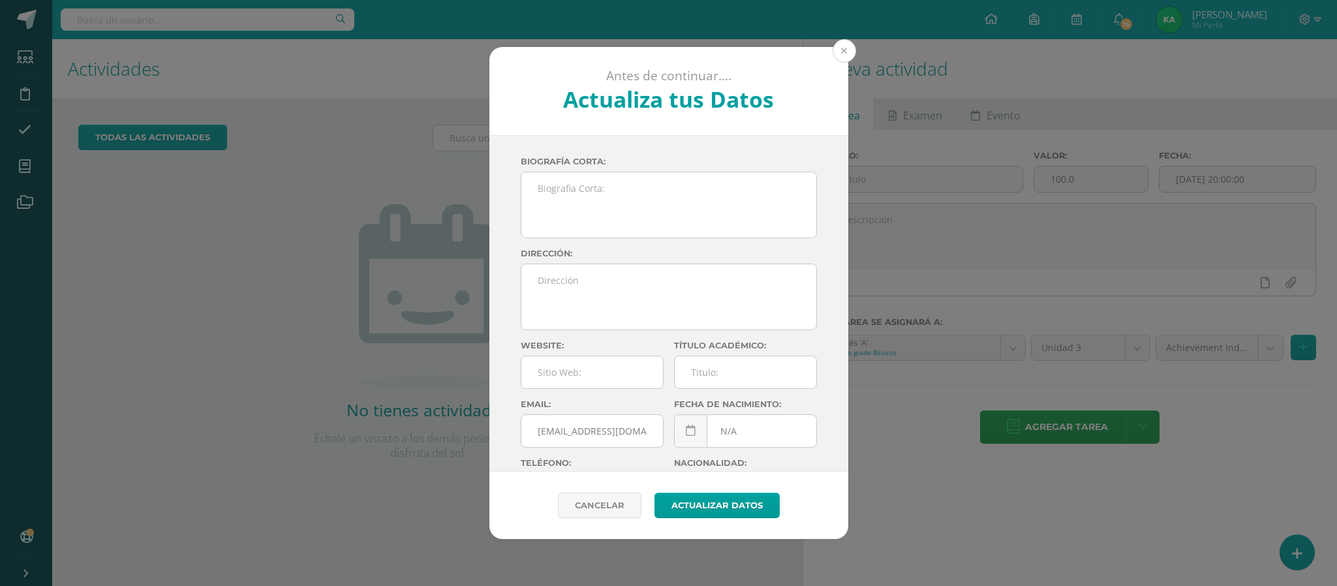
click at [840, 50] on button at bounding box center [843, 50] width 23 height 23
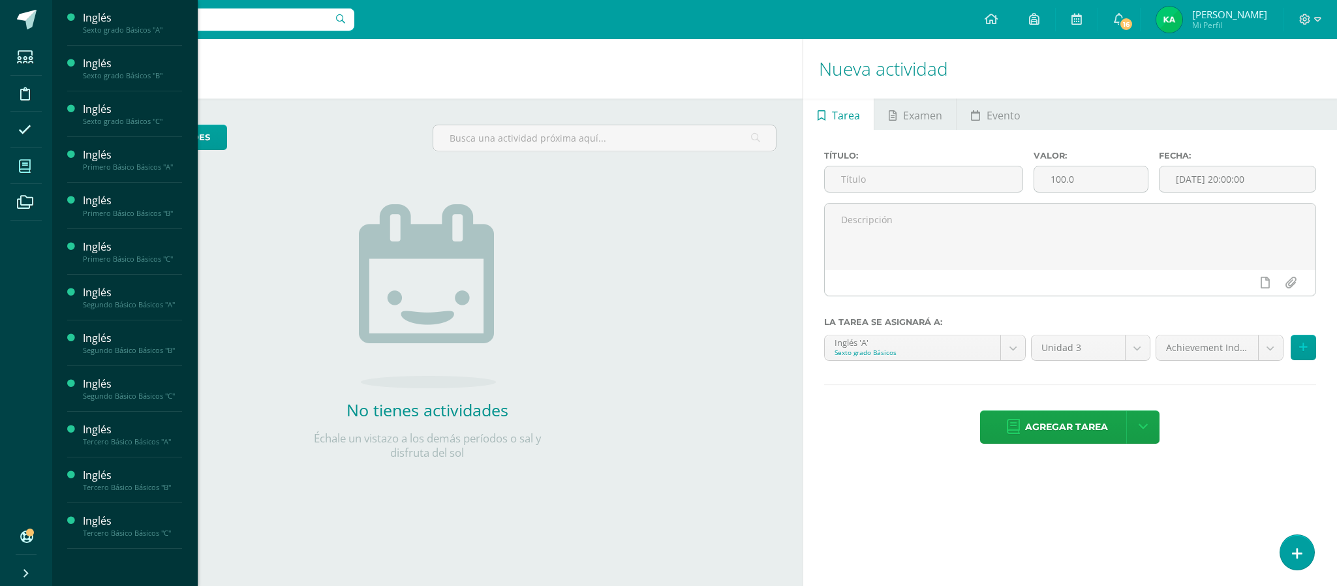
click at [24, 162] on icon at bounding box center [25, 166] width 12 height 13
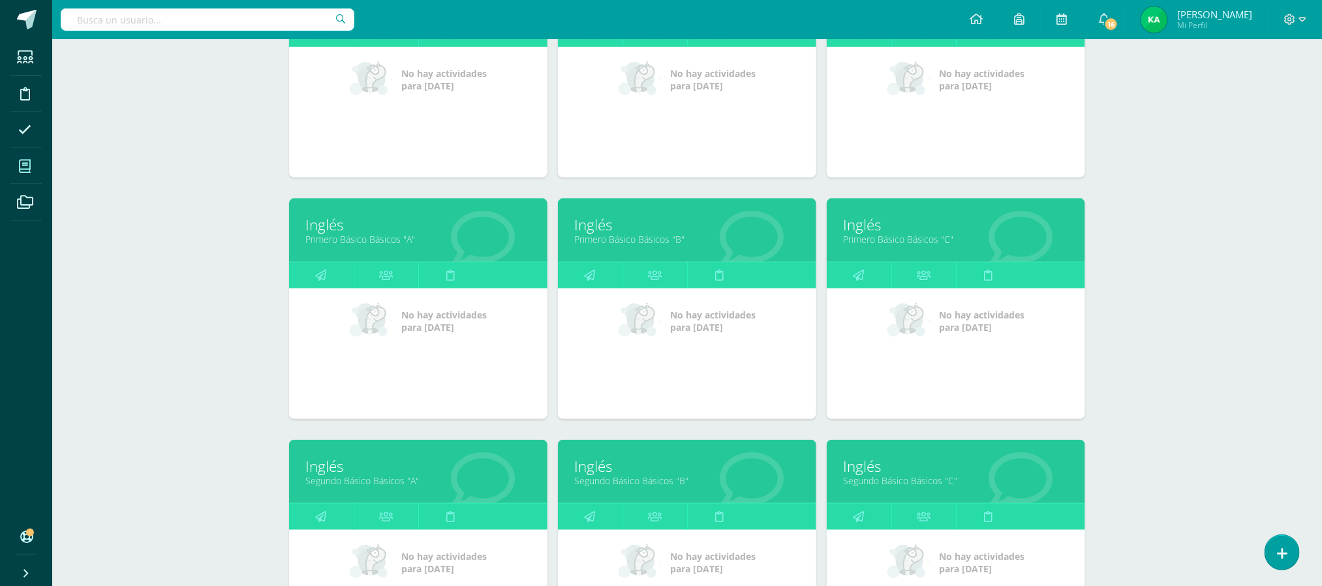
scroll to position [290, 0]
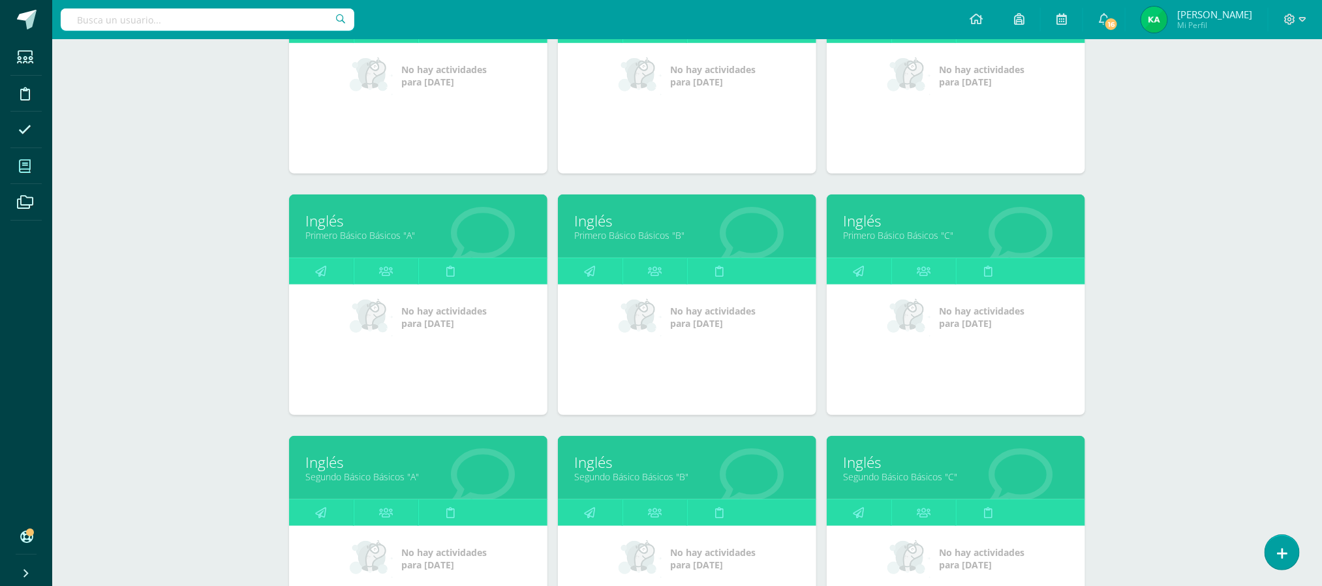
click at [360, 241] on link "Primero Básico Básicos "A"" at bounding box center [418, 235] width 226 height 12
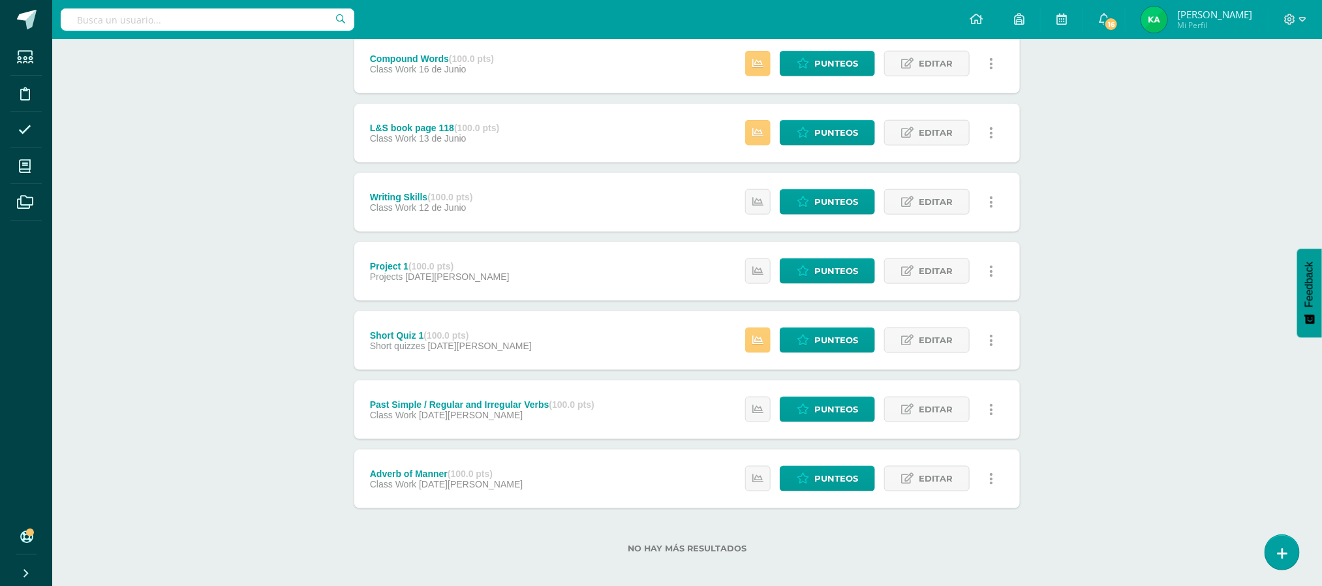
scroll to position [746, 0]
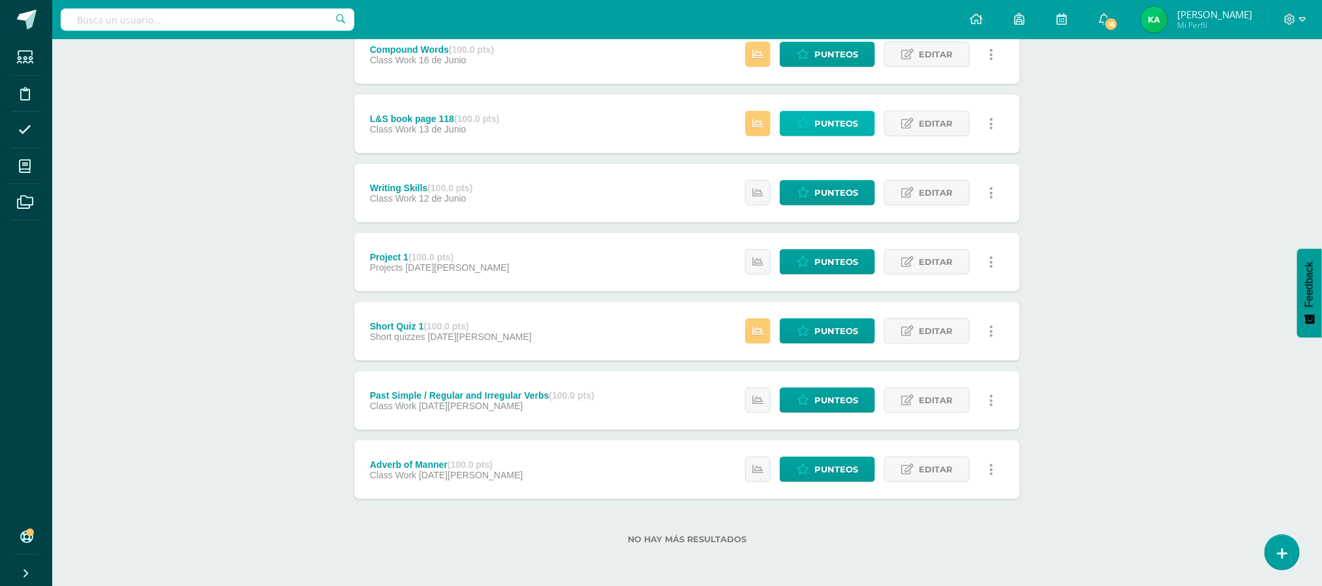
click at [838, 127] on span "Punteos" at bounding box center [836, 124] width 44 height 24
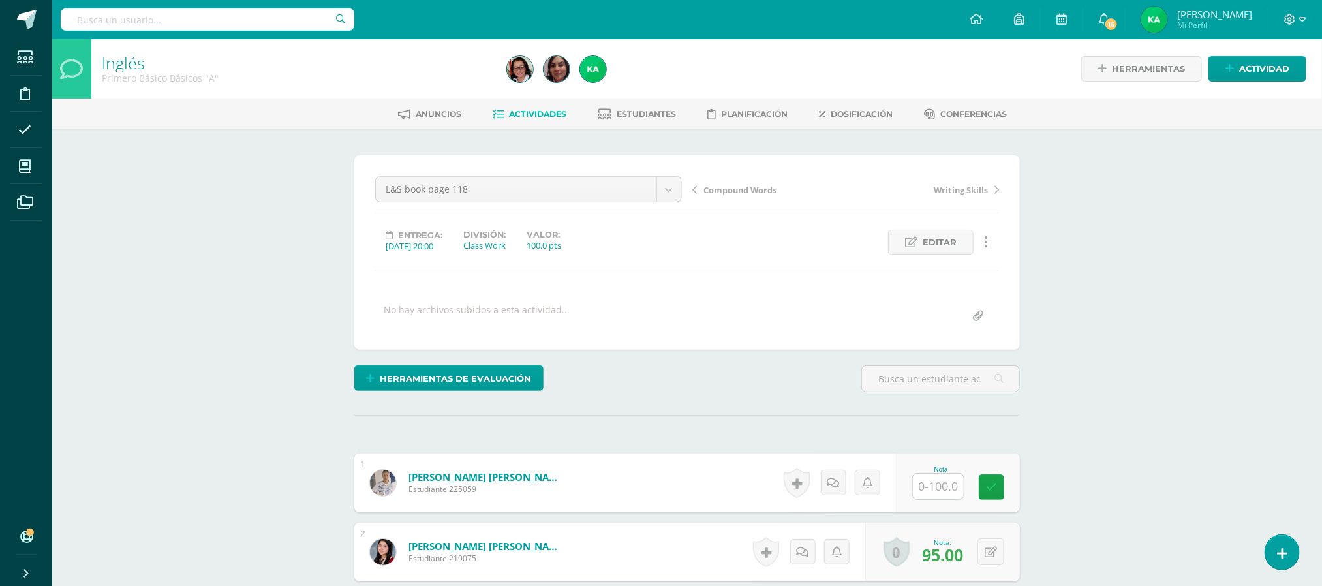
scroll to position [1, 0]
click at [939, 486] on input "text" at bounding box center [946, 486] width 52 height 26
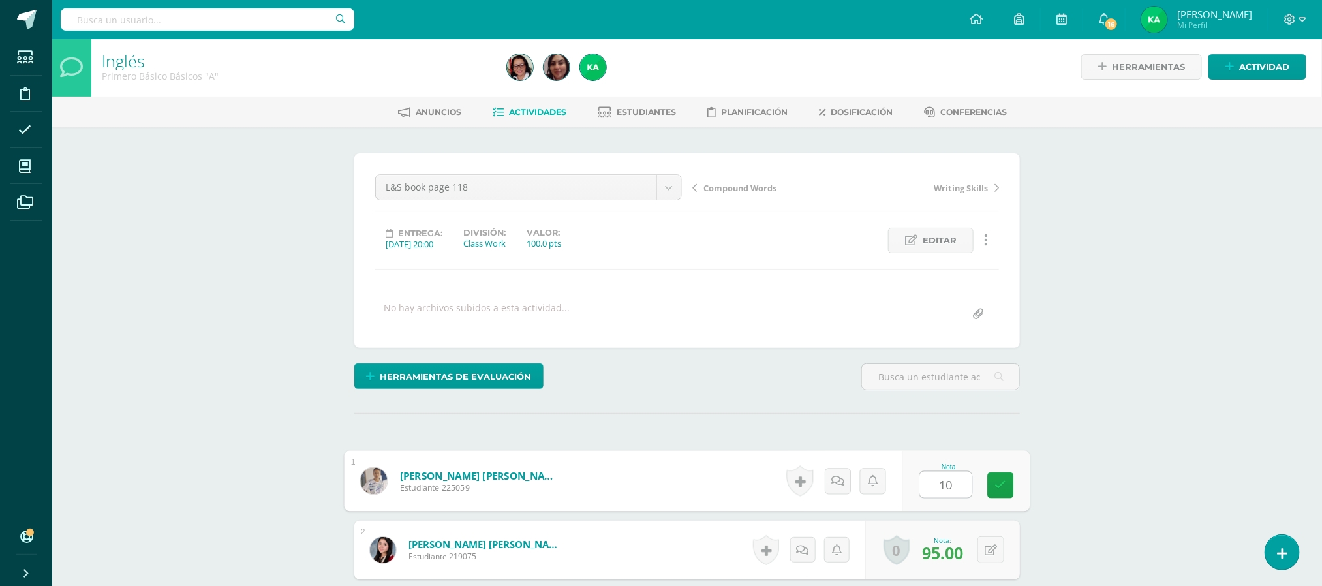
type input "100"
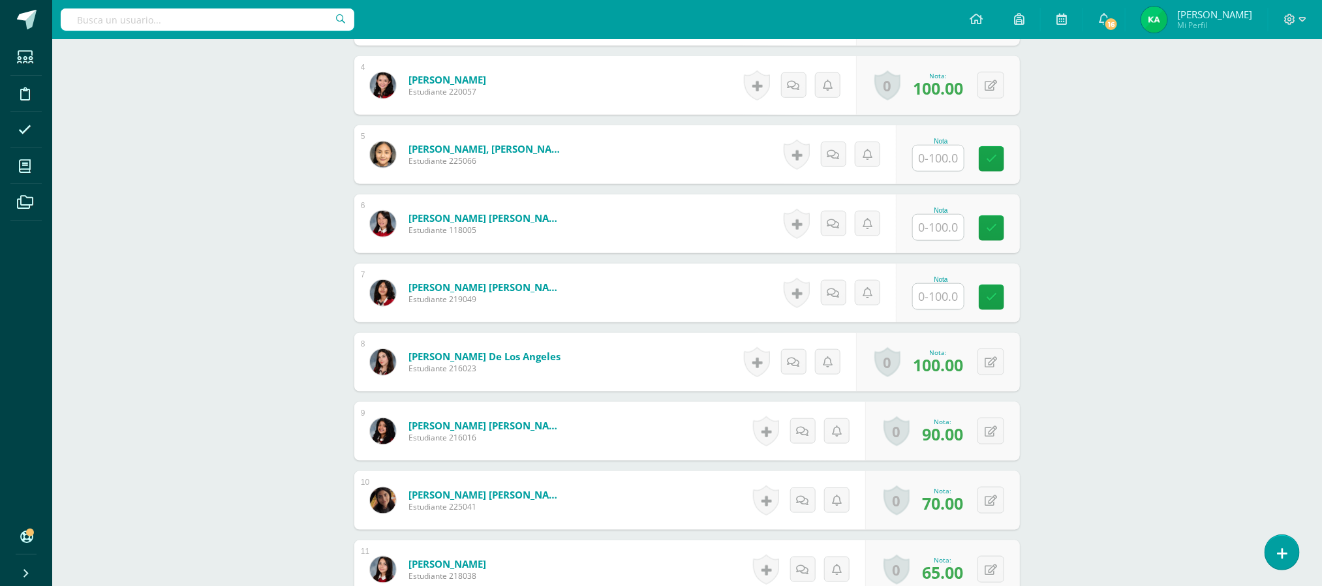
scroll to position [650, 0]
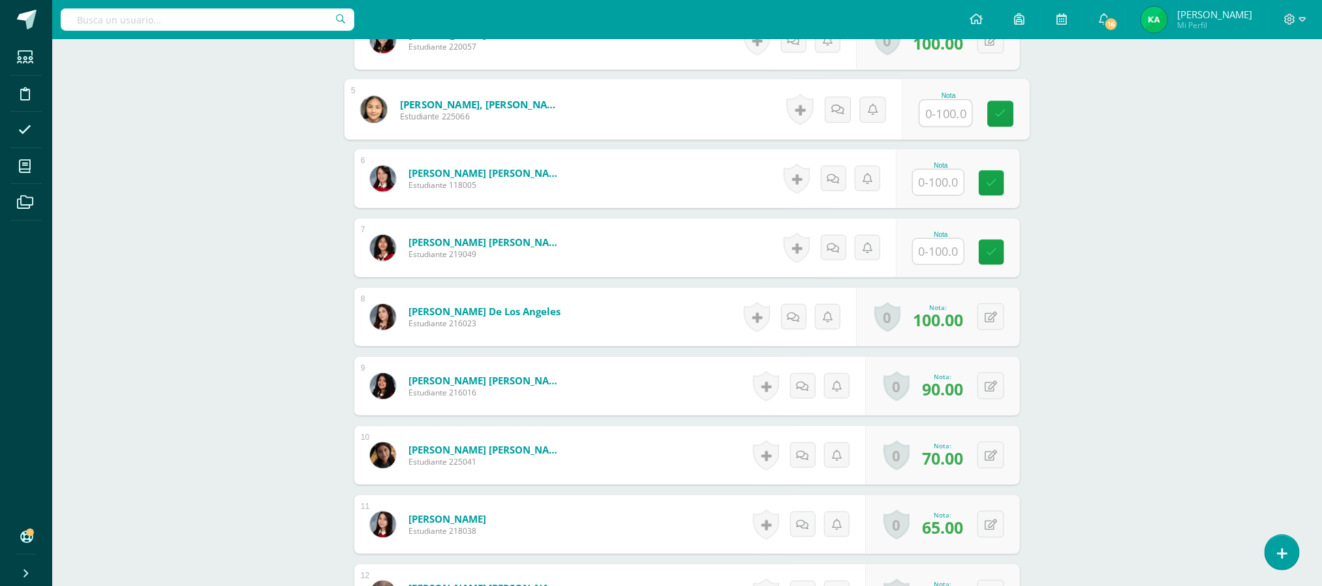
click at [945, 115] on input "text" at bounding box center [946, 113] width 52 height 26
type input "0"
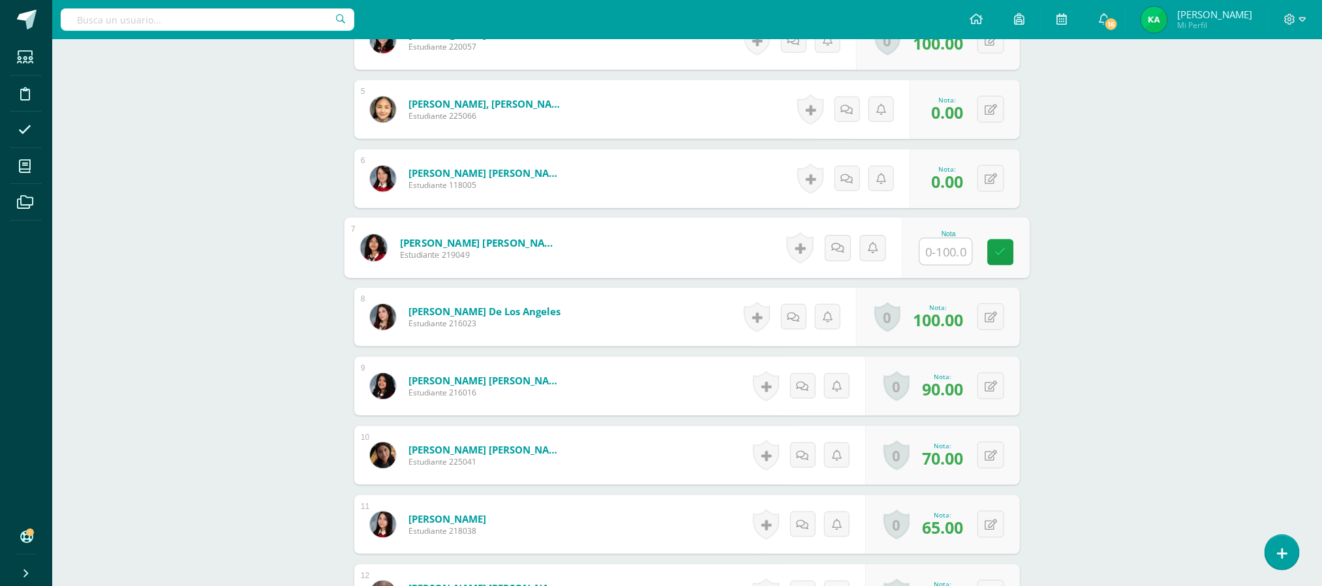
type input "0"
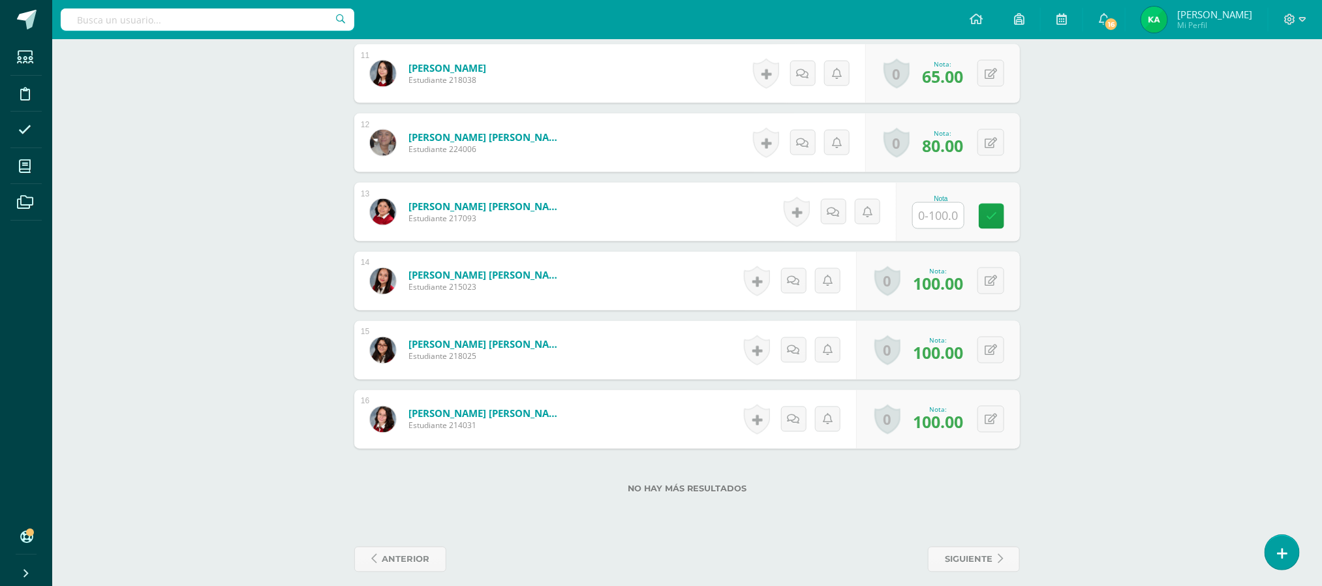
scroll to position [1117, 0]
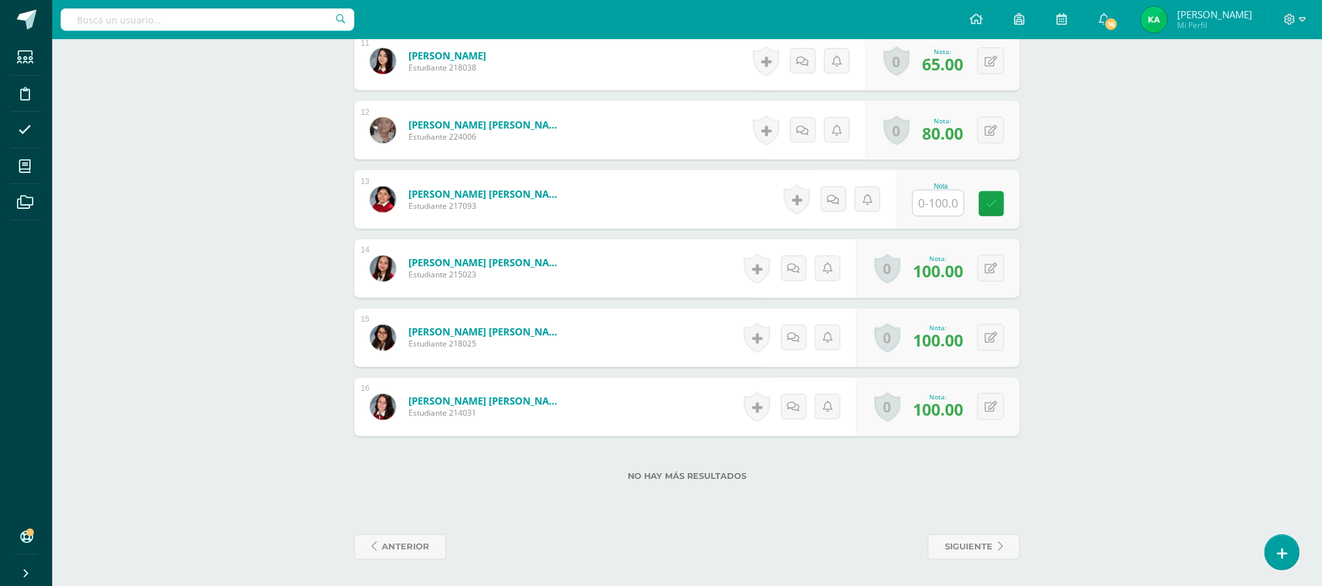
click at [930, 198] on input "text" at bounding box center [938, 202] width 51 height 25
type input "0"
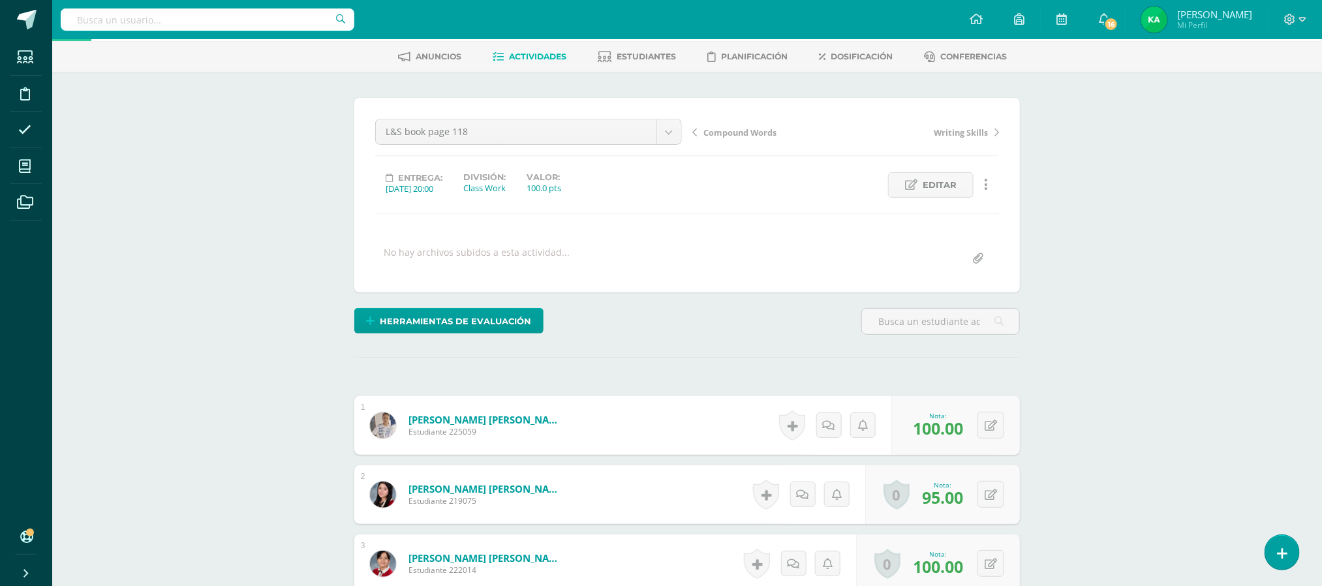
scroll to position [0, 0]
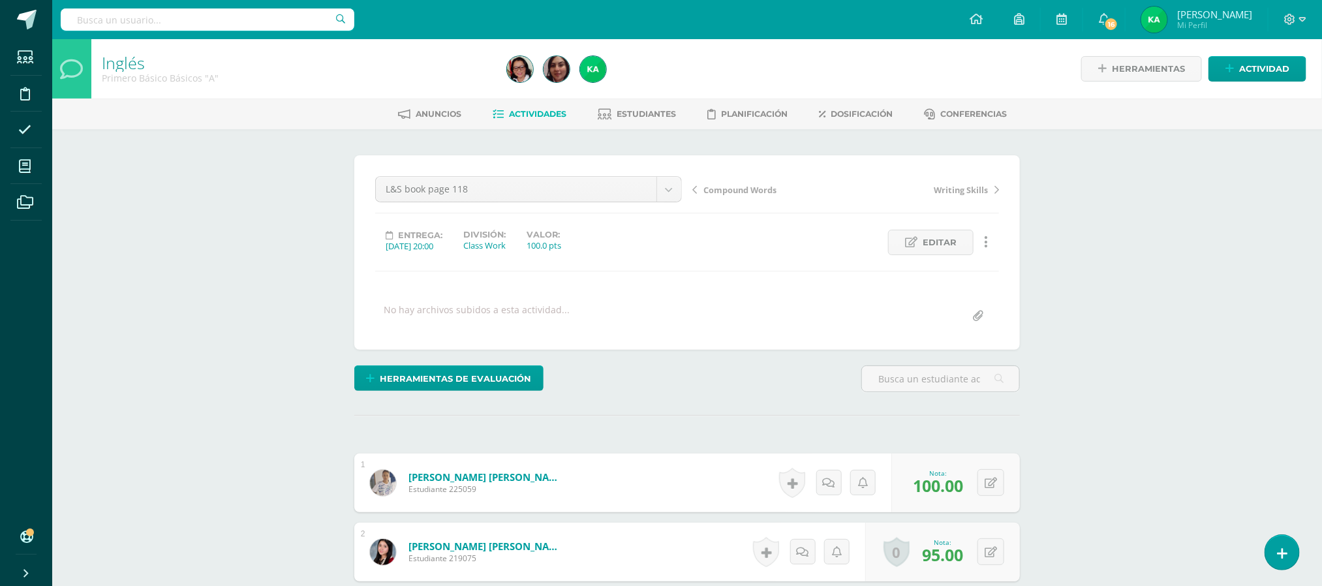
click at [746, 190] on span "Compound Words" at bounding box center [739, 190] width 73 height 12
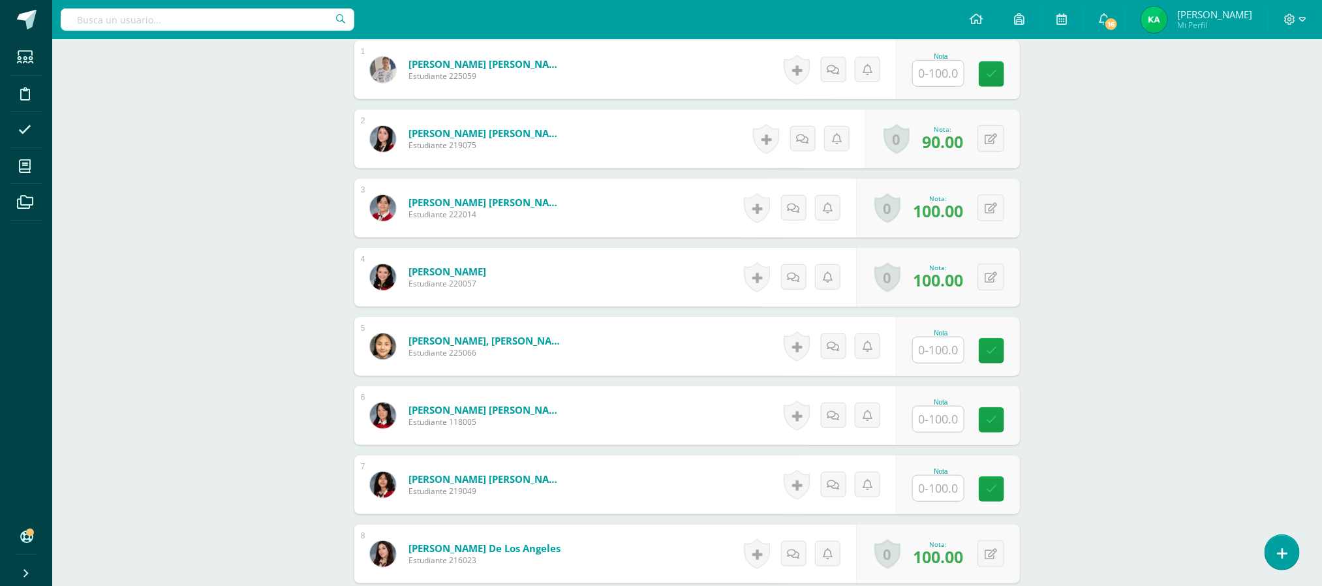
scroll to position [406, 0]
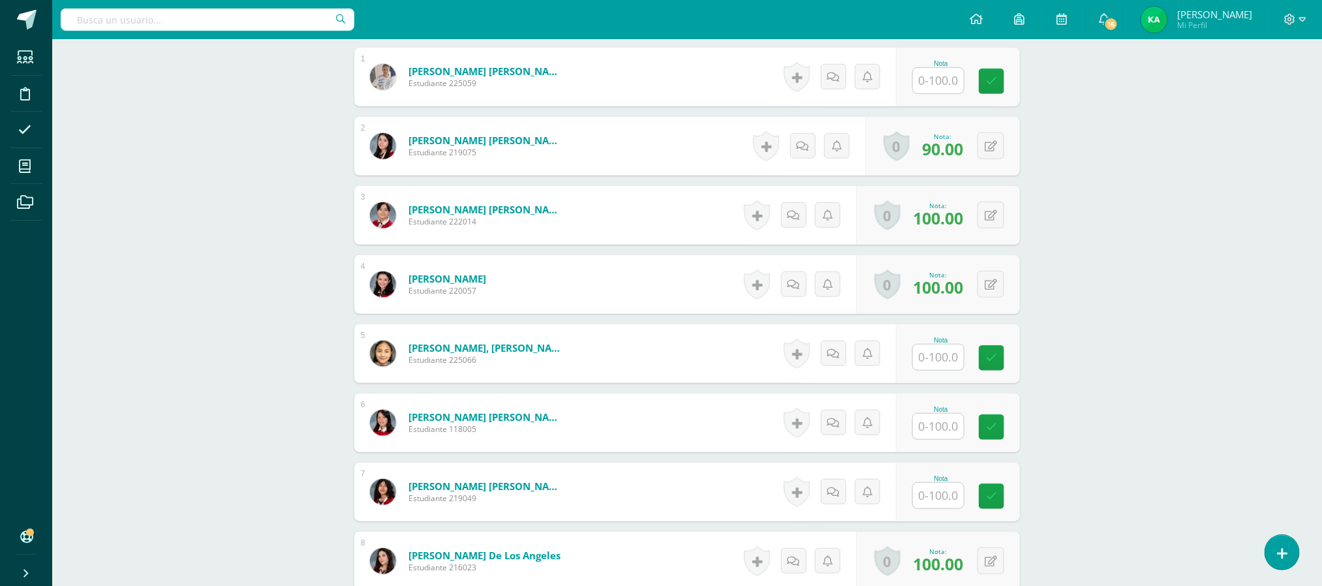
click at [936, 87] on input "text" at bounding box center [938, 80] width 51 height 25
type input "100"
click at [940, 366] on input "text" at bounding box center [946, 357] width 52 height 26
type input "79"
type input "96"
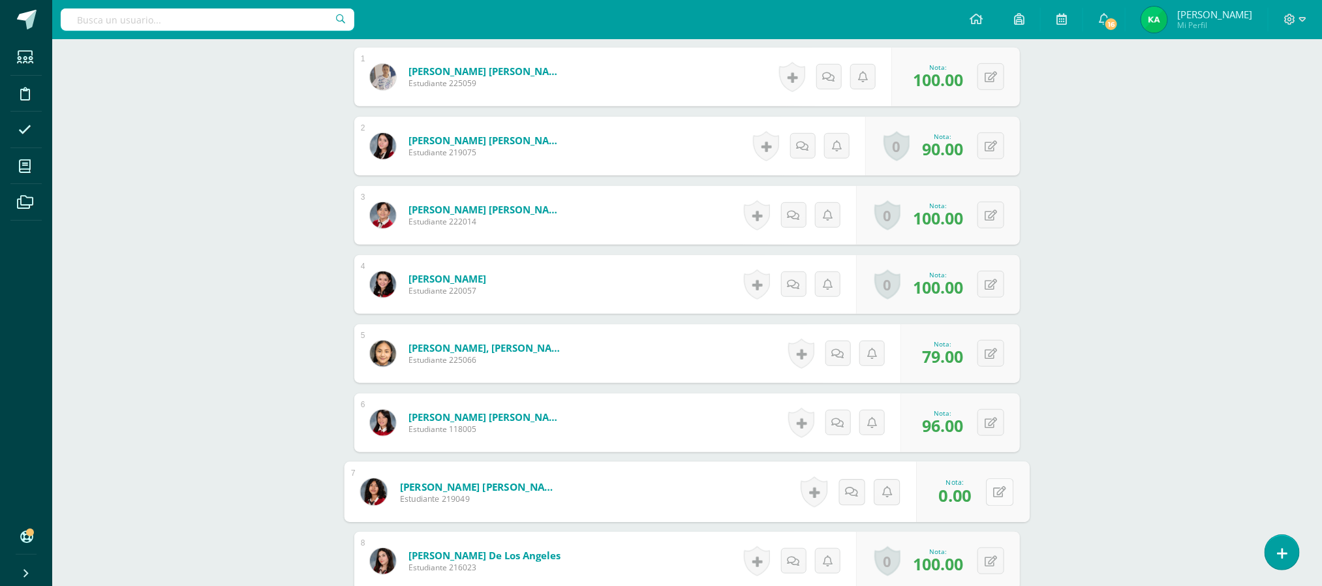
click at [986, 495] on button at bounding box center [999, 491] width 27 height 27
type input "84"
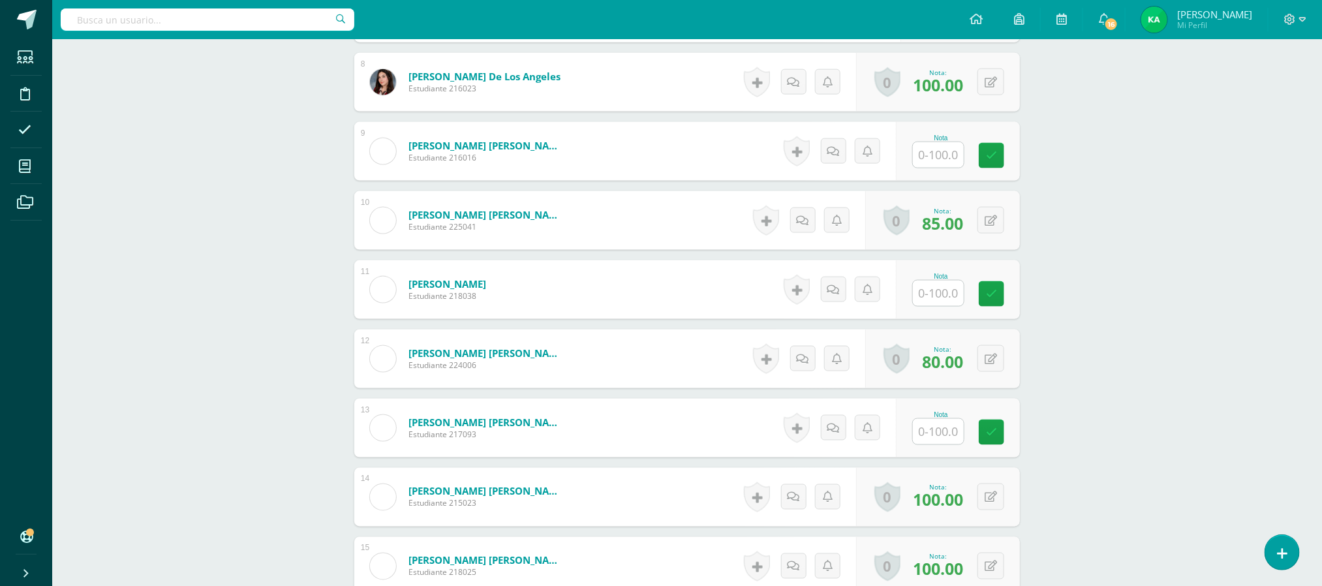
scroll to position [900, 0]
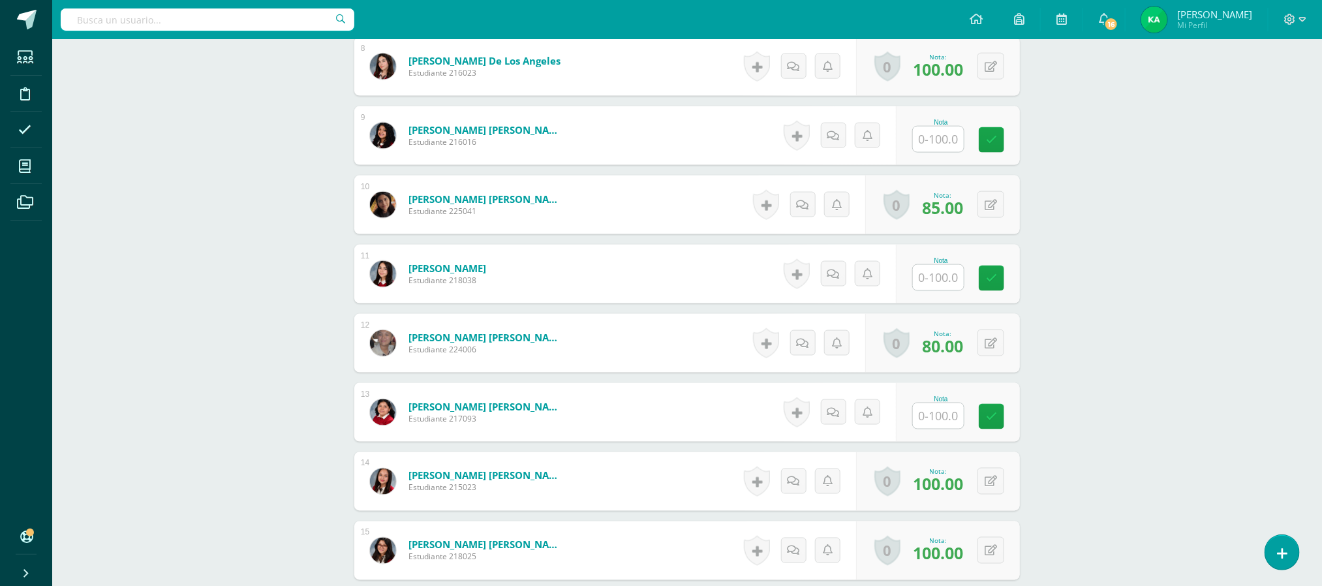
click at [941, 142] on input "text" at bounding box center [938, 139] width 51 height 25
type input "92"
click at [942, 282] on input "text" at bounding box center [946, 278] width 52 height 26
type input "88"
click at [939, 429] on input "text" at bounding box center [938, 415] width 51 height 25
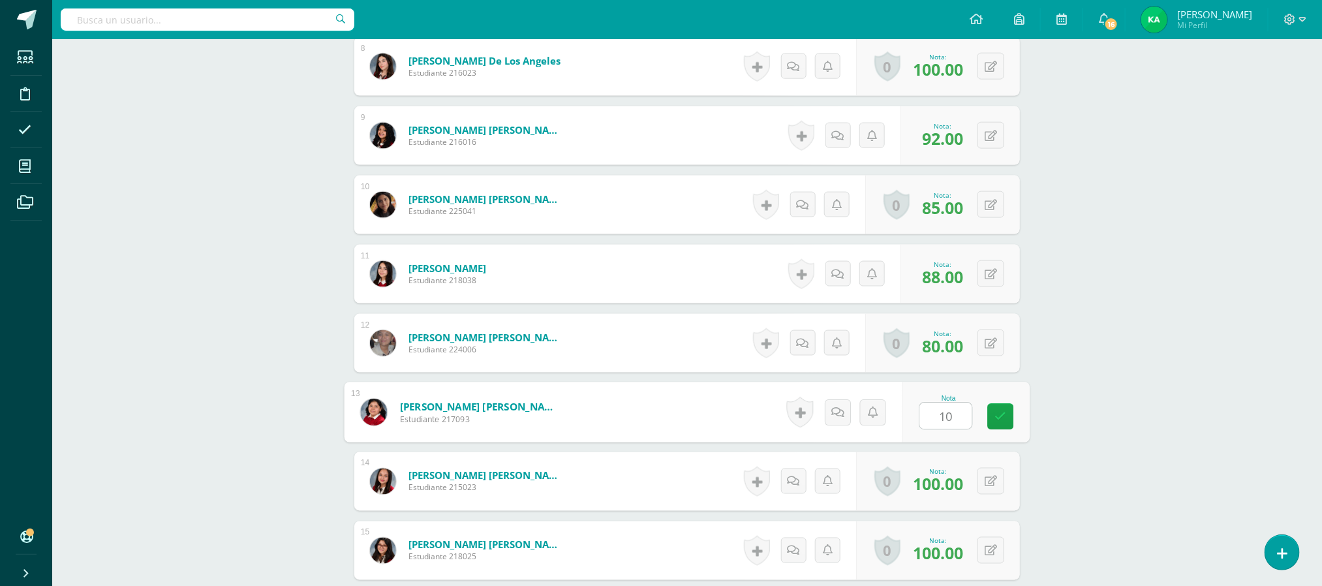
type input "100"
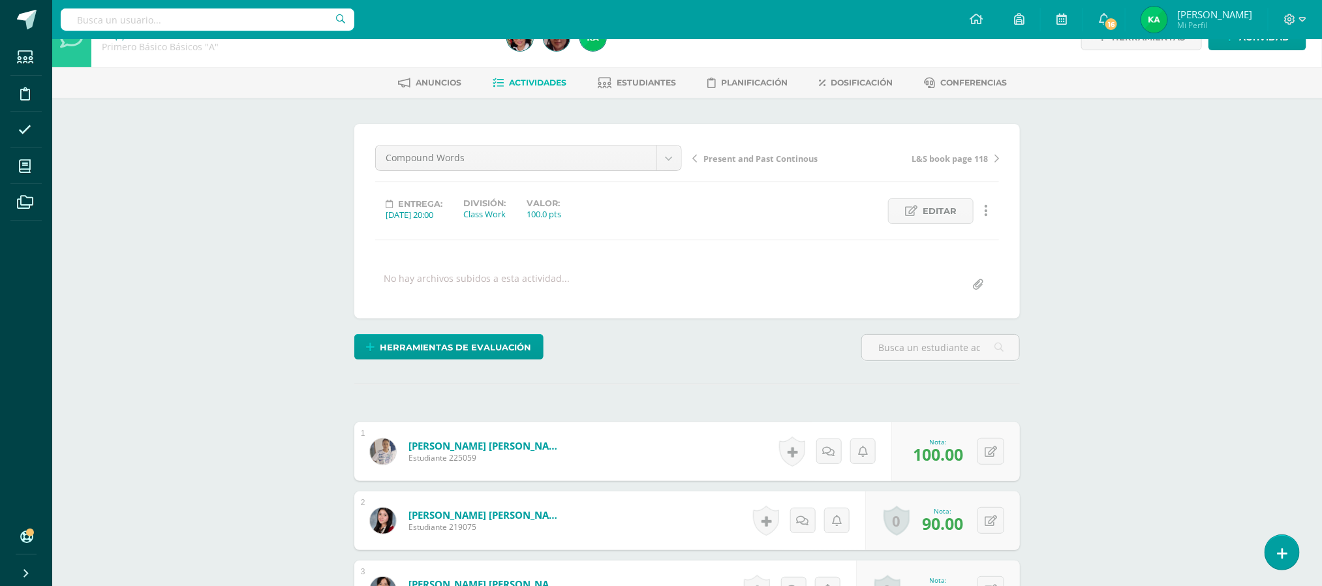
scroll to position [28, 0]
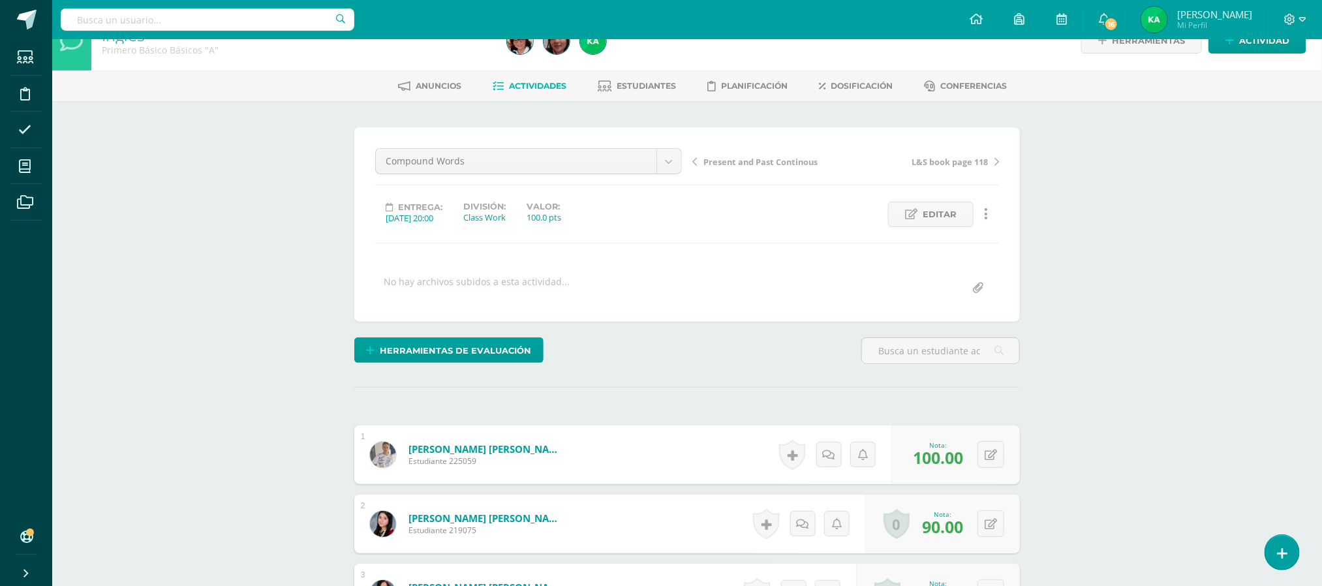
click at [740, 157] on span "Present and Past Continous" at bounding box center [760, 162] width 114 height 12
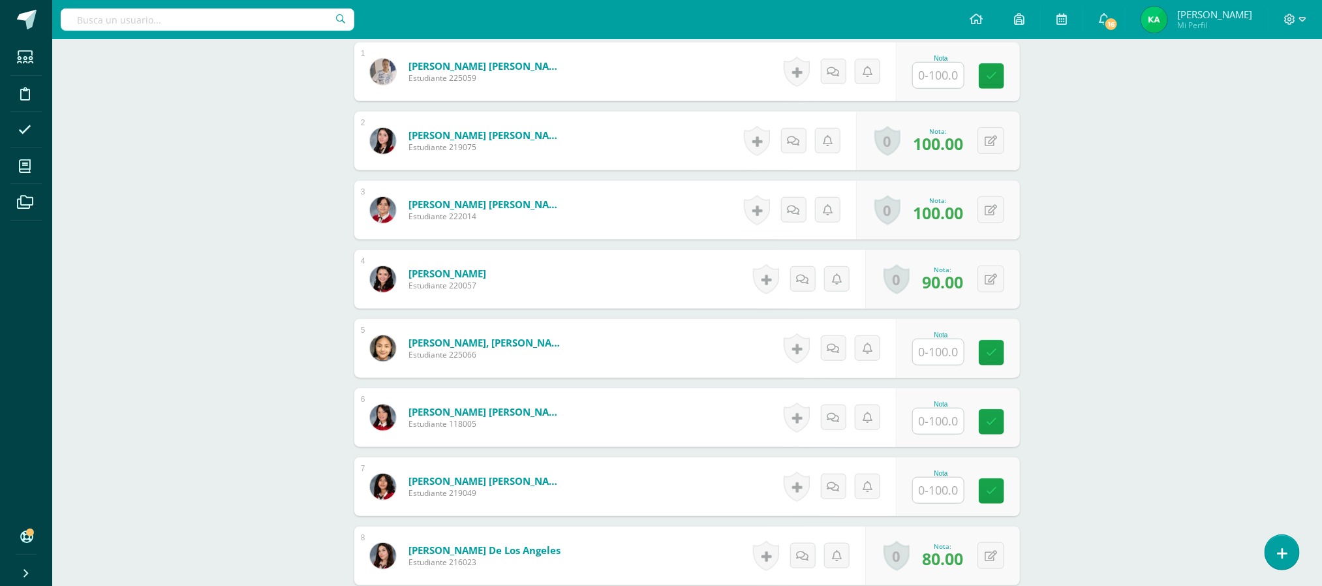
scroll to position [414, 0]
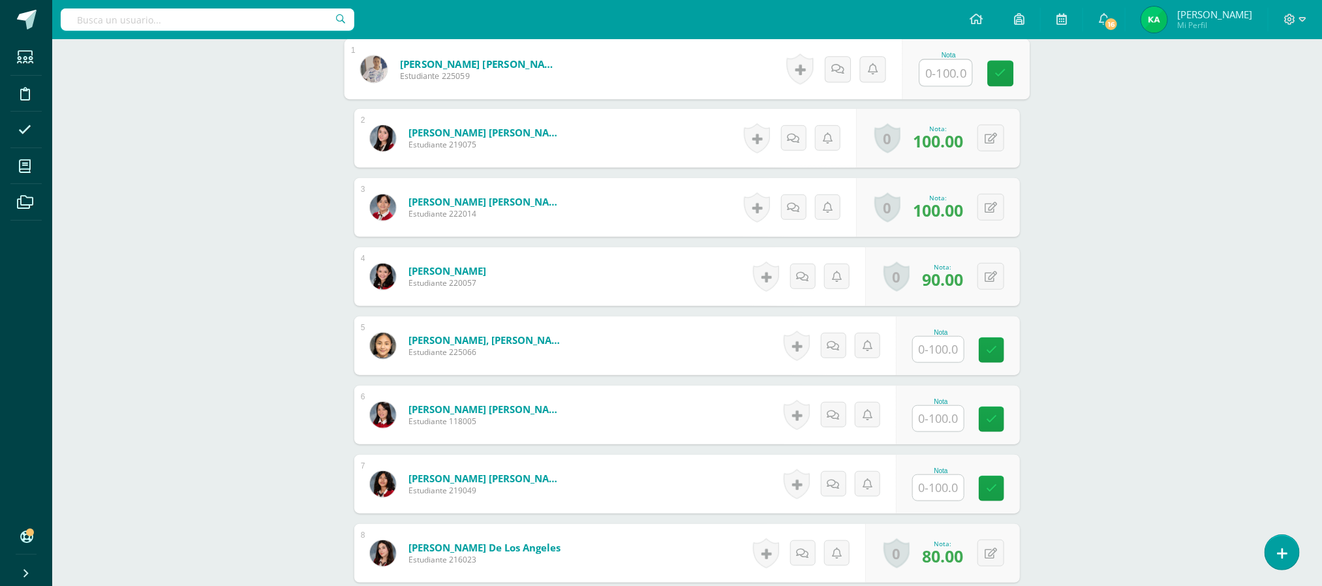
click at [928, 73] on input "text" at bounding box center [946, 73] width 52 height 26
type input "100"
click at [942, 354] on input "text" at bounding box center [946, 350] width 52 height 26
type input "0"
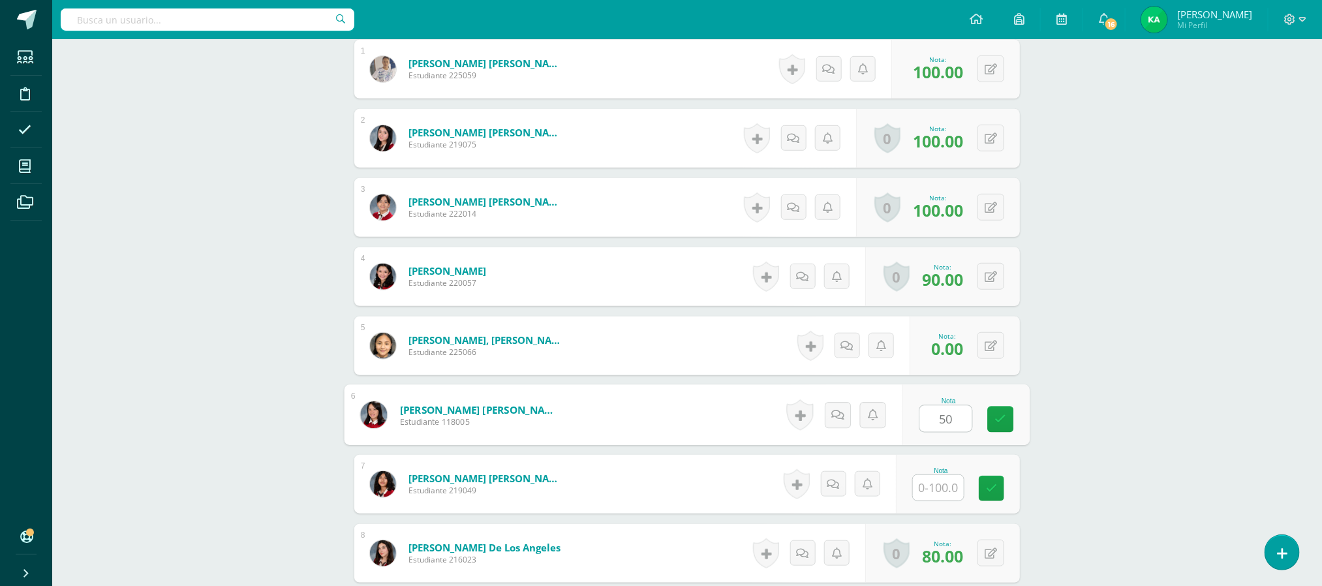
type input "50"
type input "0"
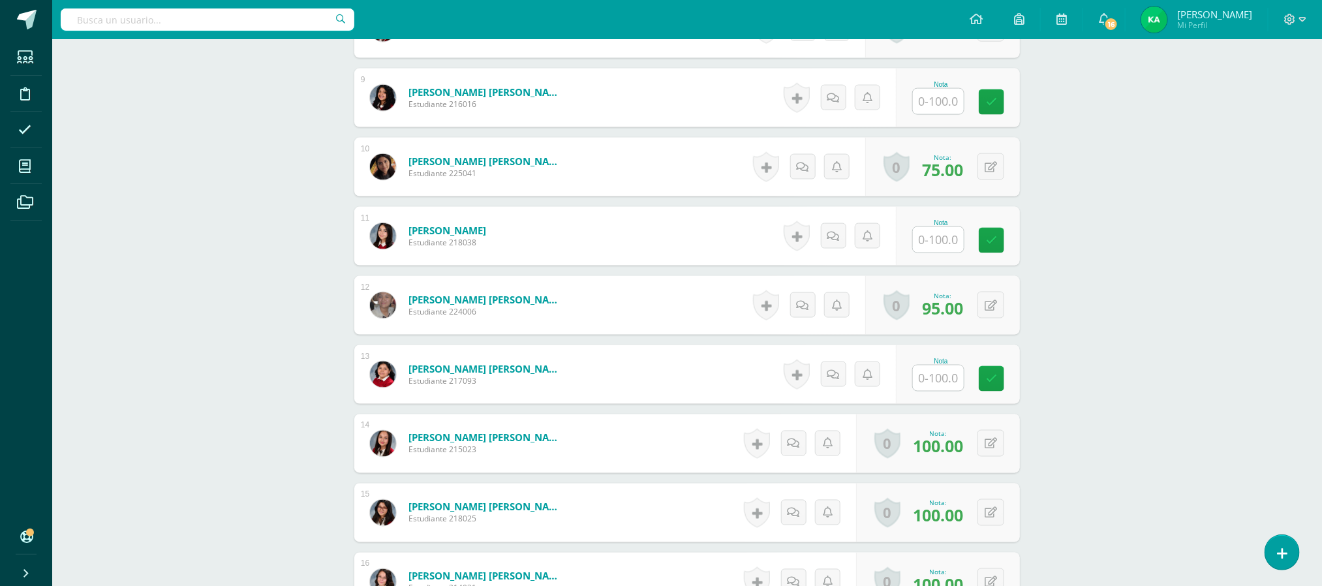
scroll to position [941, 0]
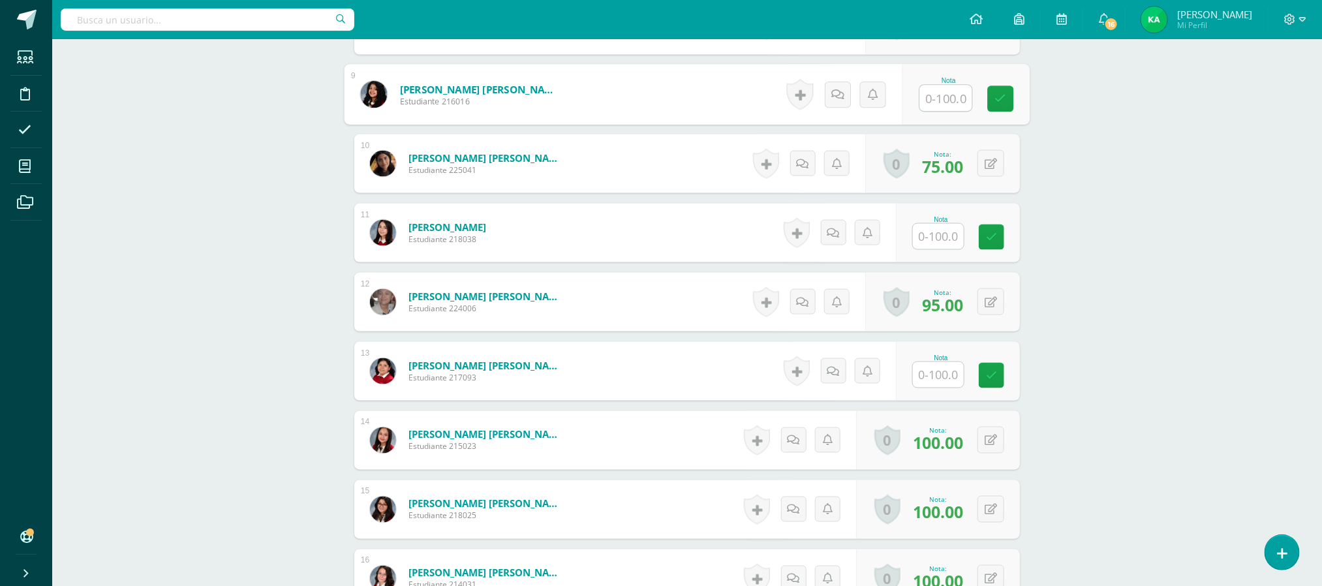
click at [944, 102] on input "text" at bounding box center [946, 98] width 52 height 26
type input "34"
click at [944, 239] on input "text" at bounding box center [946, 237] width 52 height 26
type input "0"
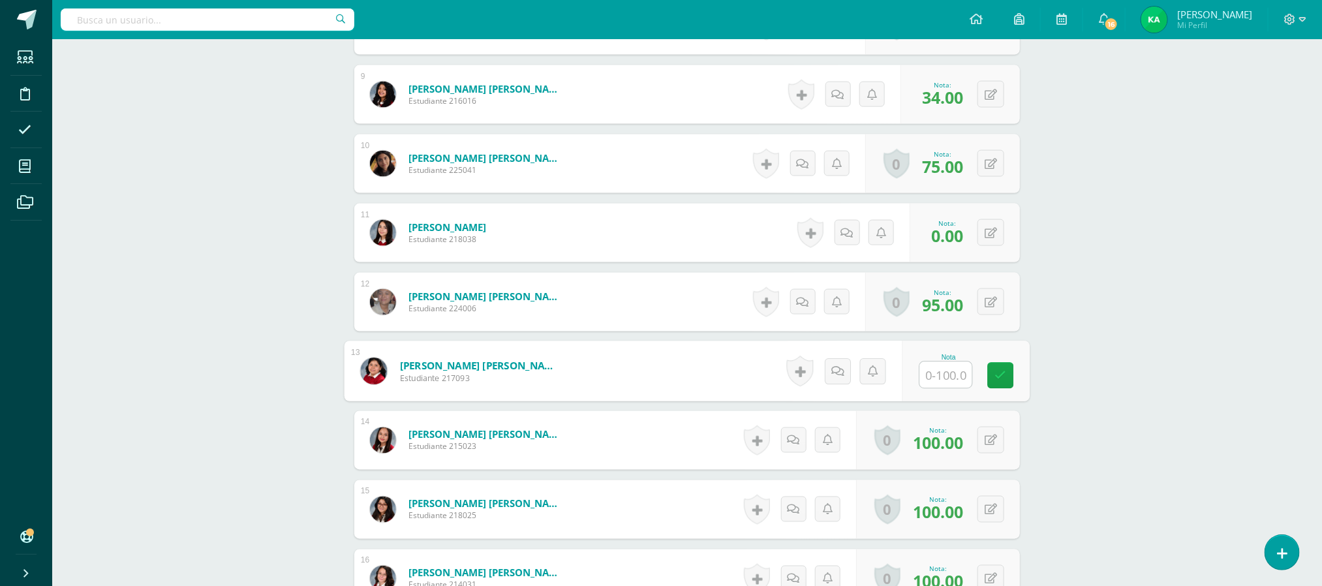
click at [936, 380] on input "text" at bounding box center [946, 375] width 52 height 26
type input "46"
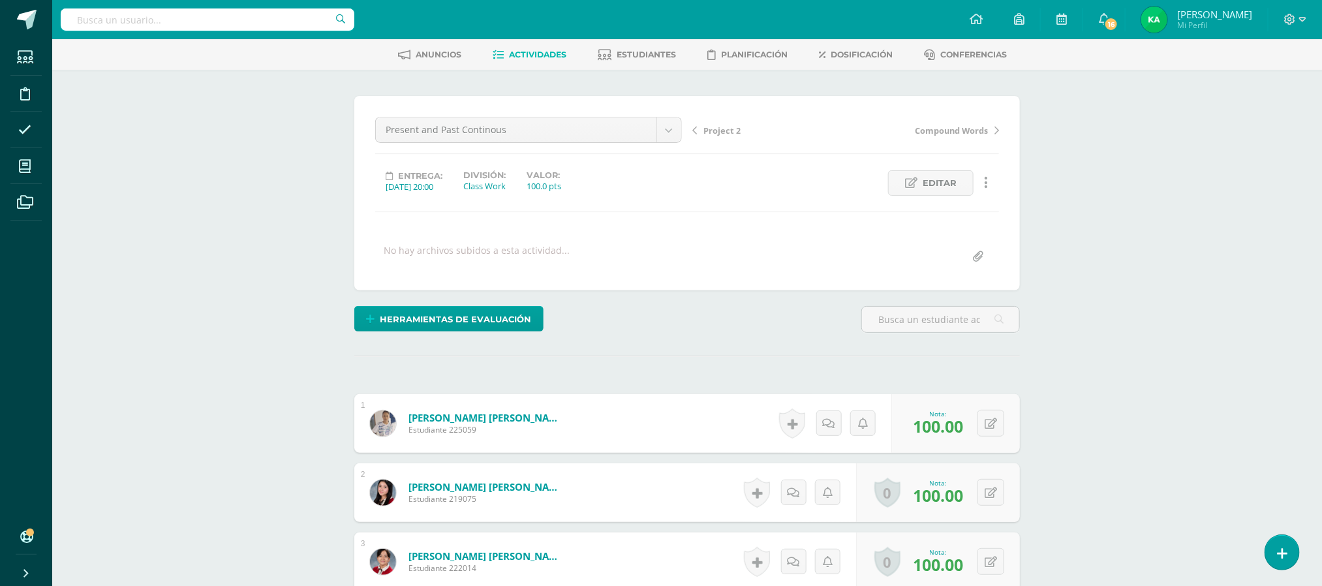
scroll to position [0, 0]
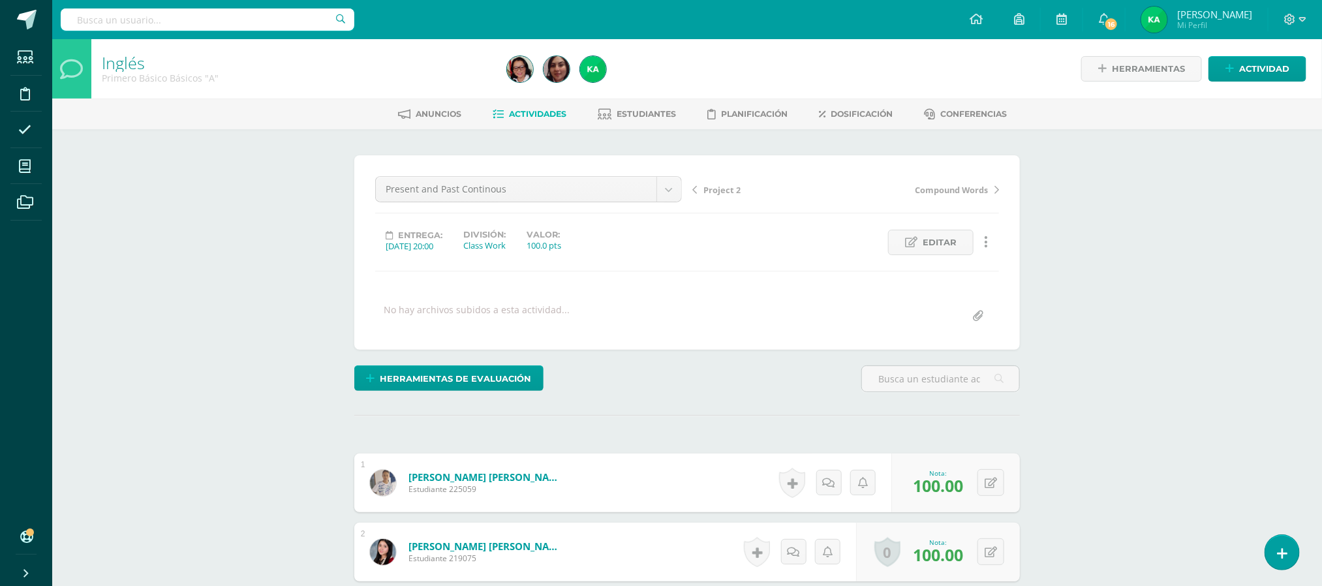
click at [720, 190] on span "Project 2" at bounding box center [721, 190] width 37 height 12
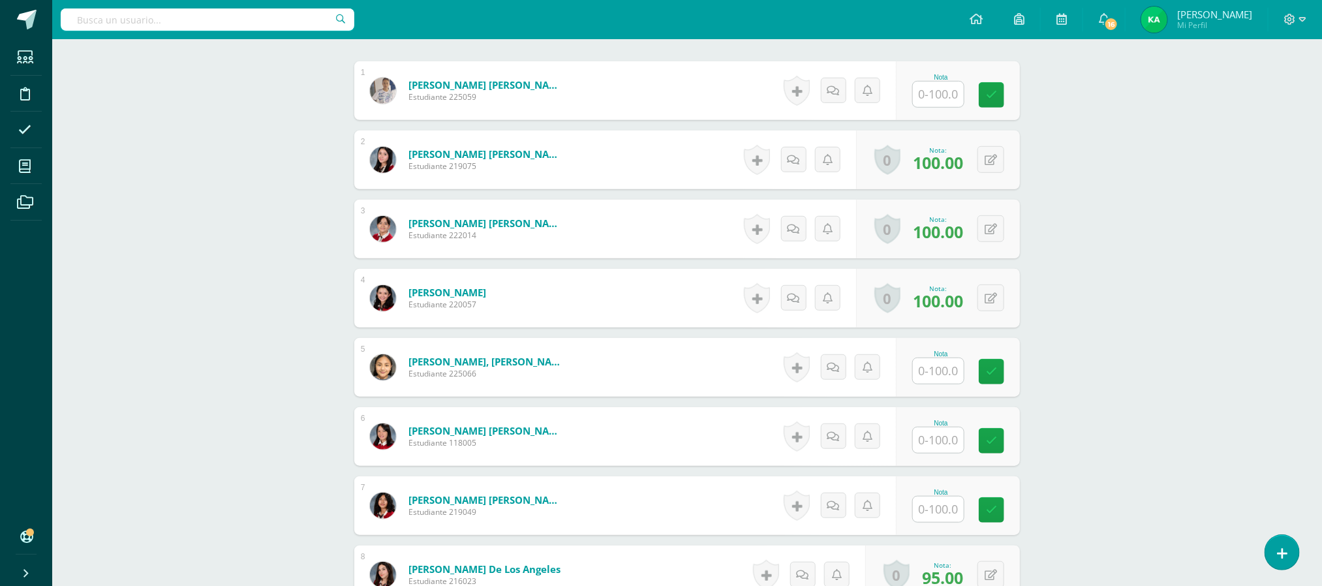
scroll to position [399, 0]
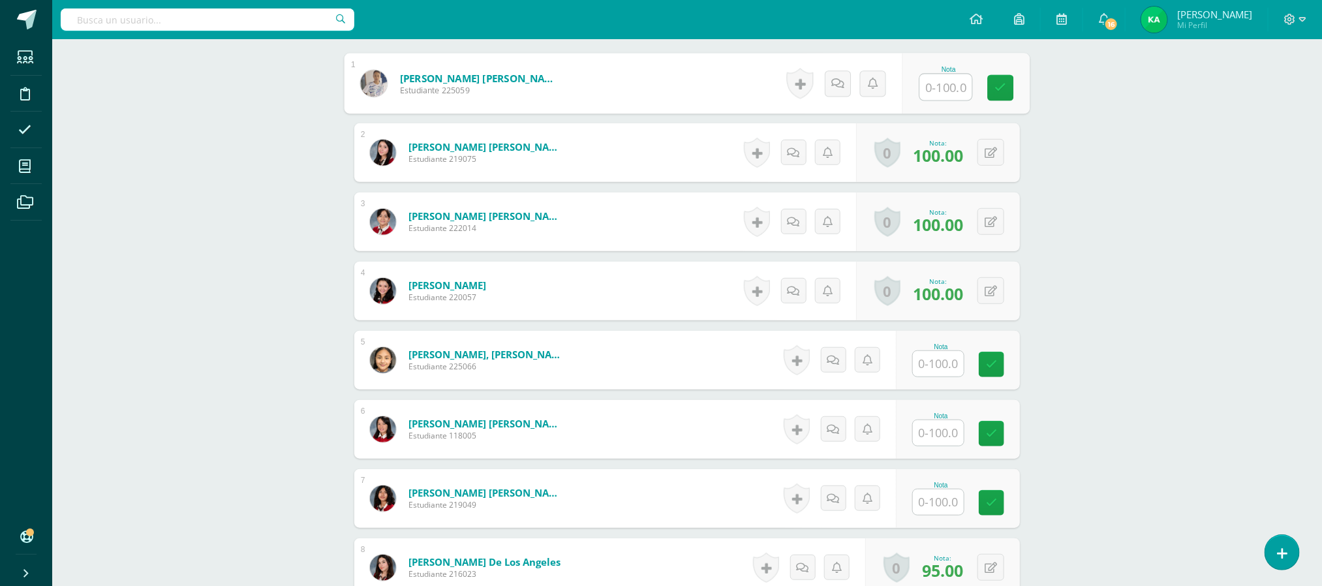
click at [938, 92] on input "text" at bounding box center [946, 87] width 52 height 26
type input "85"
click at [949, 365] on input "text" at bounding box center [946, 363] width 52 height 26
type input "0"
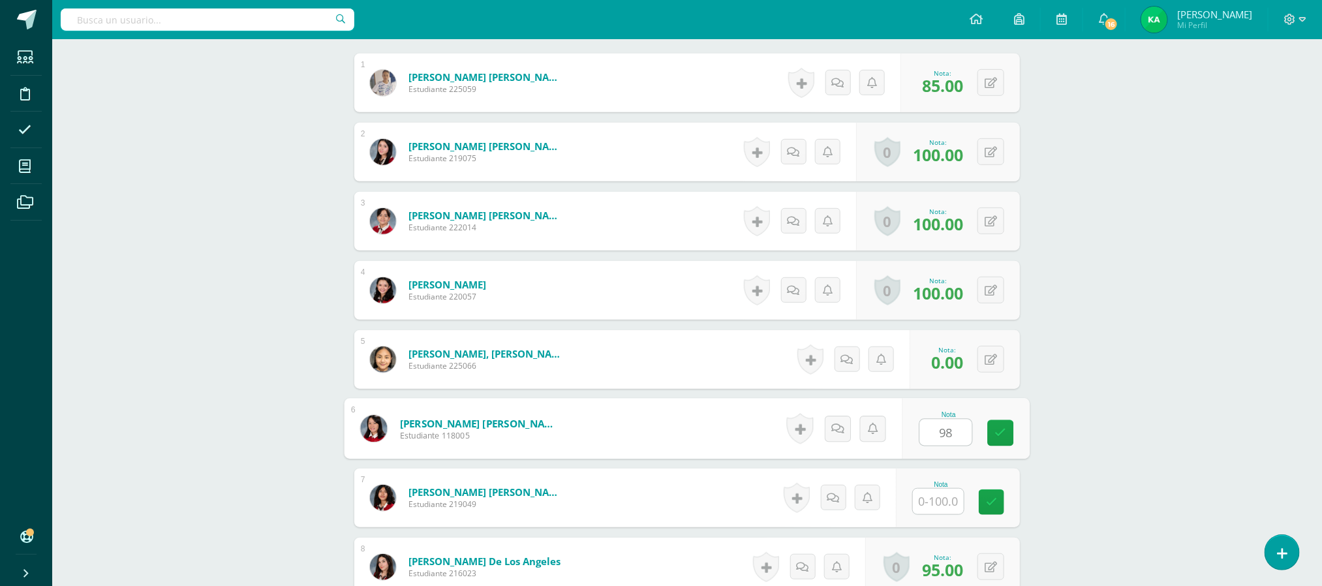
type input "98"
type input "96"
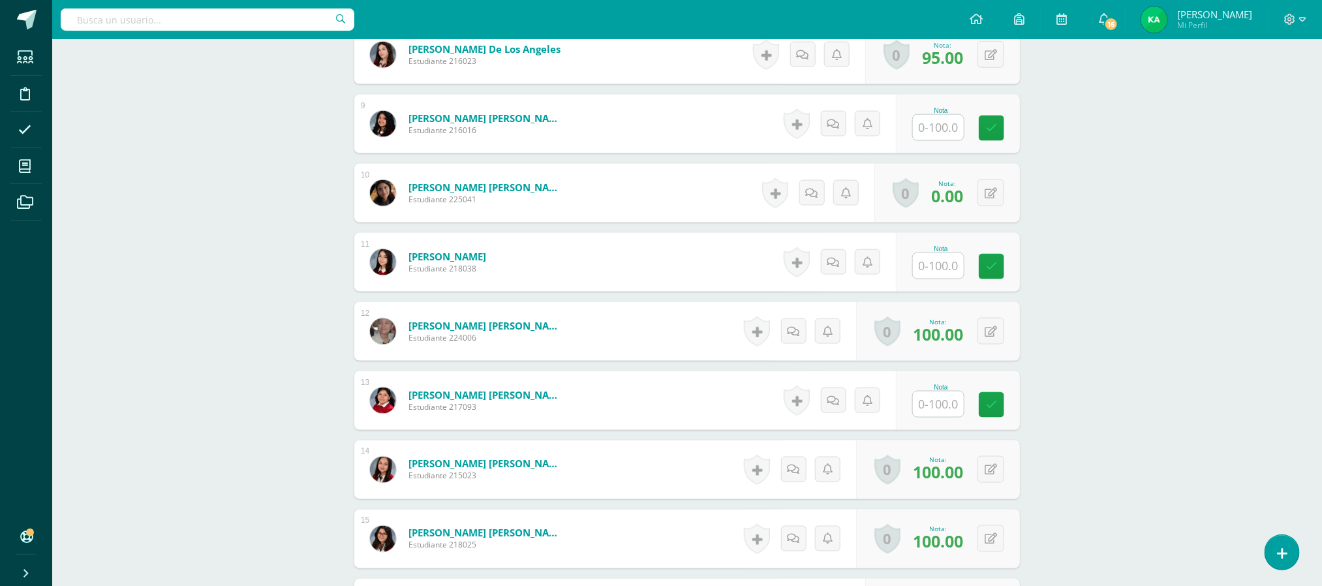
scroll to position [915, 0]
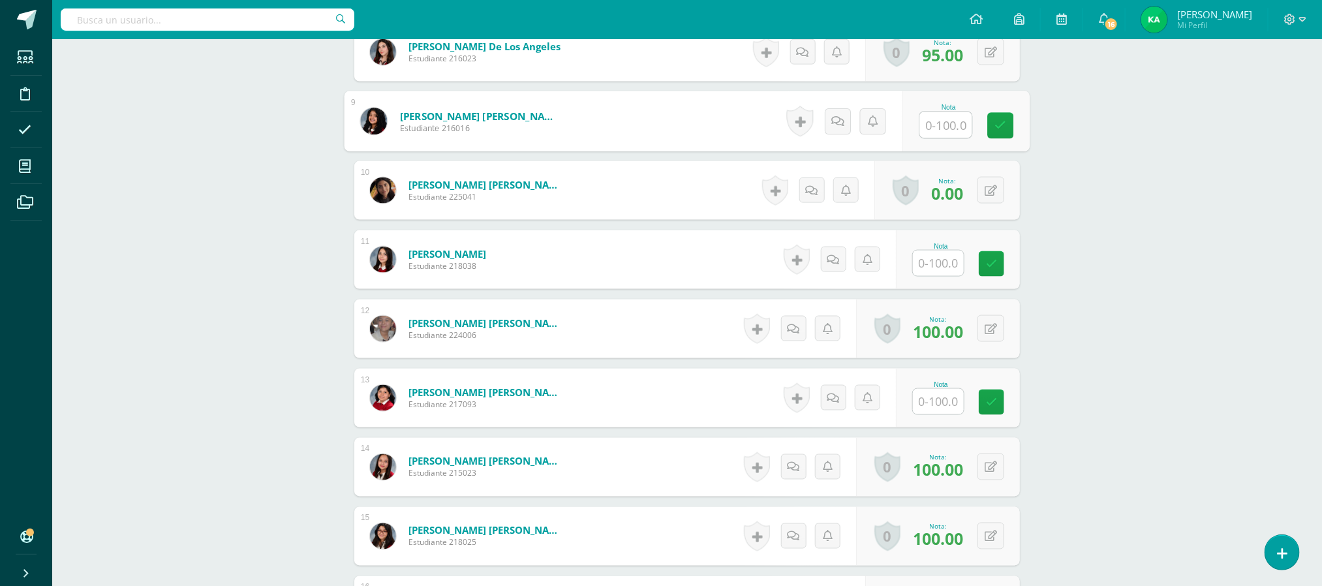
click at [932, 126] on input "text" at bounding box center [946, 125] width 52 height 26
type input "100"
click at [943, 267] on input "text" at bounding box center [938, 262] width 51 height 25
type input "98"
click at [939, 414] on input "text" at bounding box center [938, 401] width 51 height 25
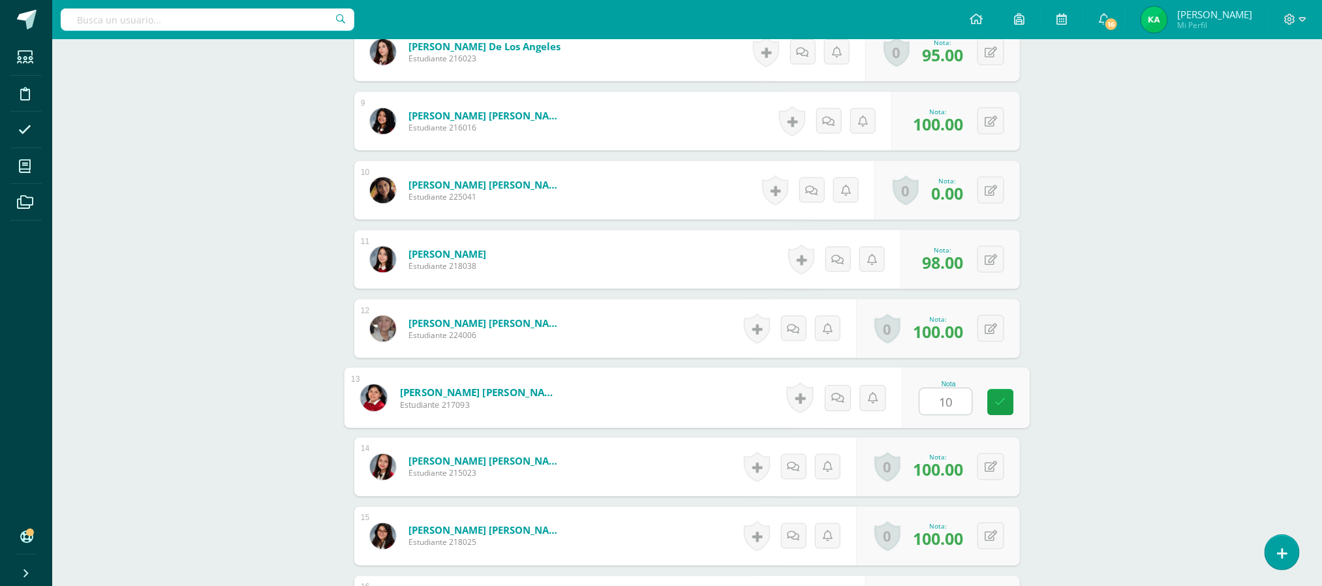
type input "100"
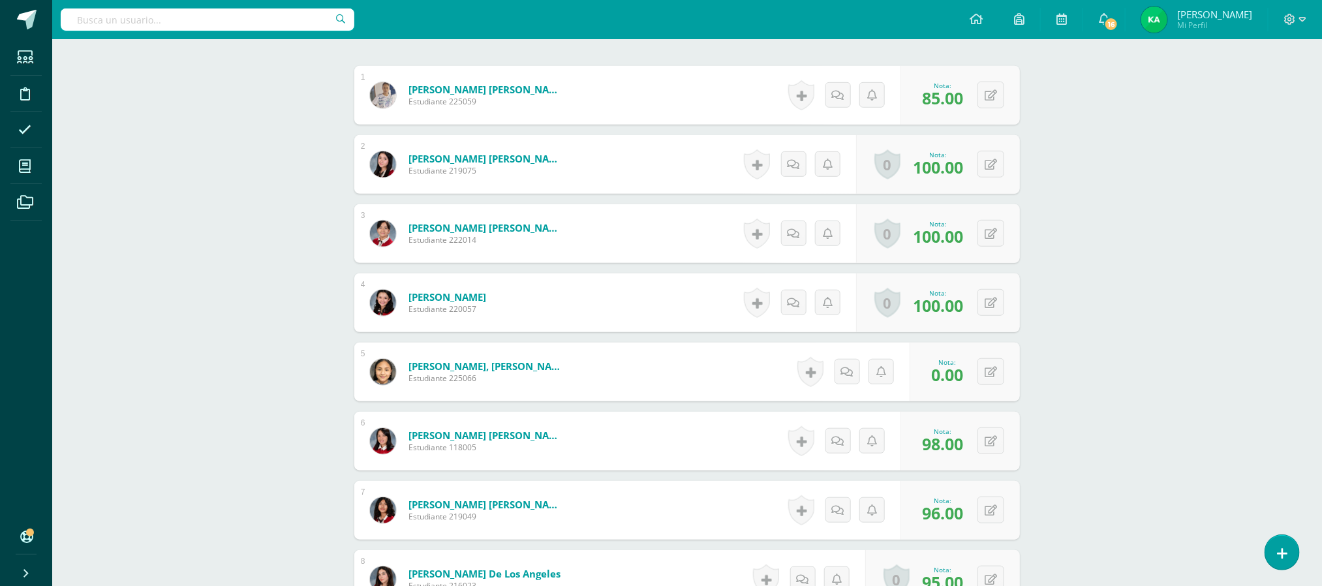
scroll to position [0, 0]
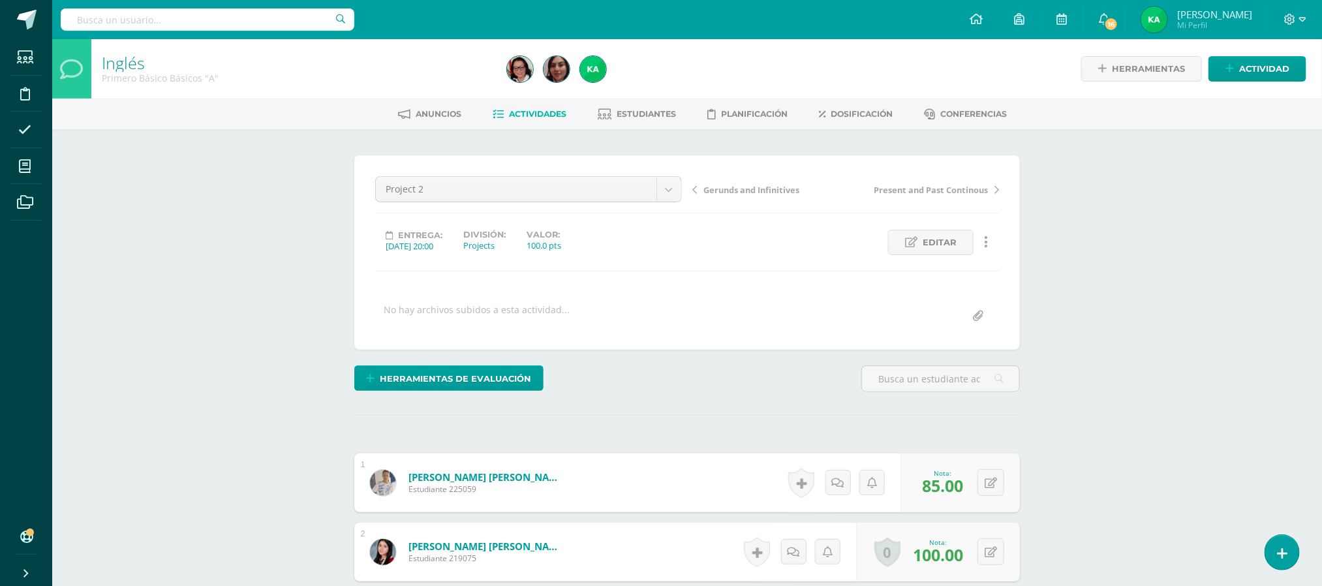
click at [758, 190] on span "Gerunds and Infinitives" at bounding box center [751, 190] width 96 height 12
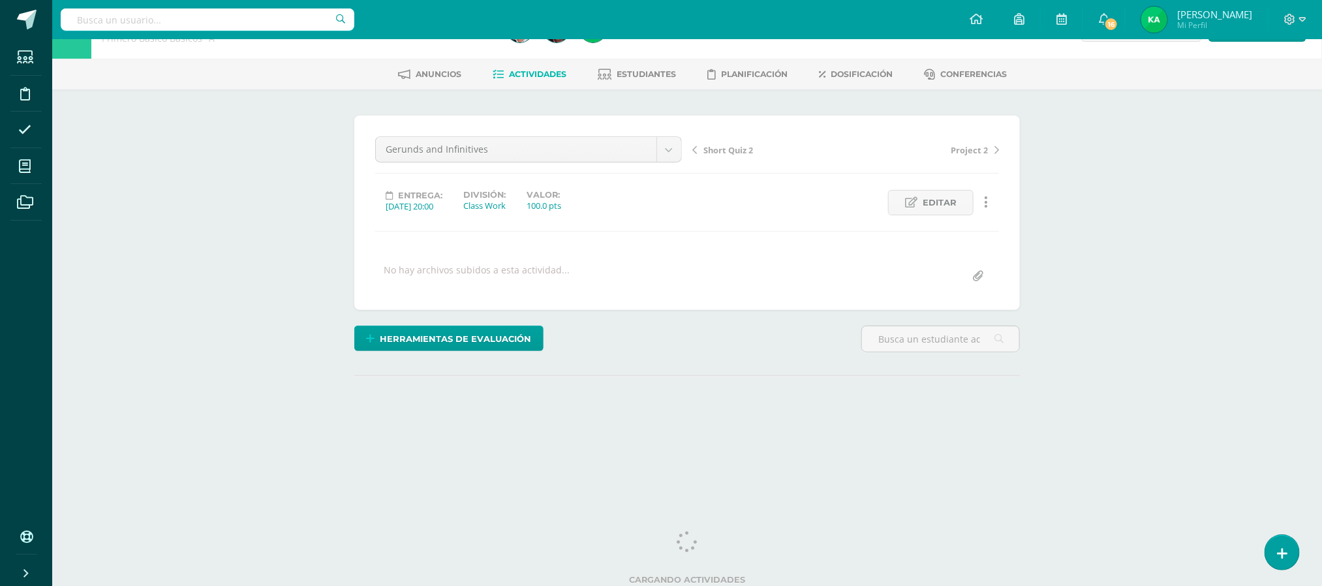
scroll to position [47, 0]
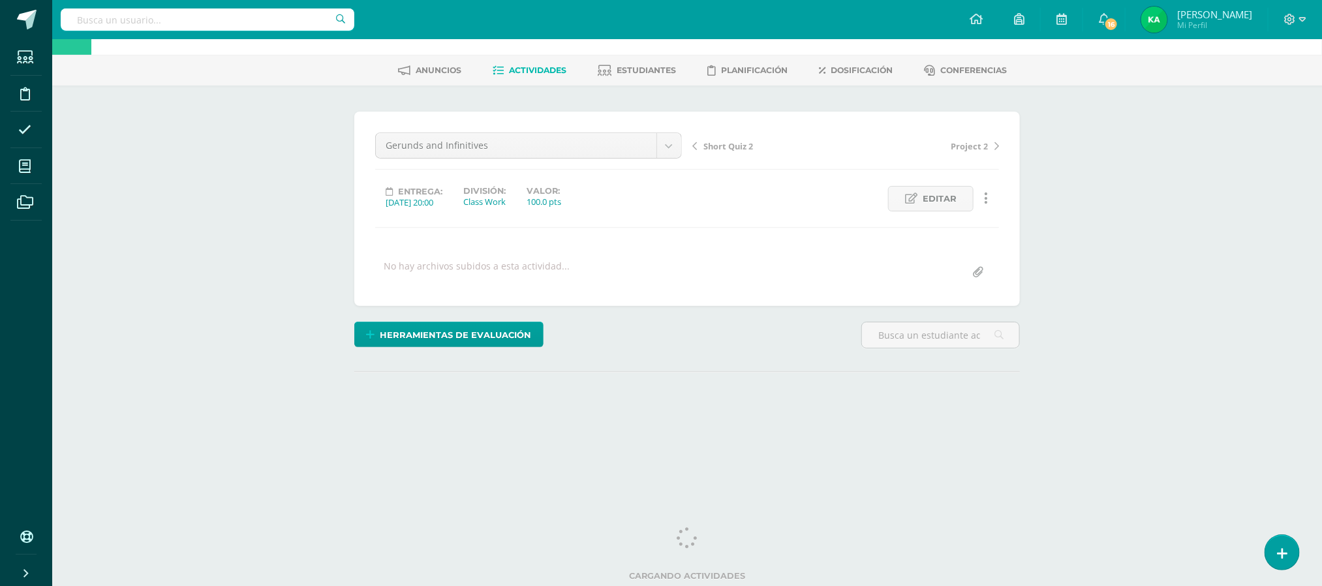
drag, startPoint x: 1331, startPoint y: 145, endPoint x: 1335, endPoint y: 268, distance: 122.7
click at [1321, 268] on html "Estudiantes Disciplina Asistencia Mis cursos Archivos Soporte Ayuda Reportar un…" at bounding box center [661, 214] width 1322 height 517
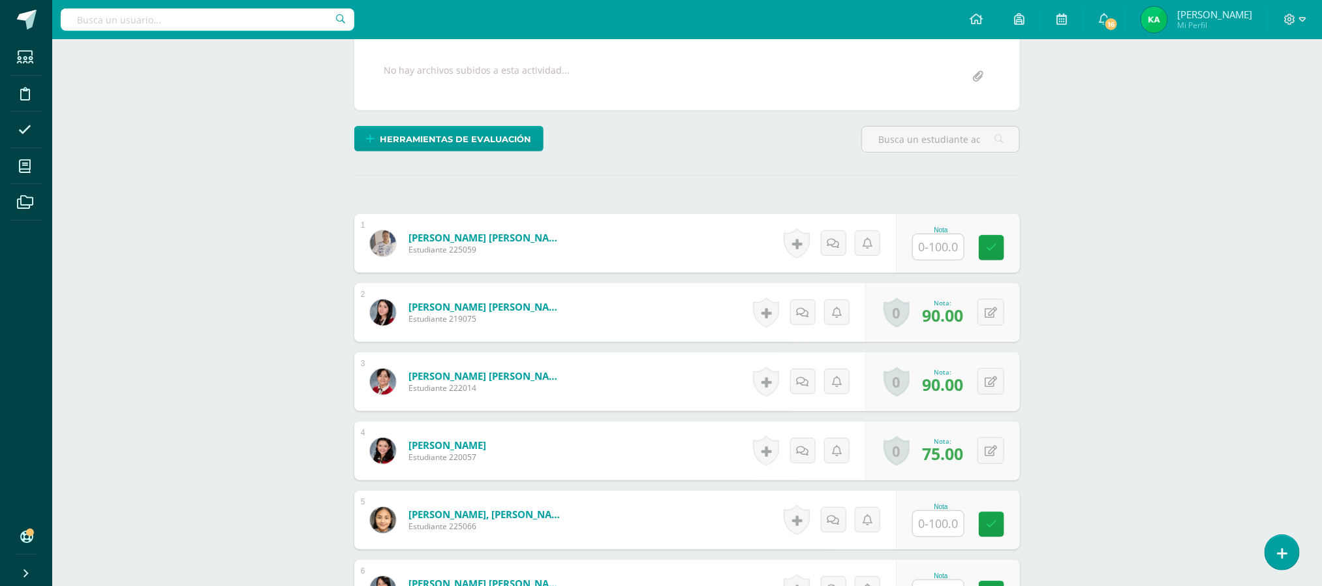
scroll to position [294, 0]
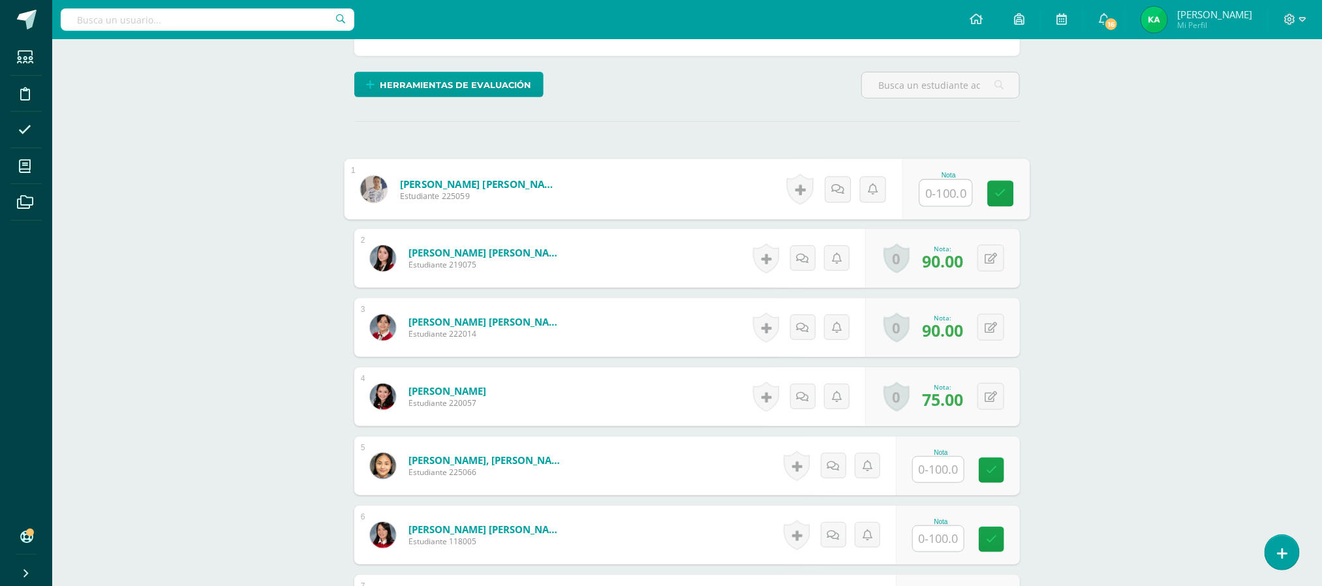
click at [934, 194] on input "text" at bounding box center [946, 193] width 52 height 26
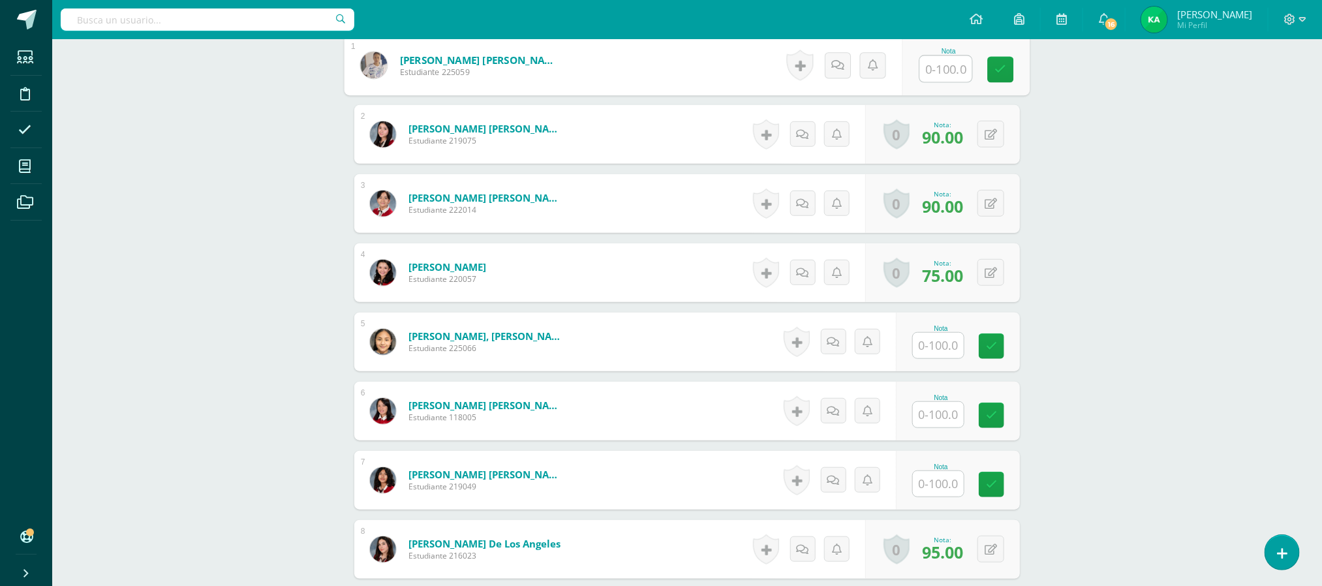
scroll to position [421, 0]
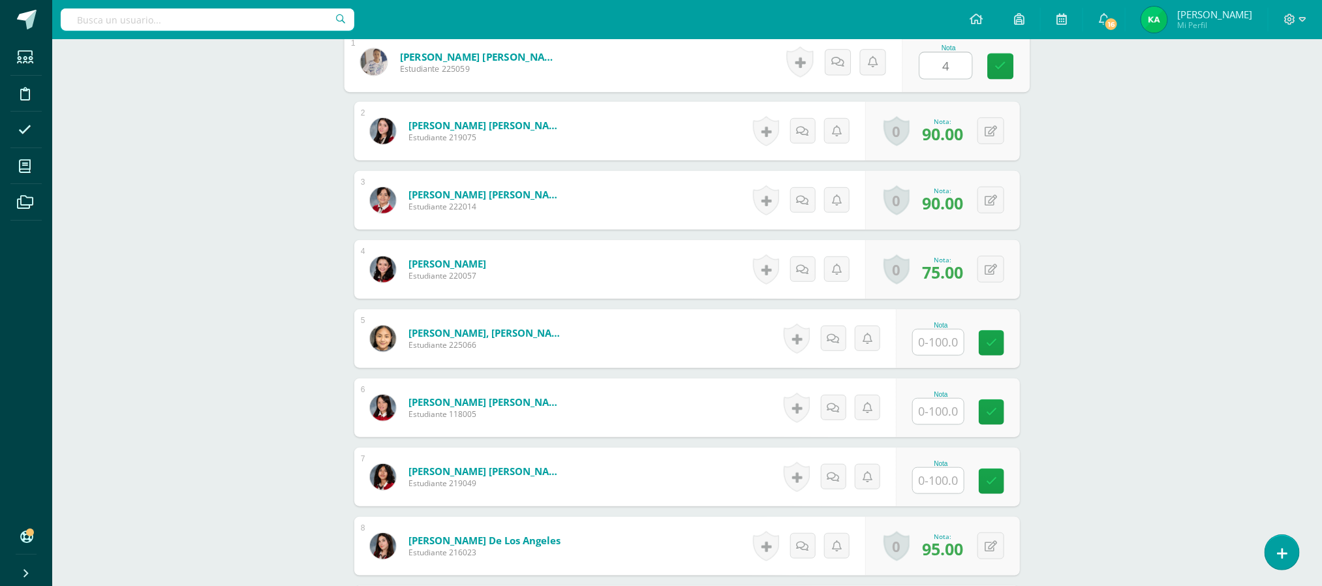
type input "45"
click at [952, 346] on input "text" at bounding box center [938, 341] width 51 height 25
type input "37"
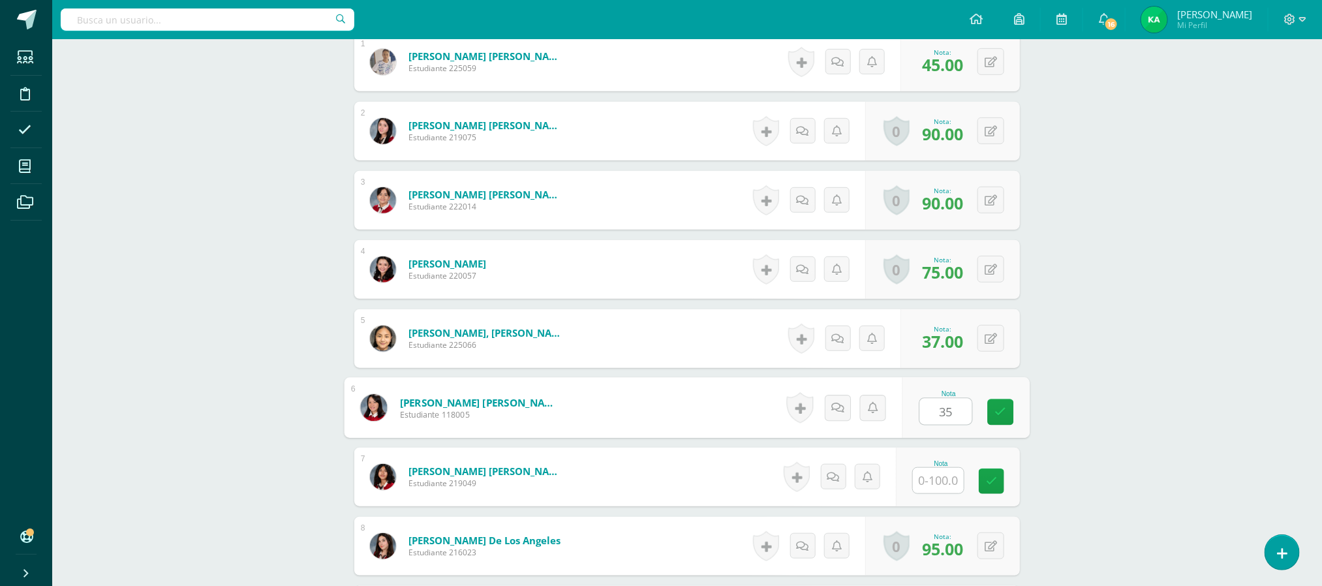
type input "35"
type input "40"
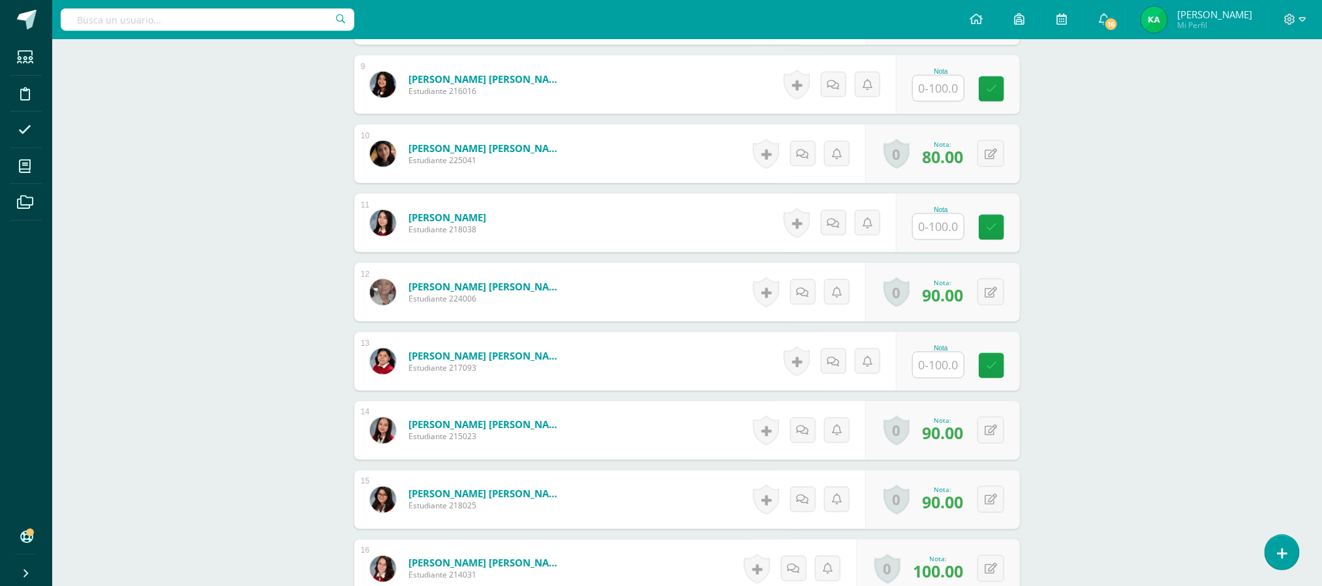
scroll to position [960, 0]
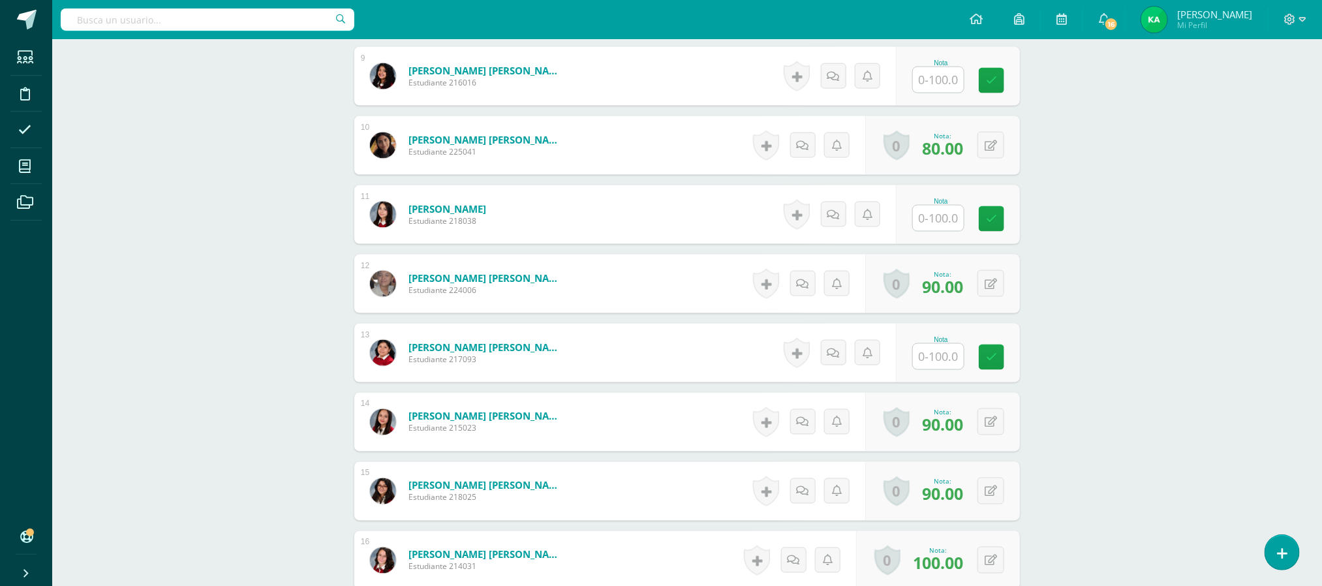
click at [954, 84] on input "text" at bounding box center [938, 79] width 51 height 25
type input "44"
click at [935, 220] on input "text" at bounding box center [946, 218] width 52 height 26
type input "35"
click at [942, 360] on input "text" at bounding box center [946, 357] width 52 height 26
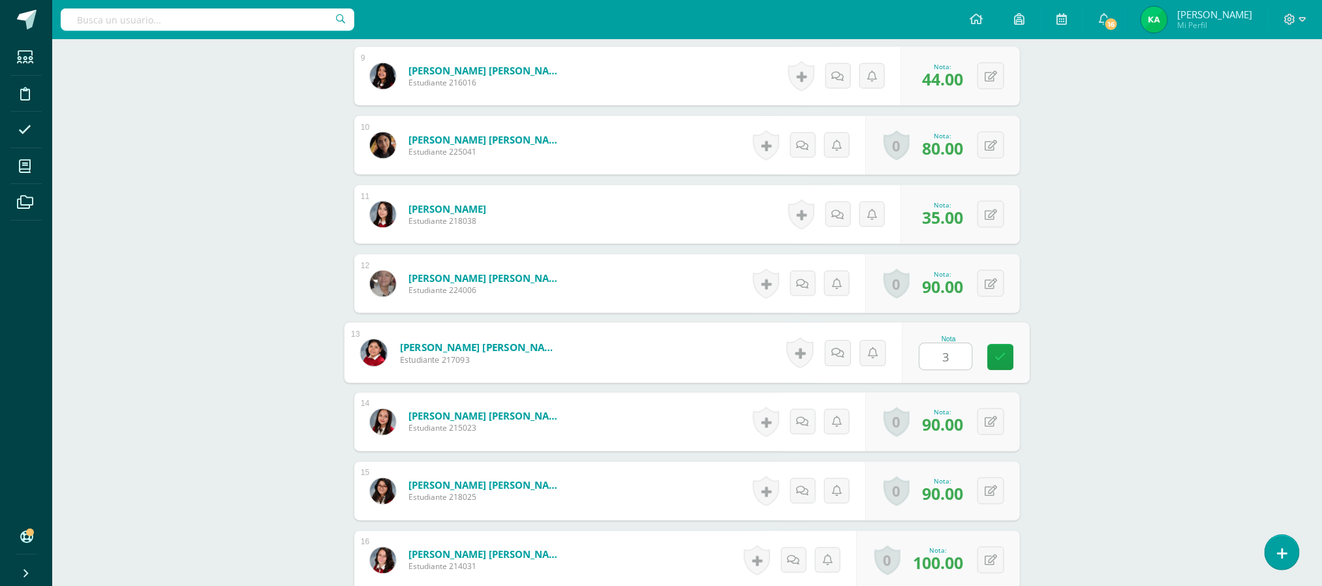
type input "38"
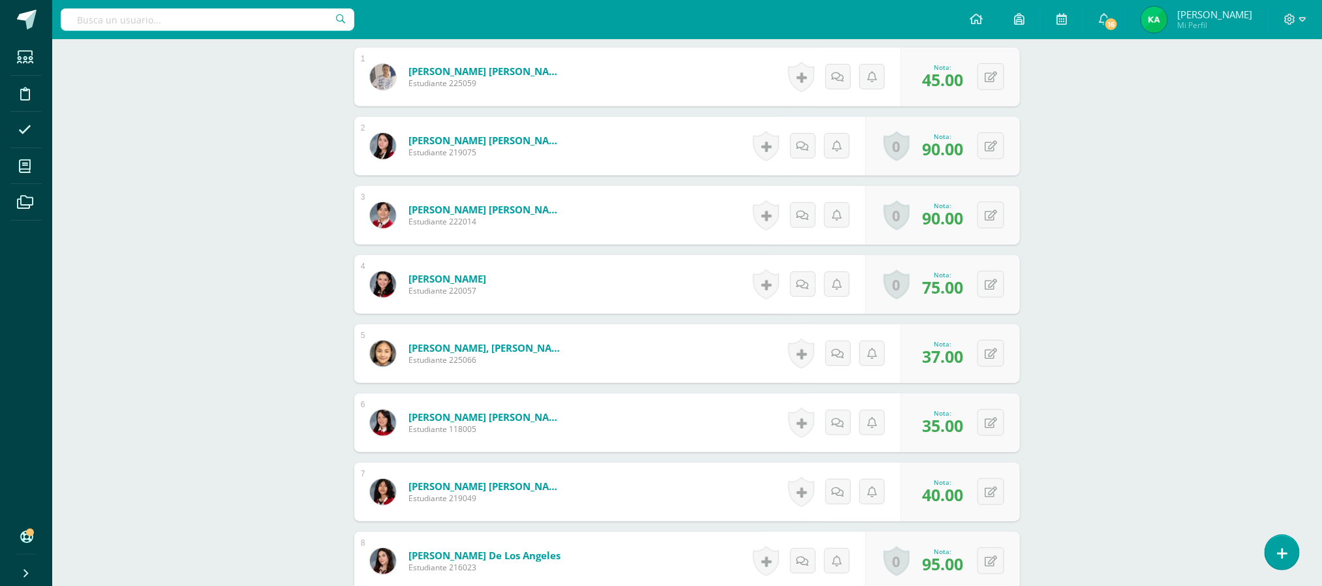
scroll to position [415, 0]
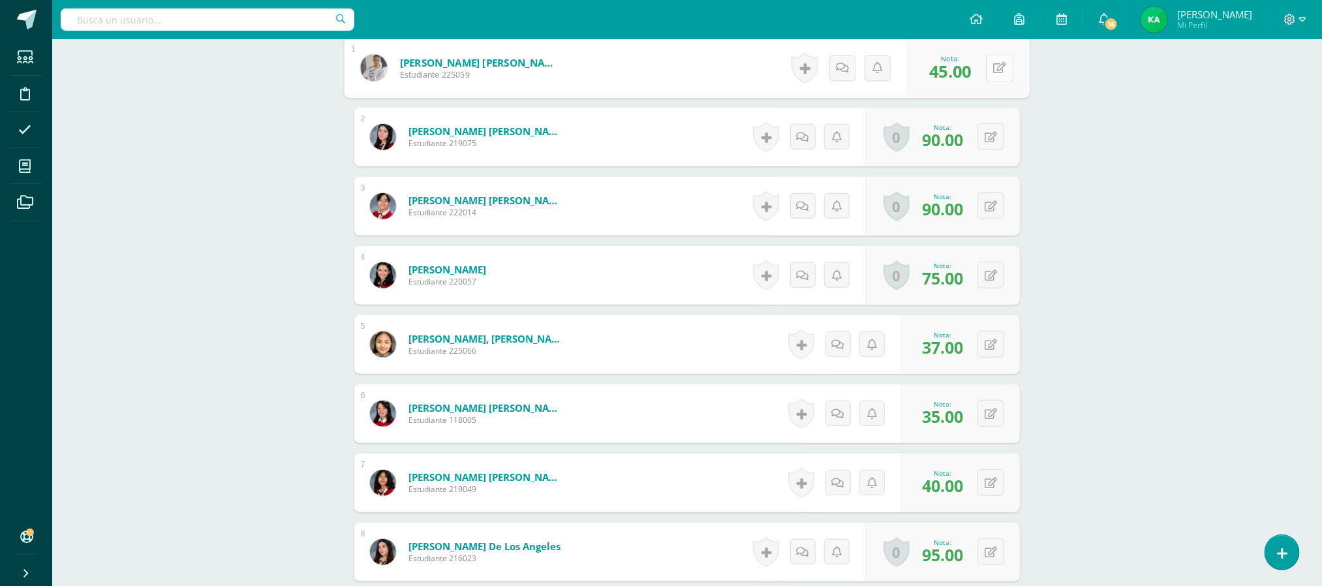
click at [987, 77] on button at bounding box center [999, 67] width 27 height 27
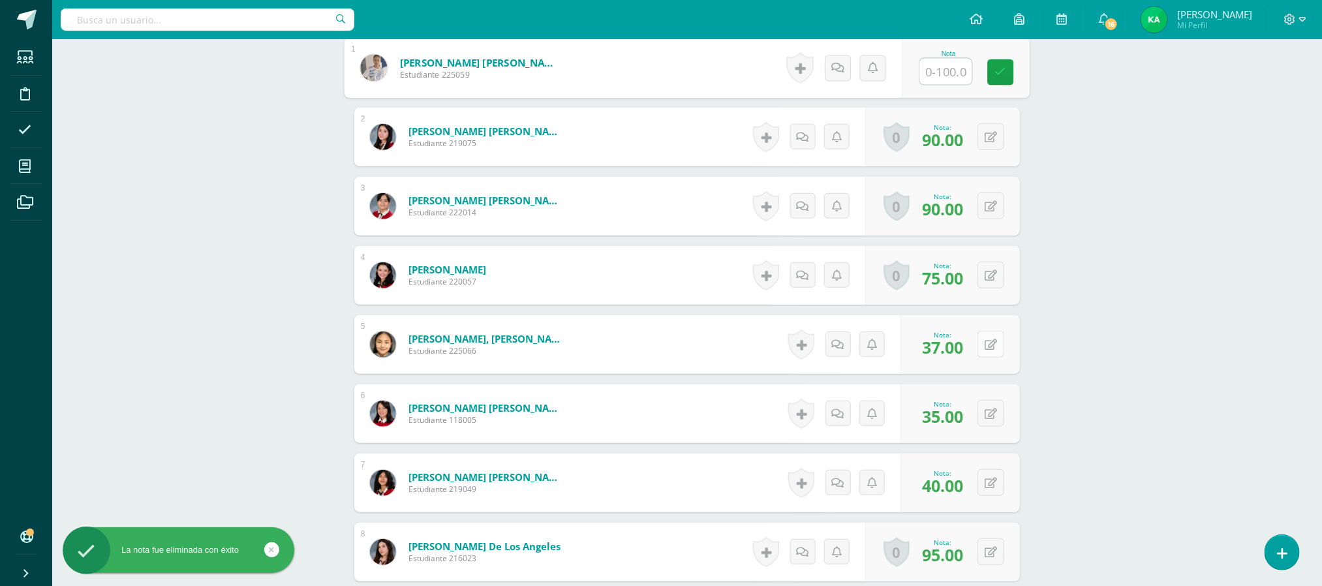
click at [986, 351] on button at bounding box center [990, 344] width 27 height 27
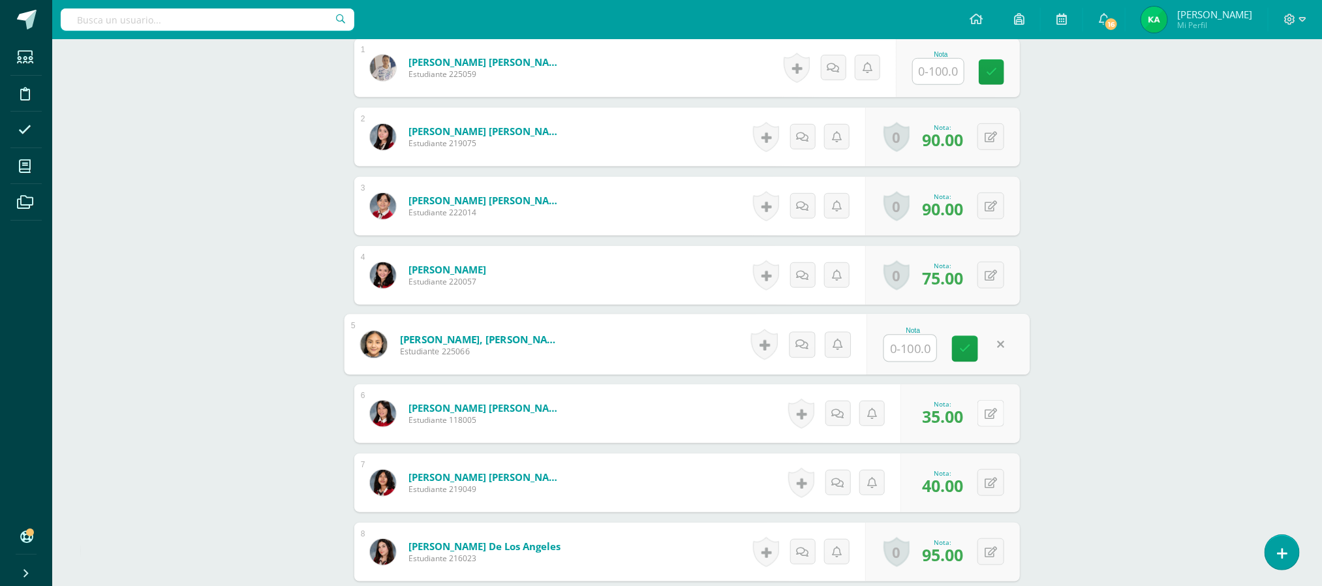
click at [986, 423] on button at bounding box center [990, 413] width 27 height 27
click at [983, 488] on div "0 Logros Logros obtenidos Aún no hay logros agregados Nota: 40.00" at bounding box center [968, 483] width 123 height 61
click at [996, 488] on icon at bounding box center [999, 482] width 13 height 11
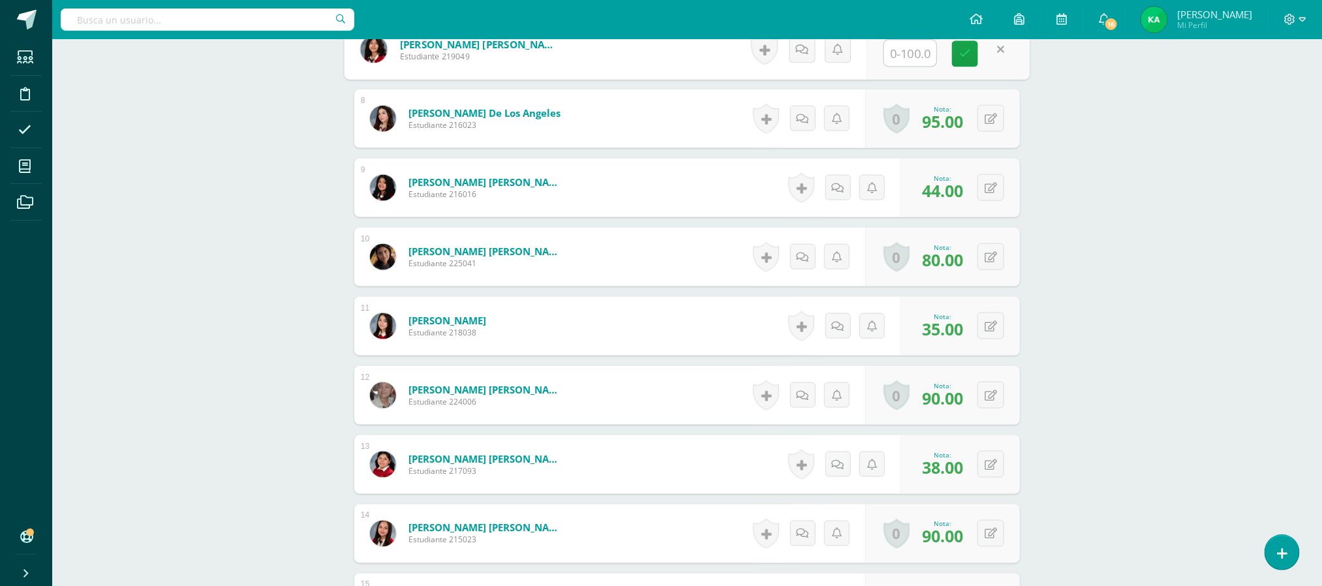
scroll to position [871, 0]
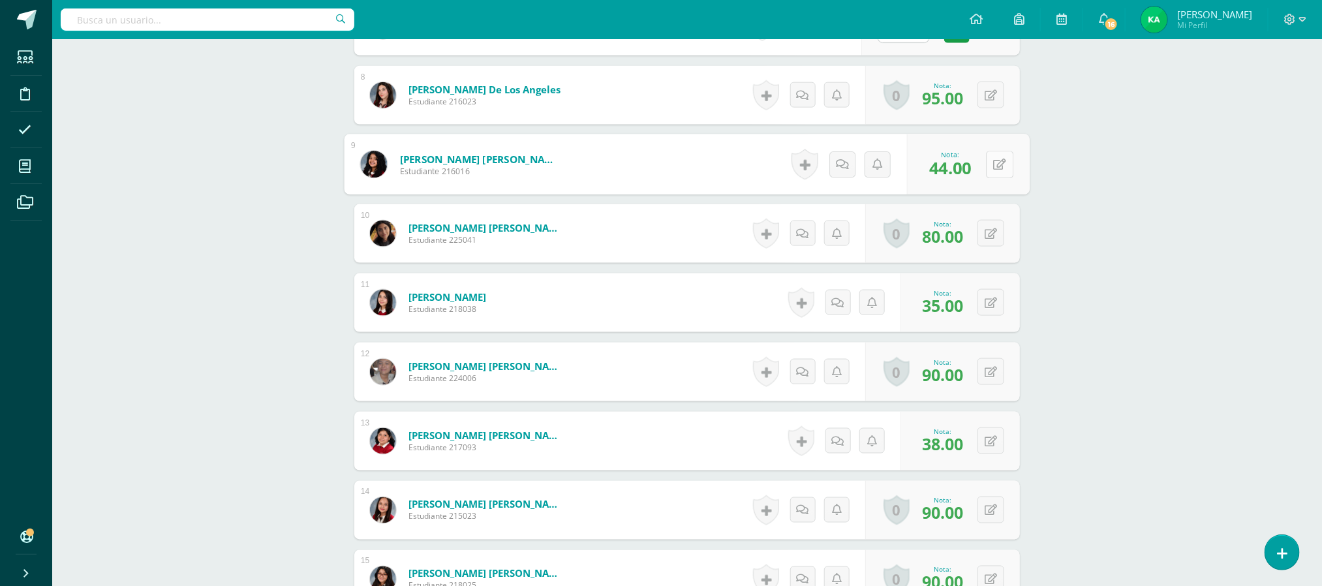
click at [993, 169] on icon at bounding box center [999, 164] width 13 height 11
click at [986, 306] on button at bounding box center [999, 302] width 27 height 27
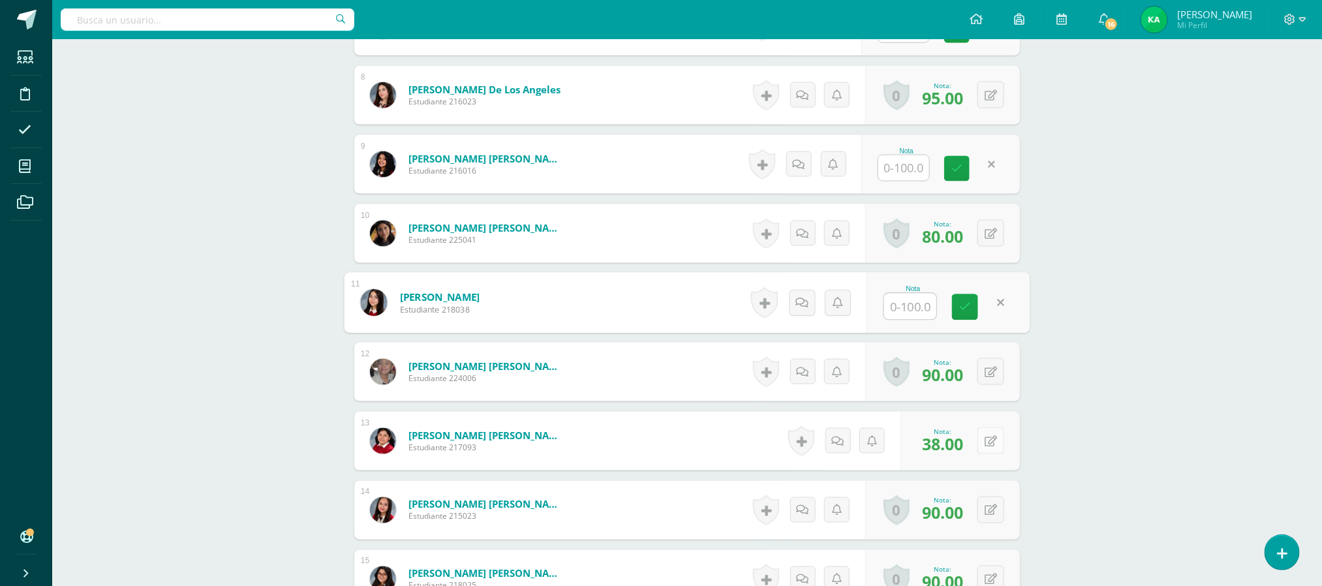
click at [990, 443] on button at bounding box center [990, 440] width 27 height 27
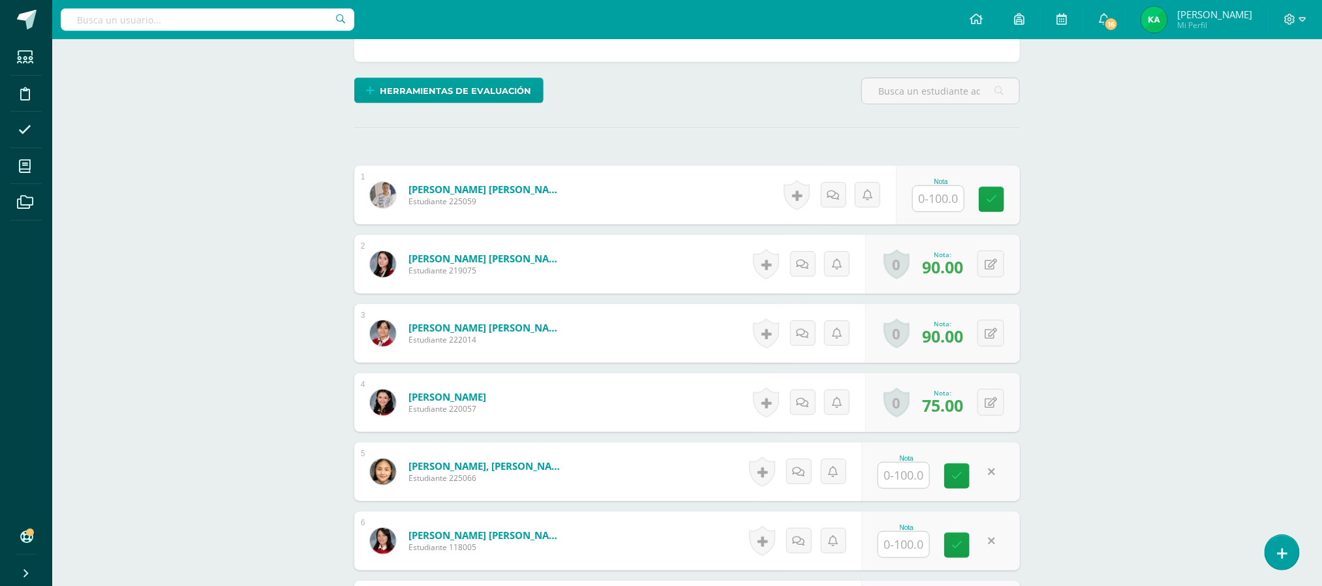
scroll to position [0, 0]
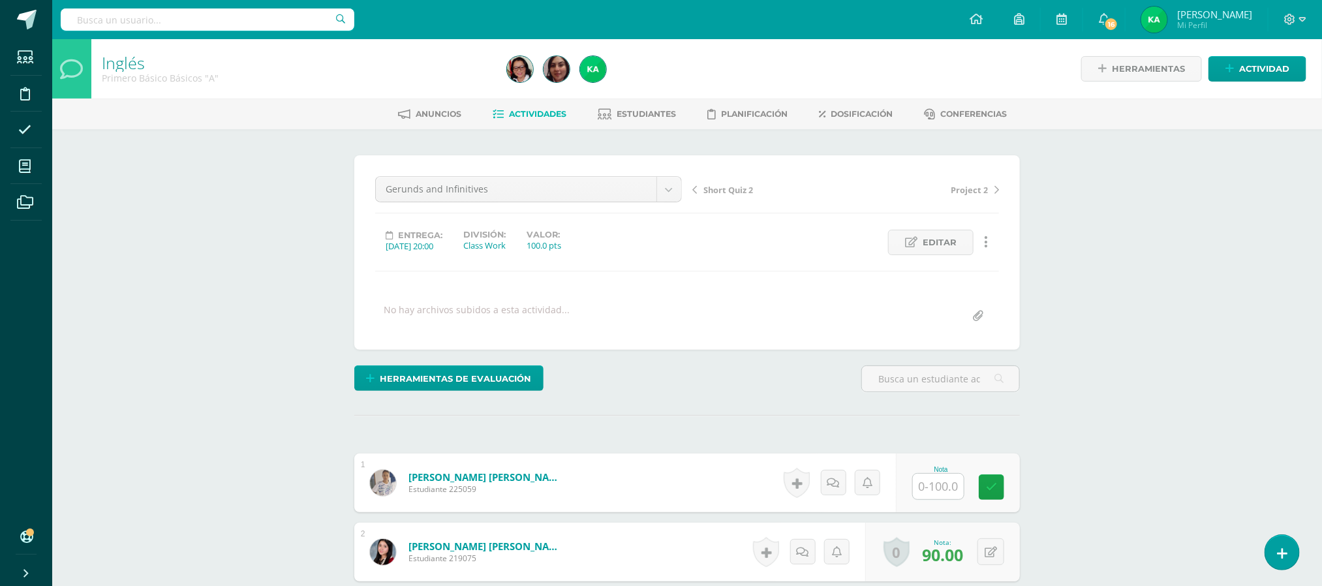
click at [728, 192] on span "Short Quiz 2" at bounding box center [728, 190] width 50 height 12
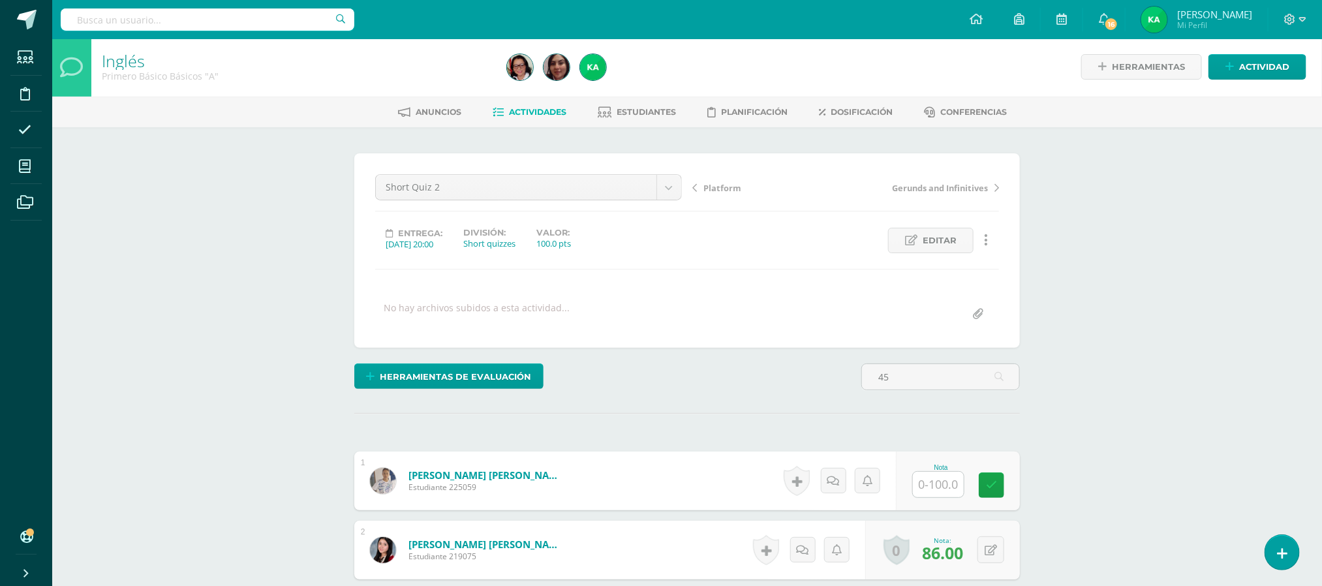
type input "4"
click at [935, 497] on input "text" at bounding box center [938, 484] width 51 height 25
type input "45"
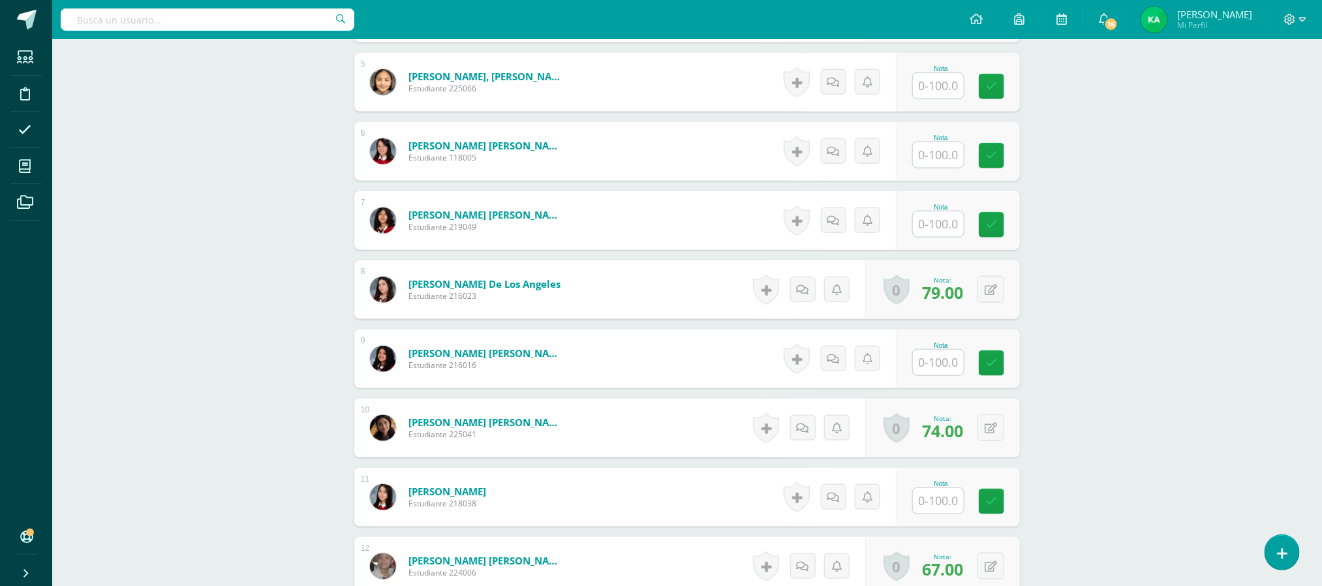
scroll to position [686, 0]
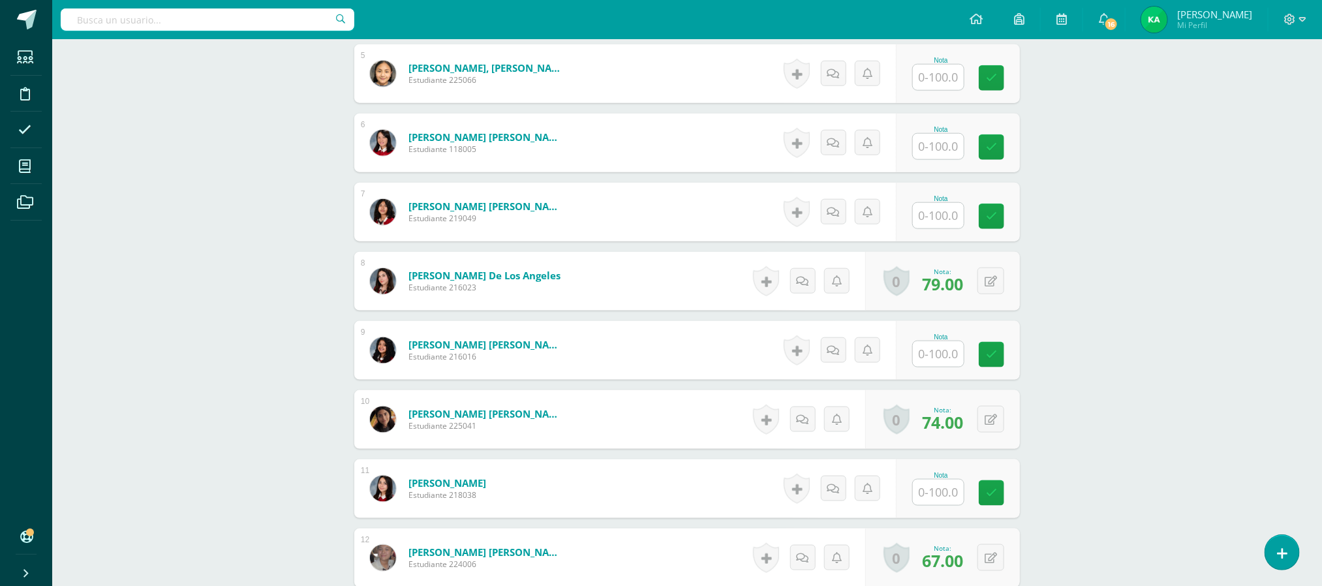
click at [930, 74] on input "text" at bounding box center [938, 77] width 51 height 25
type input "37"
type input "35"
type input "40"
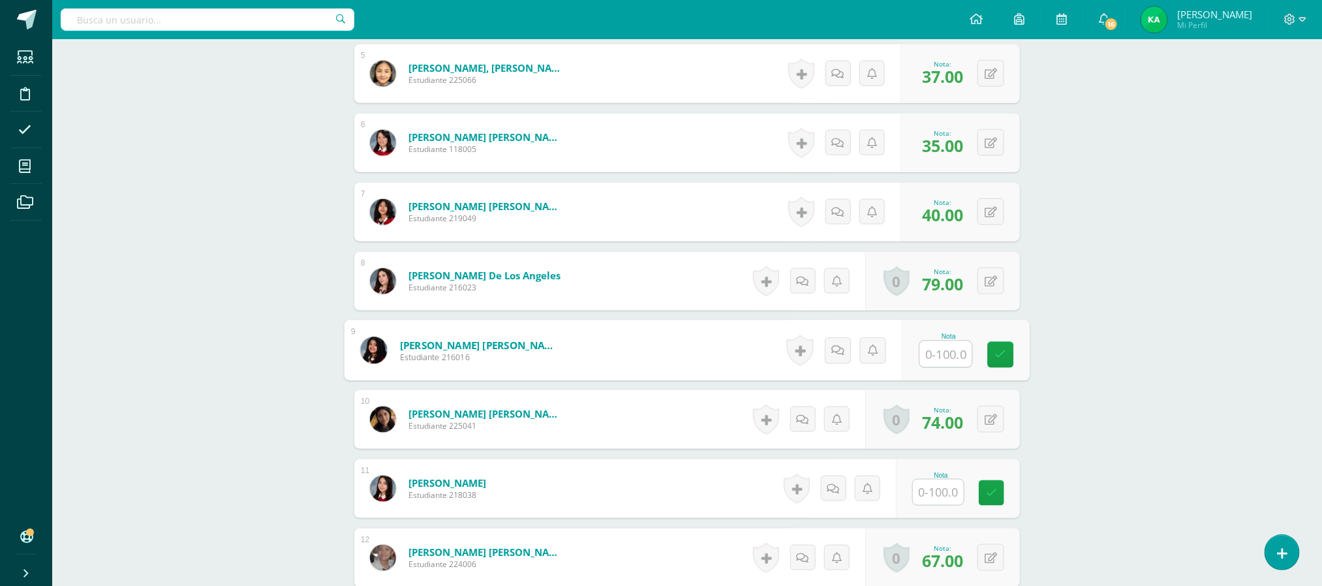
click at [946, 356] on input "text" at bounding box center [946, 354] width 52 height 26
type input "44"
click at [940, 495] on input "text" at bounding box center [946, 492] width 52 height 26
type input "35"
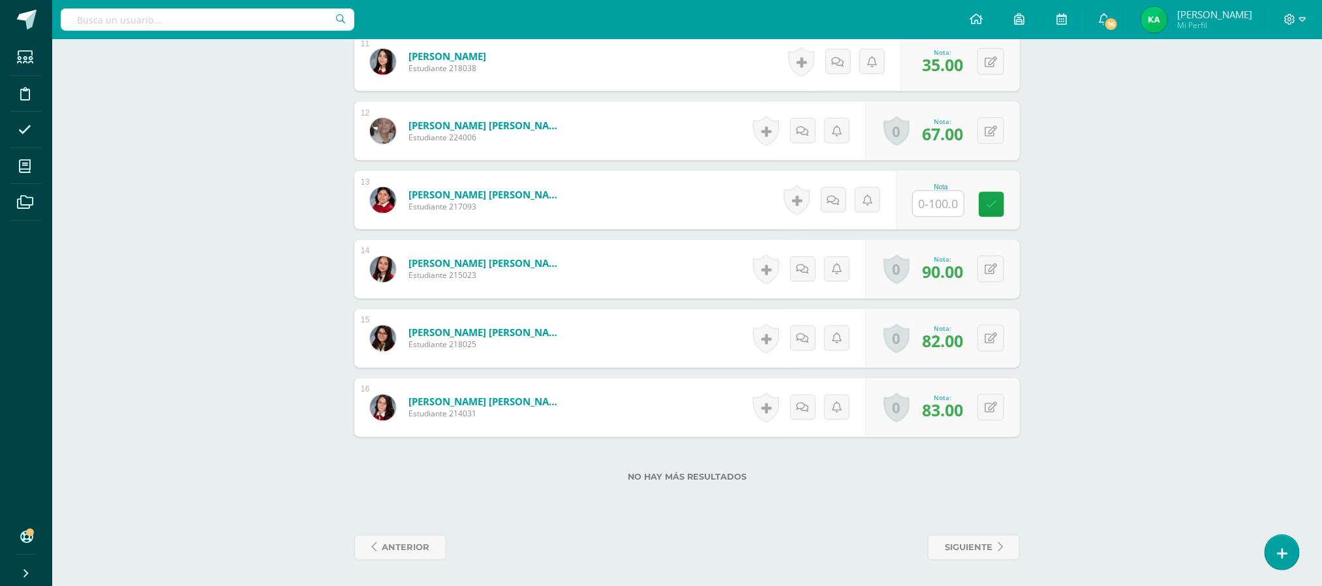
scroll to position [1117, 0]
click at [946, 200] on input "text" at bounding box center [946, 203] width 52 height 26
type input "38"
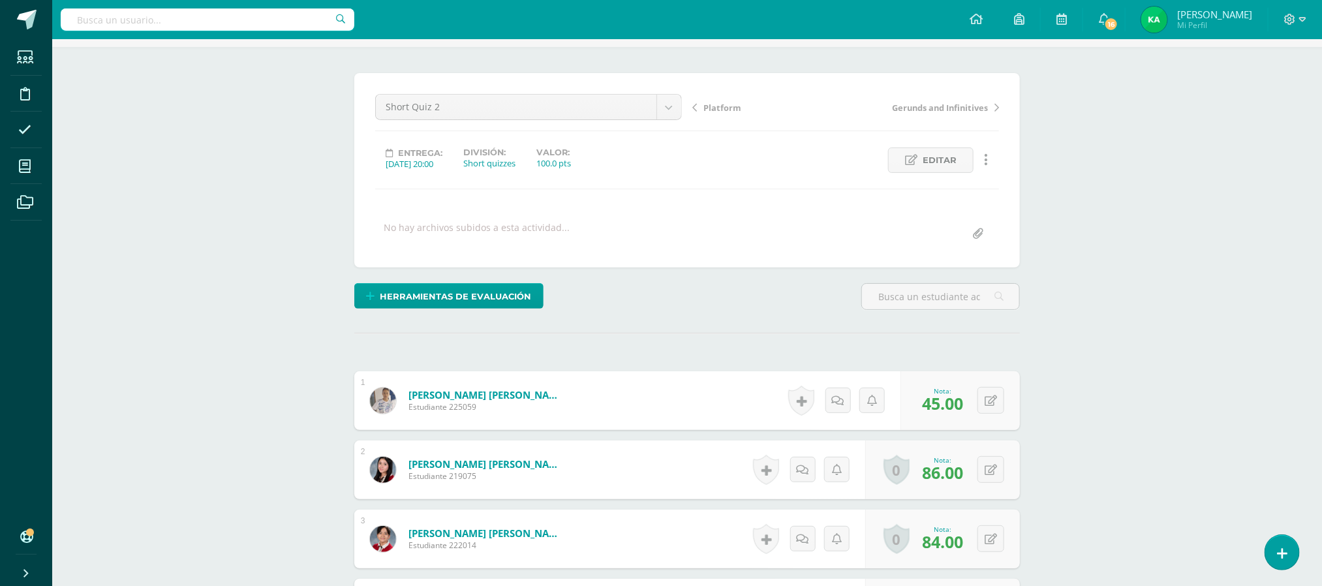
scroll to position [0, 0]
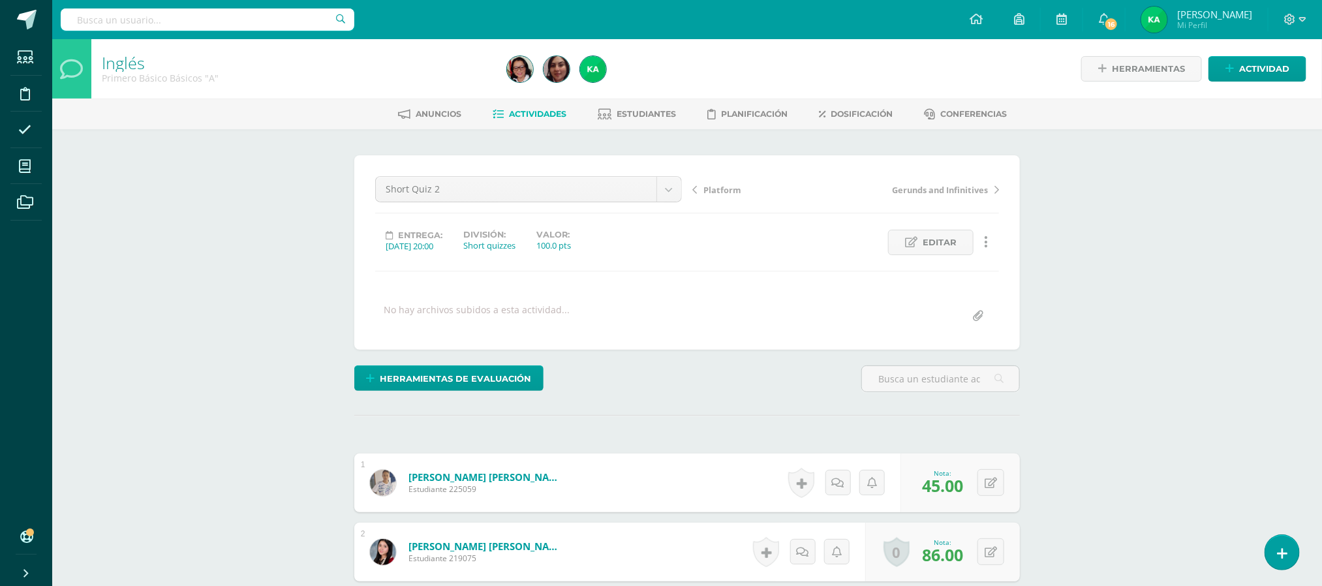
click at [714, 192] on span "Platform" at bounding box center [722, 190] width 38 height 12
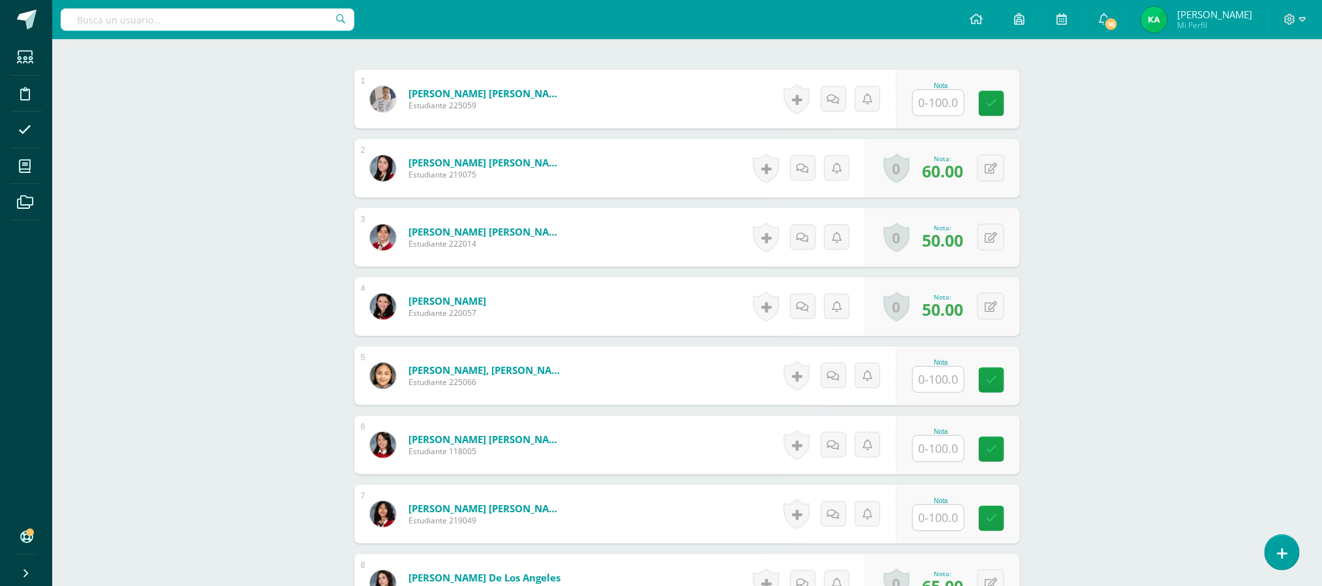
scroll to position [401, 0]
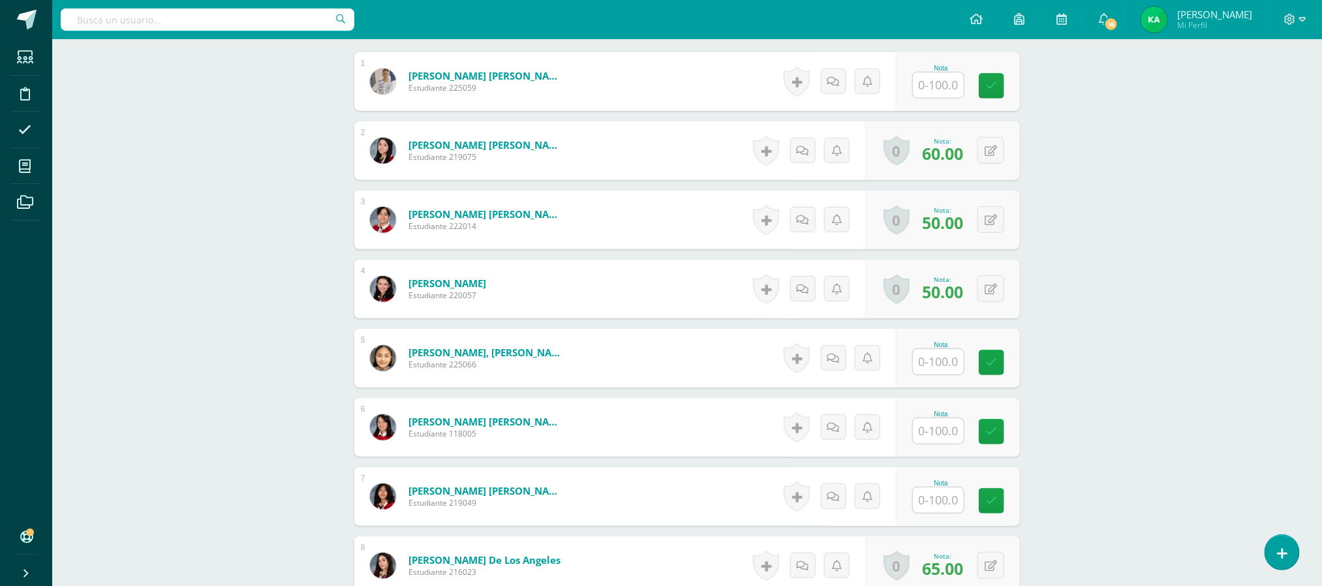
click at [930, 85] on input "text" at bounding box center [938, 84] width 51 height 25
type input "0"
click at [941, 357] on input "text" at bounding box center [946, 362] width 52 height 26
type input "0"
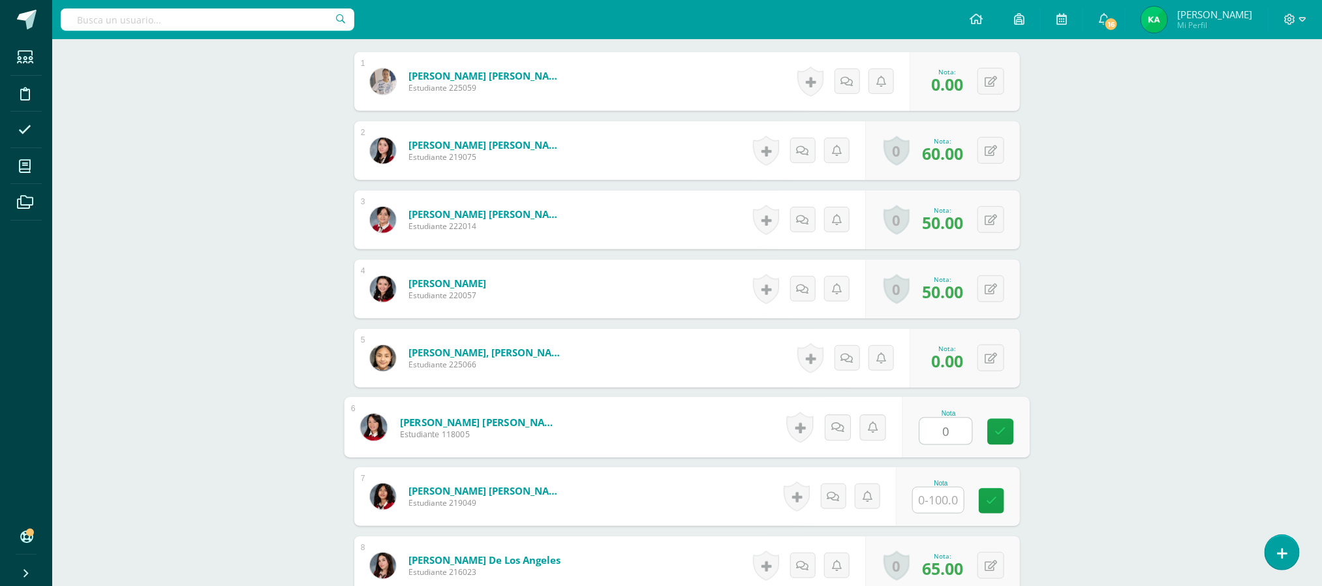
type input "0"
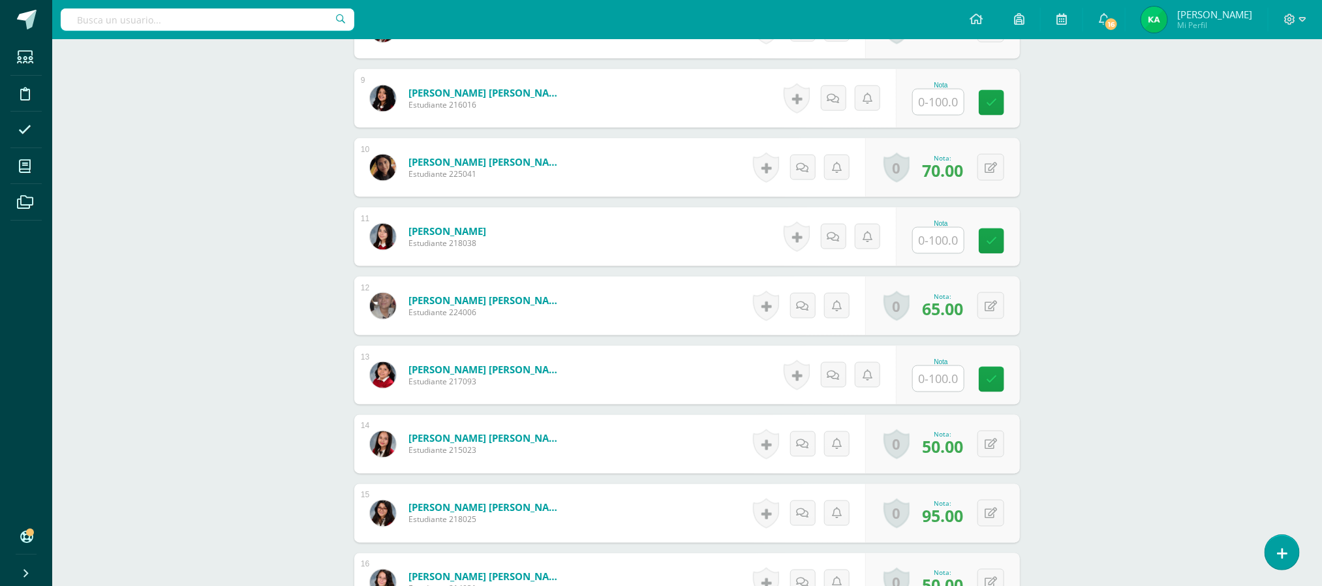
scroll to position [940, 0]
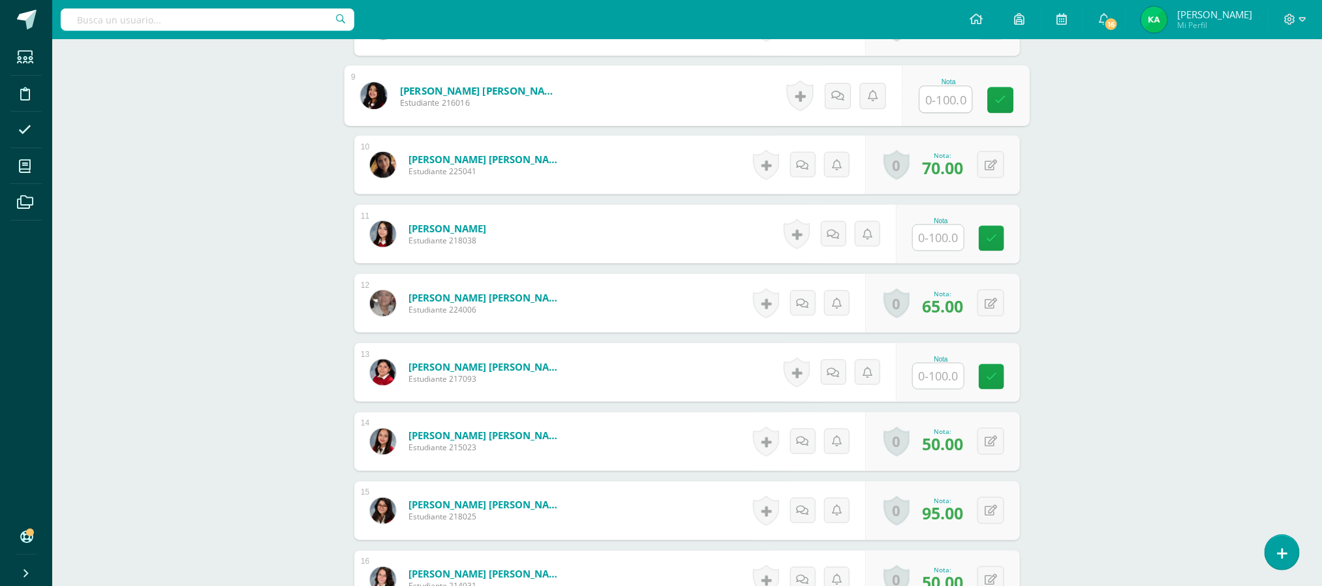
click at [951, 92] on input "text" at bounding box center [946, 100] width 52 height 26
type input "70"
click at [941, 247] on input "text" at bounding box center [938, 237] width 51 height 25
type input "0"
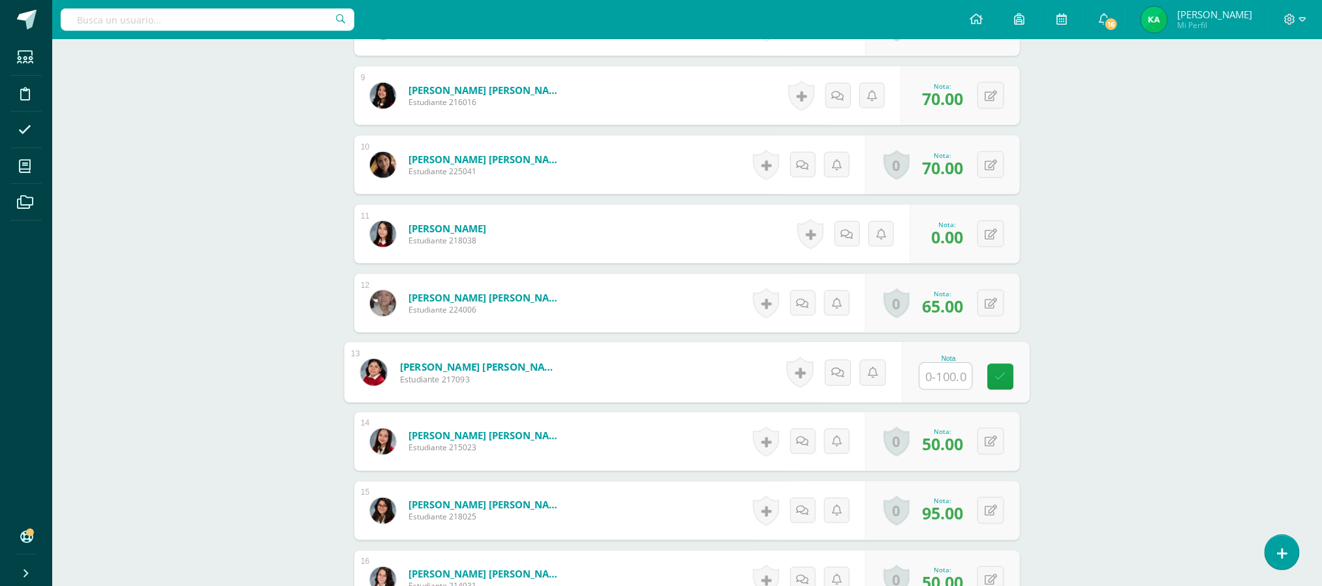
click at [943, 368] on input "text" at bounding box center [946, 376] width 52 height 26
type input "0"
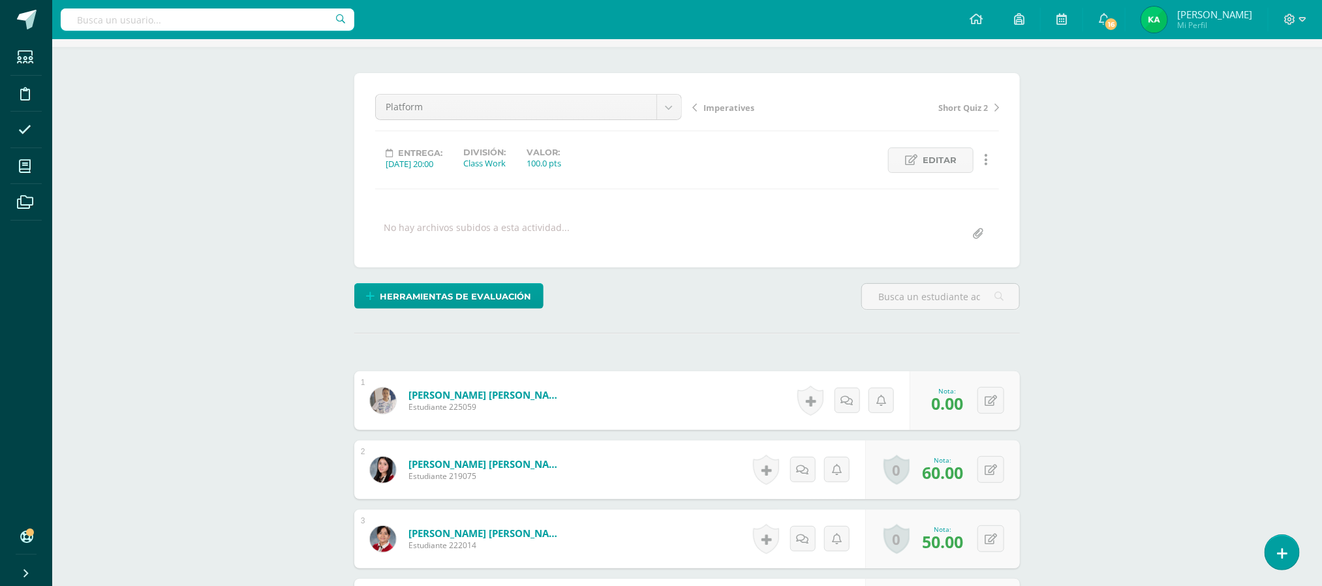
scroll to position [42, 0]
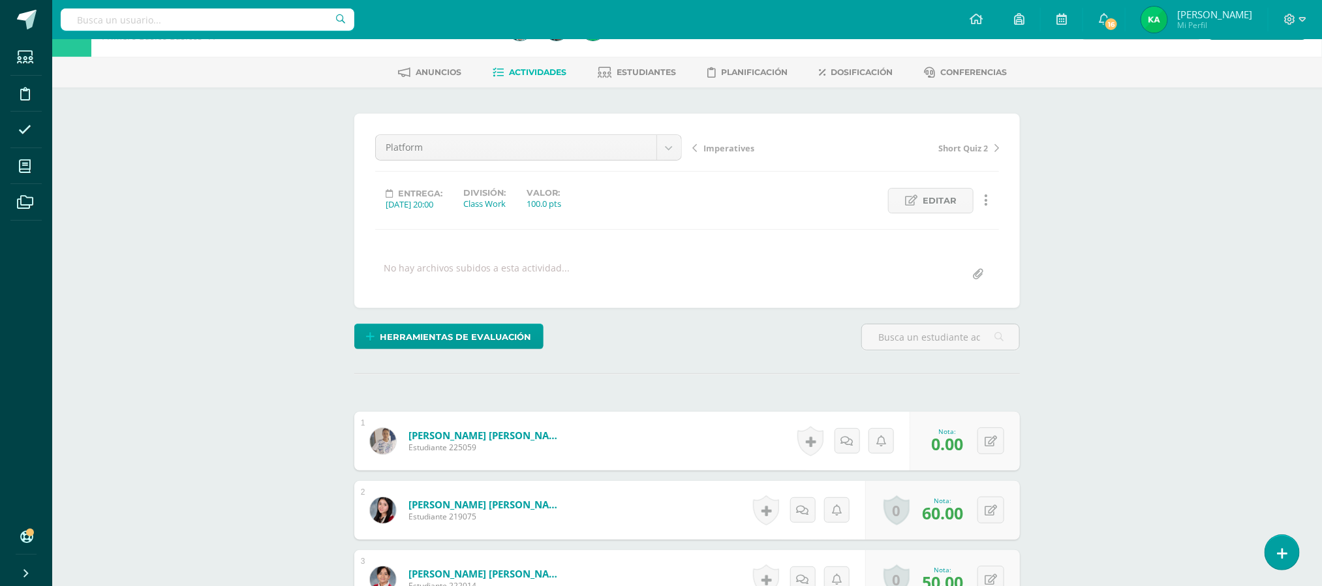
click at [709, 145] on span "Imperatives" at bounding box center [728, 148] width 51 height 12
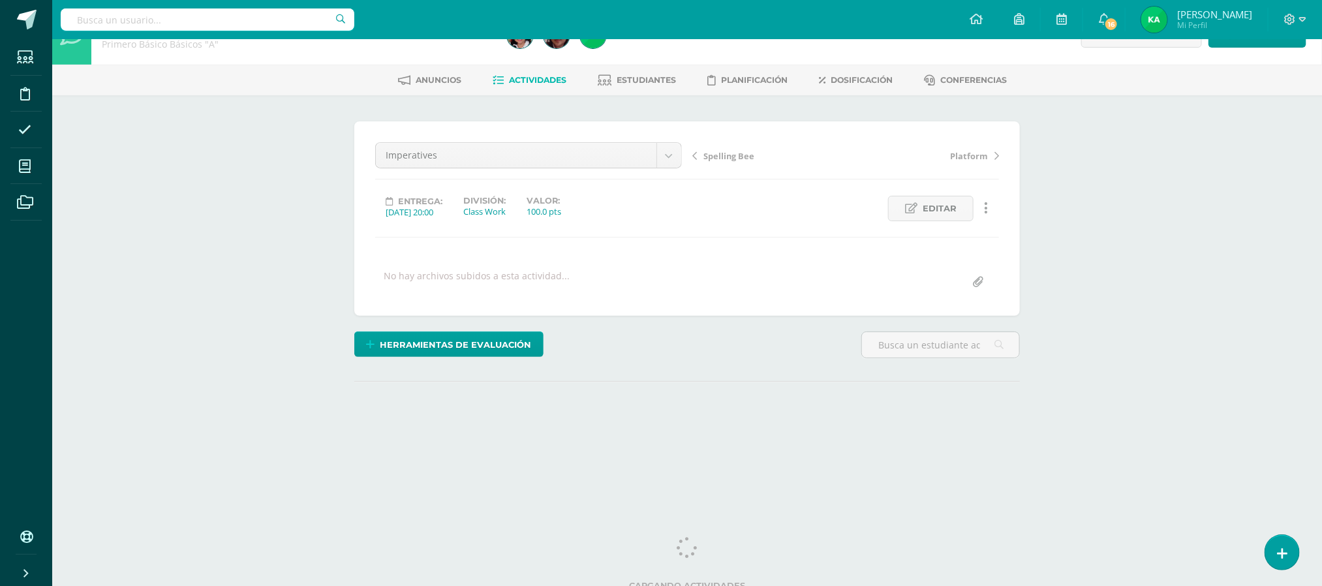
scroll to position [47, 0]
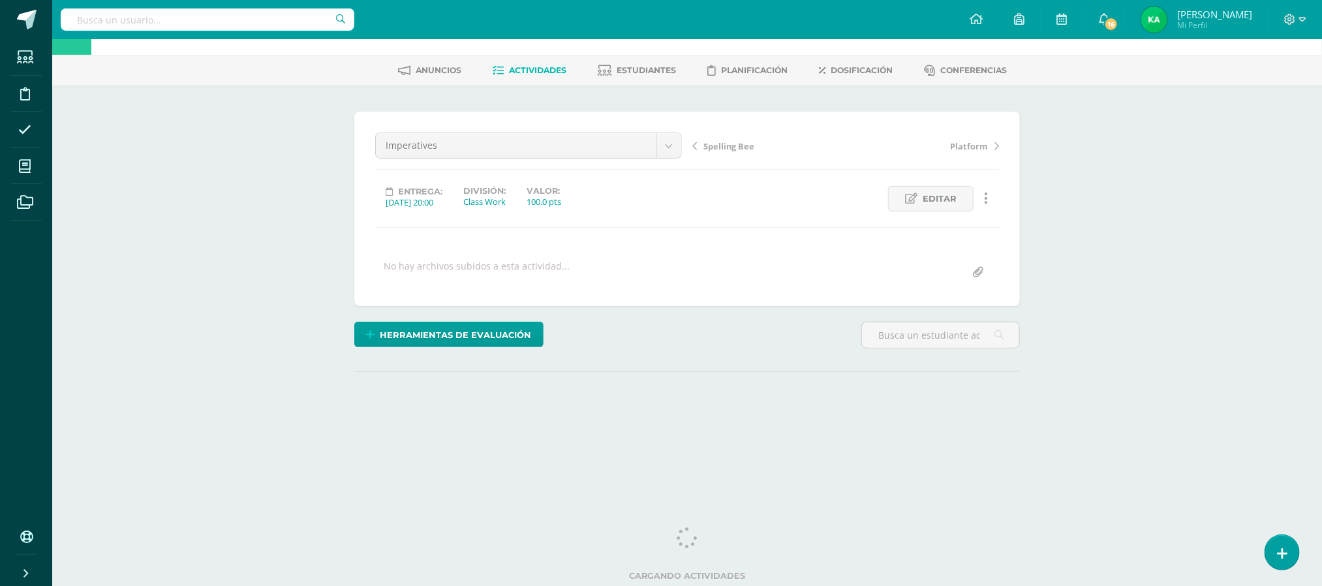
drag, startPoint x: 1327, startPoint y: 243, endPoint x: 1324, endPoint y: 366, distance: 123.3
click at [1321, 366] on html "Estudiantes Disciplina Asistencia Mis cursos Archivos Soporte Ayuda Reportar un…" at bounding box center [661, 214] width 1322 height 517
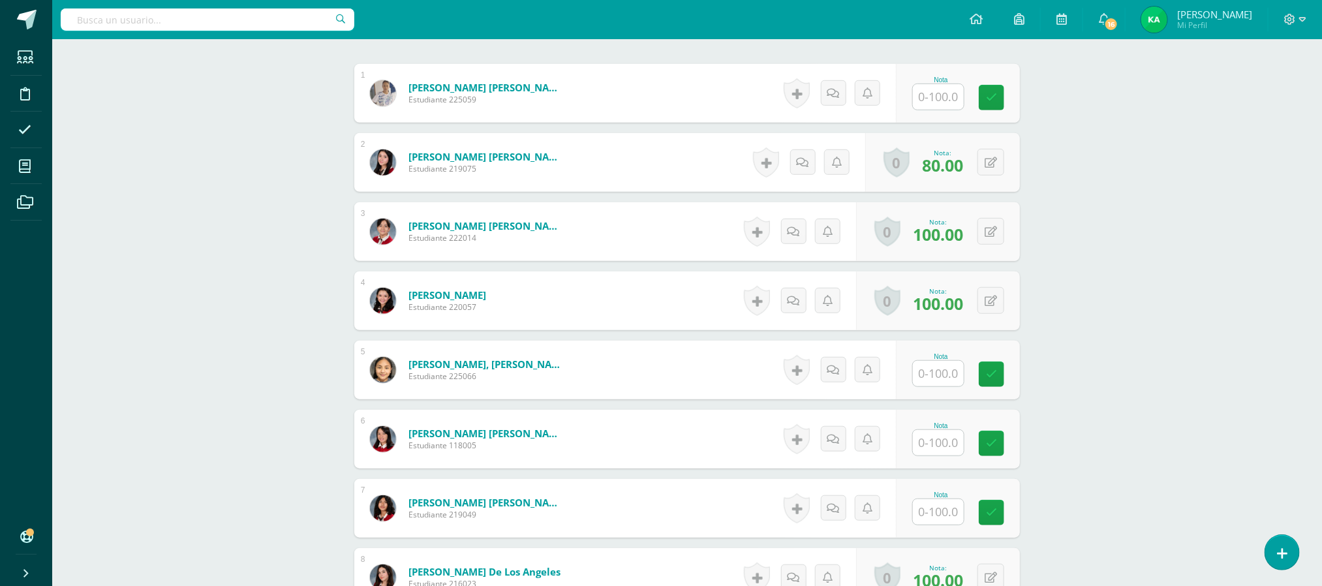
scroll to position [376, 0]
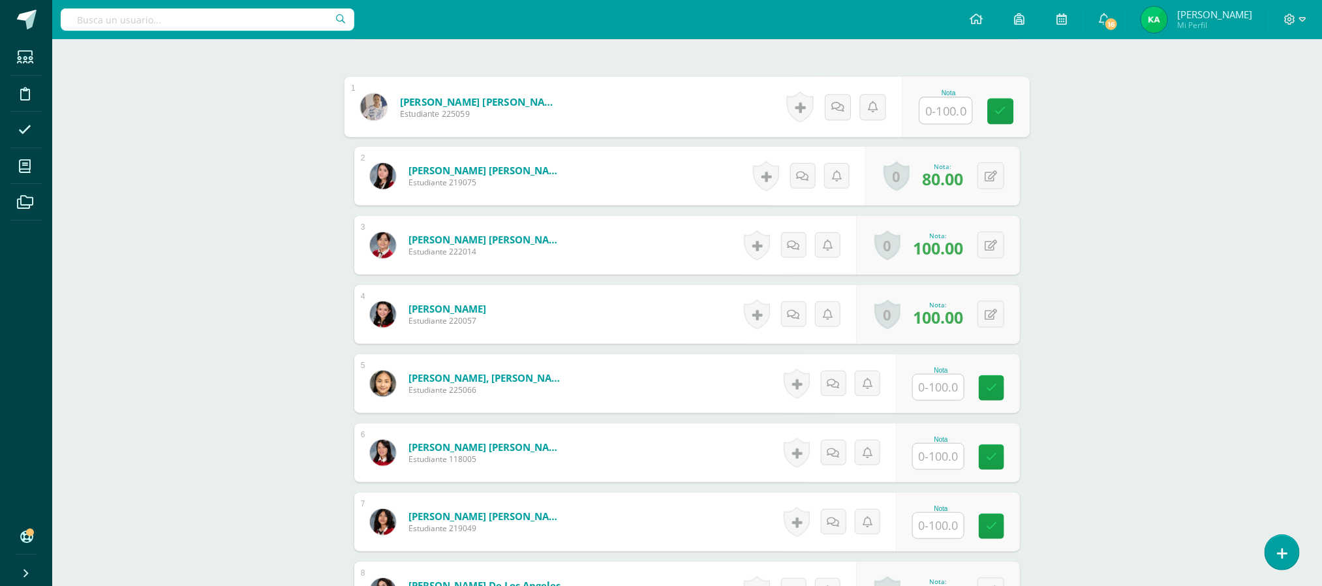
click at [940, 117] on input "text" at bounding box center [946, 111] width 52 height 26
type input "45"
click at [934, 387] on input "text" at bounding box center [946, 387] width 52 height 26
type input "4"
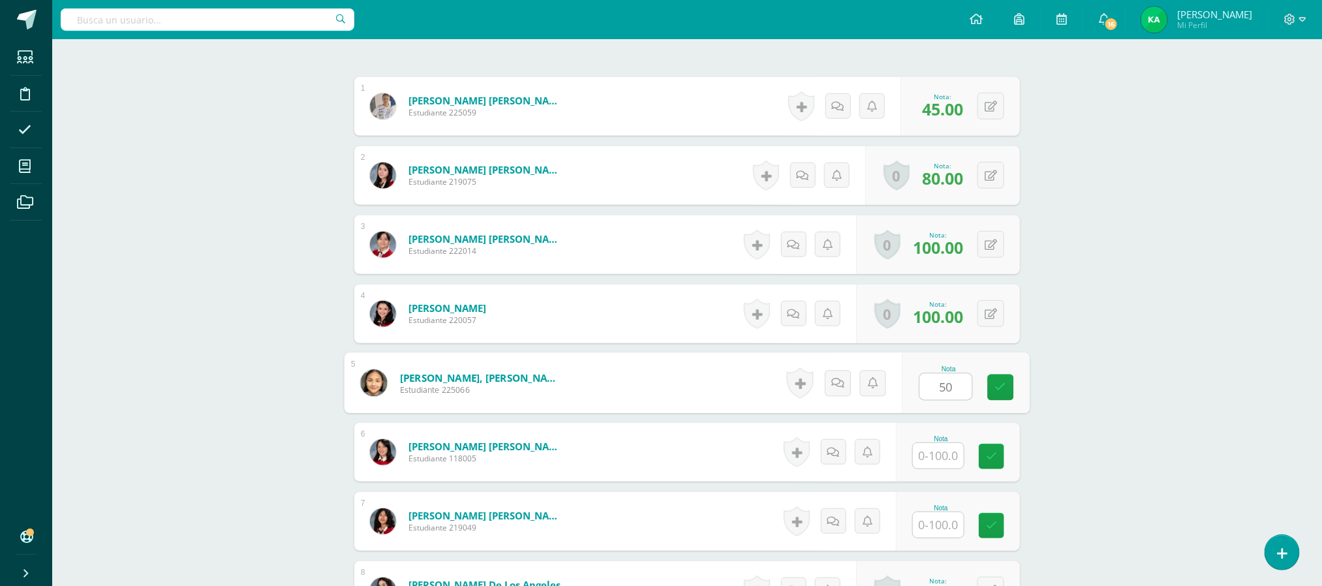
type input "50"
type input "100"
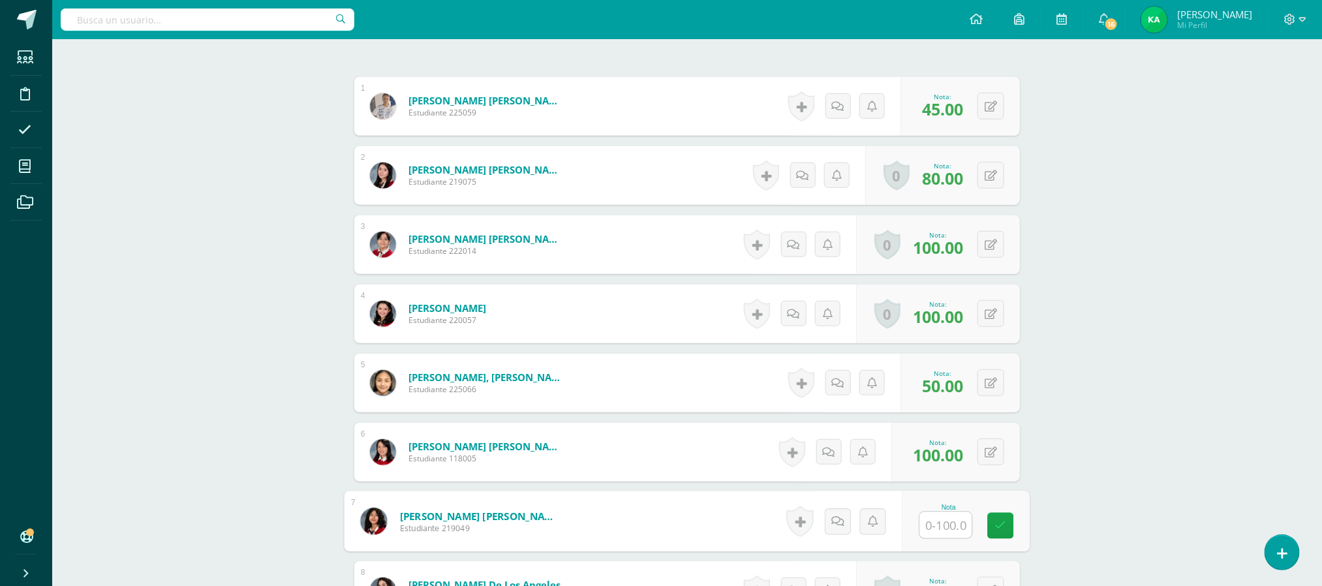
type input "0"
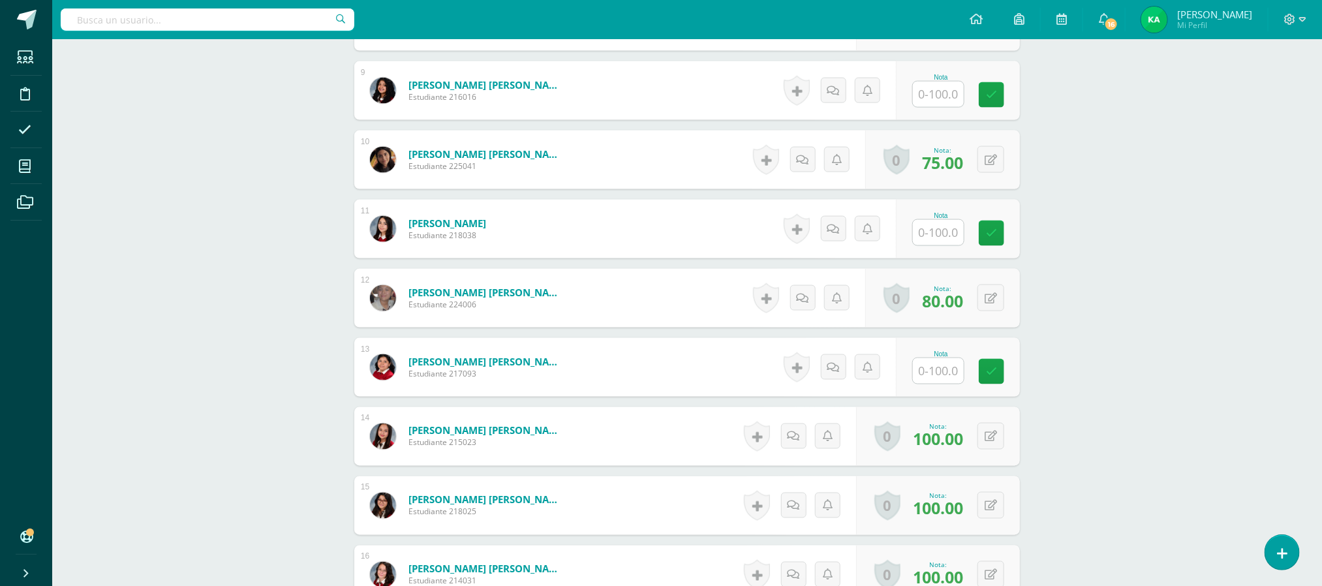
scroll to position [949, 0]
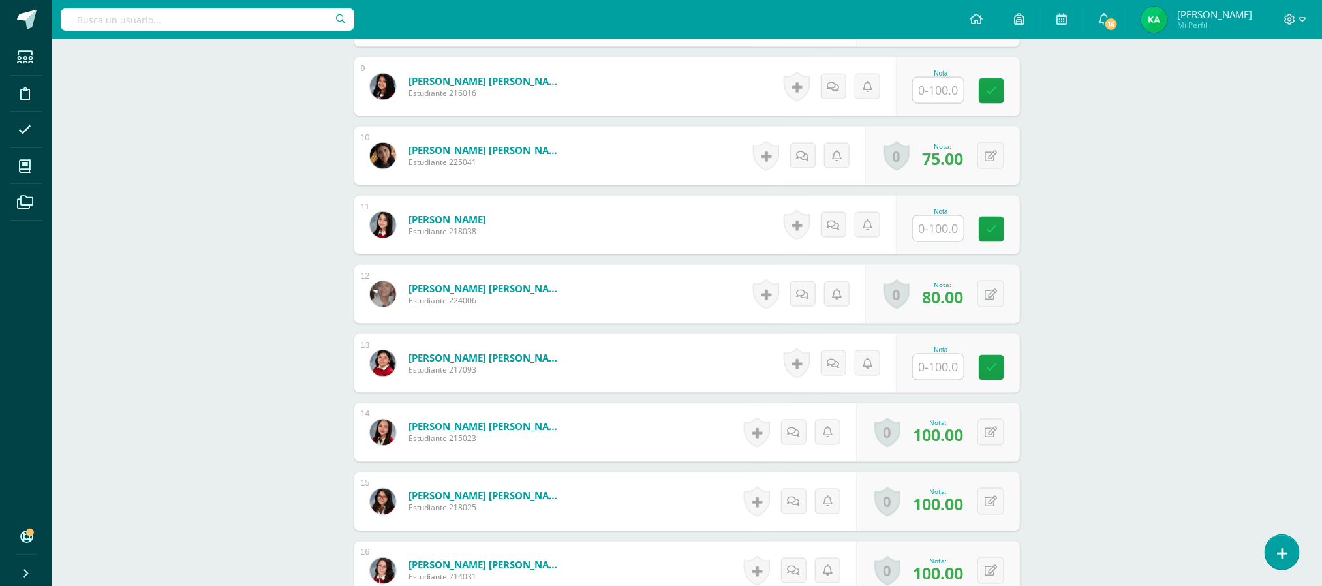
click at [942, 89] on input "text" at bounding box center [938, 90] width 51 height 25
type input "98"
click at [939, 232] on input "text" at bounding box center [946, 229] width 52 height 26
type input "100"
click at [939, 368] on input "text" at bounding box center [938, 366] width 51 height 25
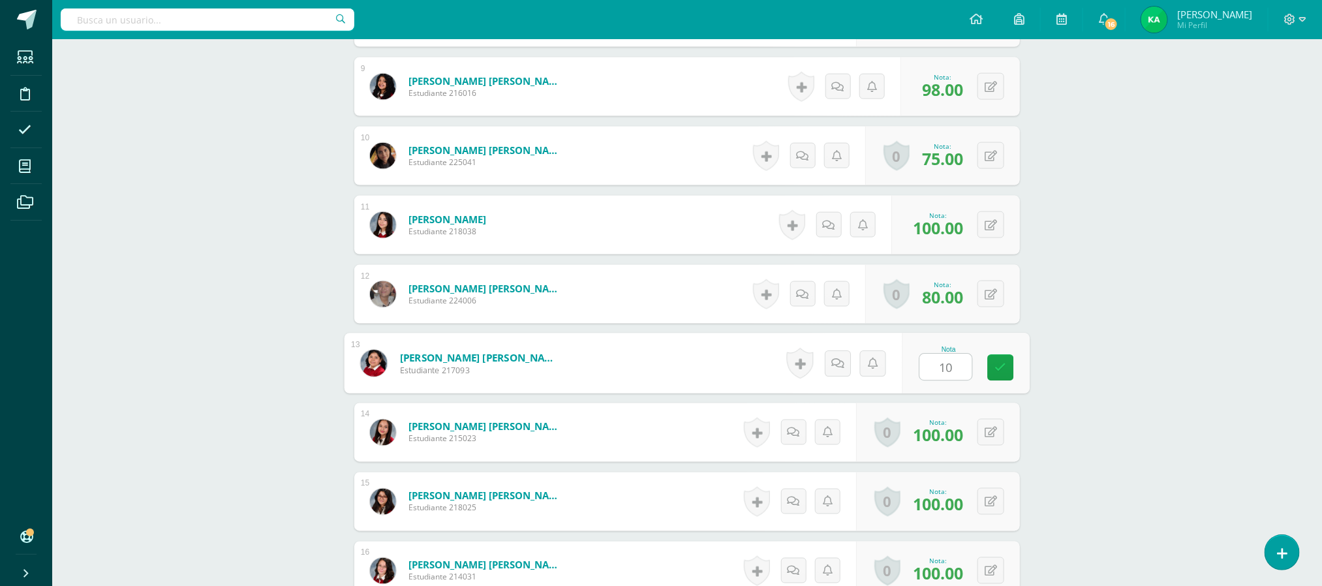
type input "100"
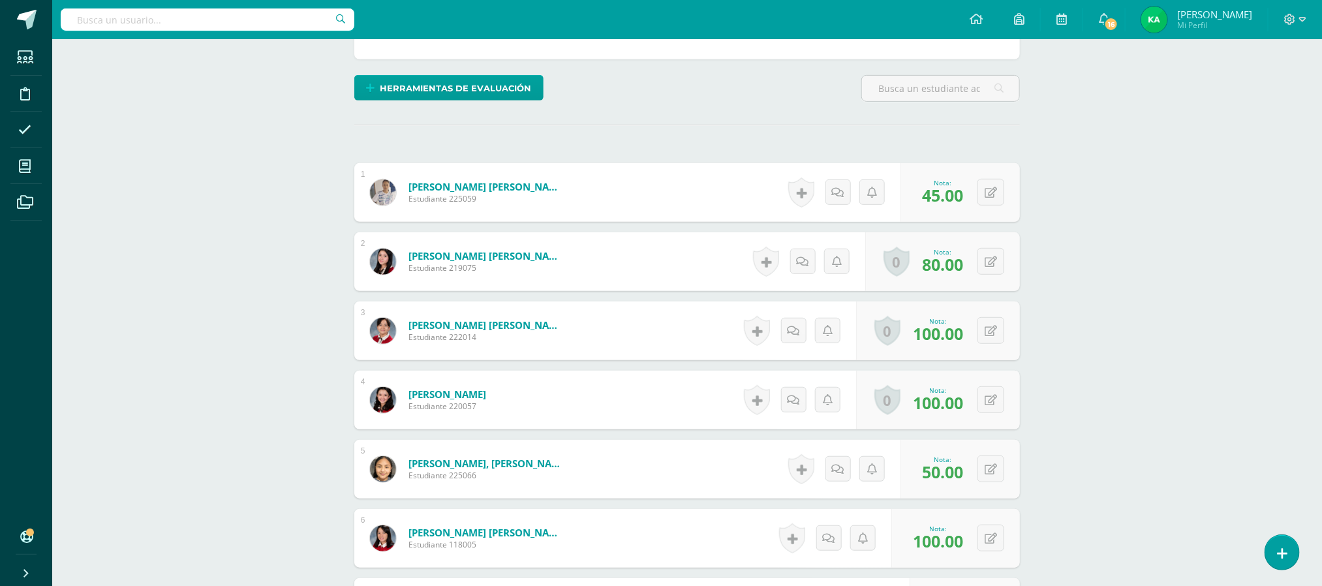
scroll to position [0, 0]
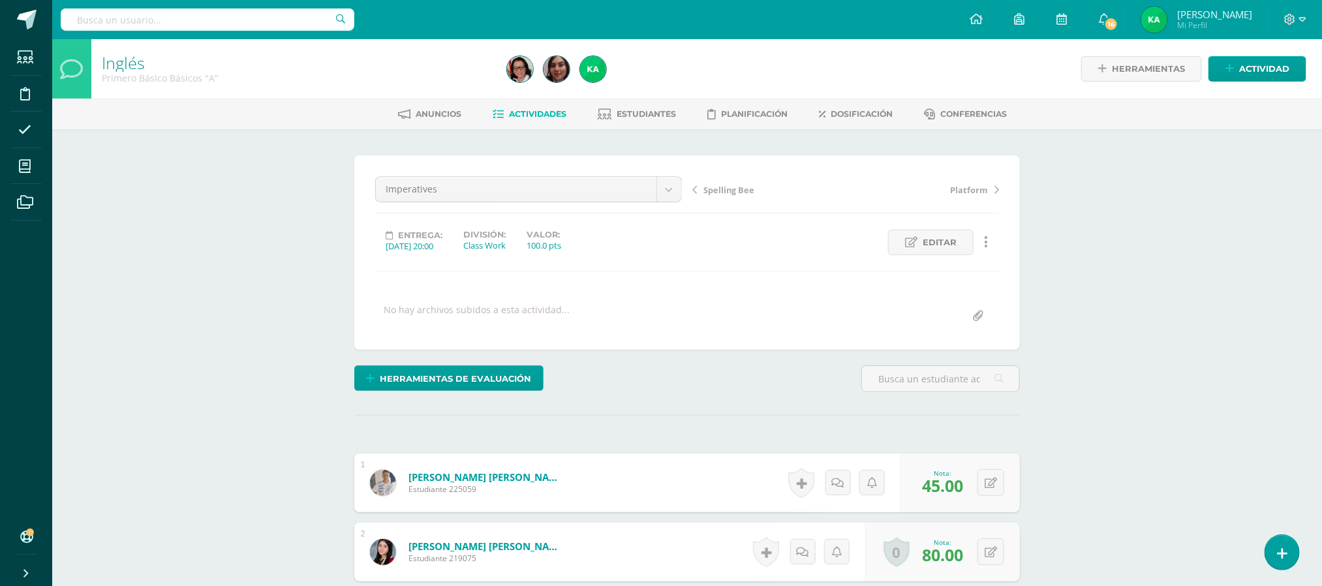
click at [733, 189] on span "Spelling Bee" at bounding box center [728, 190] width 51 height 12
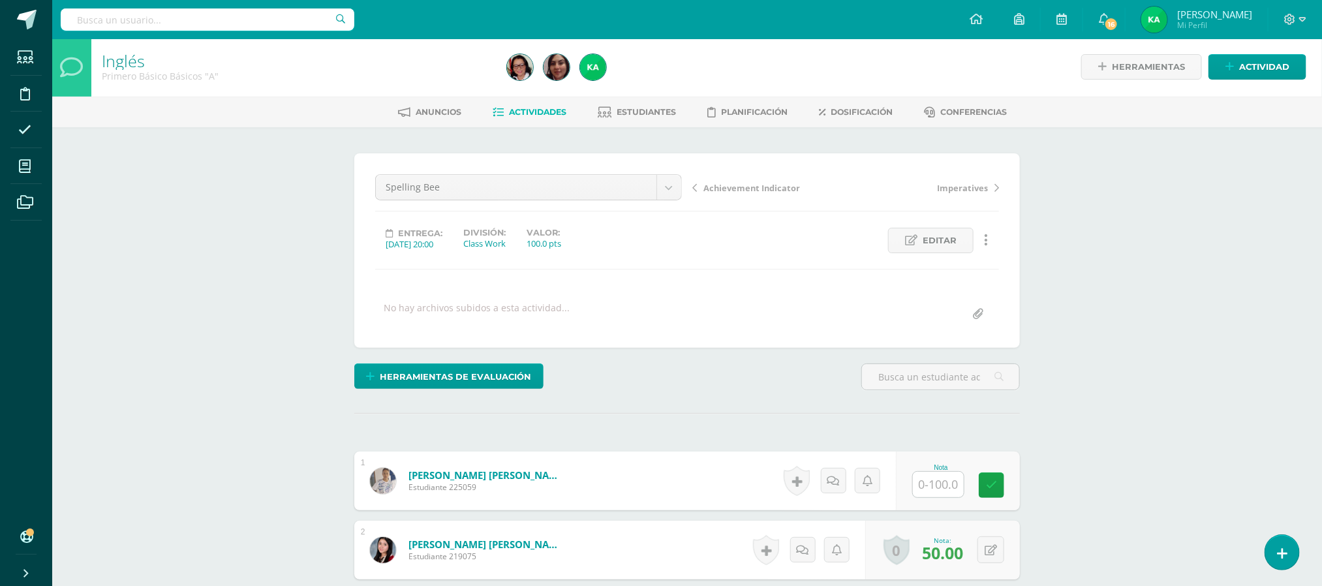
click at [535, 114] on span "Actividades" at bounding box center [537, 112] width 57 height 10
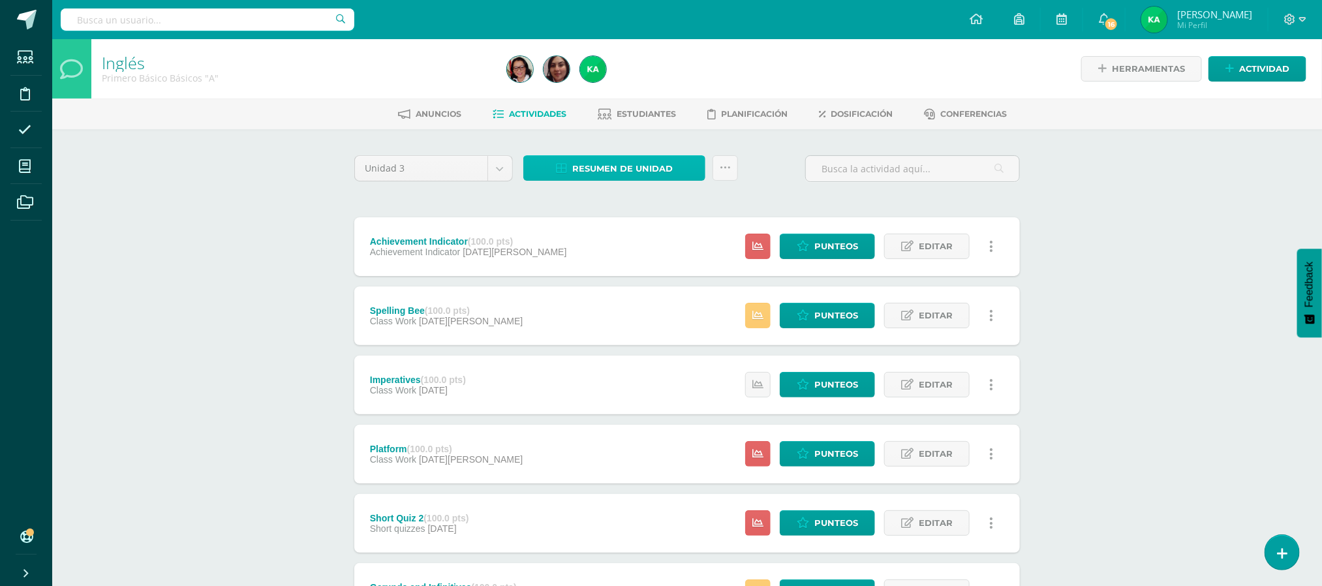
click at [603, 163] on span "Resumen de unidad" at bounding box center [622, 169] width 100 height 24
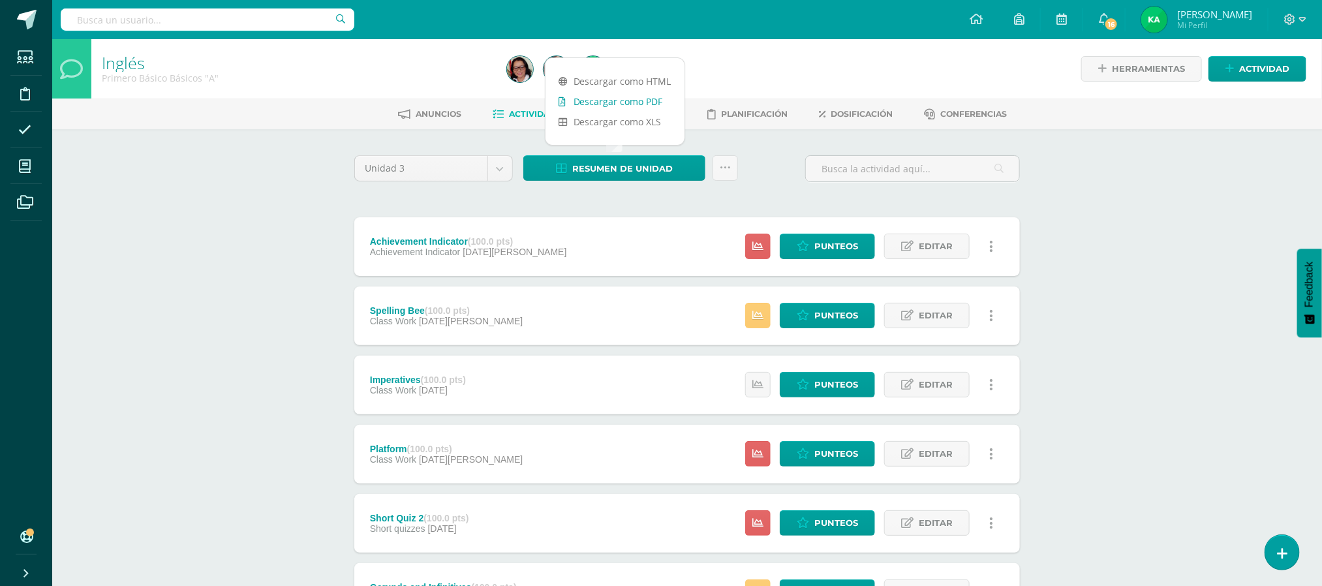
click at [591, 100] on link "Descargar como PDF" at bounding box center [614, 101] width 139 height 20
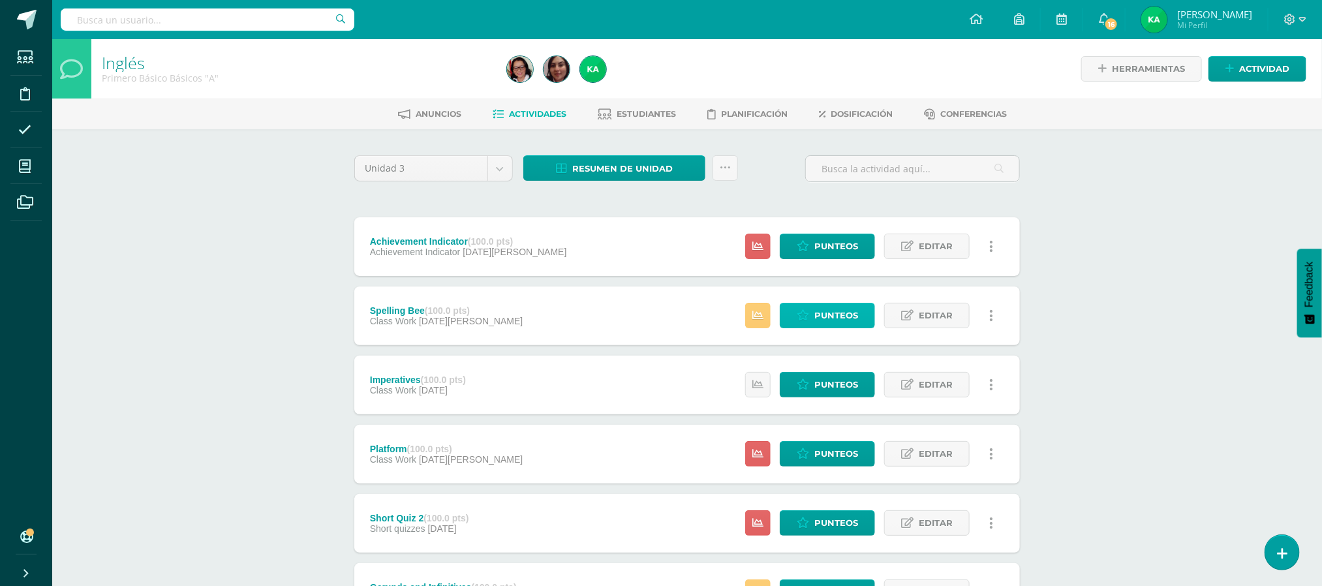
click at [836, 320] on span "Punteos" at bounding box center [836, 315] width 44 height 24
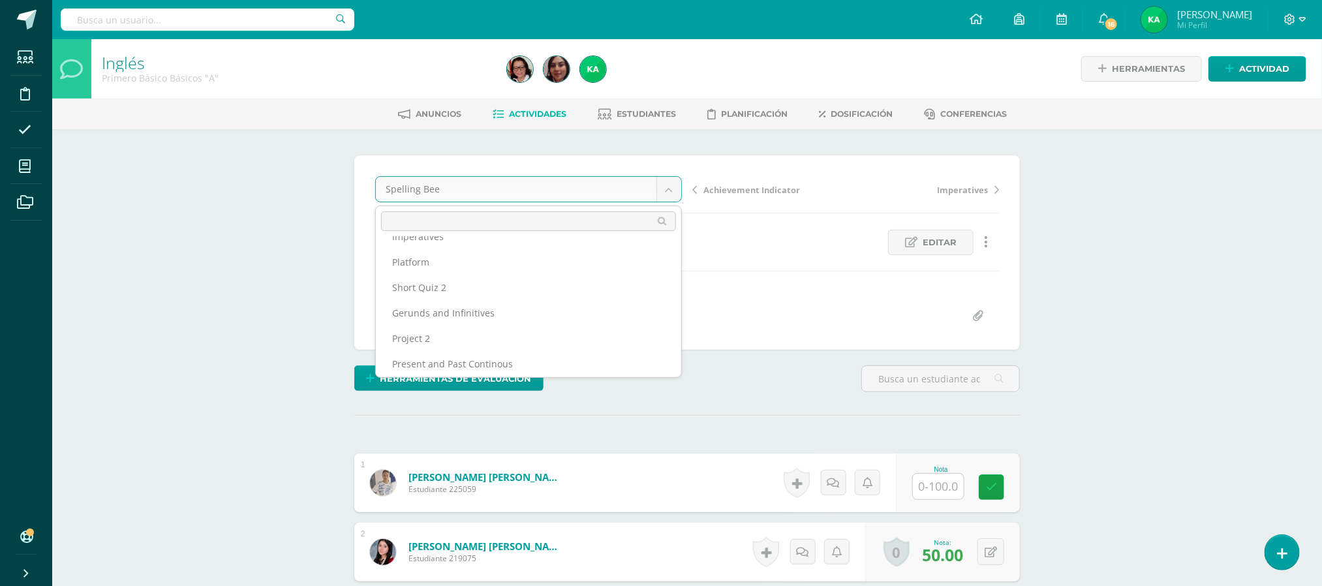
scroll to position [94, 0]
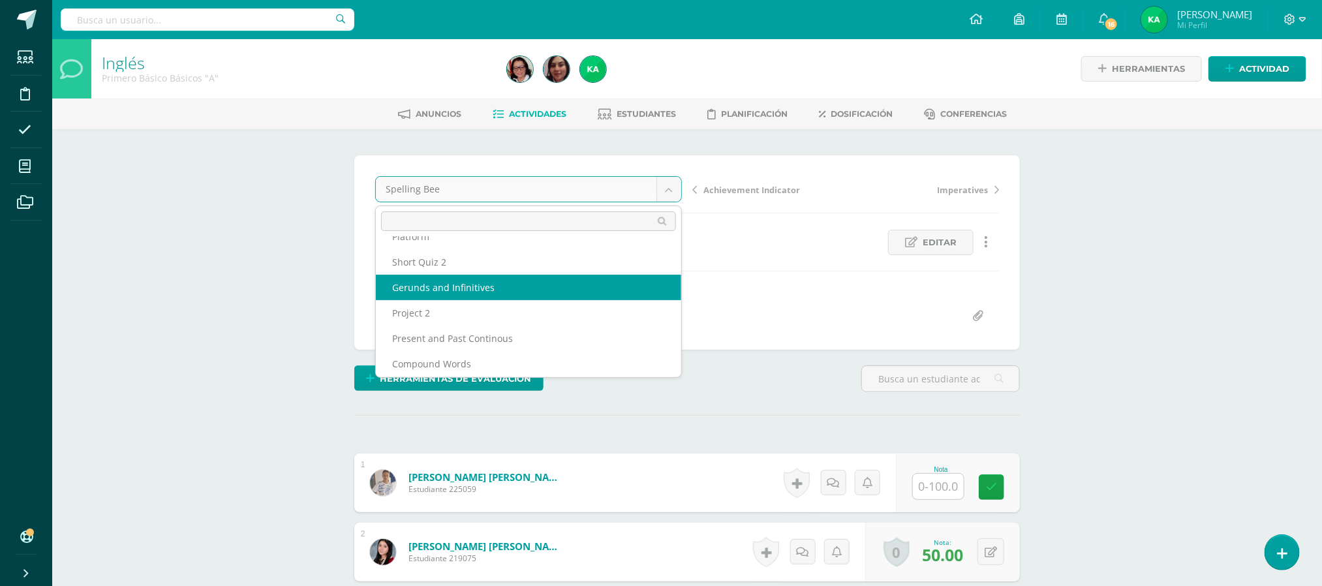
select select "/dashboard/teacher/grade-activity/196977/"
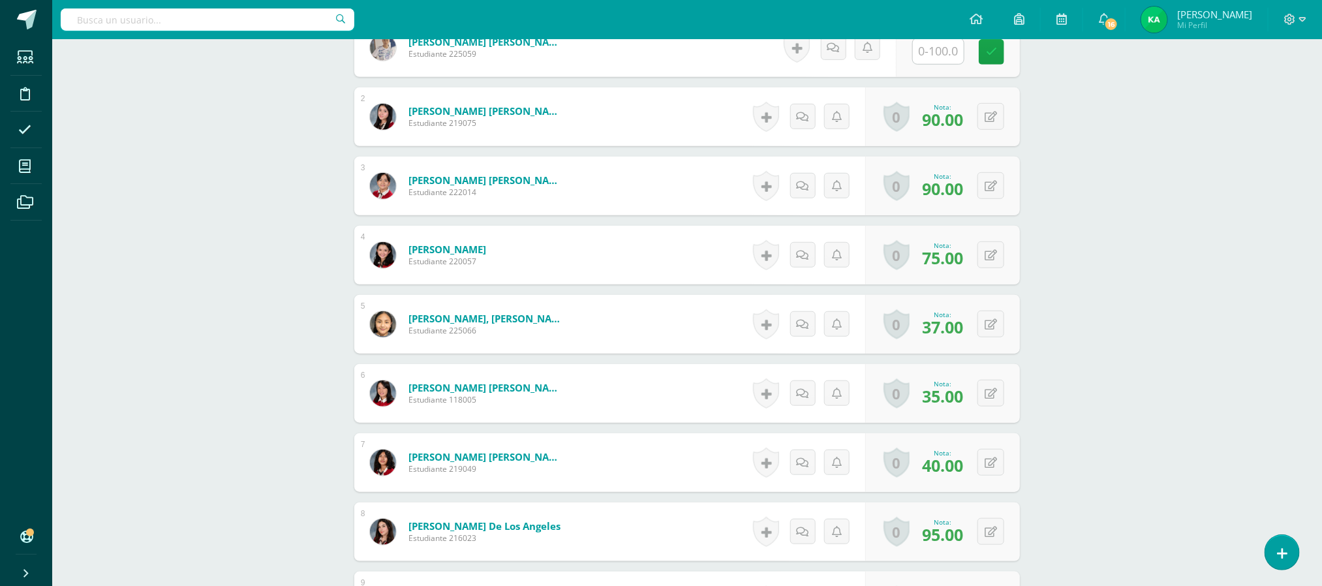
scroll to position [441, 0]
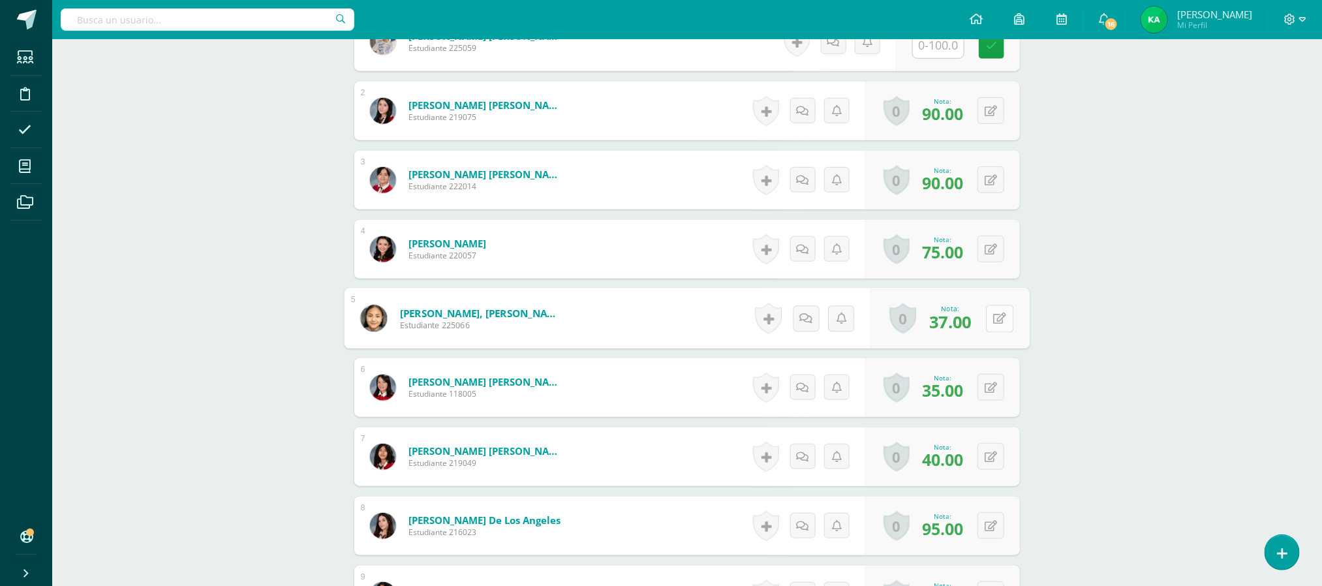
click at [982, 329] on div "0 Logros Logros obtenidos Aún no hay logros agregados Nota: 37.00" at bounding box center [950, 318] width 159 height 61
click at [996, 322] on icon at bounding box center [999, 317] width 13 height 11
click at [987, 392] on button at bounding box center [990, 387] width 27 height 27
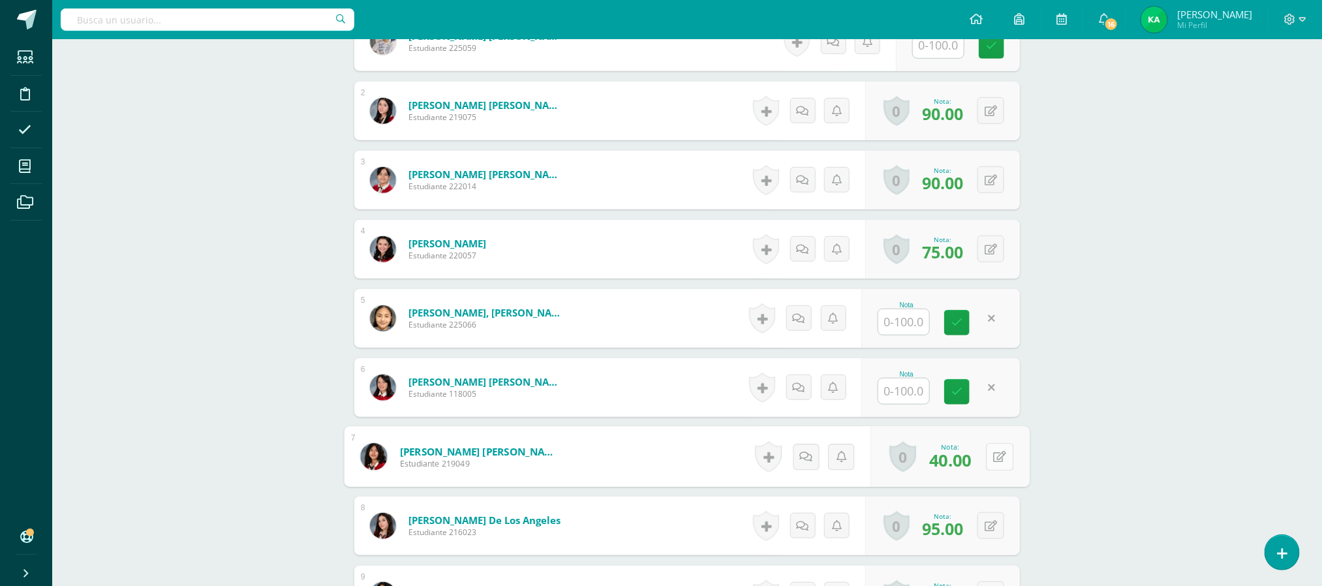
click at [991, 458] on button at bounding box center [999, 456] width 27 height 27
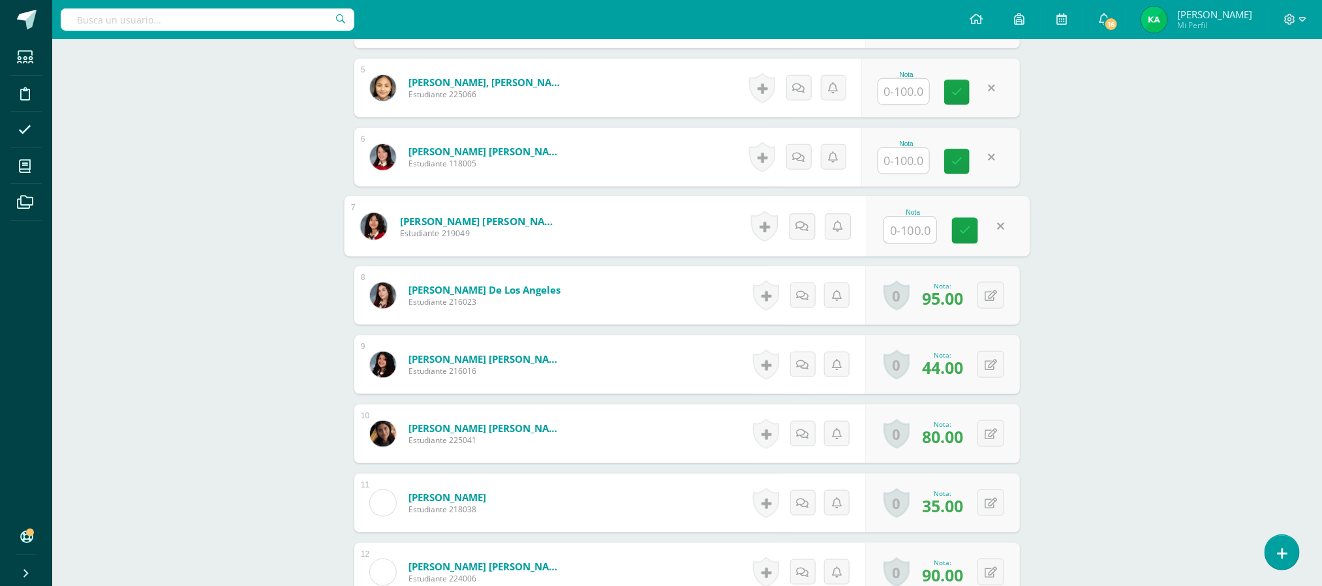
scroll to position [705, 0]
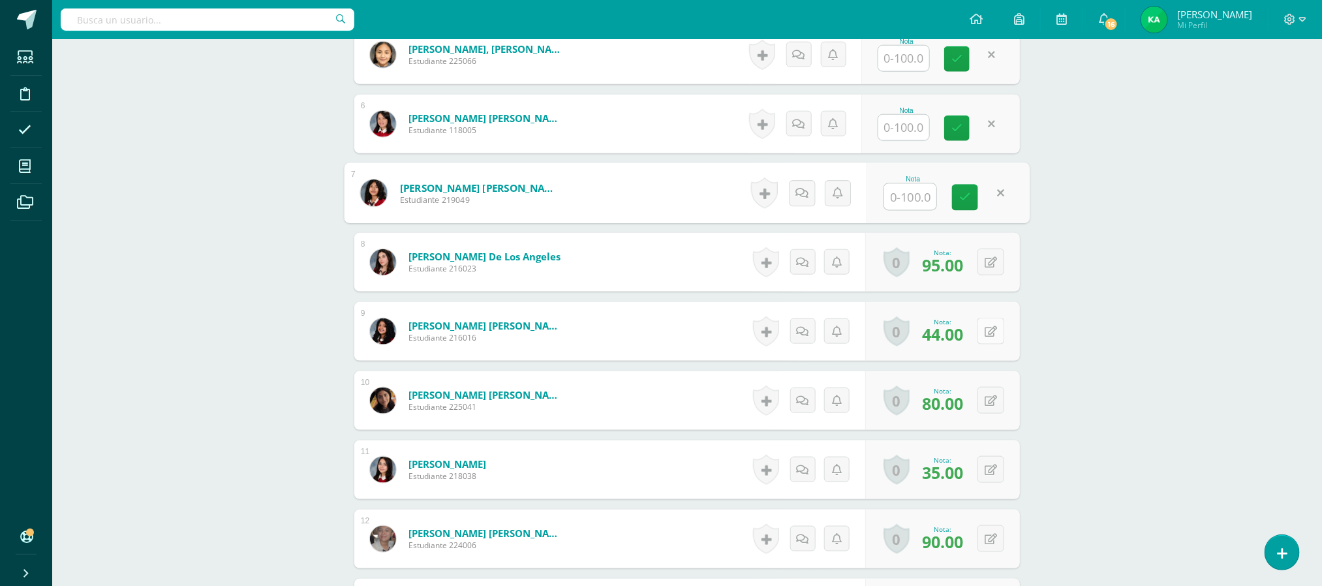
click at [988, 333] on button at bounding box center [990, 331] width 27 height 27
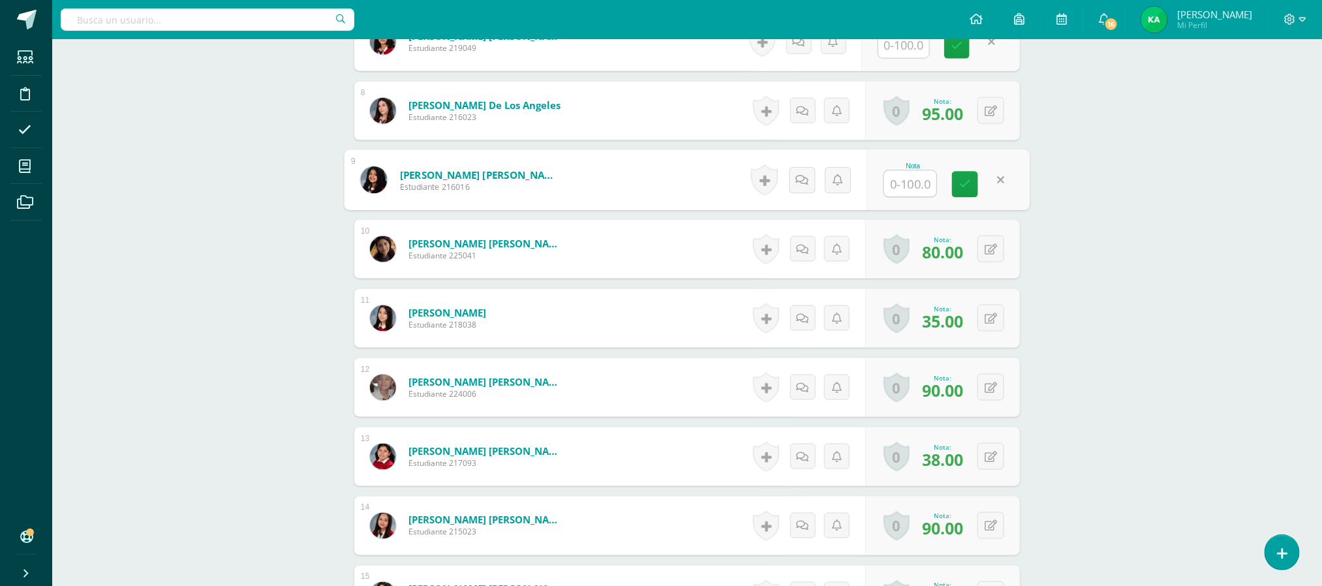
scroll to position [859, 0]
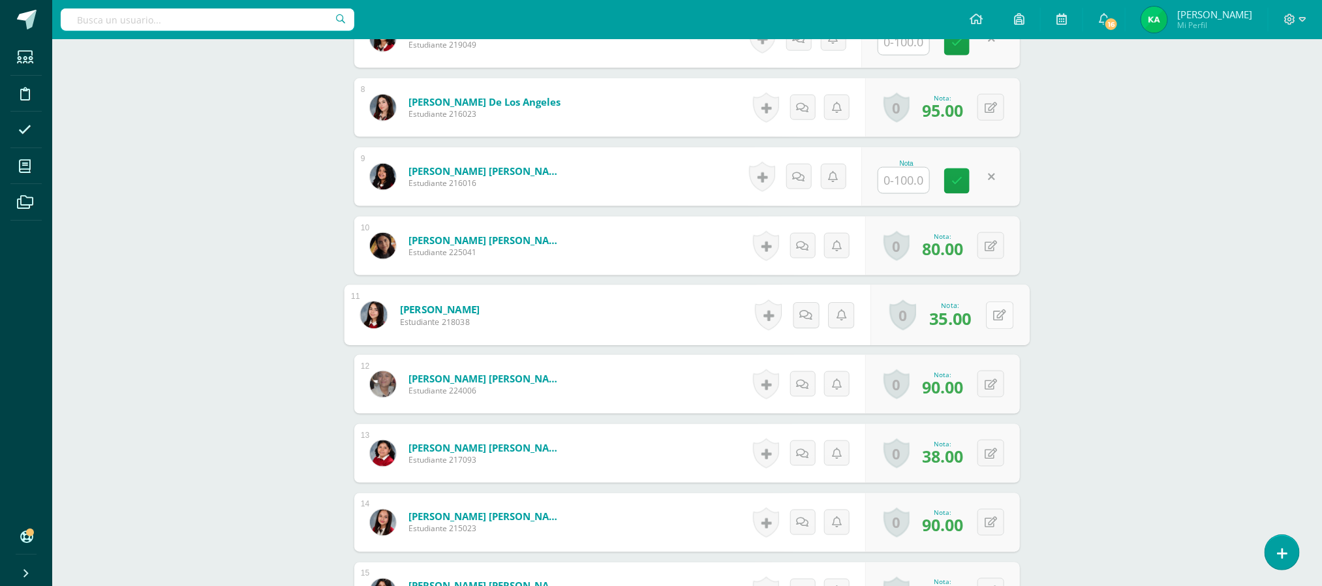
click at [986, 316] on button at bounding box center [999, 314] width 27 height 27
click at [986, 456] on button at bounding box center [999, 453] width 27 height 27
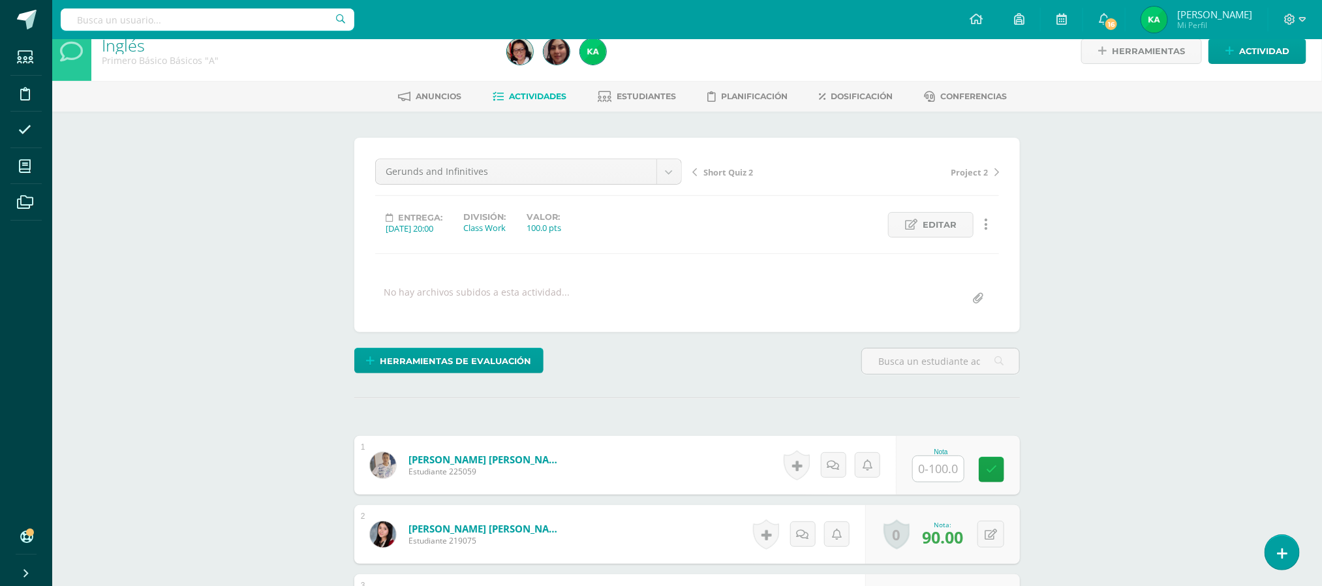
scroll to position [0, 0]
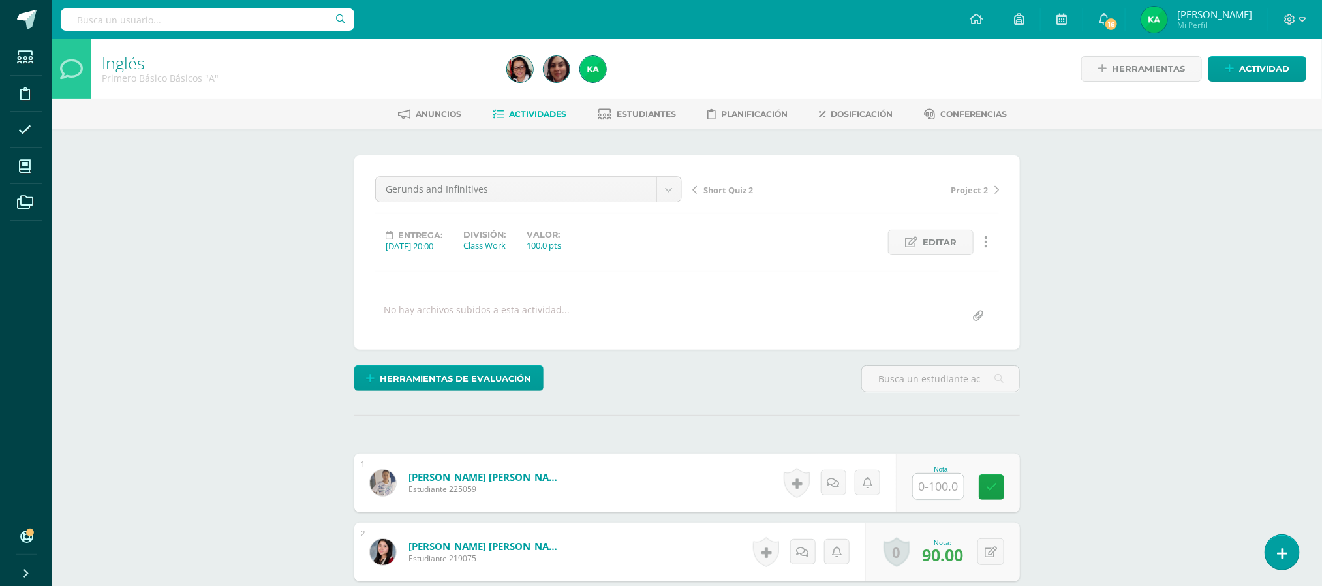
click at [533, 115] on span "Actividades" at bounding box center [537, 114] width 57 height 10
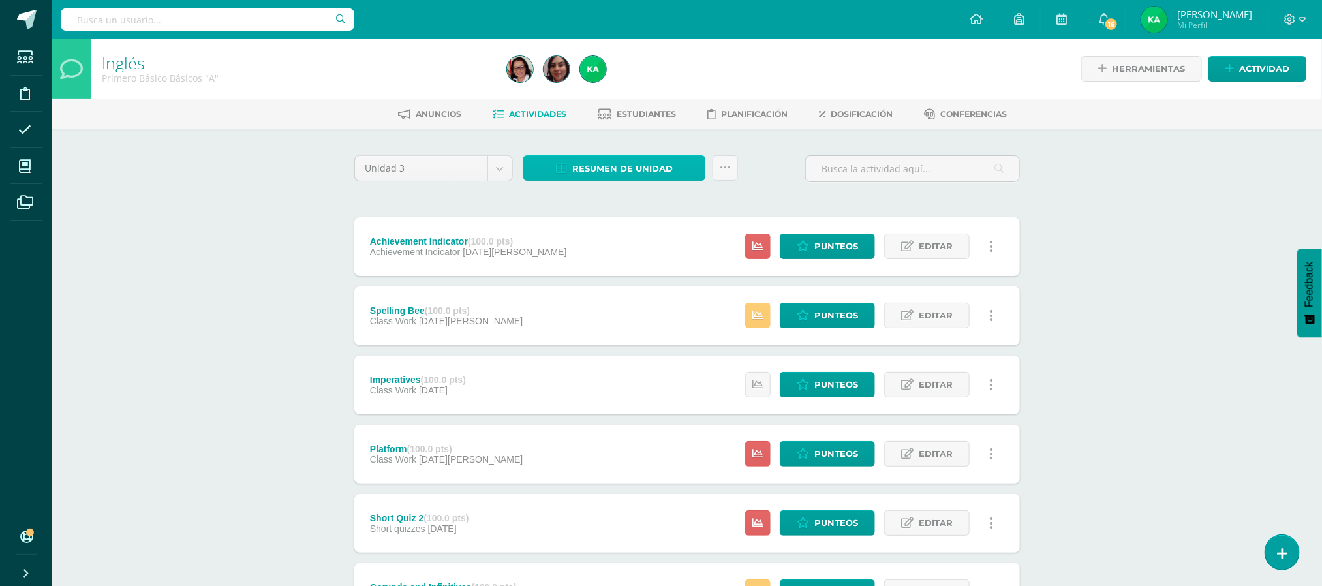
click at [627, 177] on span "Resumen de unidad" at bounding box center [622, 169] width 100 height 24
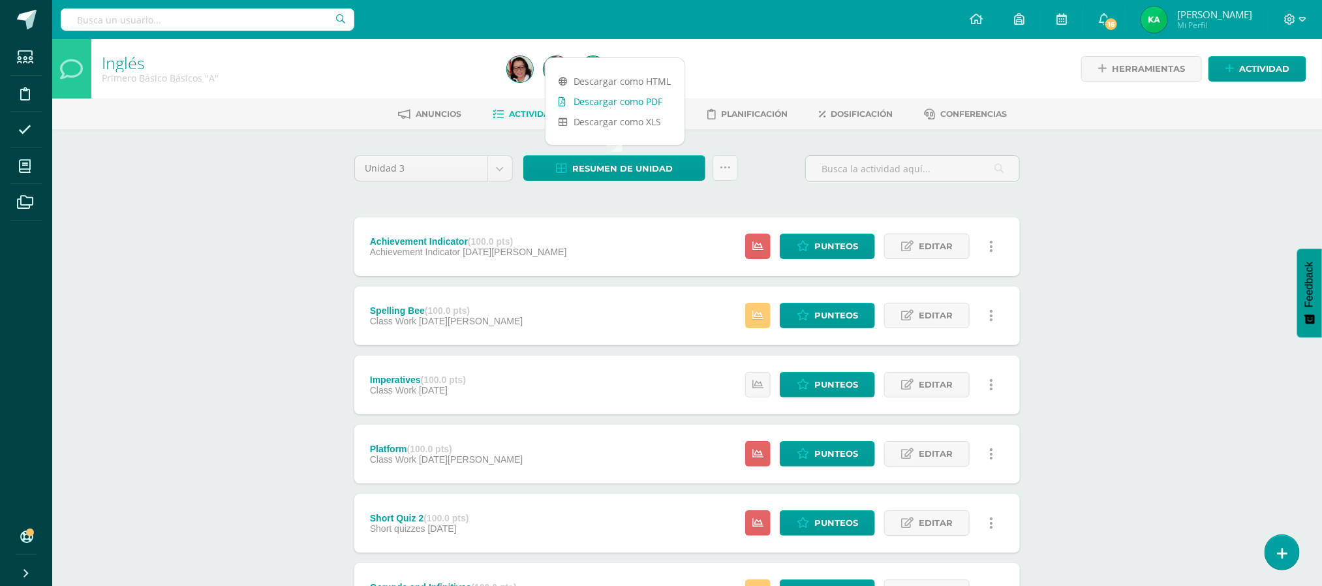
click at [605, 102] on link "Descargar como PDF" at bounding box center [614, 101] width 139 height 20
click at [640, 97] on link "Descargar como PDF" at bounding box center [614, 101] width 139 height 20
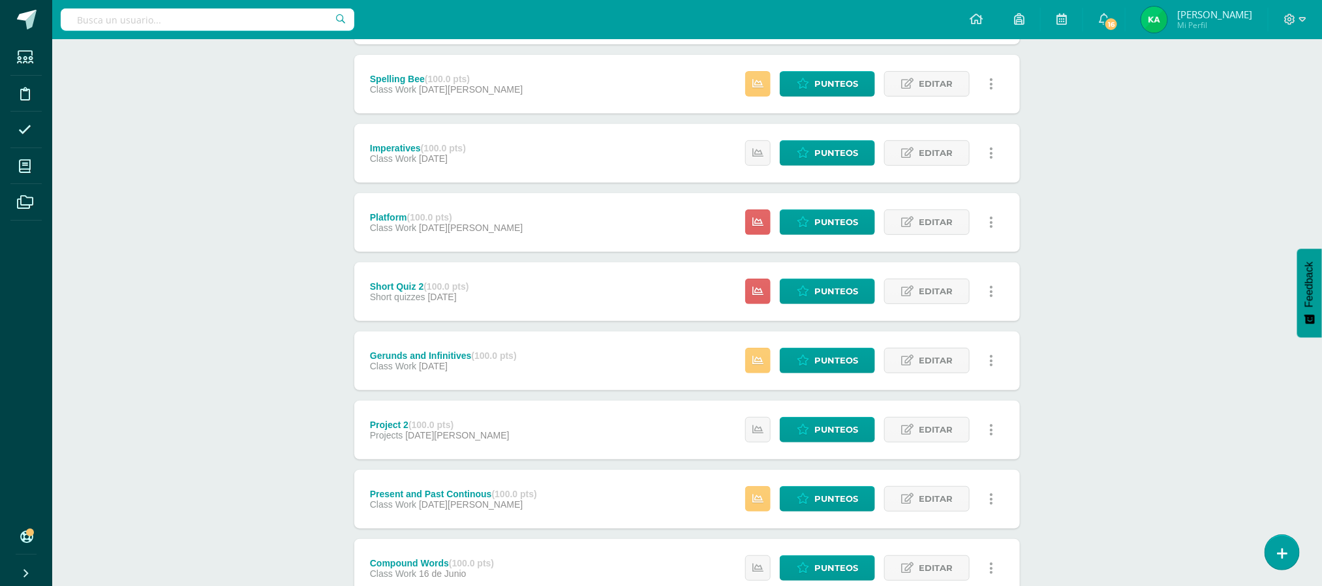
scroll to position [239, 0]
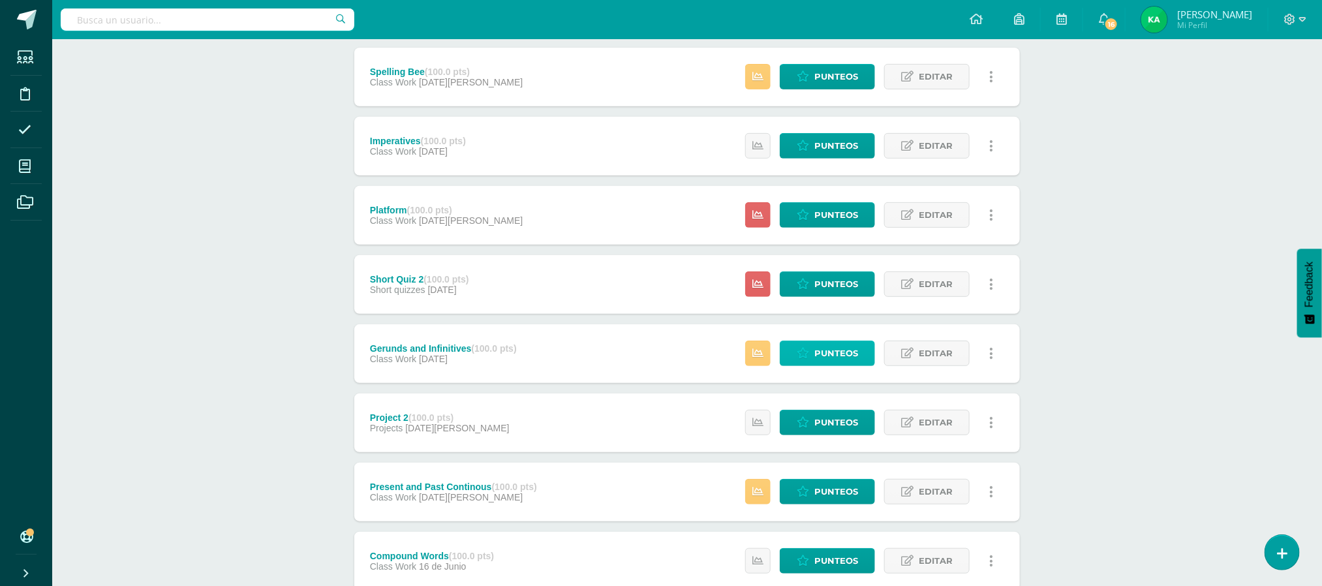
click at [846, 356] on span "Punteos" at bounding box center [836, 353] width 44 height 24
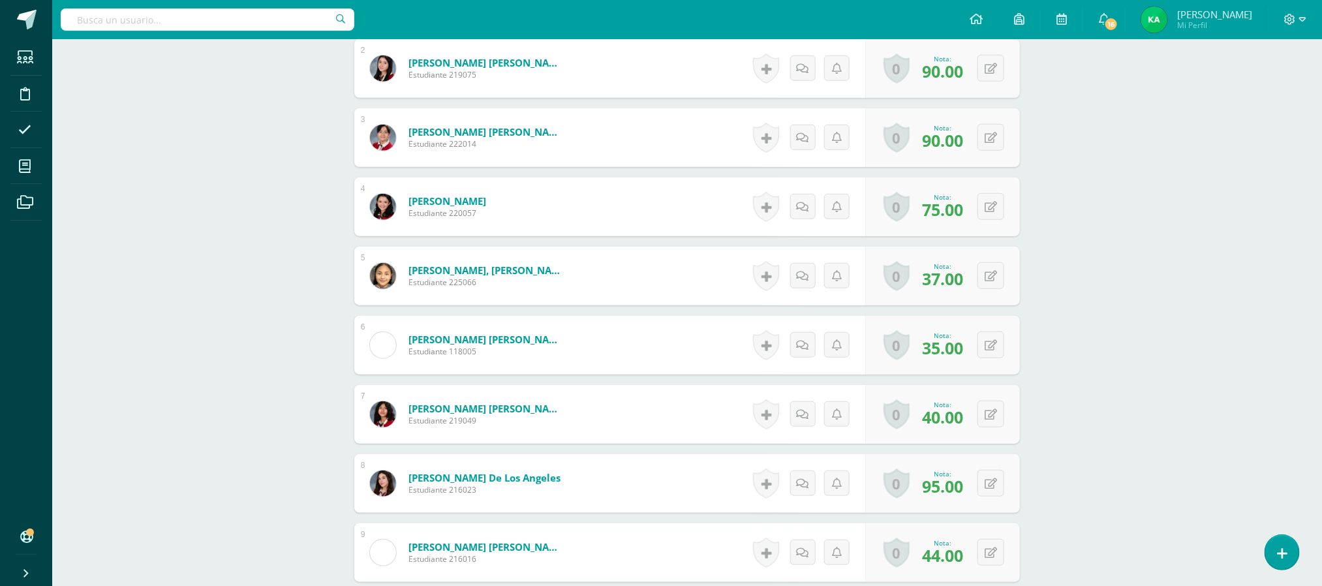
scroll to position [501, 0]
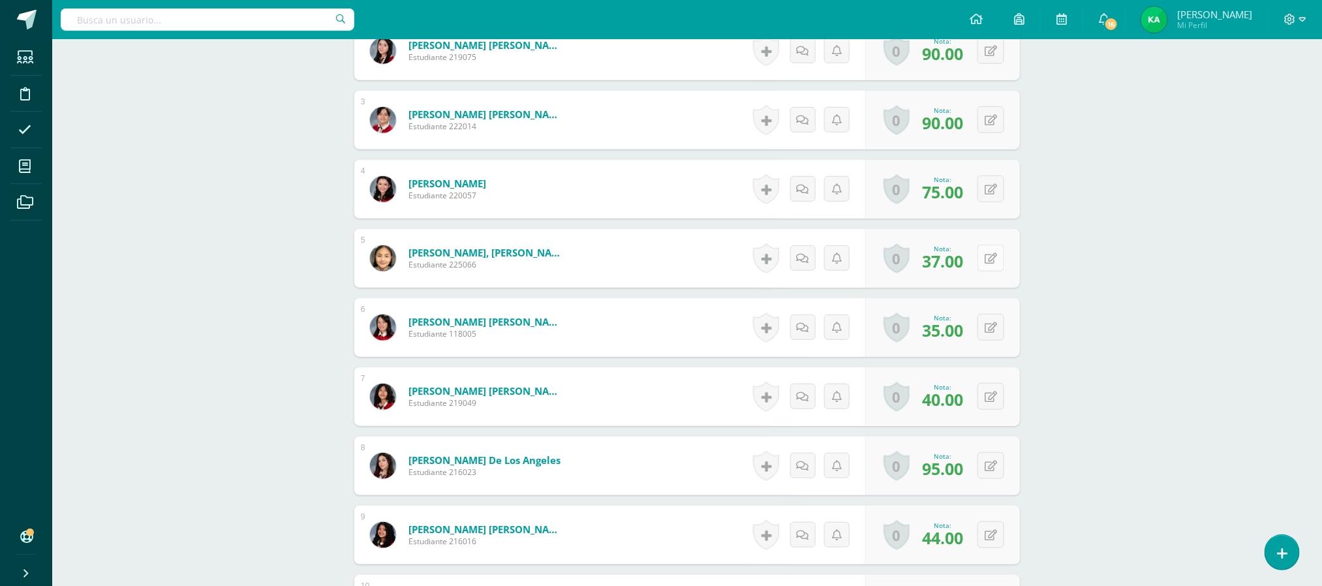
click at [993, 259] on icon at bounding box center [990, 258] width 12 height 11
click at [918, 268] on input "text" at bounding box center [910, 262] width 52 height 26
click at [965, 268] on icon at bounding box center [965, 262] width 12 height 11
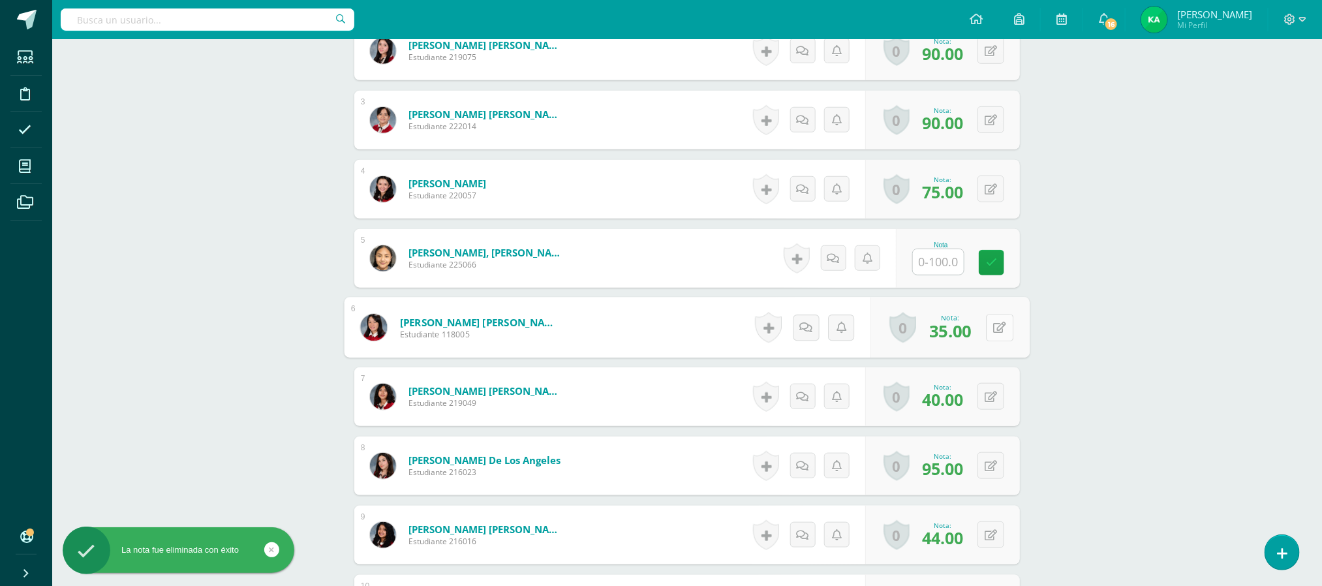
click at [987, 341] on button at bounding box center [999, 327] width 27 height 27
click at [963, 337] on icon at bounding box center [965, 331] width 12 height 11
click at [995, 400] on icon at bounding box center [999, 396] width 13 height 11
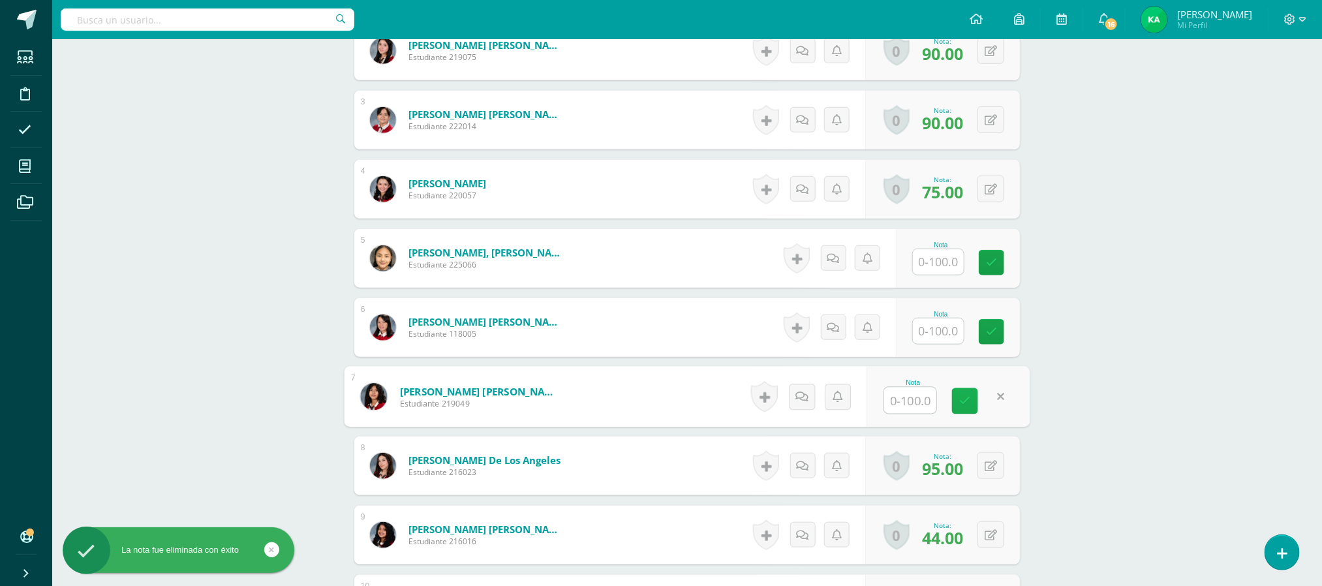
click at [961, 406] on icon at bounding box center [965, 400] width 12 height 11
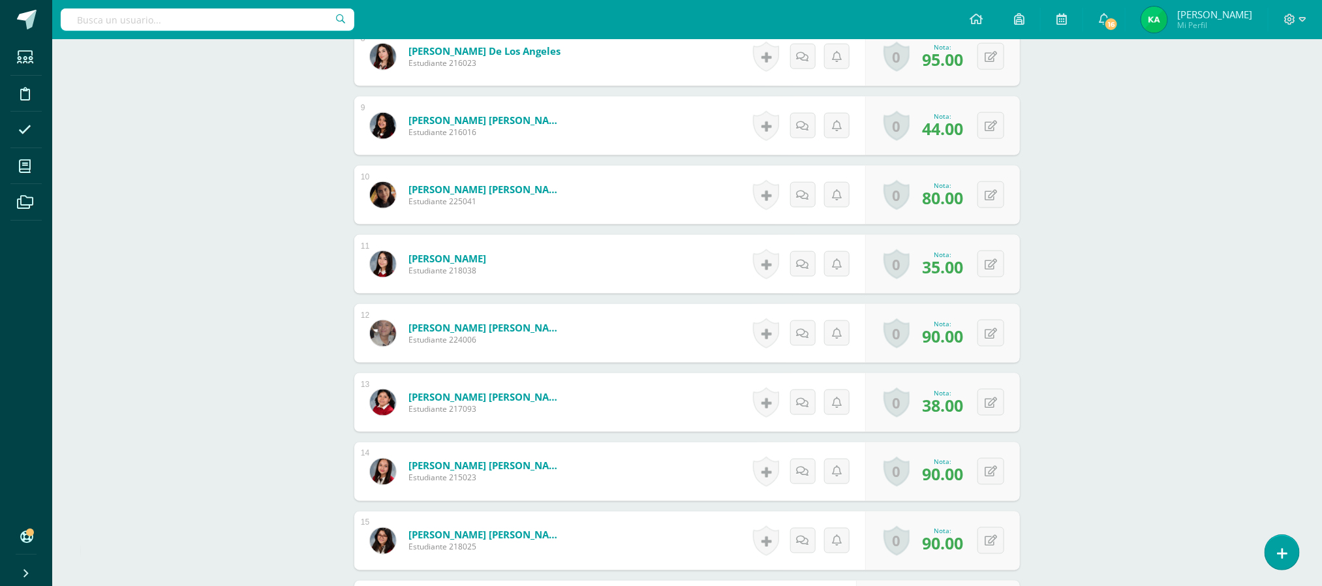
scroll to position [913, 0]
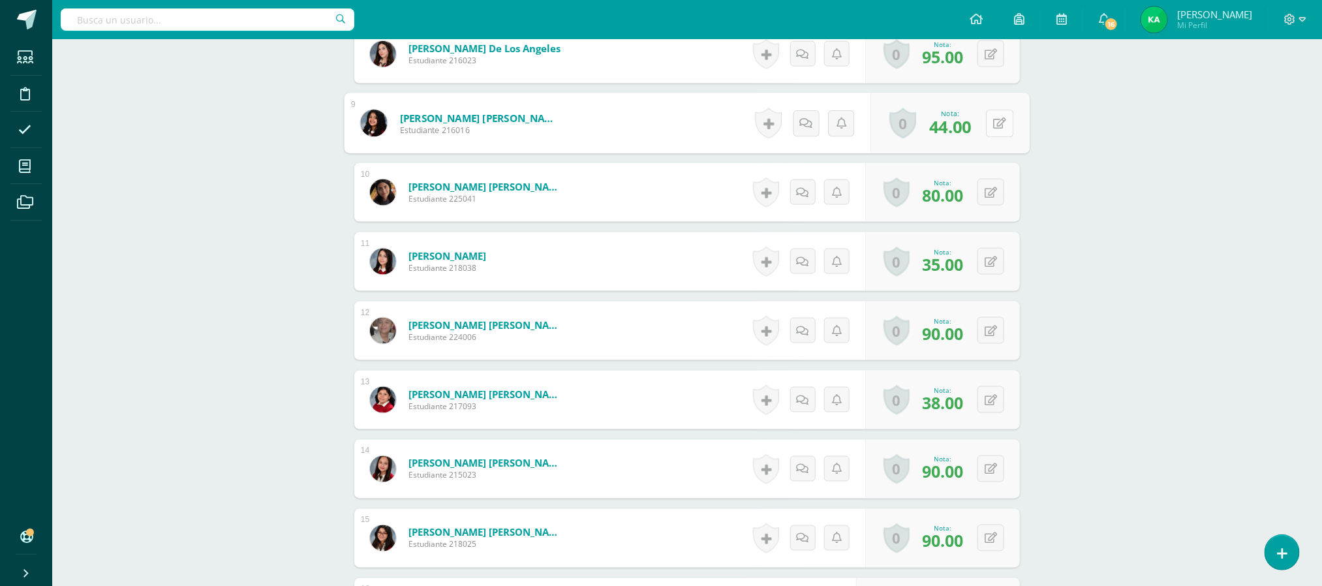
click at [988, 125] on button at bounding box center [999, 123] width 27 height 27
click at [973, 129] on link at bounding box center [965, 128] width 26 height 26
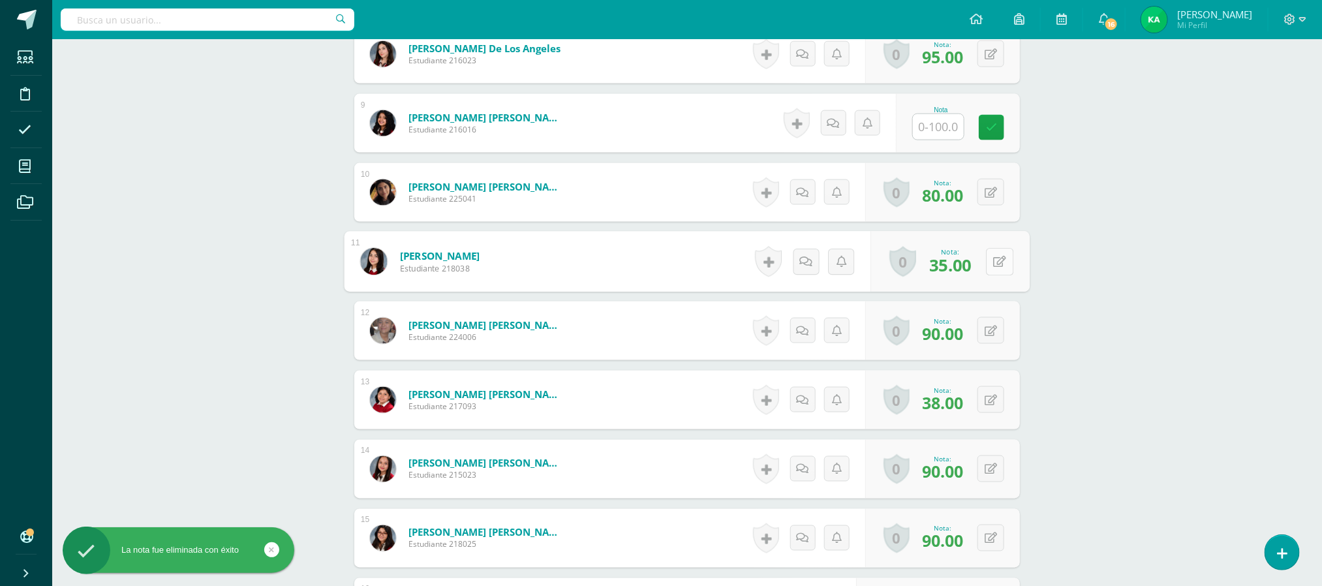
click at [988, 266] on button at bounding box center [999, 261] width 27 height 27
click at [960, 270] on icon at bounding box center [965, 265] width 12 height 11
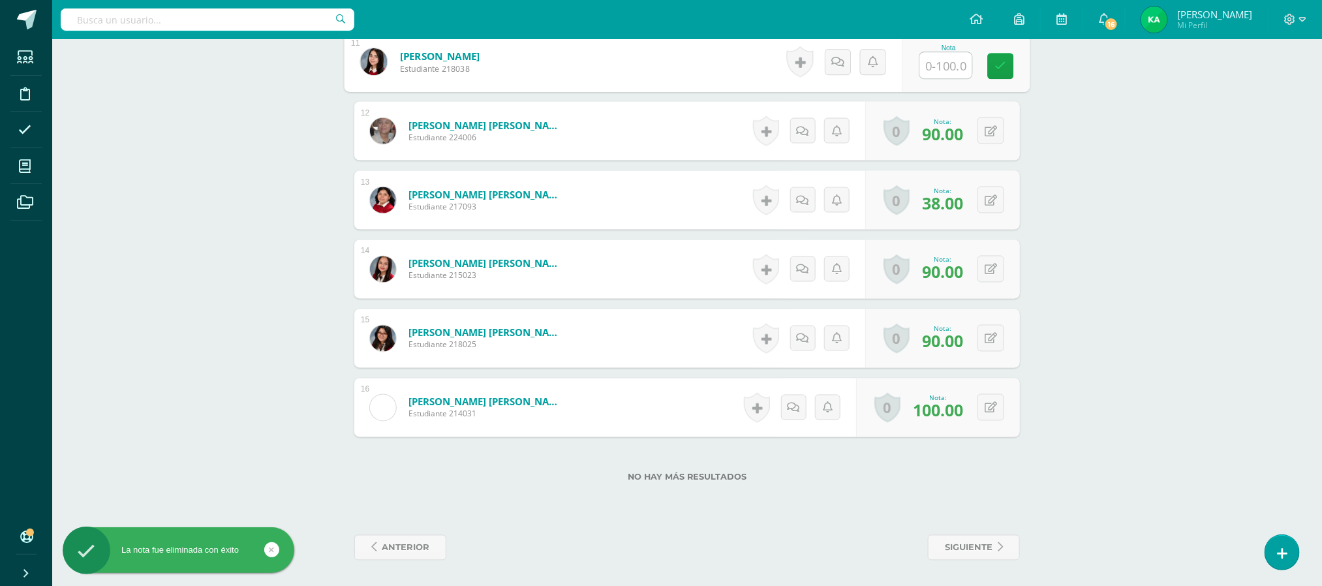
scroll to position [1117, 0]
click at [986, 196] on button at bounding box center [999, 199] width 27 height 27
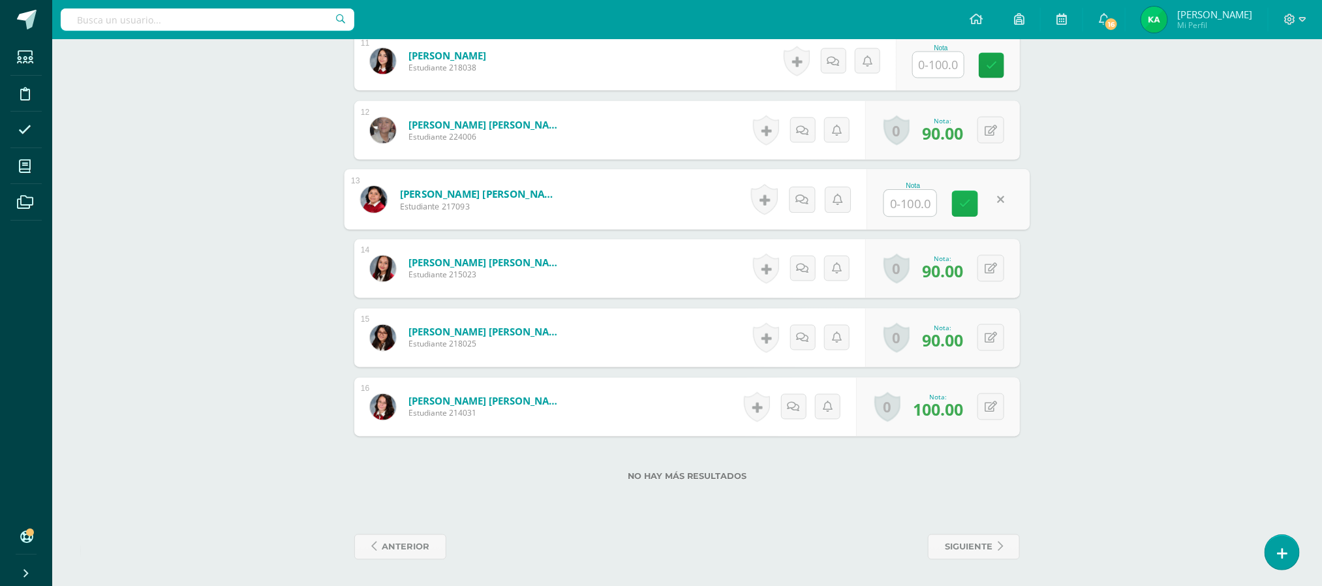
click at [965, 202] on icon at bounding box center [965, 203] width 12 height 11
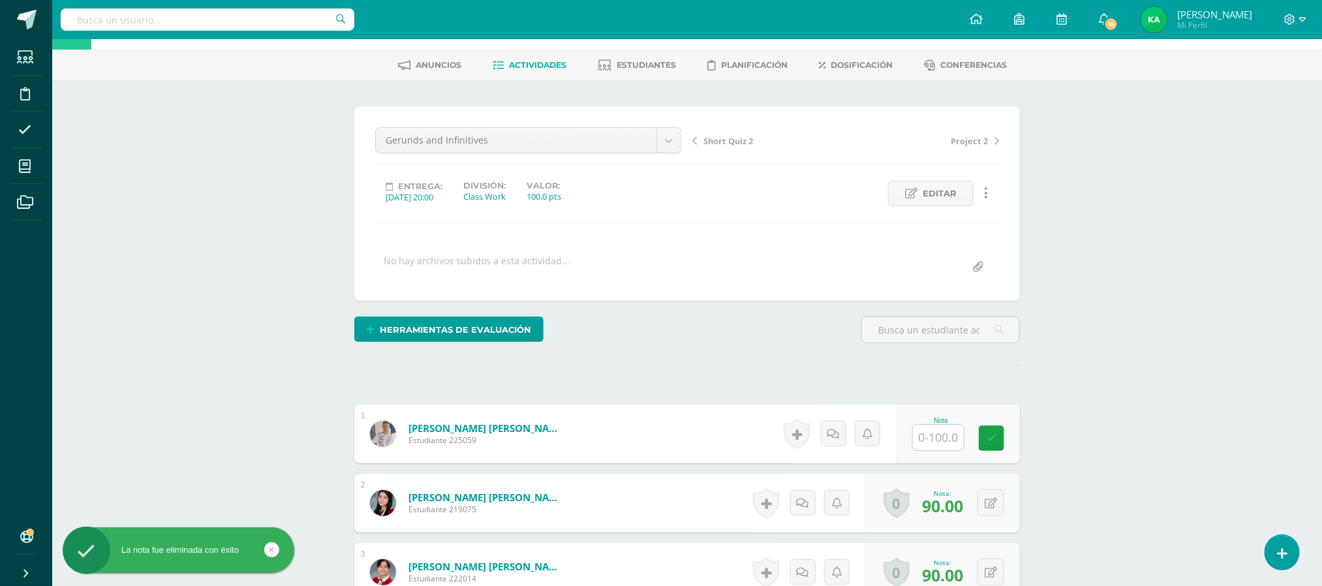
scroll to position [0, 0]
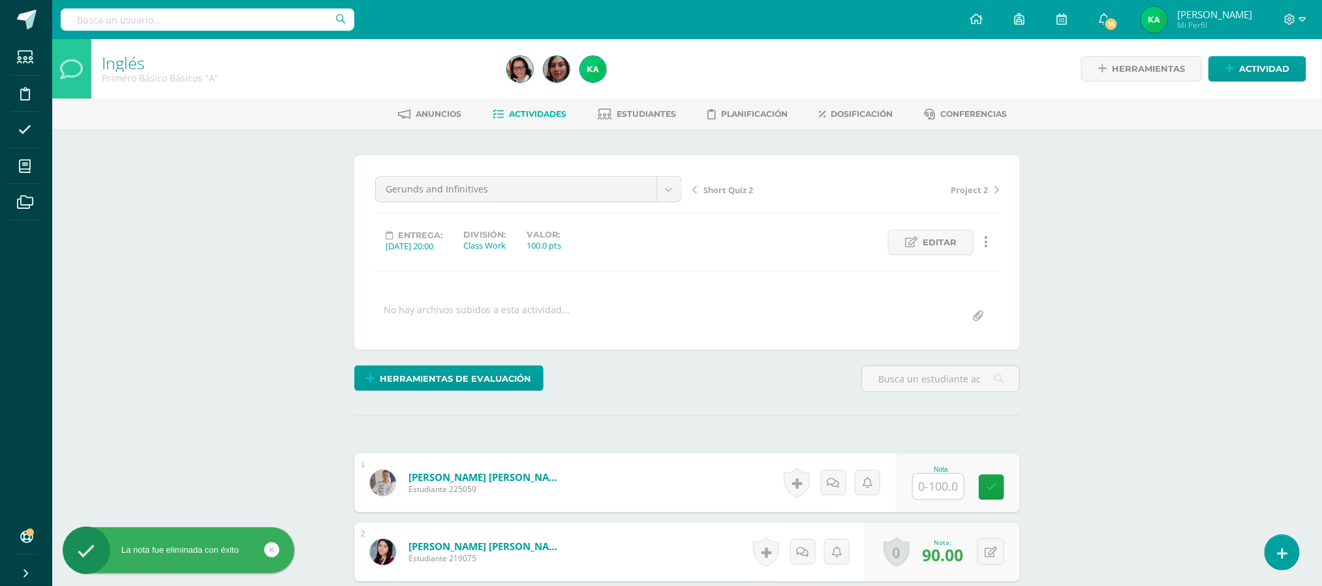
click at [536, 110] on span "Actividades" at bounding box center [537, 114] width 57 height 10
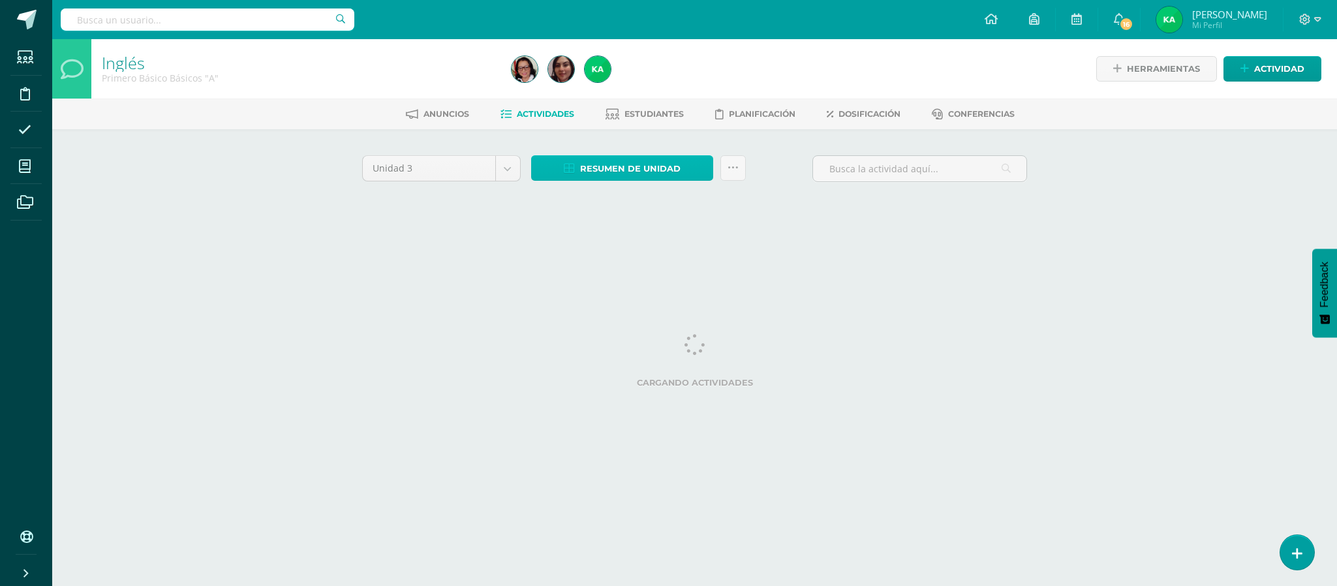
click at [639, 169] on span "Resumen de unidad" at bounding box center [630, 169] width 100 height 24
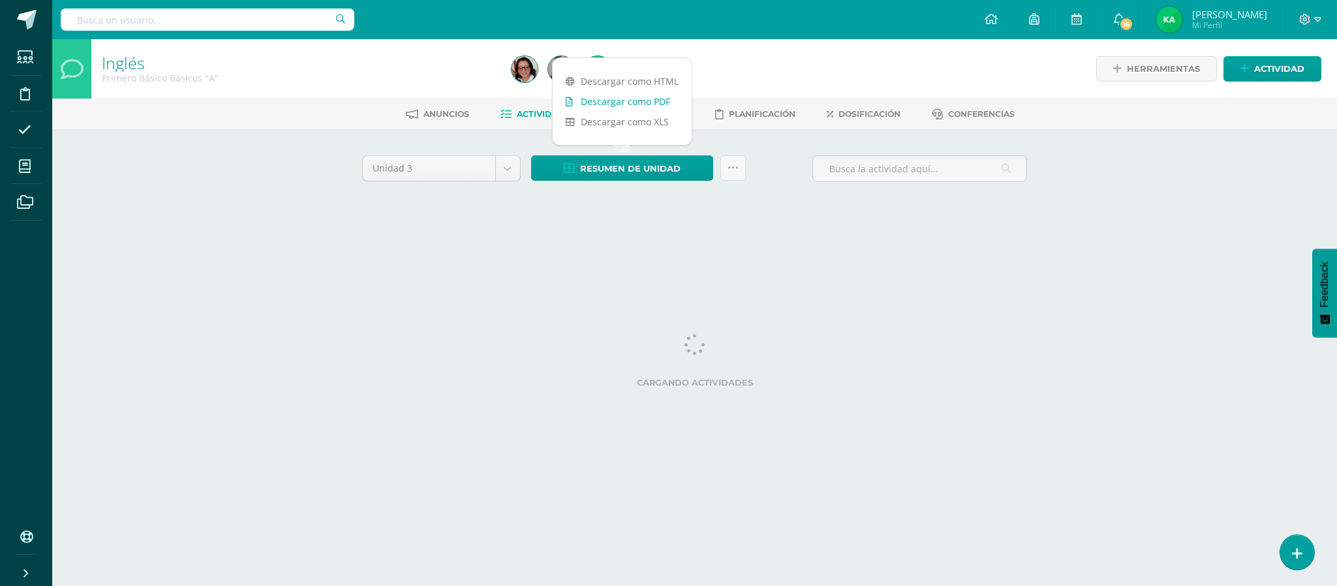
click at [621, 104] on link "Descargar como PDF" at bounding box center [622, 101] width 139 height 20
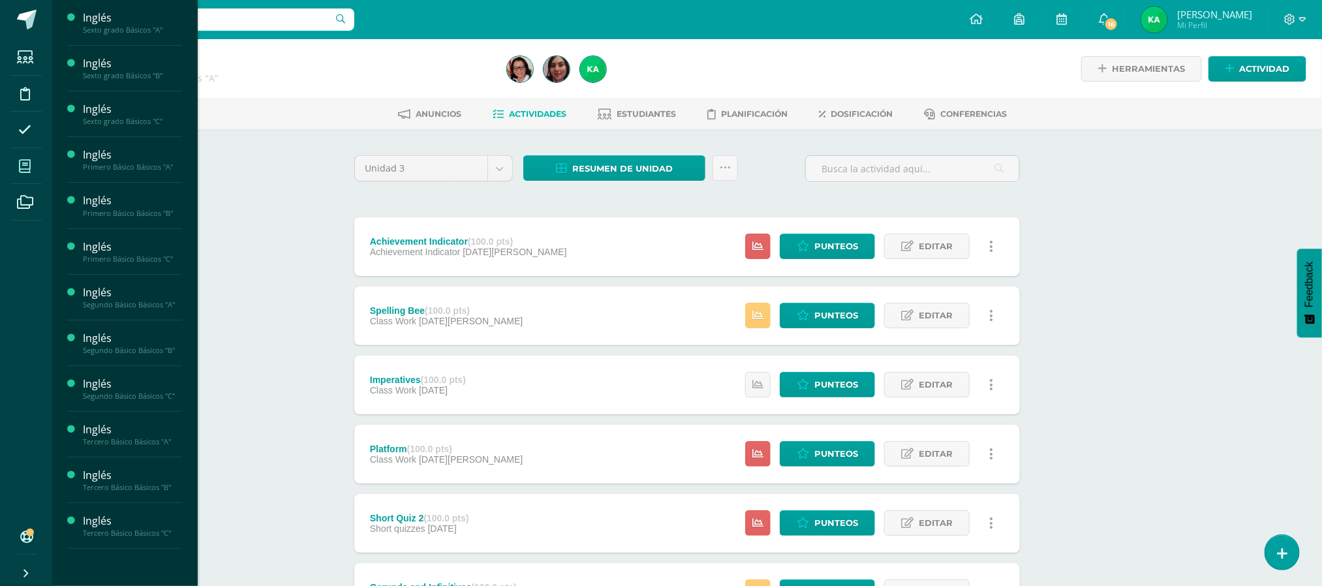
click at [28, 163] on icon at bounding box center [25, 166] width 12 height 13
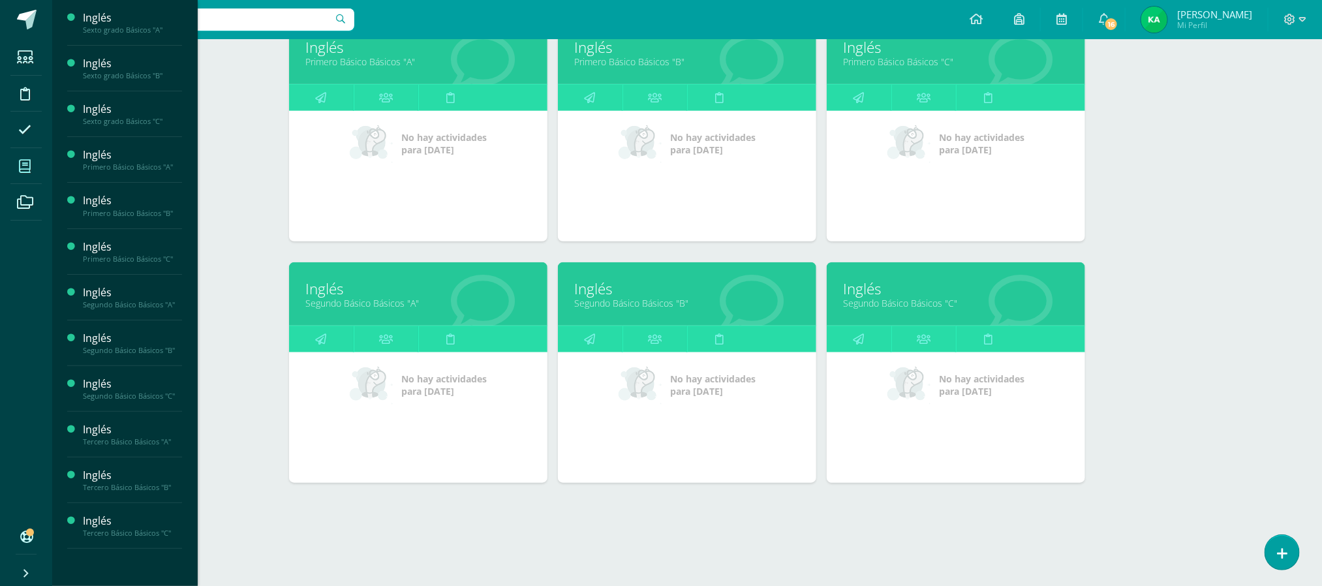
scroll to position [466, 0]
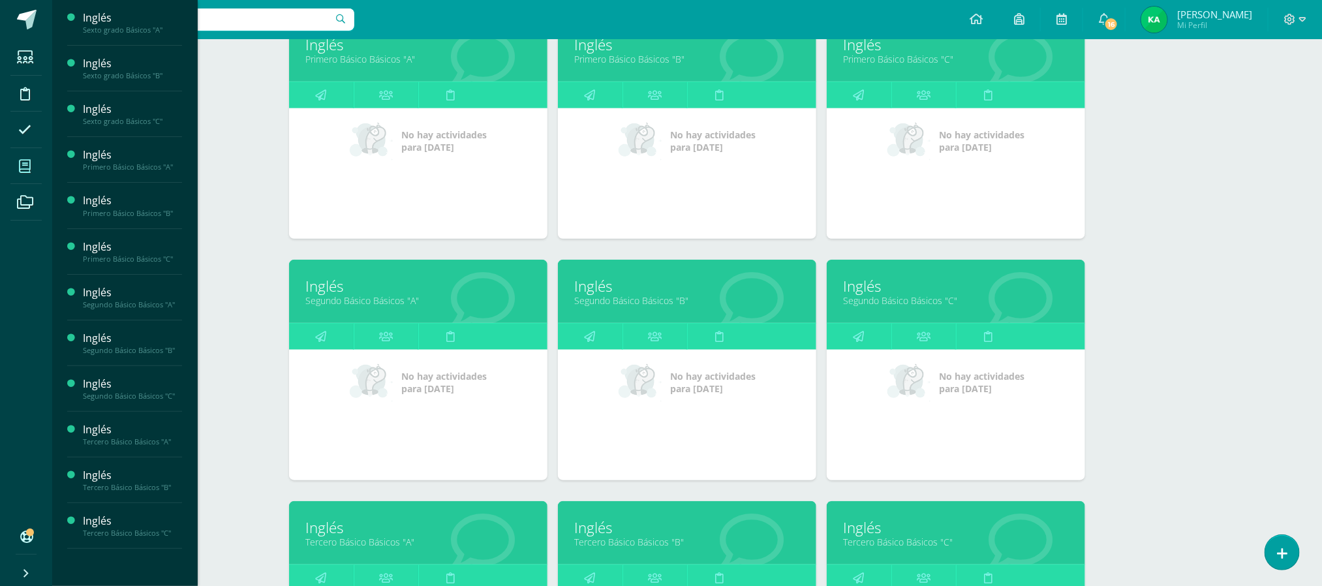
click at [388, 299] on link "Segundo Básico Básicos "A"" at bounding box center [418, 300] width 226 height 12
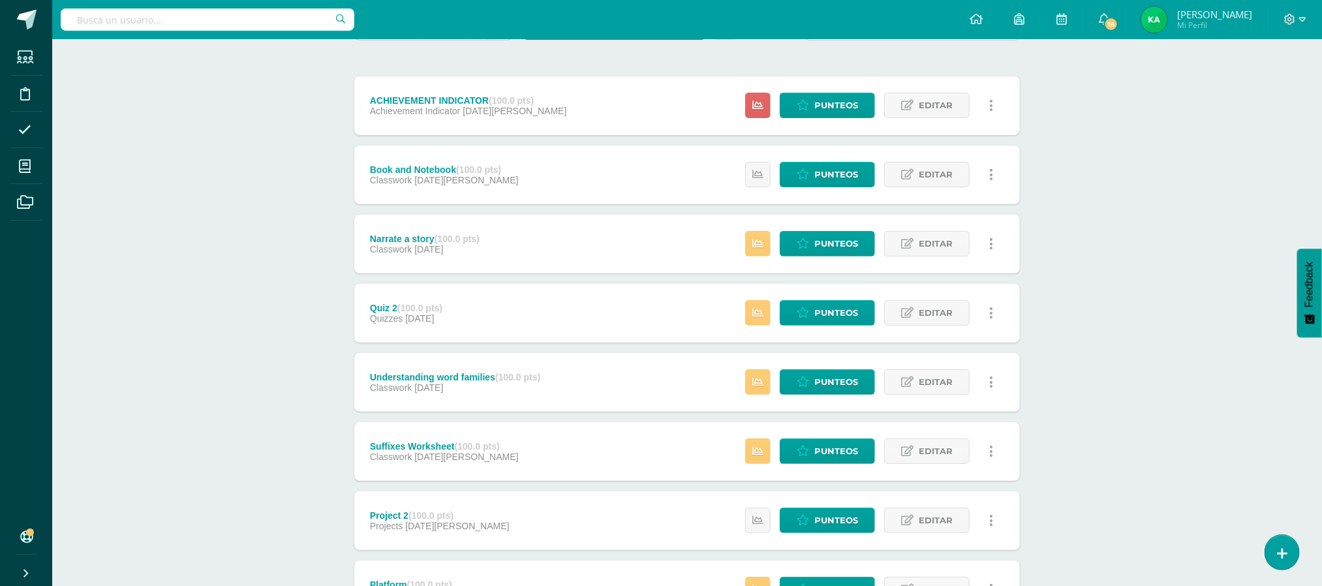
scroll to position [147, 0]
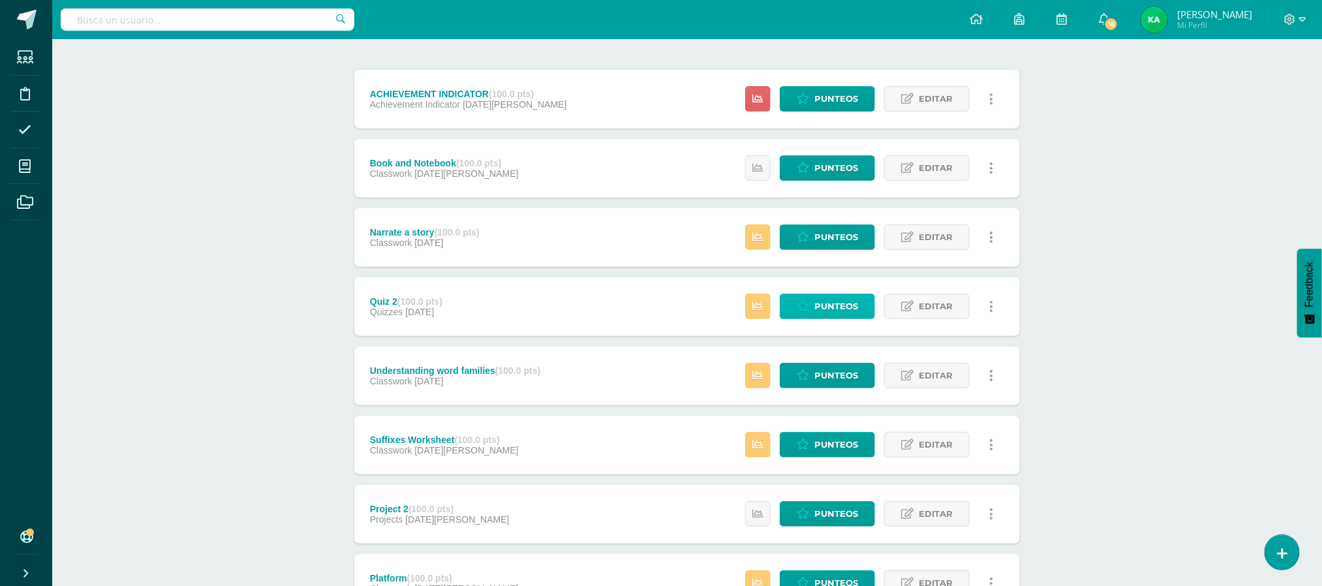
click at [828, 305] on span "Punteos" at bounding box center [836, 306] width 44 height 24
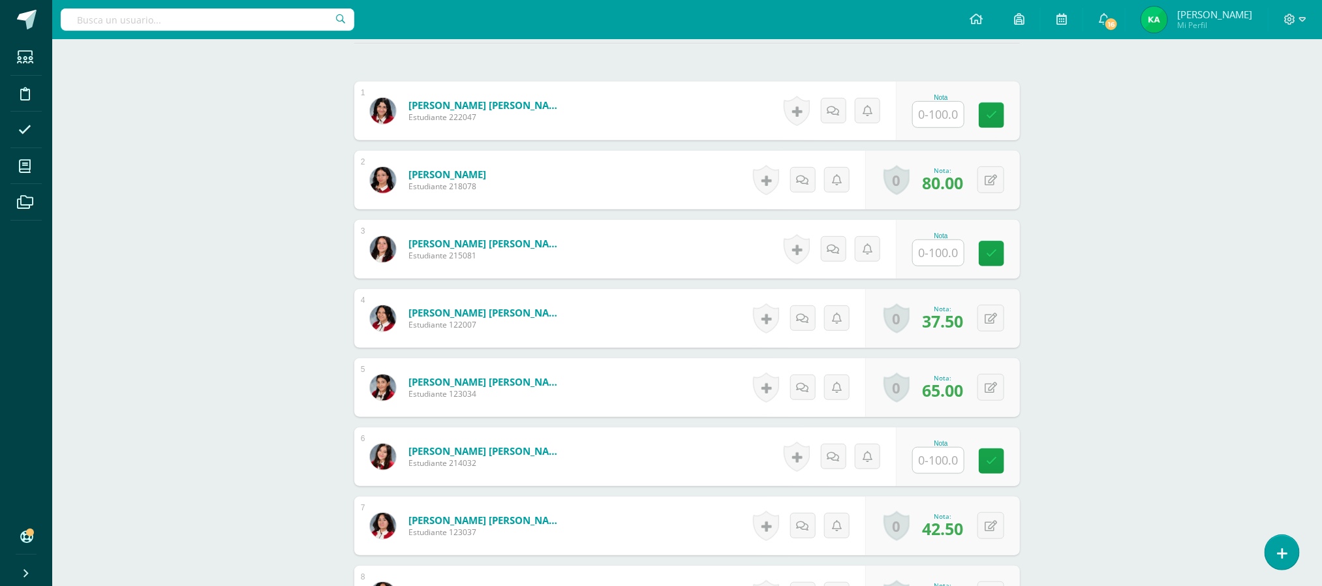
scroll to position [376, 0]
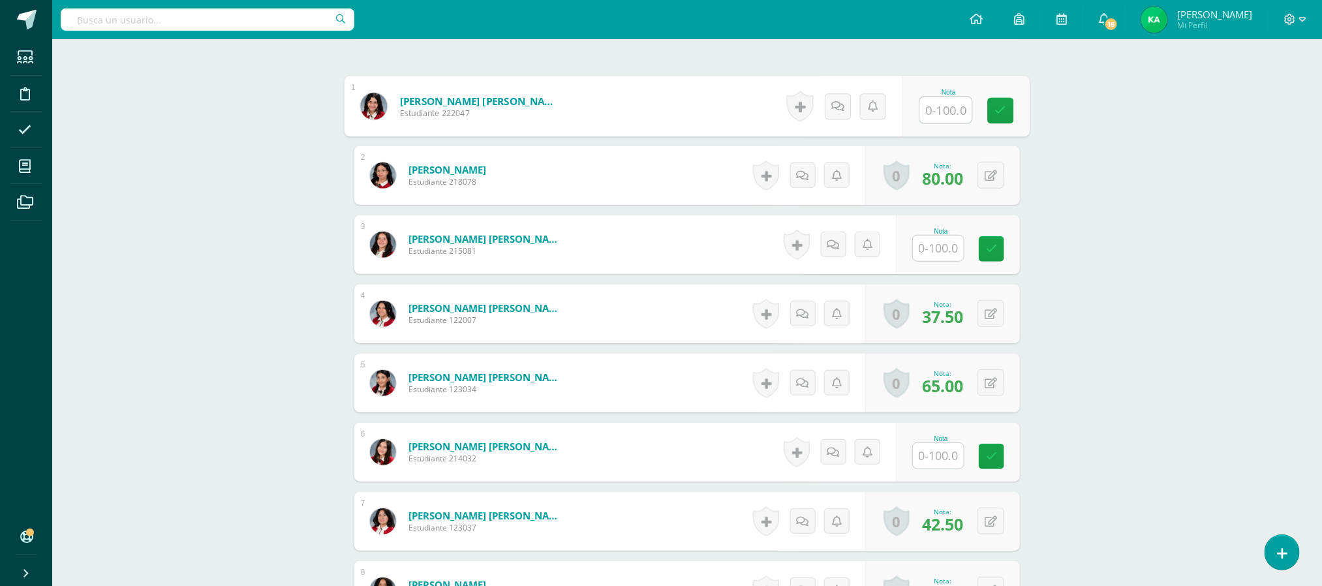
click at [948, 114] on input "text" at bounding box center [946, 110] width 52 height 26
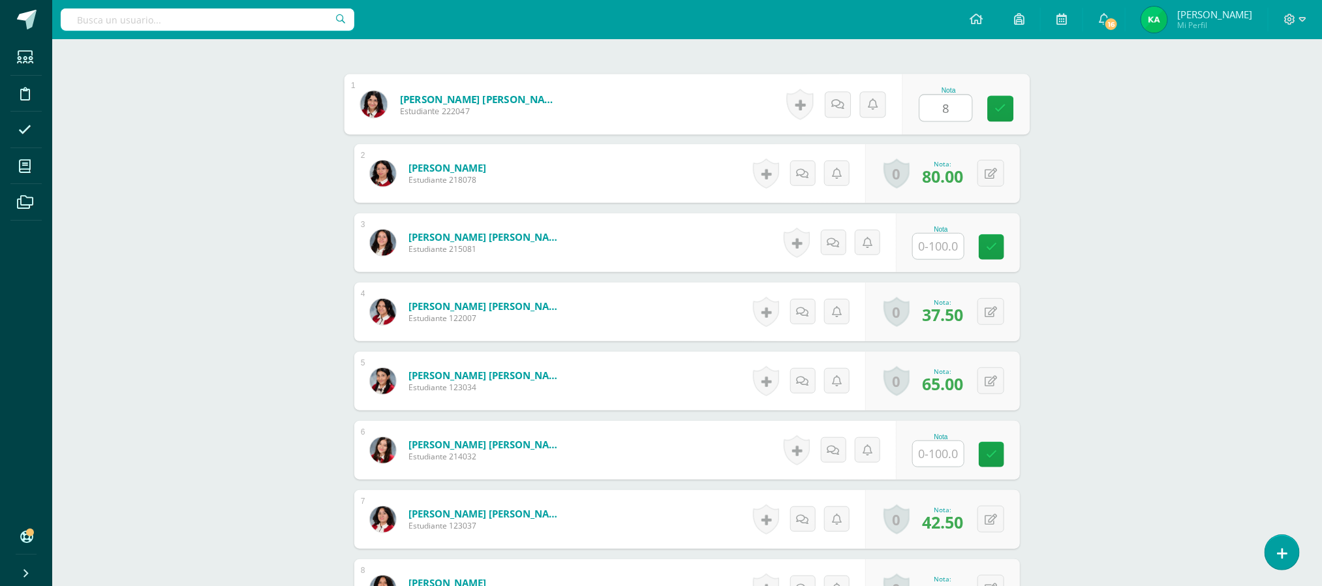
type input "88"
click at [949, 249] on input "text" at bounding box center [946, 247] width 52 height 26
type input "80"
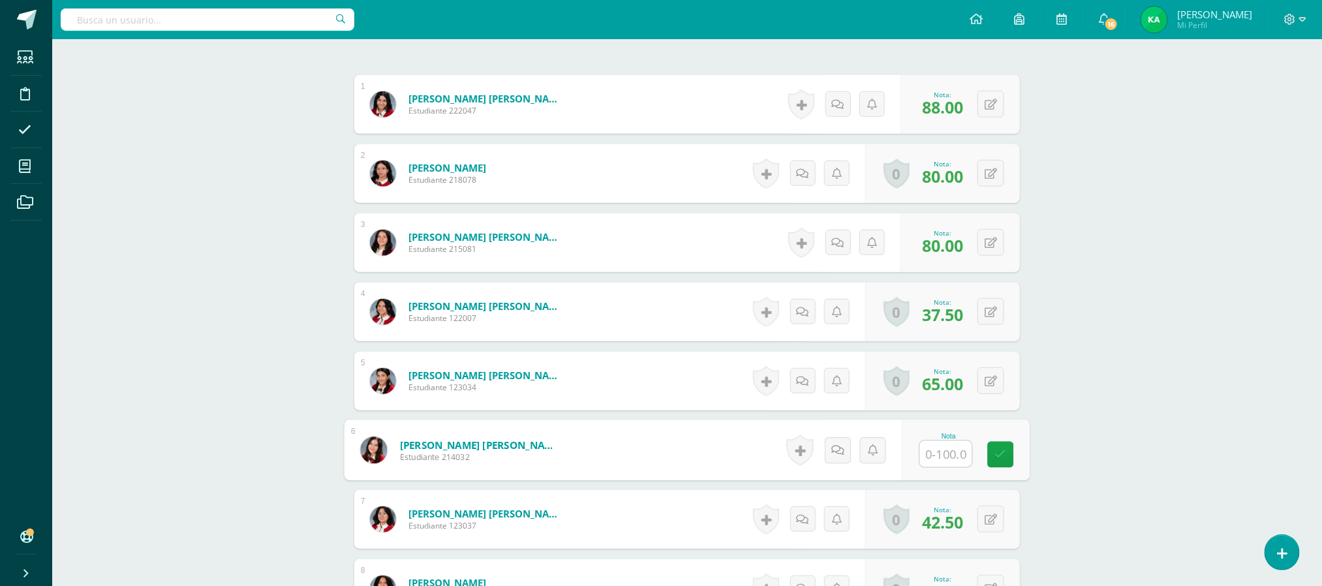
click at [940, 461] on input "text" at bounding box center [946, 454] width 52 height 26
type input "85"
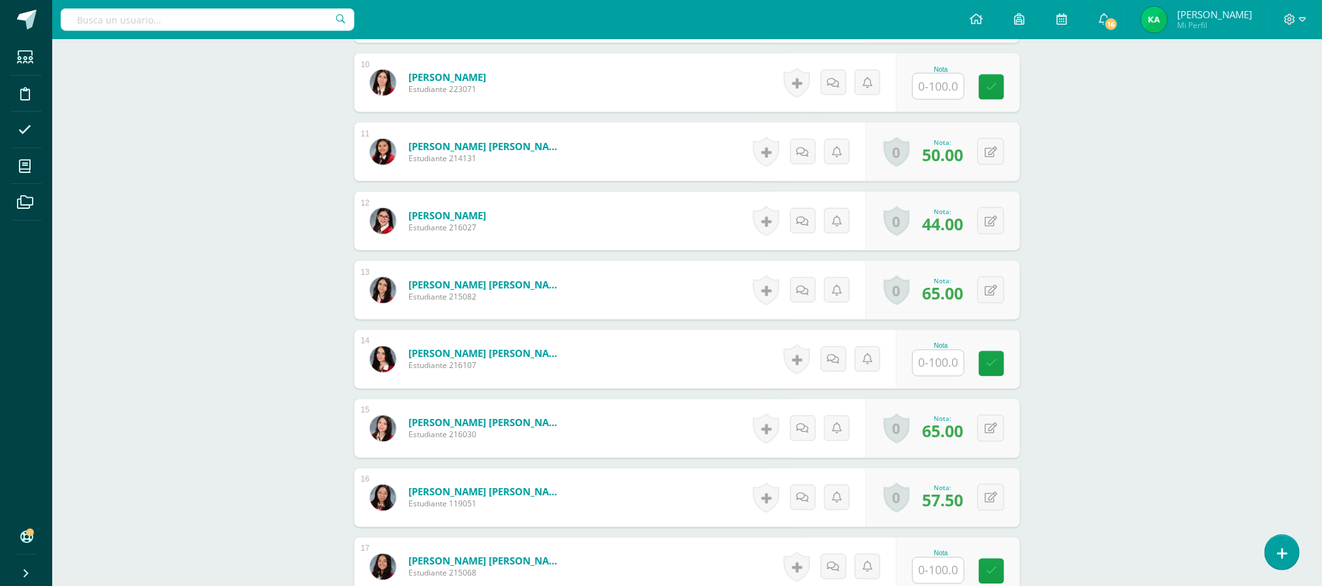
scroll to position [1025, 0]
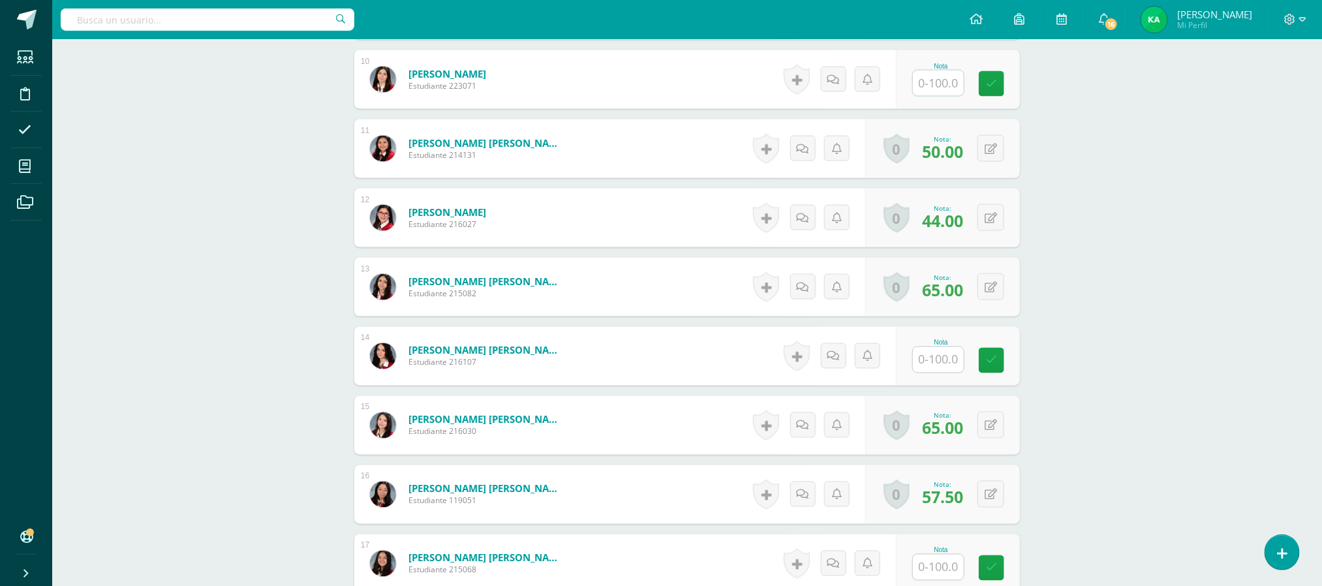
click at [932, 83] on input "text" at bounding box center [938, 82] width 51 height 25
type input "82"
click at [940, 359] on input "text" at bounding box center [946, 360] width 52 height 26
type input "85"
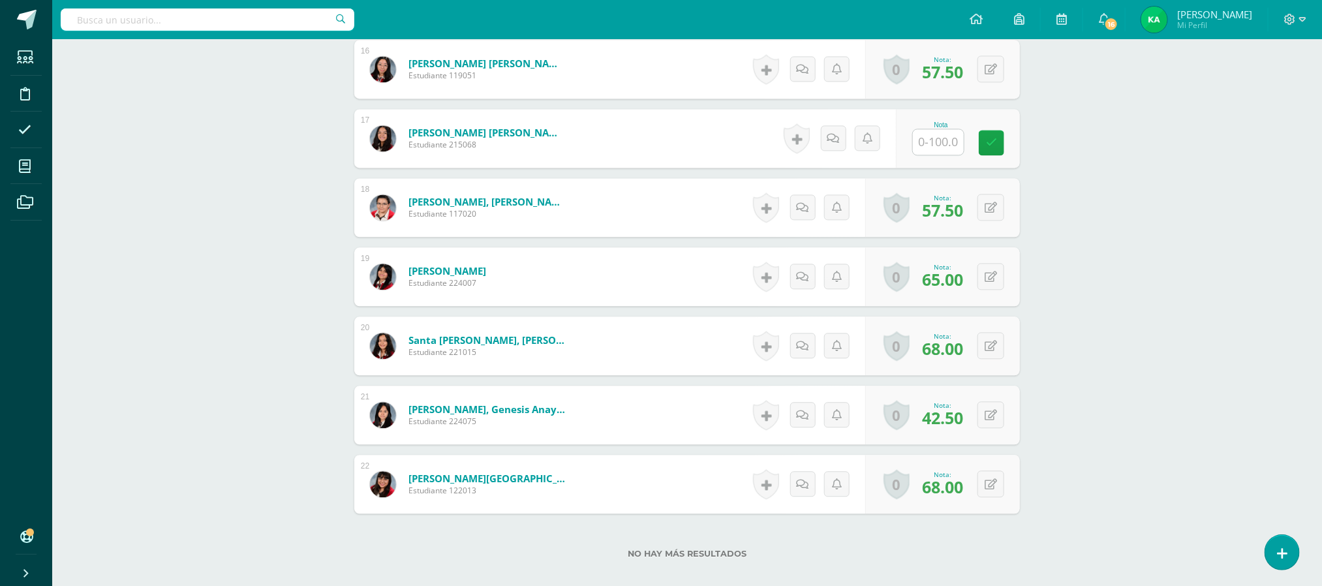
scroll to position [1459, 0]
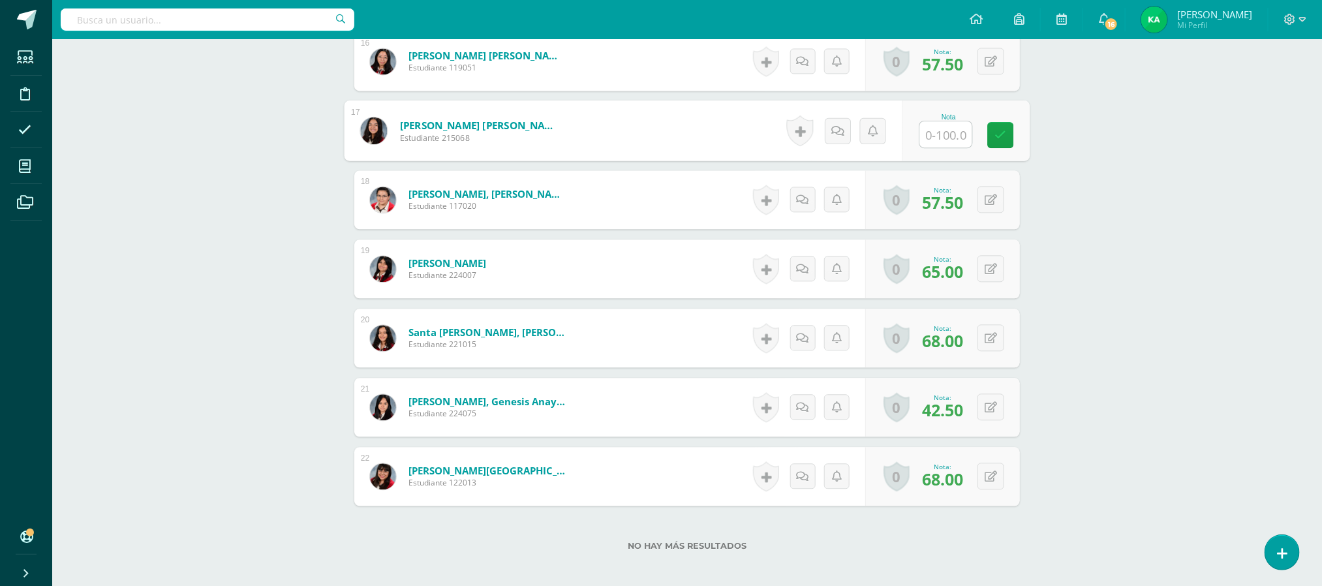
click at [934, 135] on input "text" at bounding box center [946, 134] width 52 height 26
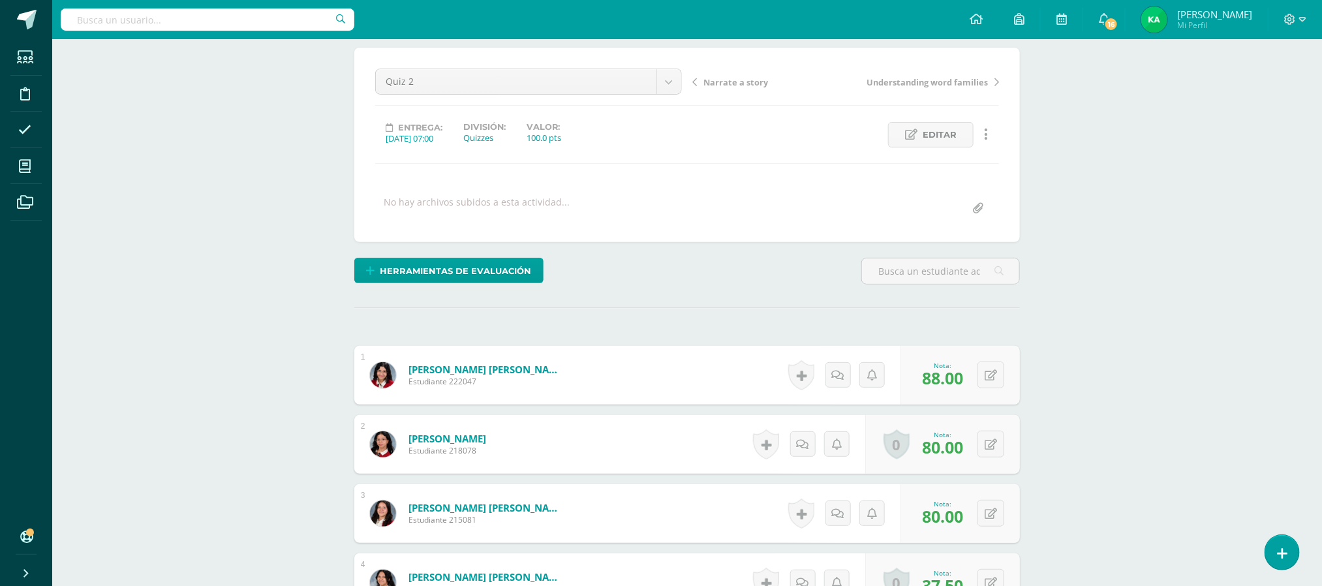
scroll to position [0, 0]
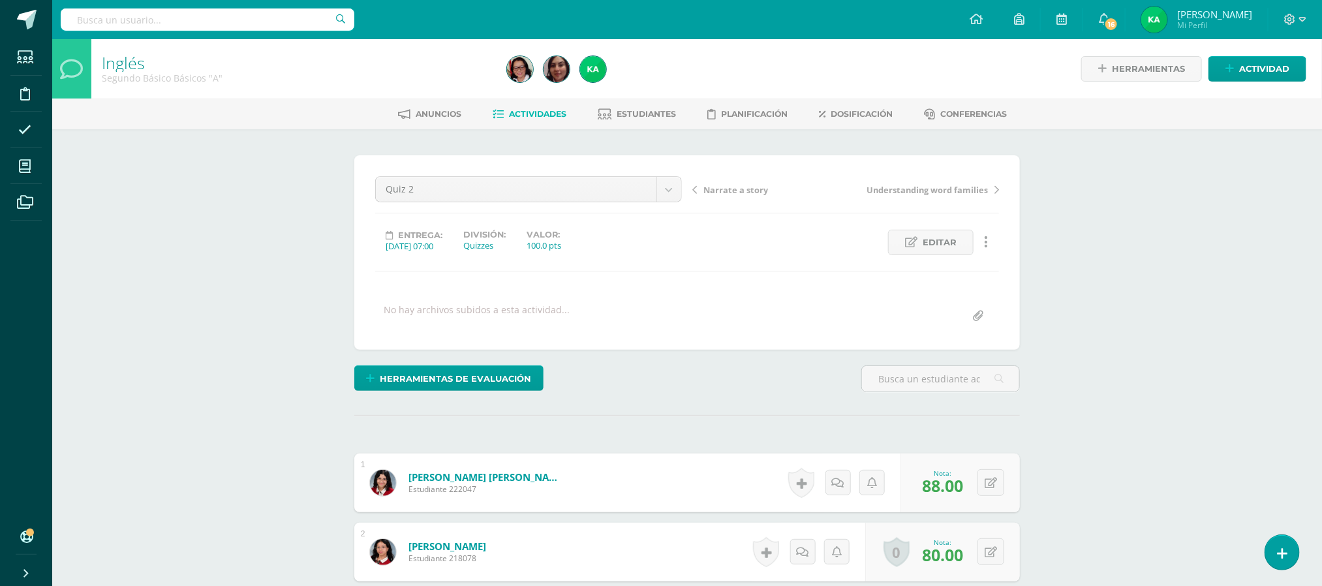
click at [543, 112] on span "Actividades" at bounding box center [537, 114] width 57 height 10
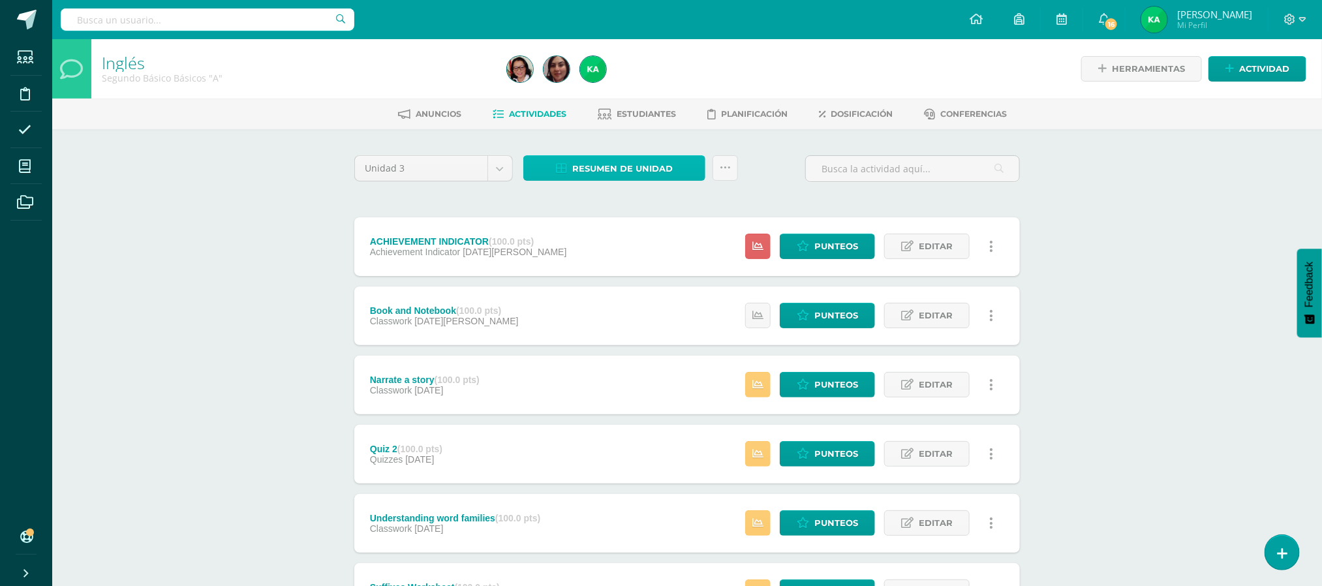
click at [630, 168] on span "Resumen de unidad" at bounding box center [622, 169] width 100 height 24
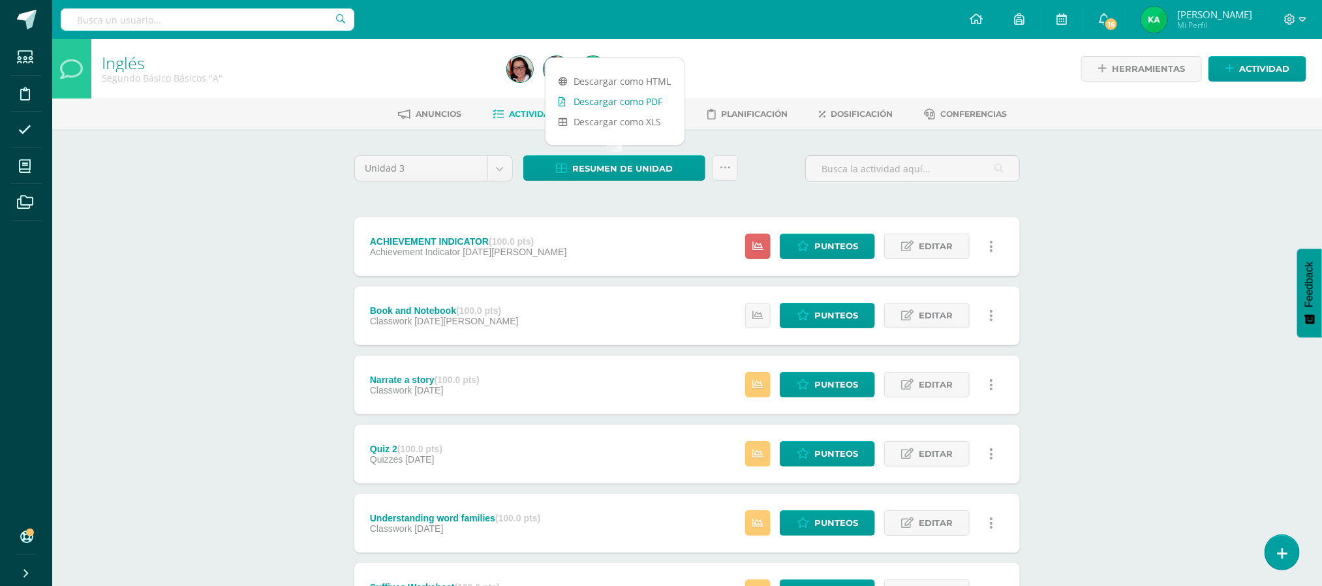
click at [599, 98] on link "Descargar como PDF" at bounding box center [614, 101] width 139 height 20
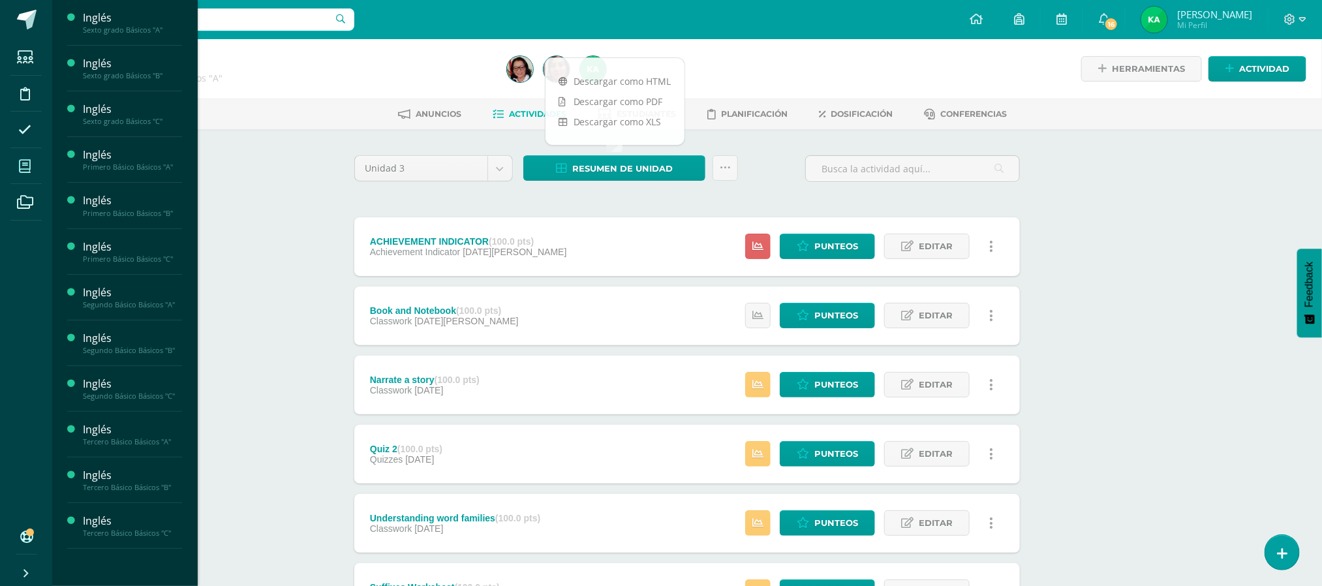
click at [25, 166] on icon at bounding box center [25, 166] width 12 height 13
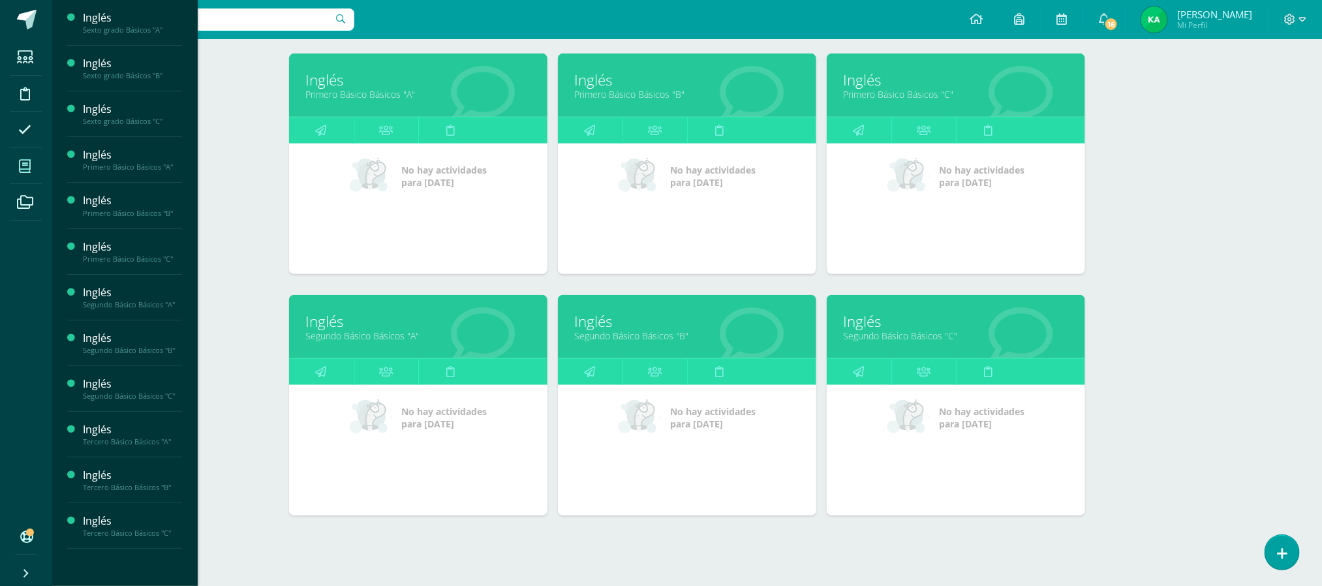
scroll to position [437, 0]
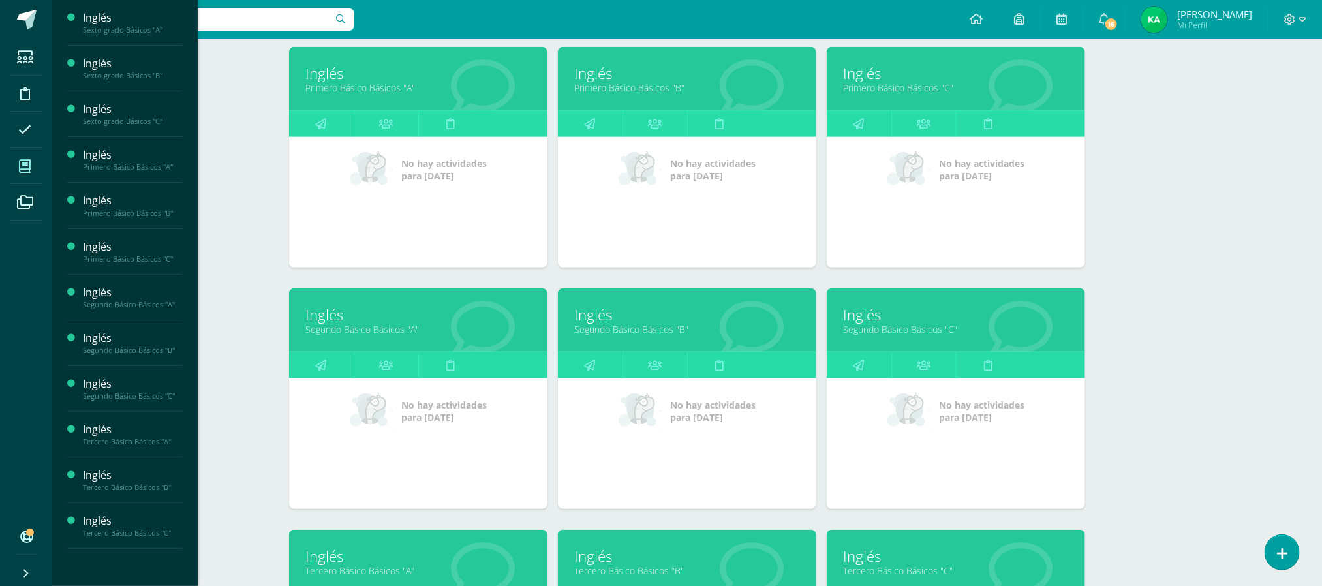
click at [633, 335] on link "Segundo Básico Básicos "B"" at bounding box center [687, 329] width 226 height 12
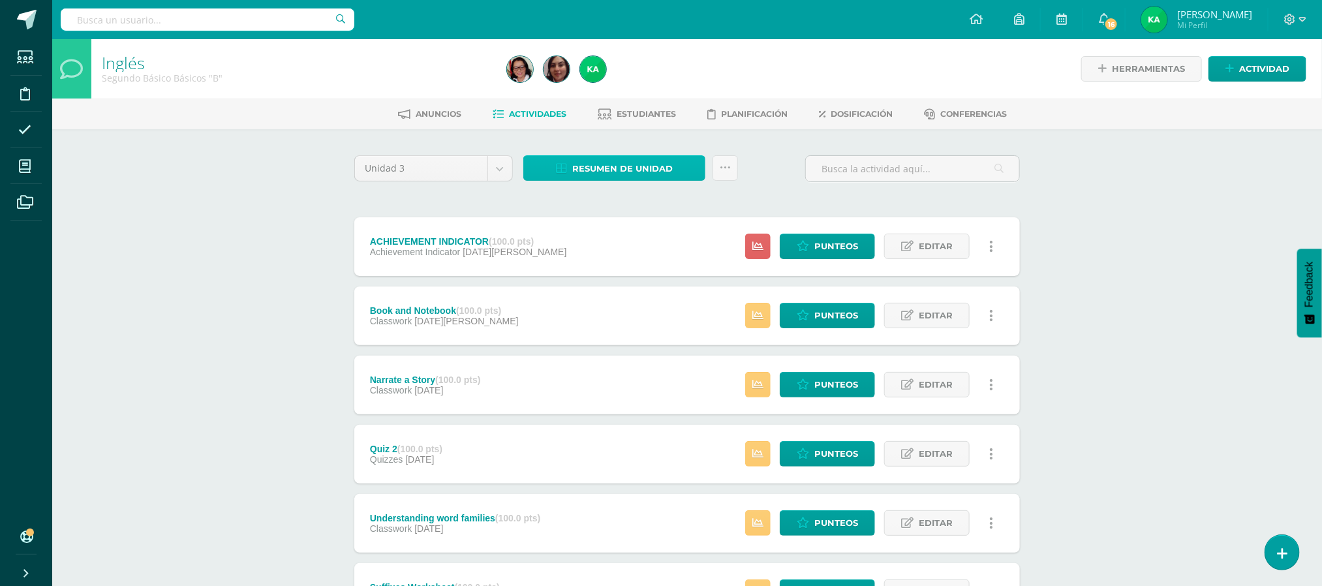
click at [640, 166] on span "Resumen de unidad" at bounding box center [622, 169] width 100 height 24
click at [834, 459] on span "Punteos" at bounding box center [836, 454] width 44 height 24
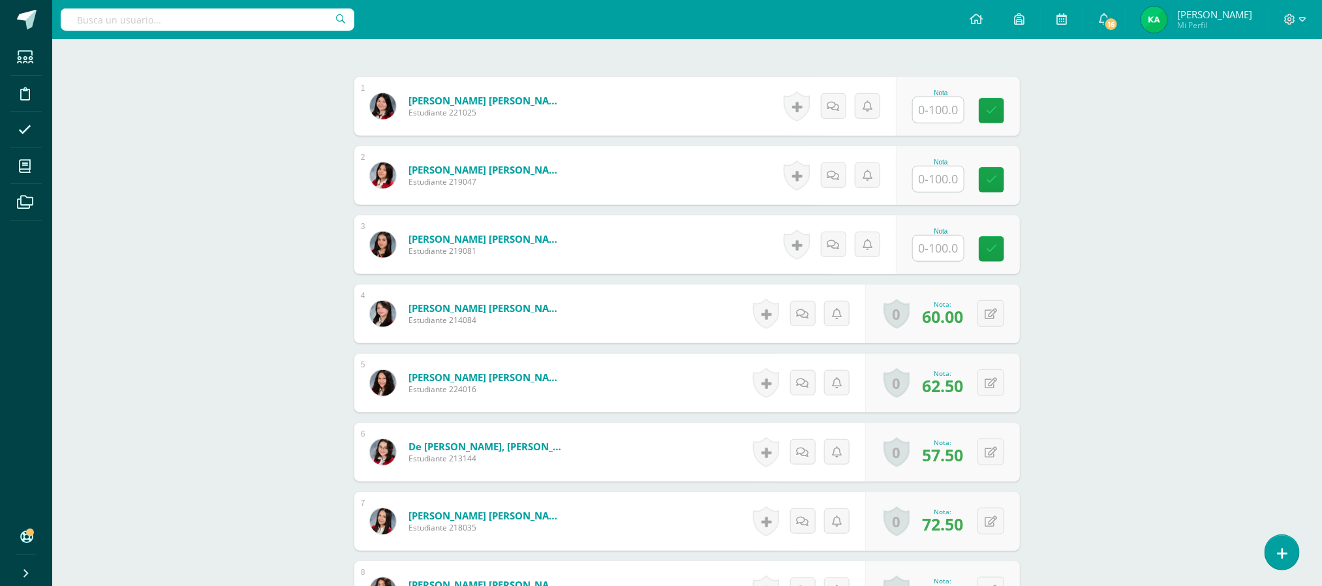
scroll to position [384, 0]
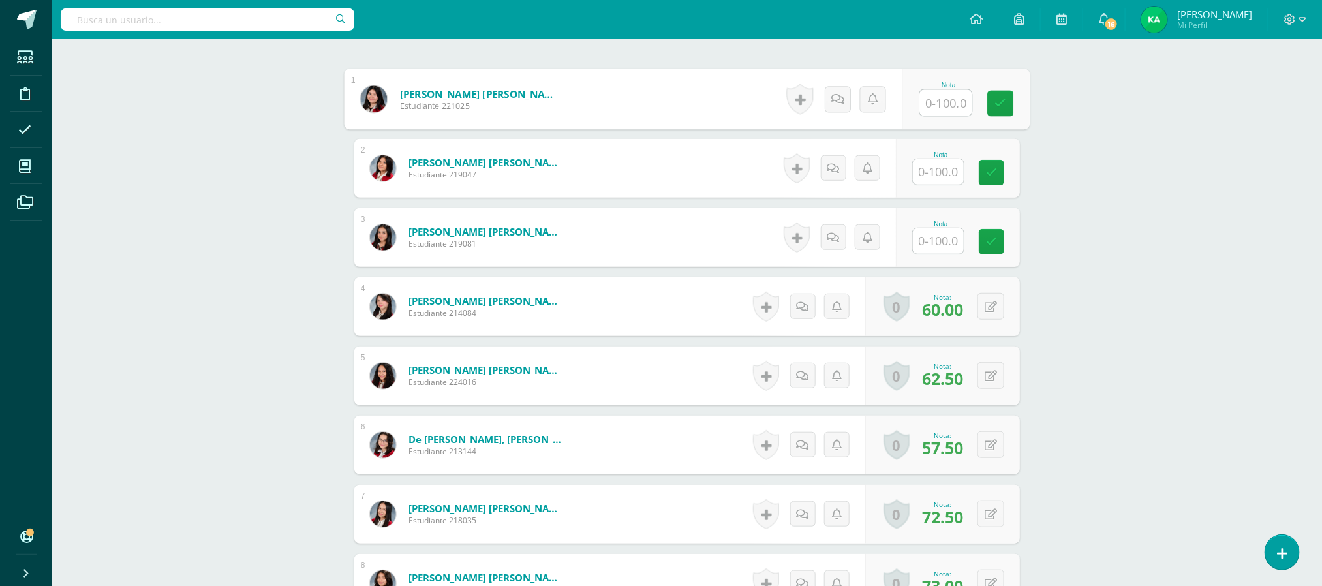
click at [938, 108] on input "text" at bounding box center [946, 103] width 52 height 26
click at [941, 173] on input "text" at bounding box center [938, 171] width 51 height 25
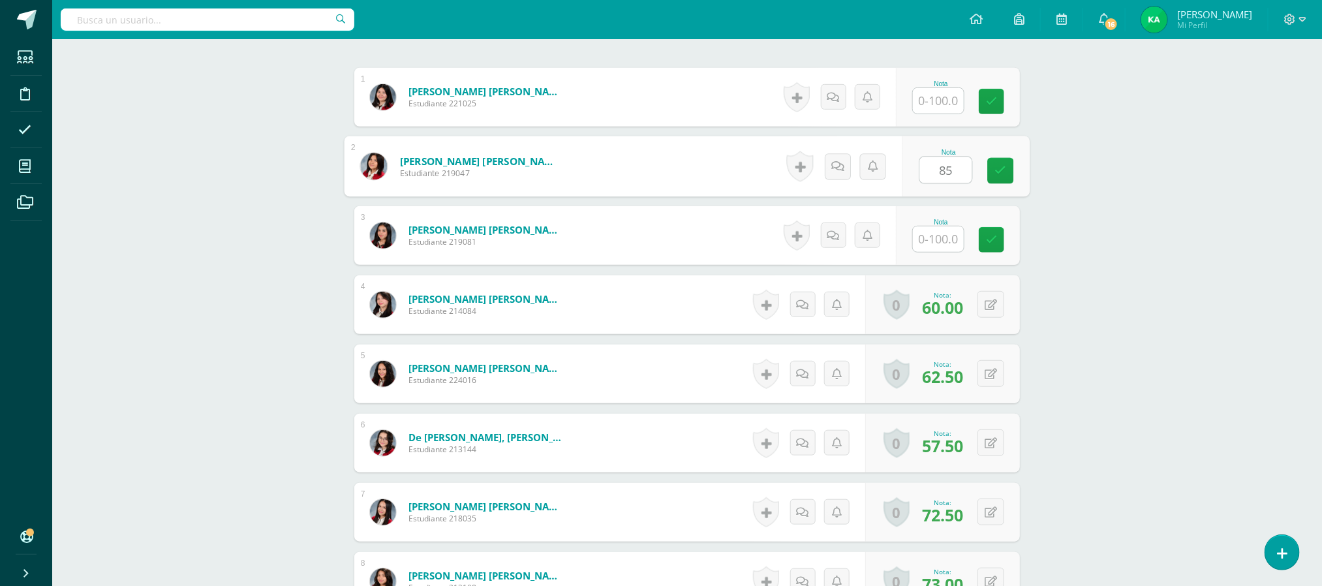
type input "85"
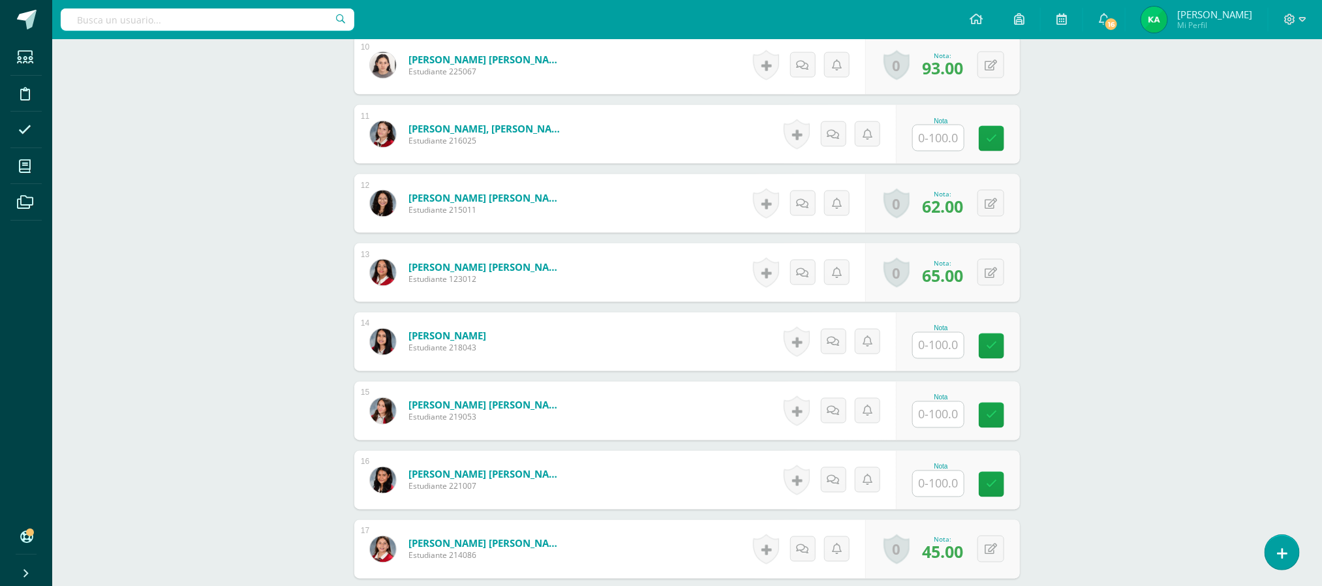
scroll to position [1057, 0]
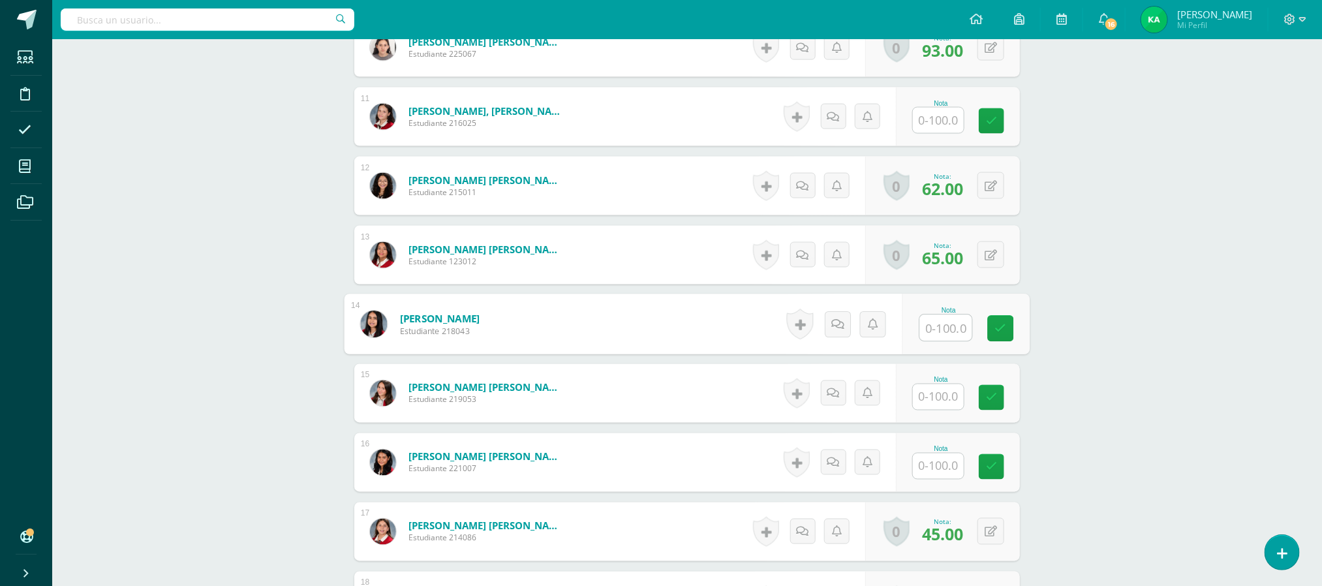
click at [944, 324] on input "text" at bounding box center [946, 328] width 52 height 26
type input "98"
click at [932, 472] on input "text" at bounding box center [938, 465] width 51 height 25
type input "85"
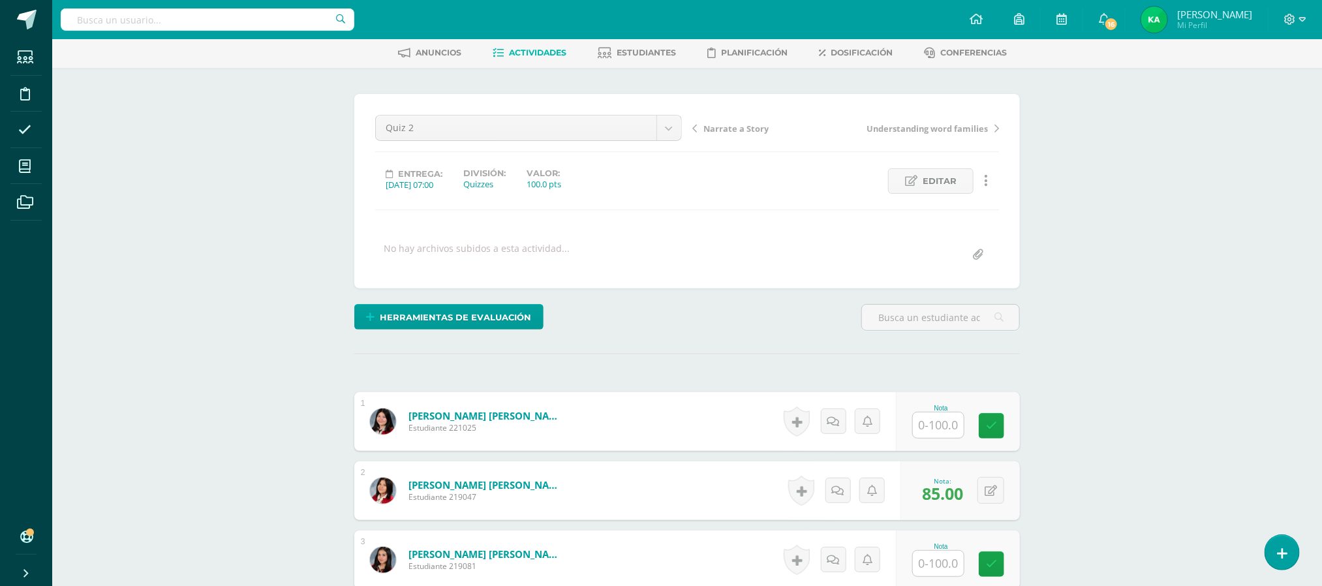
scroll to position [0, 0]
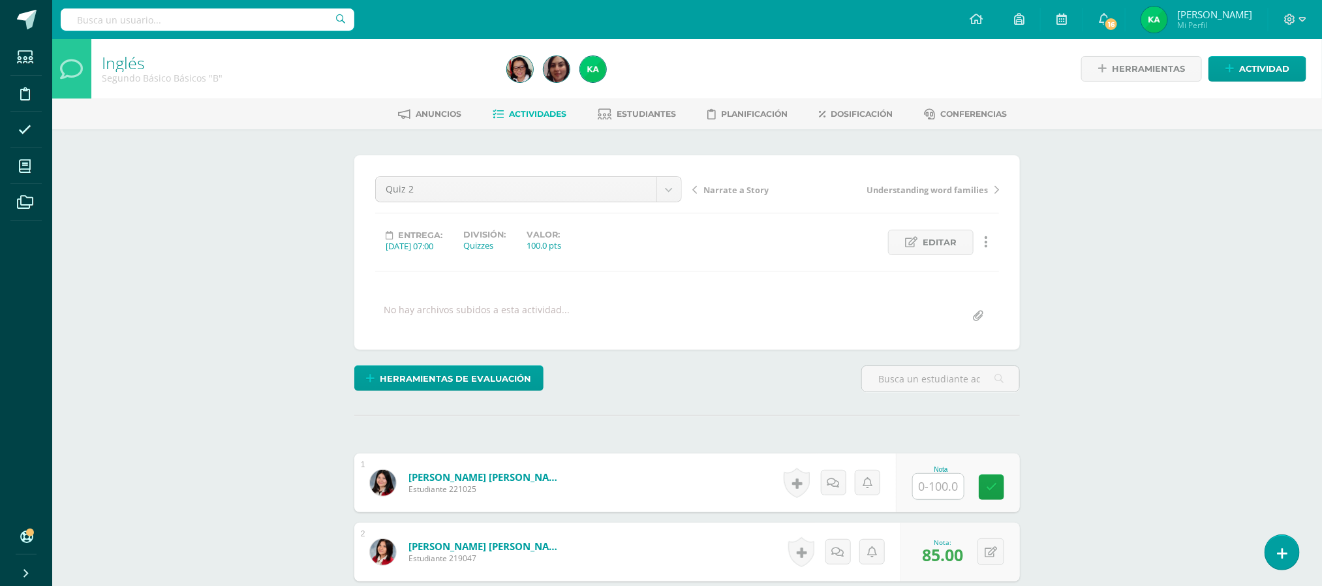
click at [511, 114] on span "Actividades" at bounding box center [537, 114] width 57 height 10
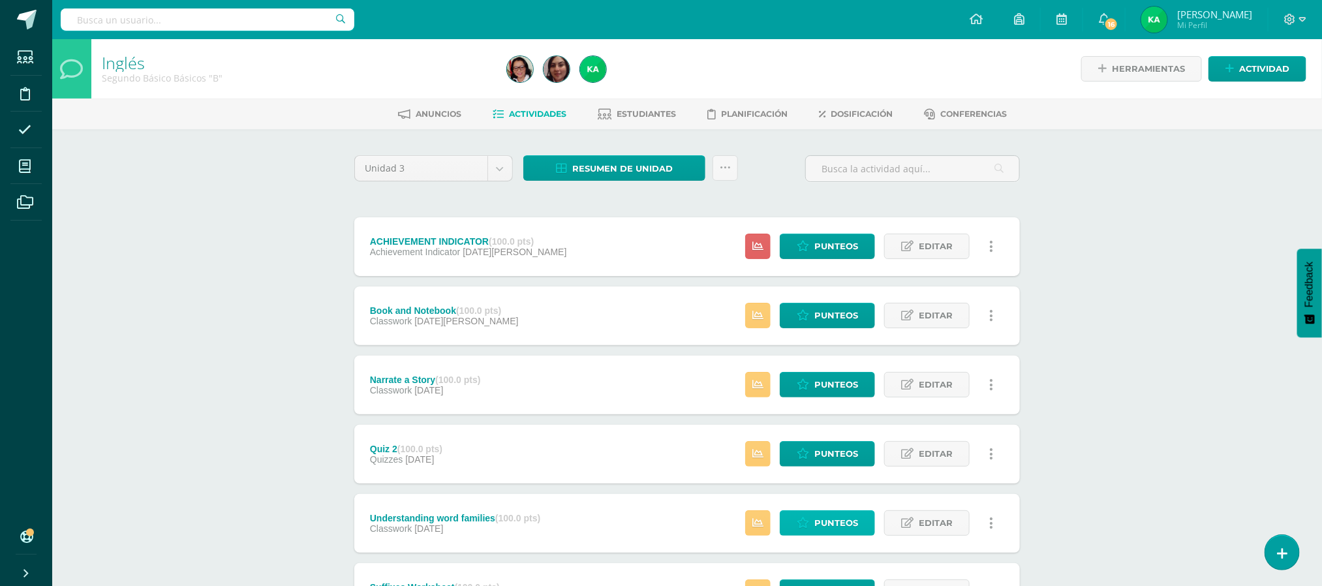
click at [812, 526] on link "Punteos" at bounding box center [827, 522] width 95 height 25
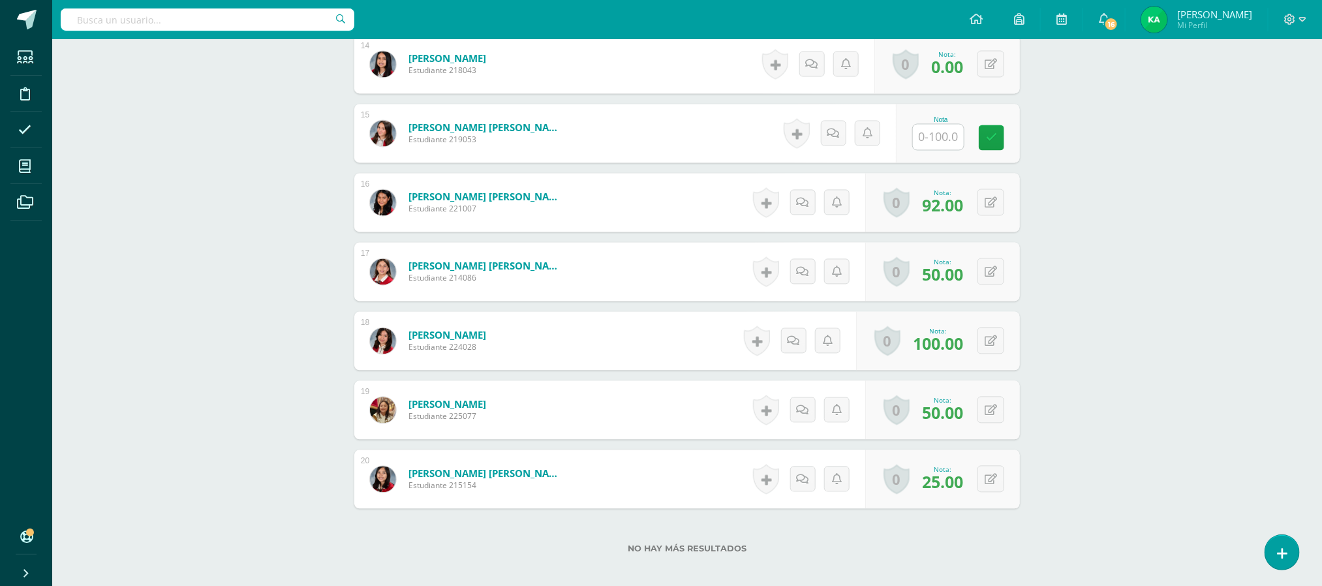
scroll to position [1321, 0]
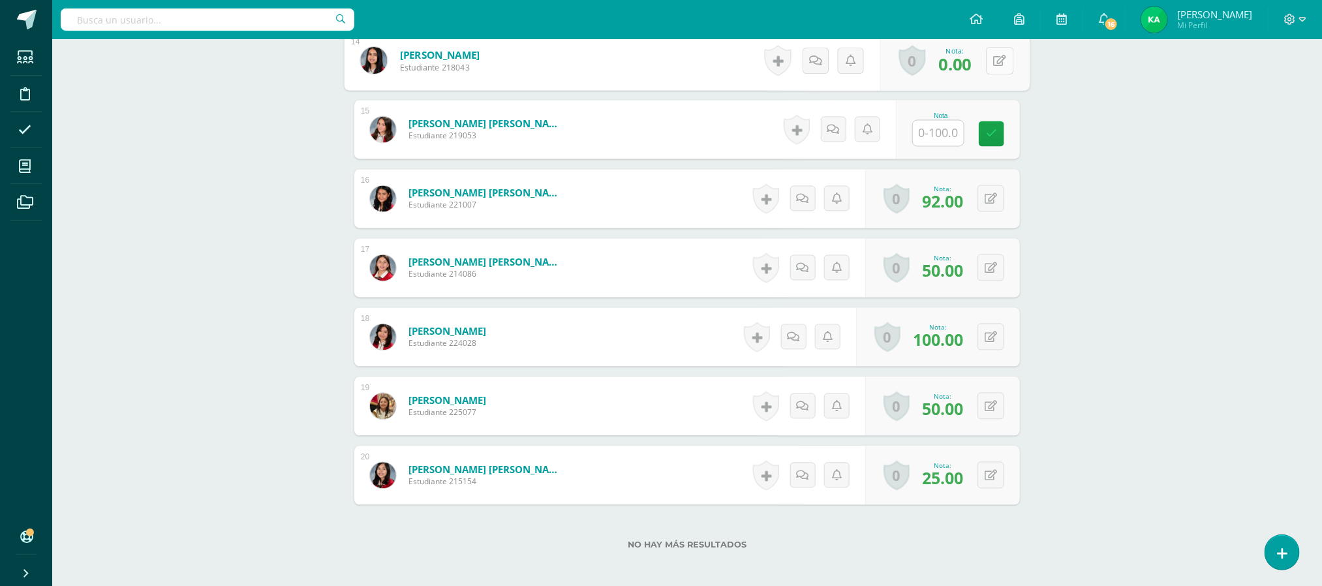
click at [983, 65] on div "0 Logros Logros obtenidos Aún no hay logros agregados Nota: 0.00" at bounding box center [954, 61] width 149 height 61
click at [997, 63] on icon at bounding box center [999, 60] width 13 height 11
type input "92"
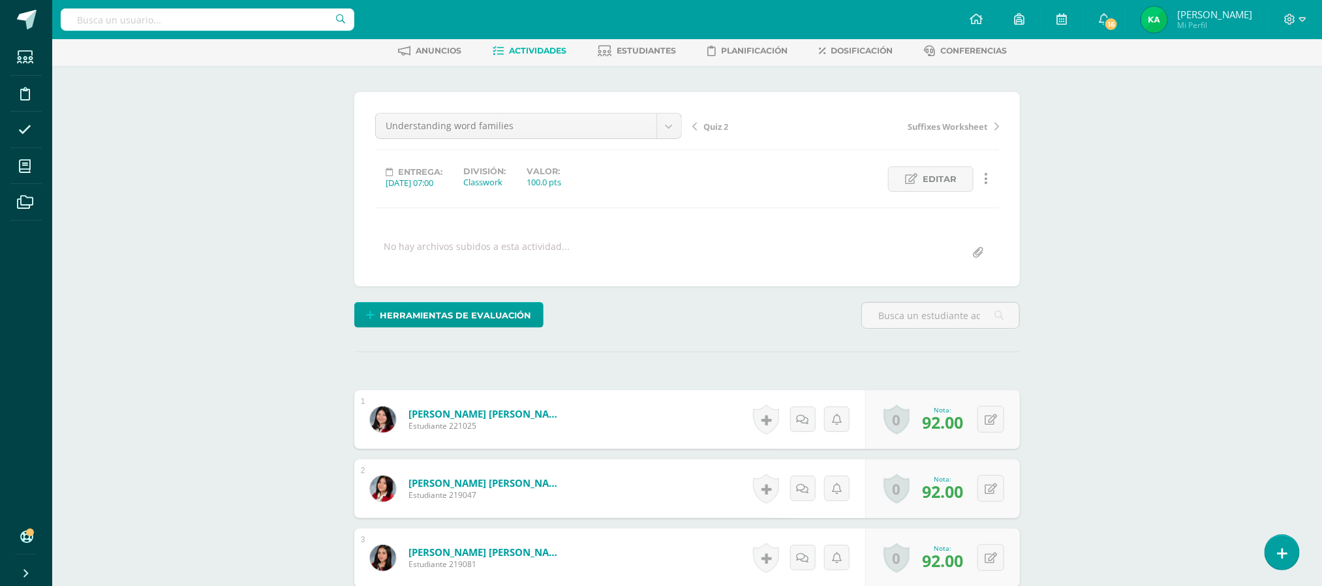
scroll to position [0, 0]
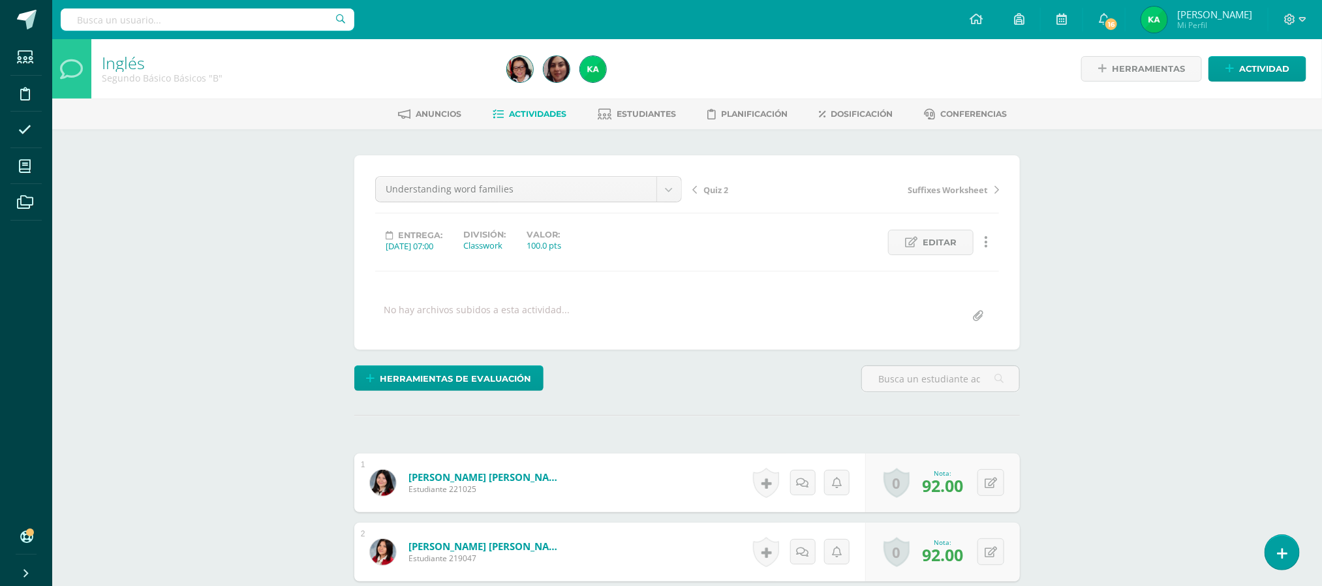
click at [542, 114] on span "Actividades" at bounding box center [537, 114] width 57 height 10
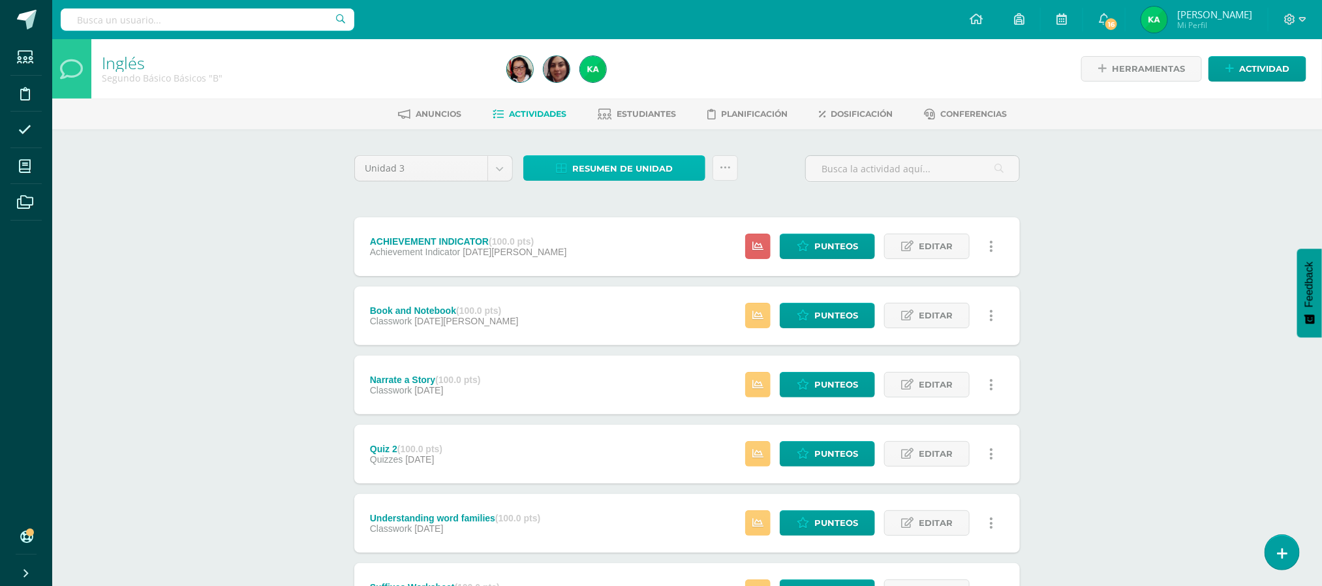
click at [611, 164] on span "Resumen de unidad" at bounding box center [622, 169] width 100 height 24
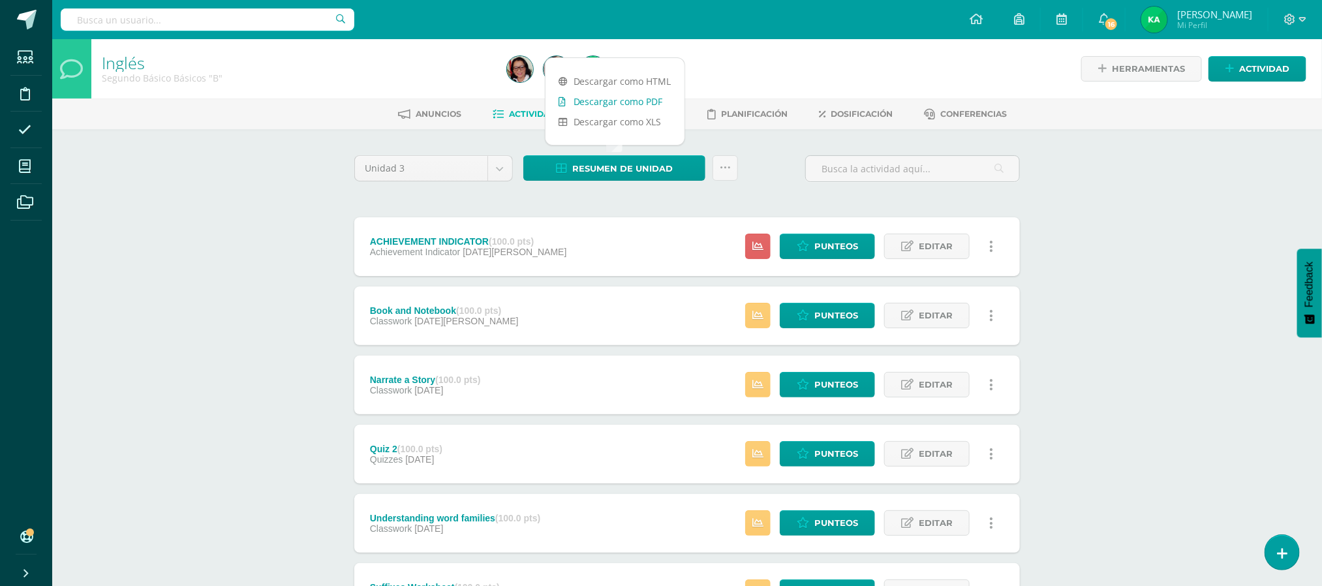
click at [615, 100] on link "Descargar como PDF" at bounding box center [614, 101] width 139 height 20
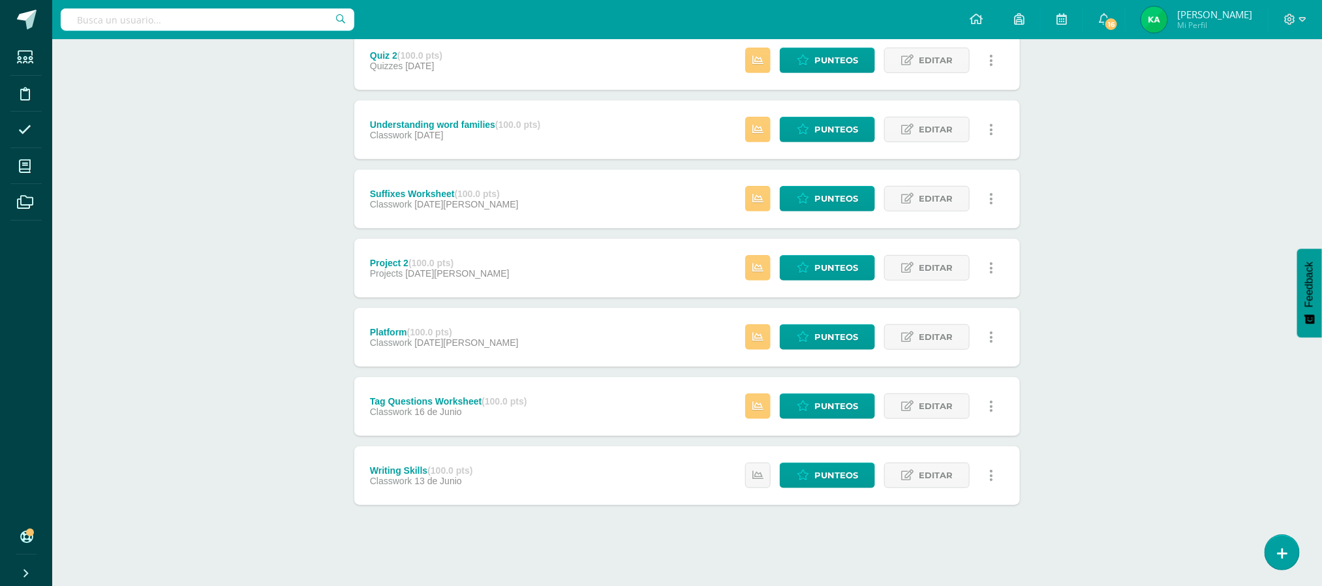
scroll to position [395, 0]
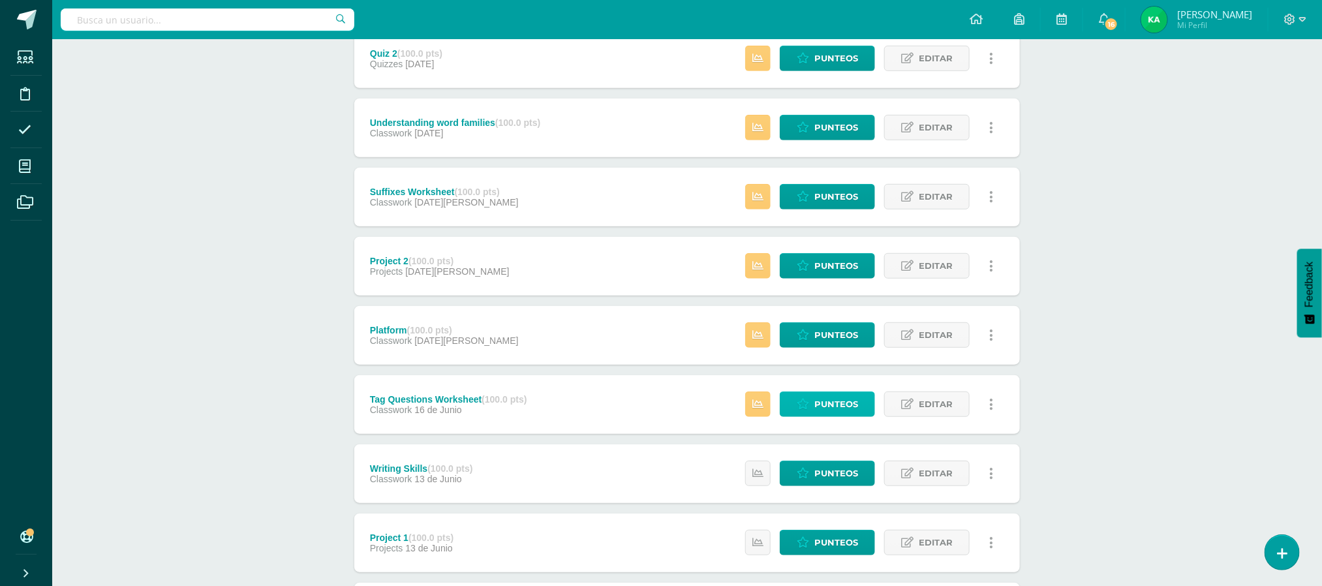
click at [828, 408] on span "Punteos" at bounding box center [836, 404] width 44 height 24
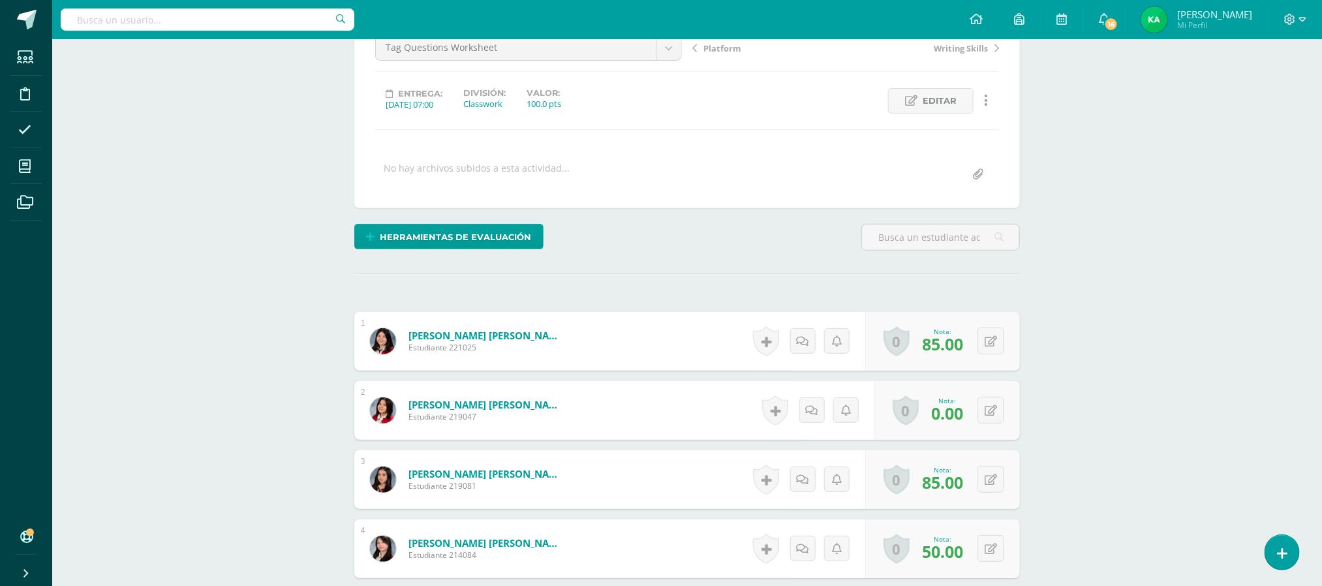
scroll to position [188, 0]
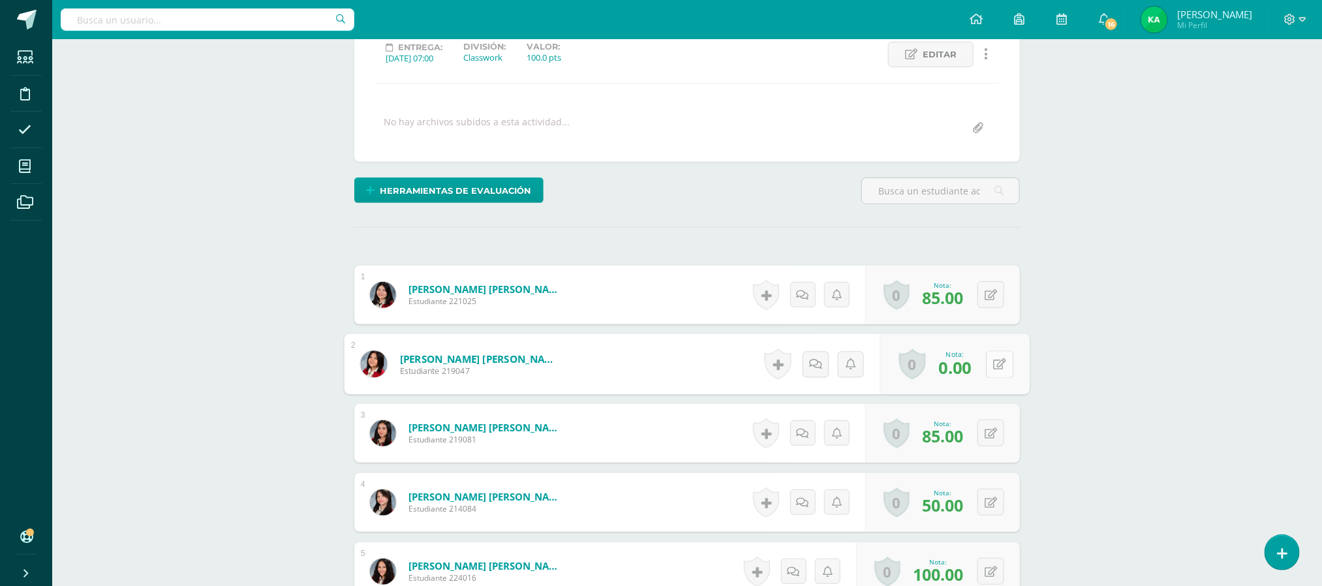
click at [987, 367] on button at bounding box center [999, 363] width 27 height 27
type input "80"
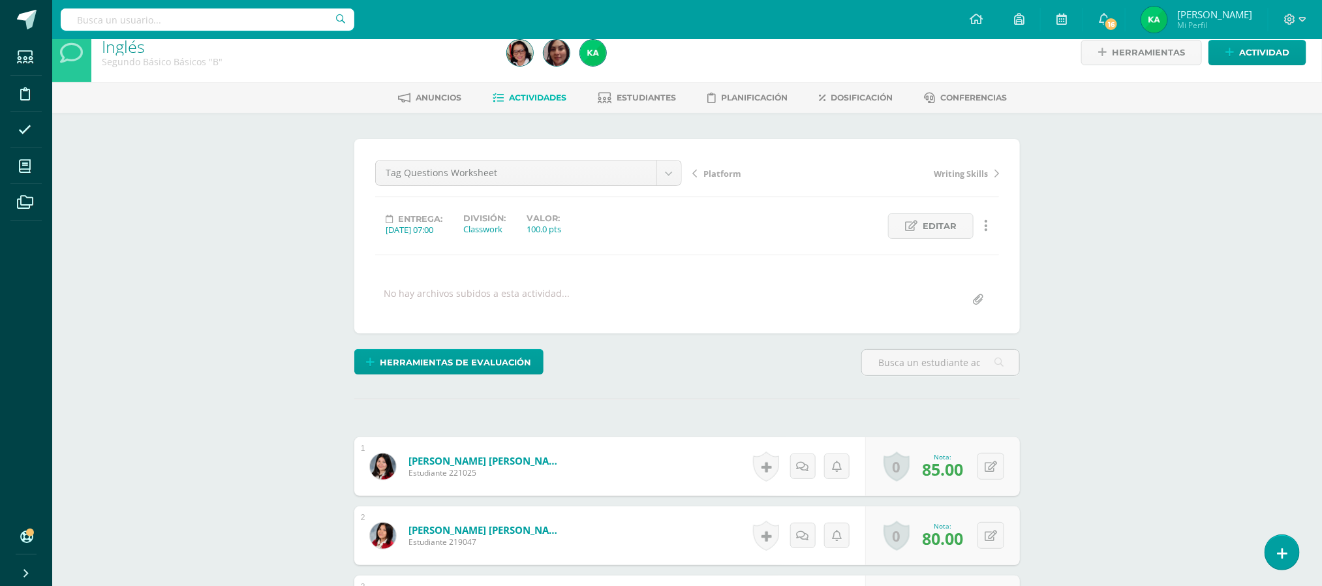
scroll to position [0, 0]
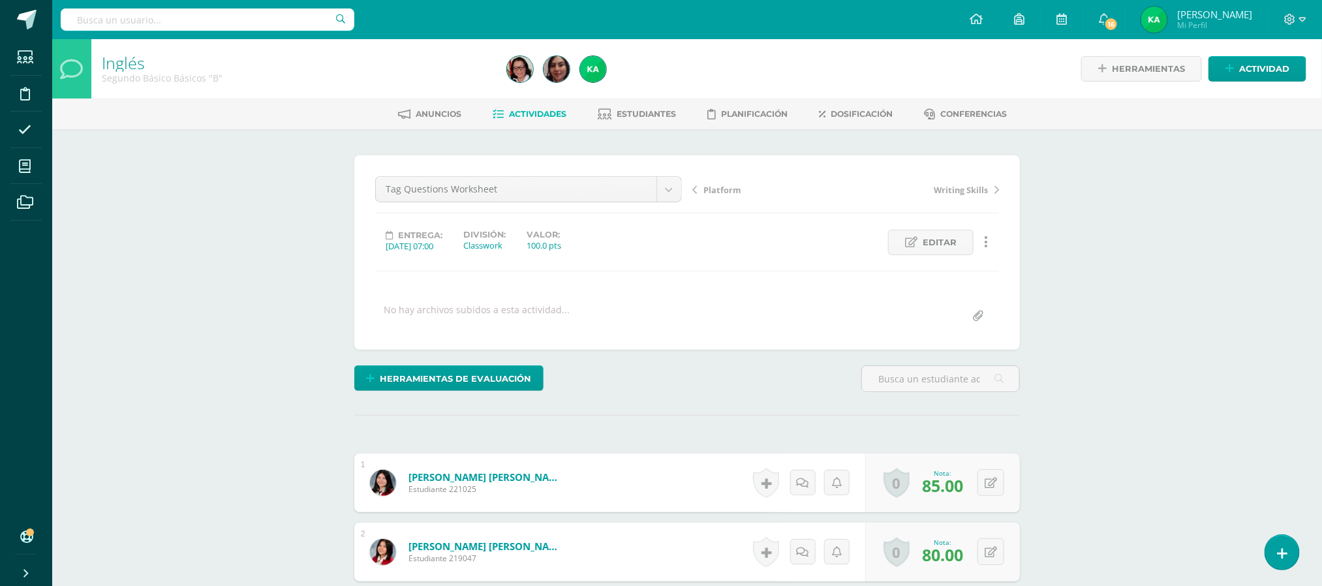
click at [531, 110] on span "Actividades" at bounding box center [537, 114] width 57 height 10
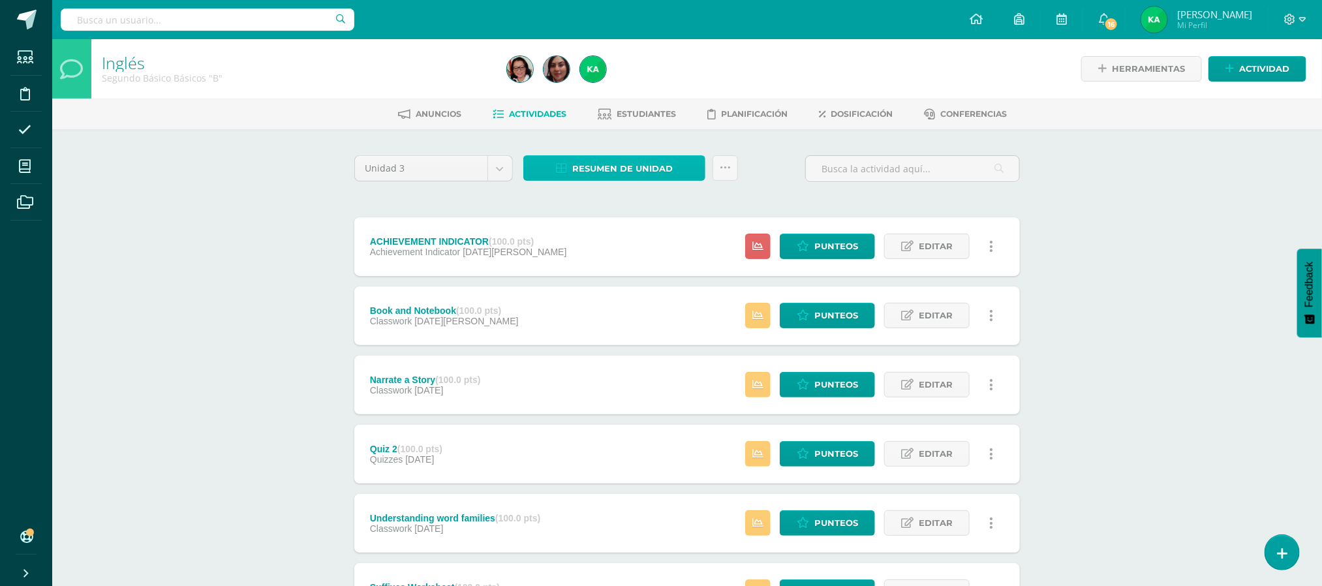
click at [619, 167] on span "Resumen de unidad" at bounding box center [622, 169] width 100 height 24
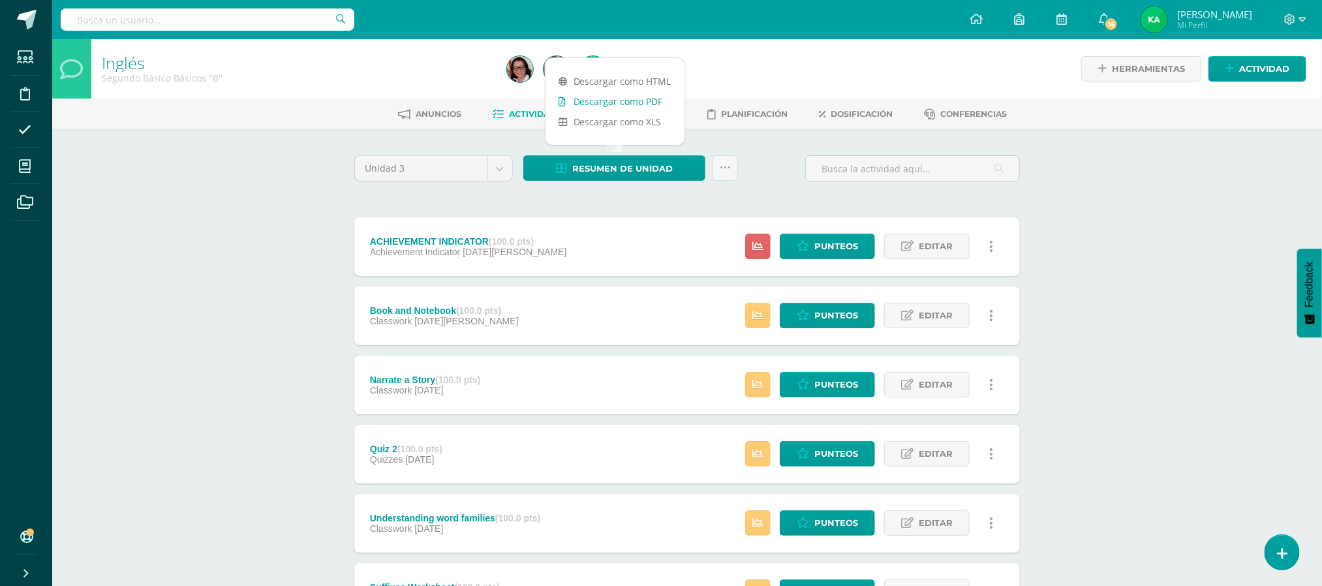
click at [607, 98] on link "Descargar como PDF" at bounding box center [614, 101] width 139 height 20
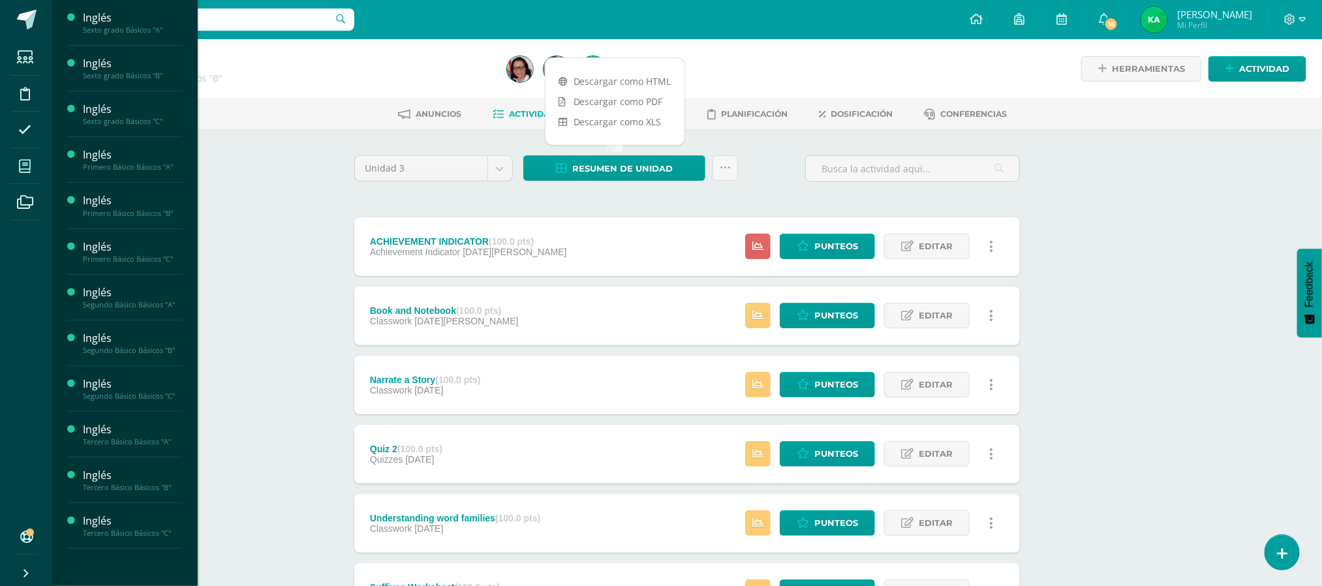
click at [31, 165] on span at bounding box center [24, 165] width 29 height 29
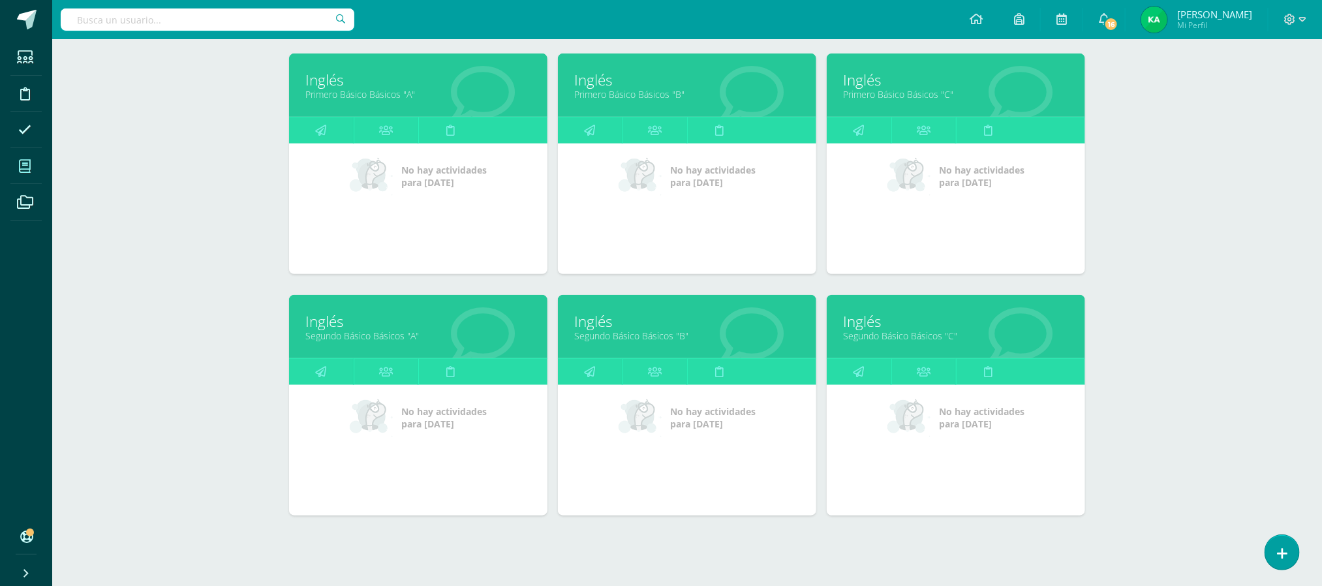
scroll to position [432, 0]
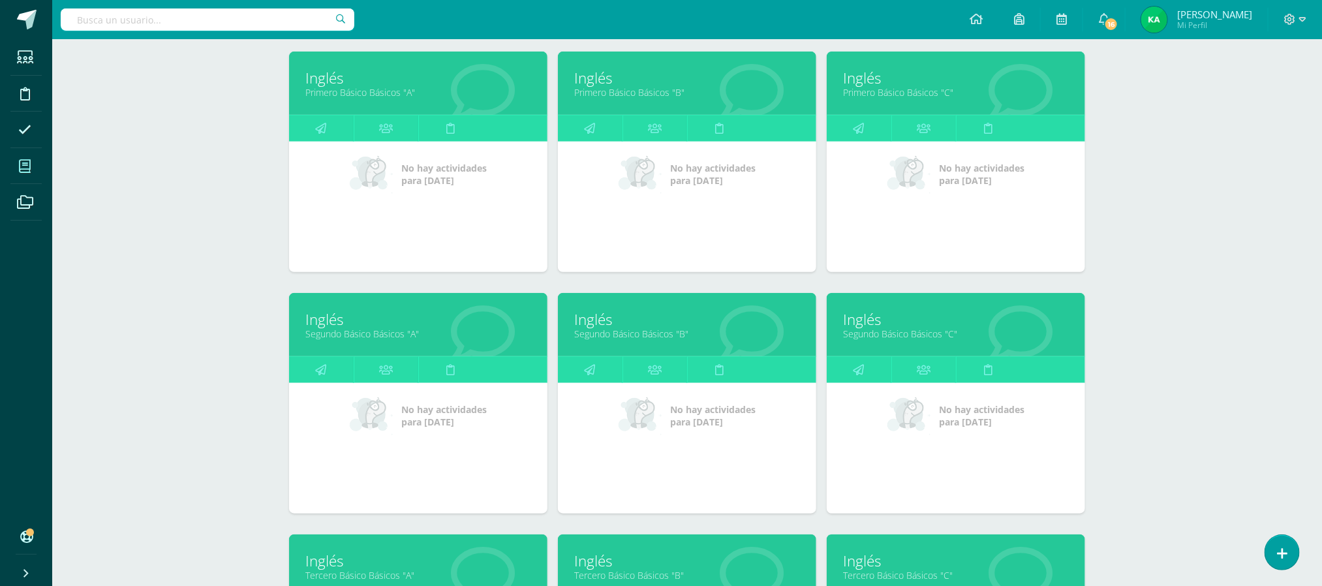
click at [894, 329] on link "Segundo Básico Básicos "C"" at bounding box center [956, 333] width 226 height 12
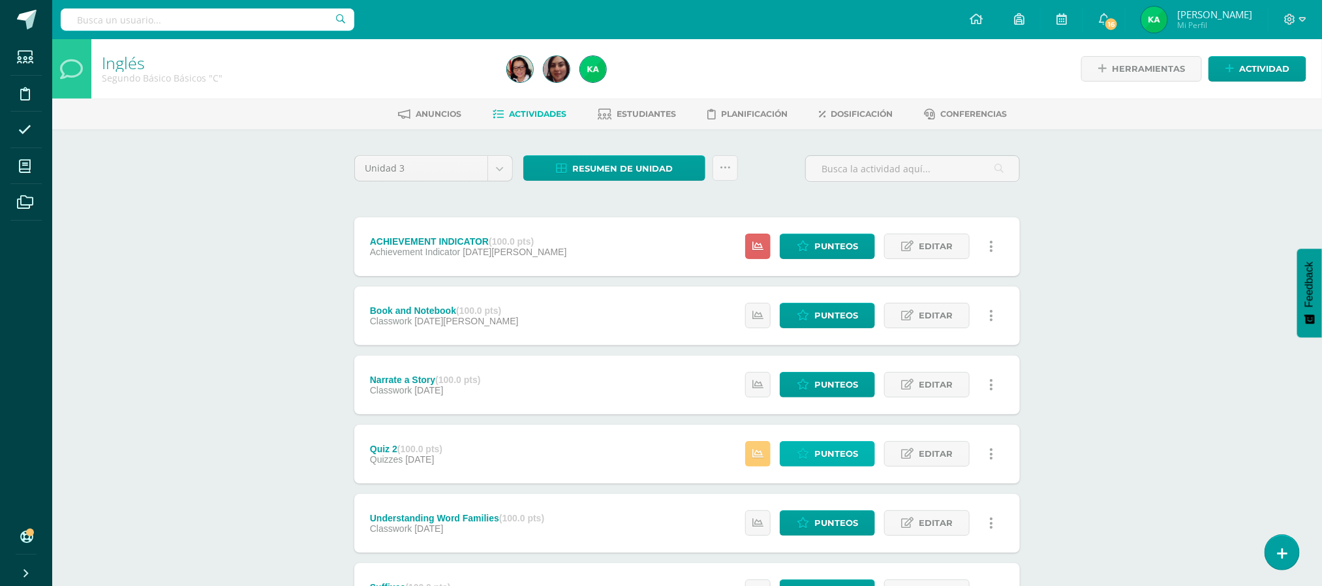
click at [845, 445] on span "Punteos" at bounding box center [836, 454] width 44 height 24
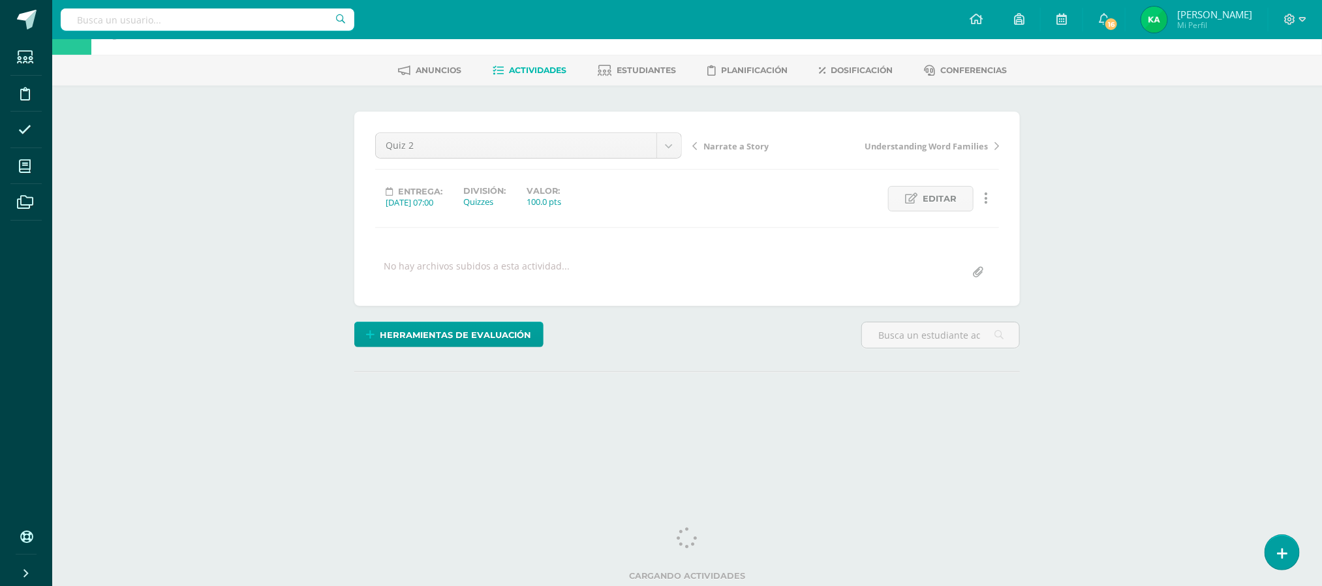
scroll to position [47, 0]
drag, startPoint x: 1327, startPoint y: 237, endPoint x: 1335, endPoint y: 344, distance: 107.9
click at [1322, 344] on html "Estudiantes Disciplina Asistencia Mis cursos Archivos Soporte Ayuda Reportar un…" at bounding box center [661, 214] width 1322 height 517
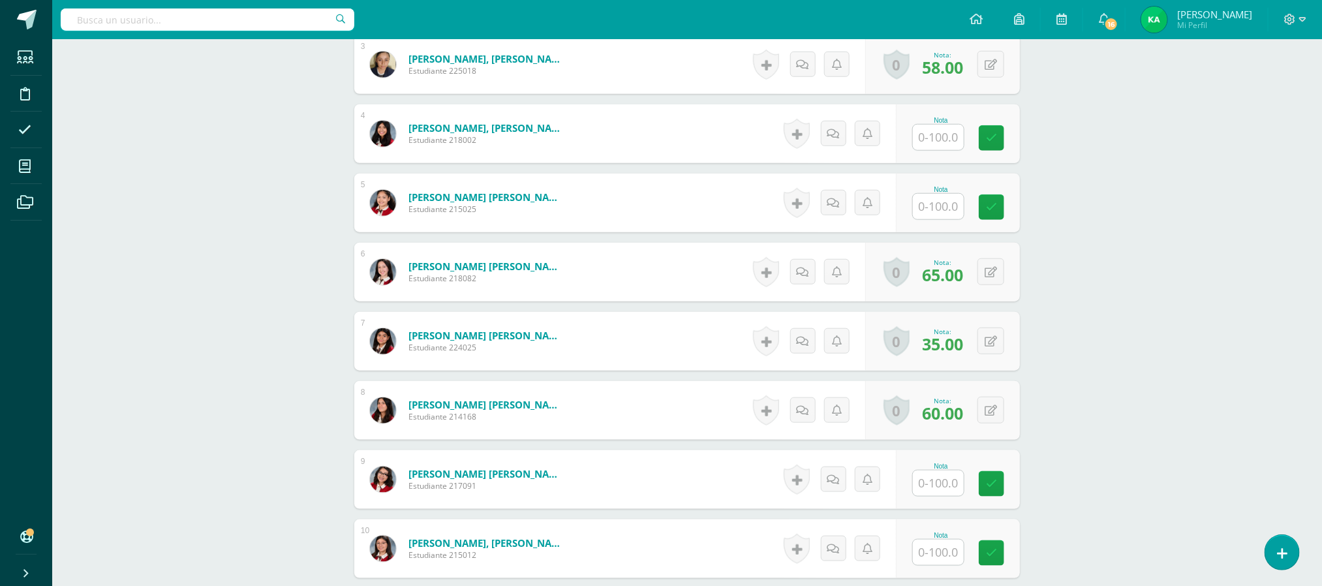
scroll to position [558, 0]
click at [952, 139] on input "text" at bounding box center [938, 135] width 51 height 25
type input "95"
type input "90"
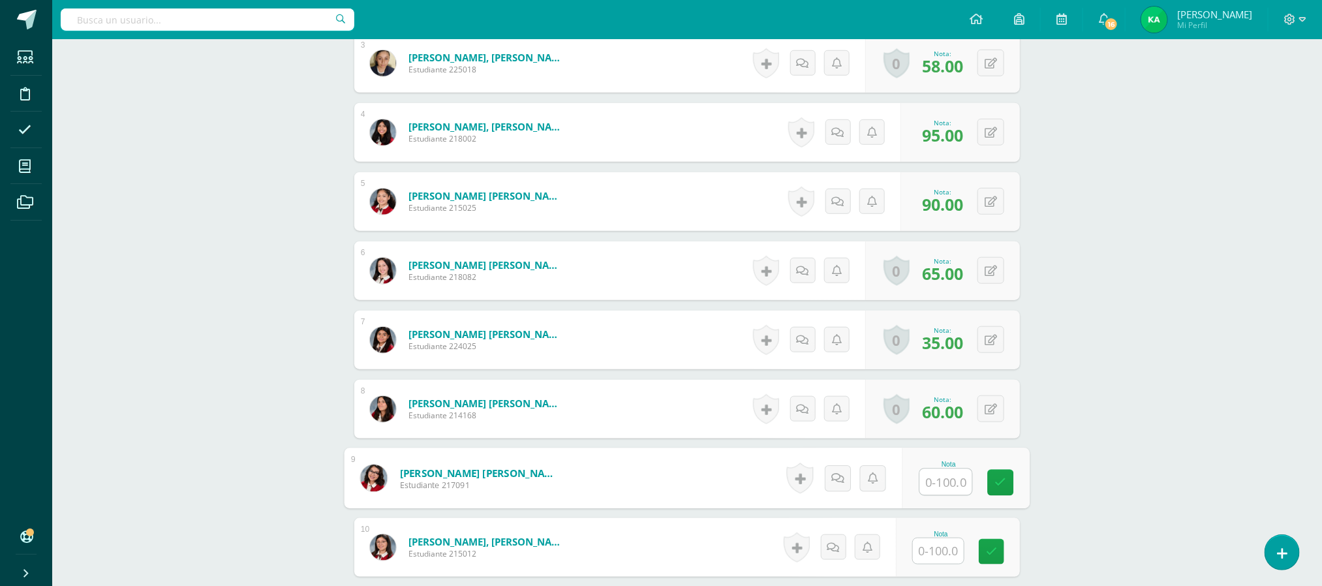
click at [942, 488] on input "text" at bounding box center [946, 482] width 52 height 26
type input "63"
type input "83"
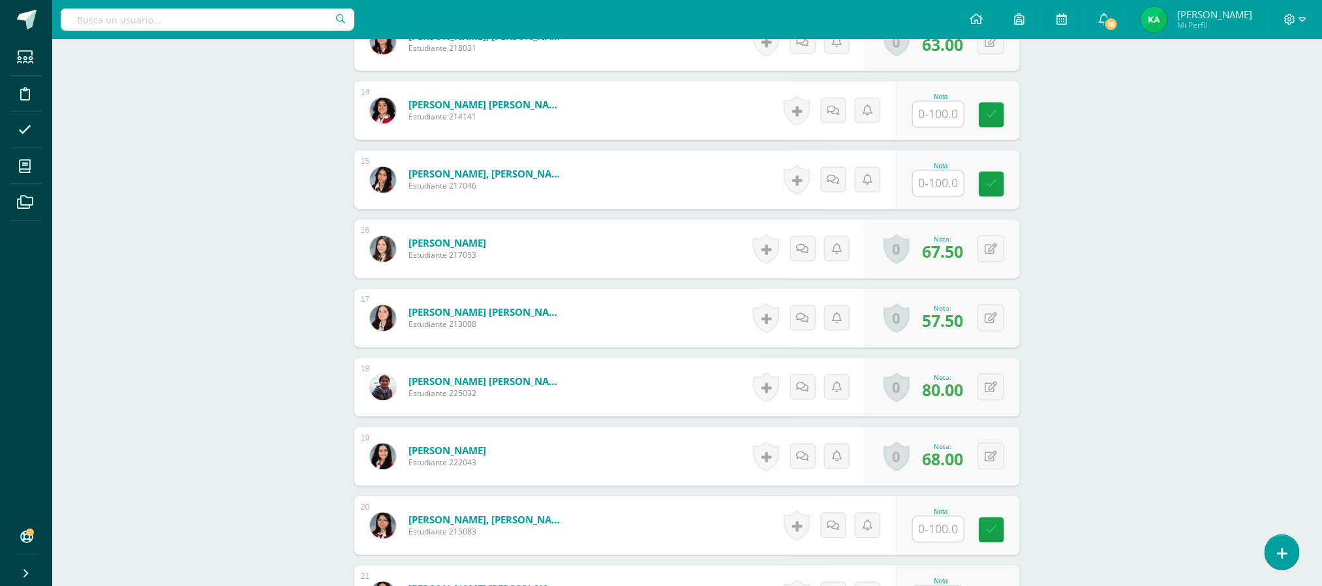
scroll to position [1275, 0]
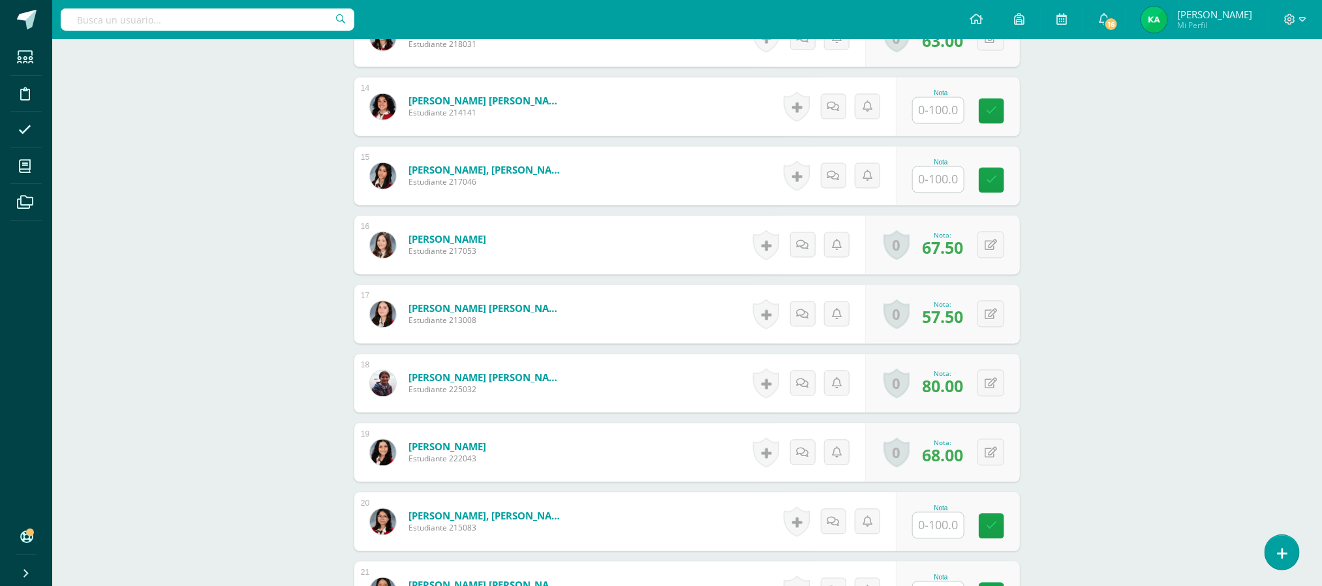
click at [940, 114] on input "text" at bounding box center [938, 110] width 51 height 25
type input "93"
type input "80"
click at [943, 527] on input "text" at bounding box center [946, 526] width 52 height 26
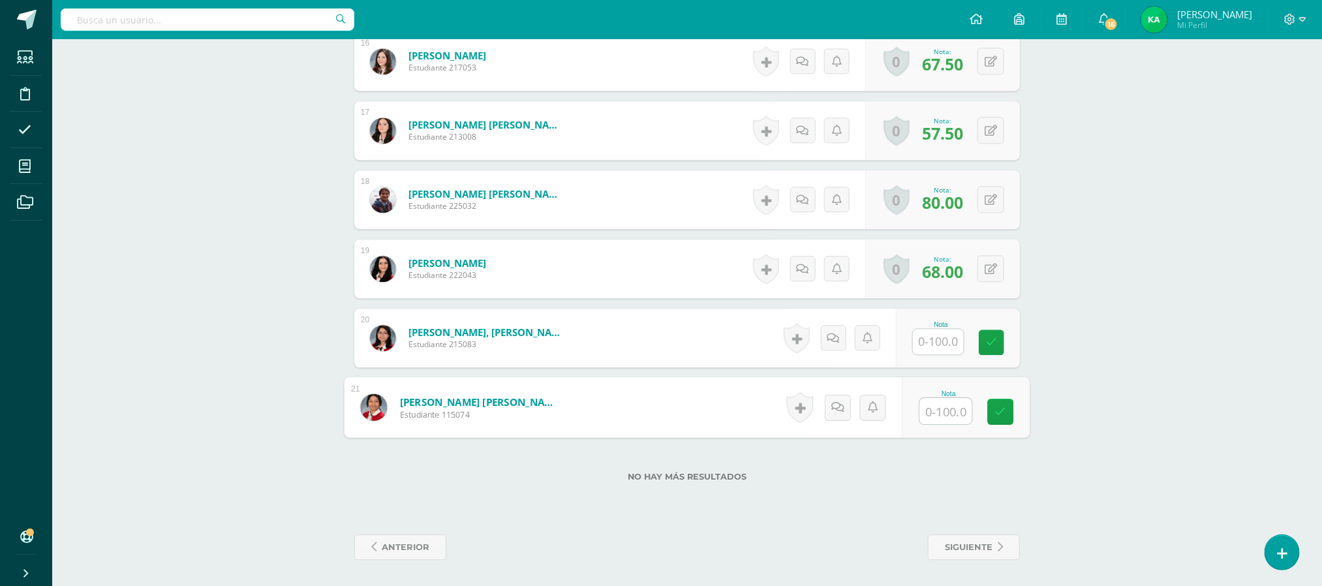
click at [936, 403] on input "text" at bounding box center [946, 411] width 52 height 26
type input "85"
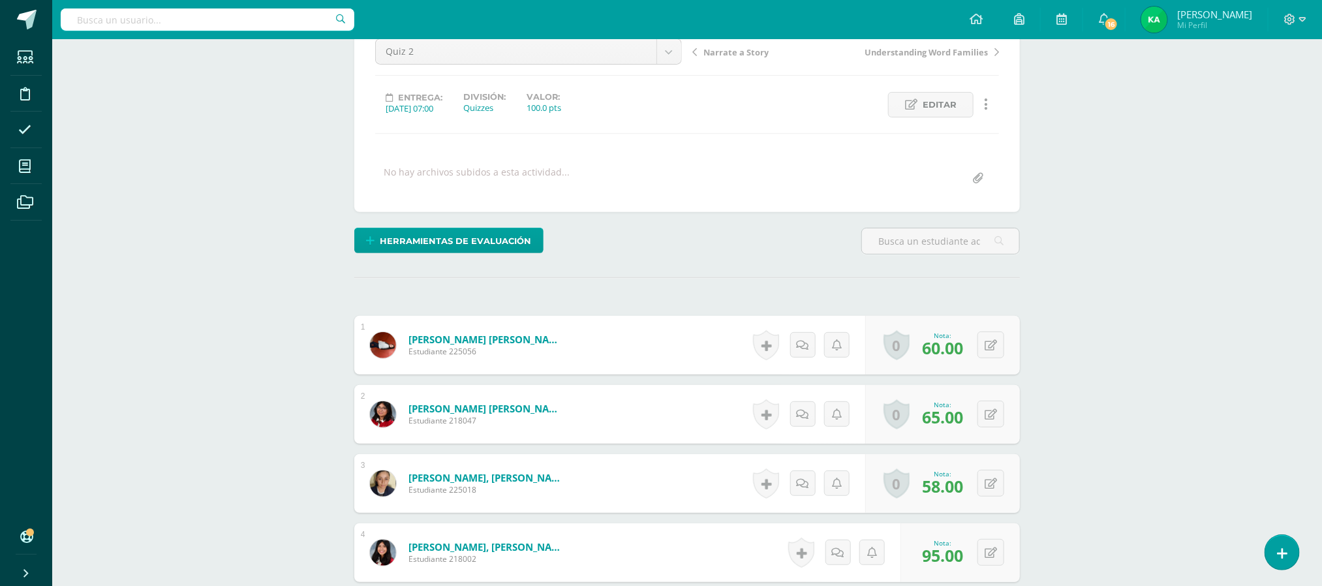
scroll to position [0, 0]
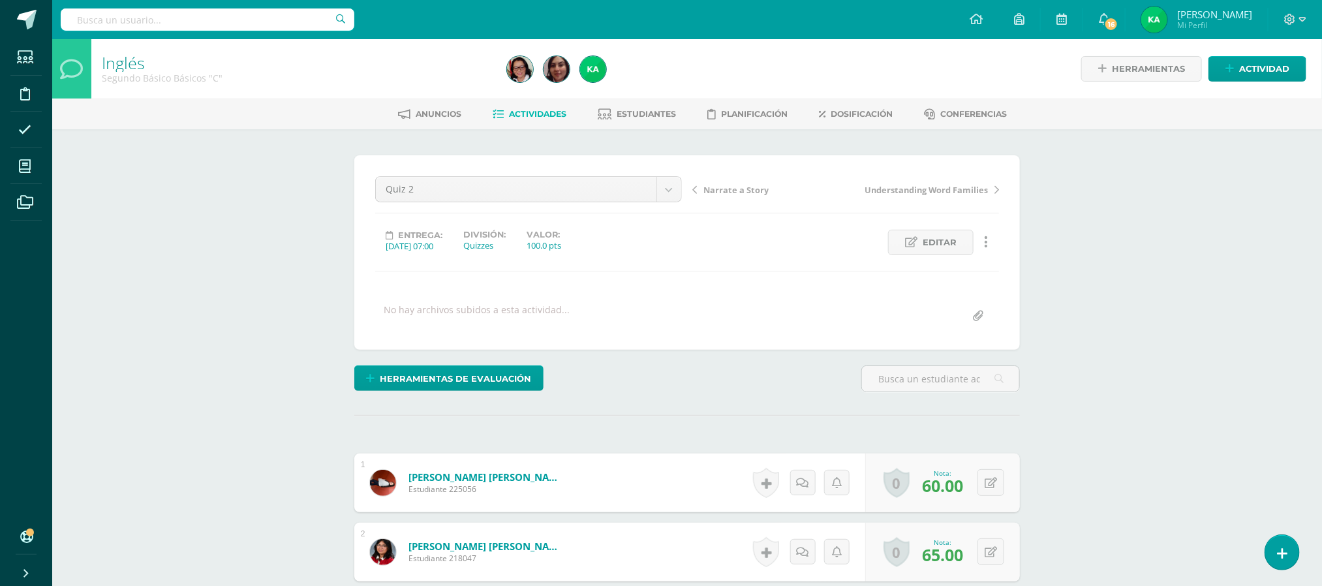
click at [537, 116] on span "Actividades" at bounding box center [537, 114] width 57 height 10
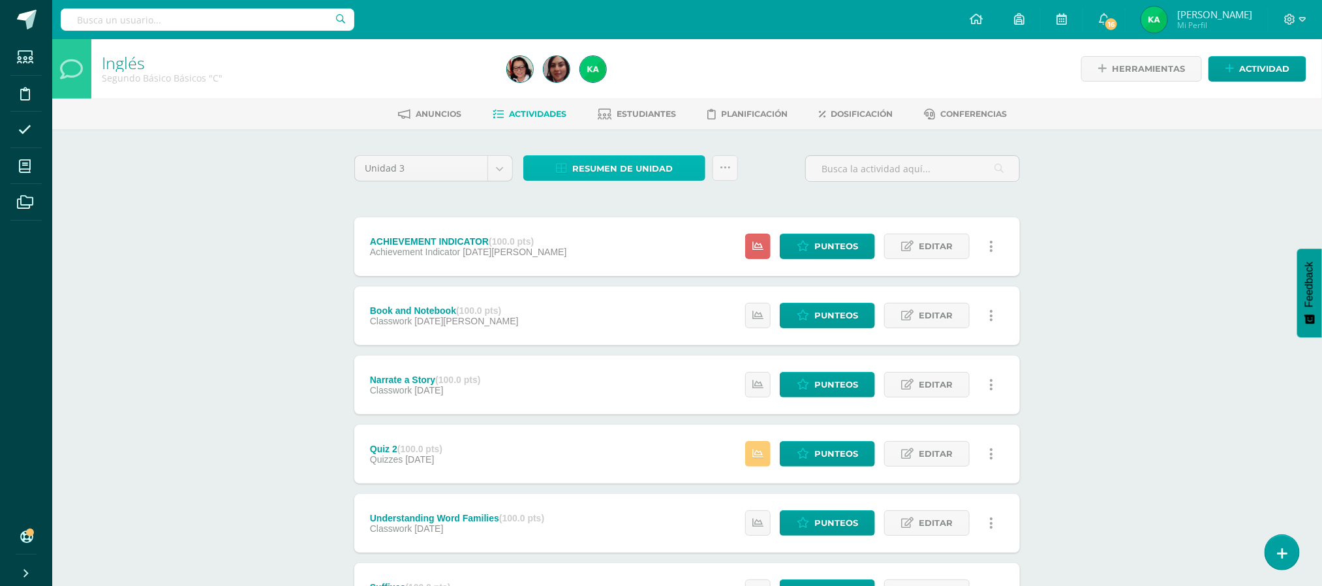
click at [630, 170] on span "Resumen de unidad" at bounding box center [622, 169] width 100 height 24
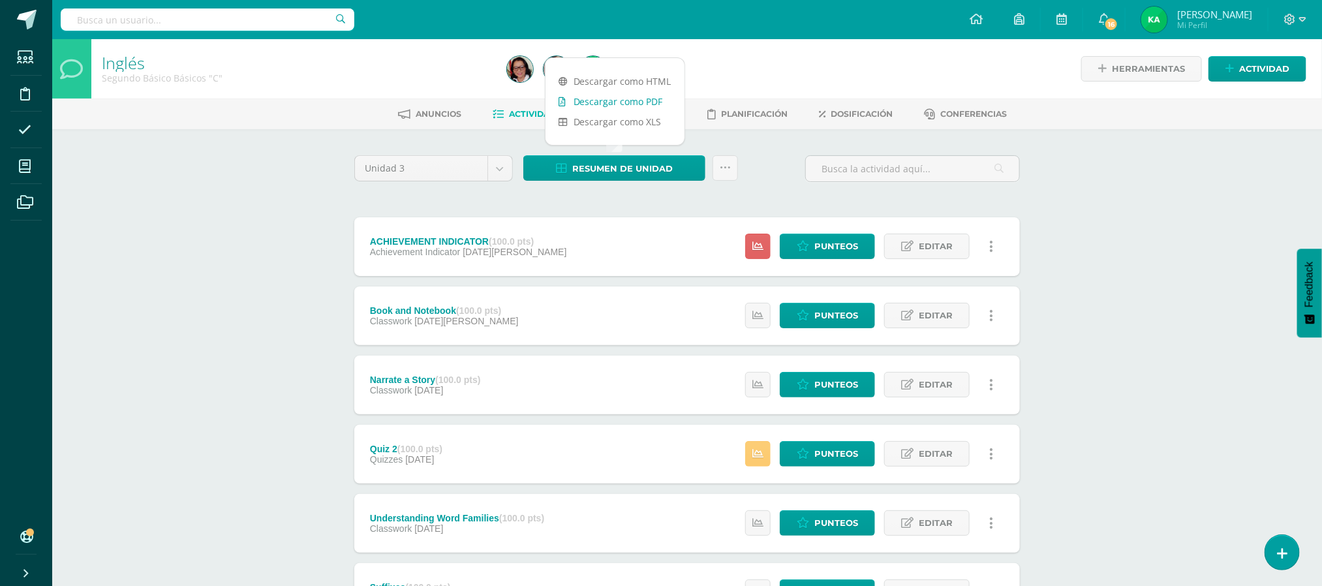
click at [628, 100] on link "Descargar como PDF" at bounding box center [614, 101] width 139 height 20
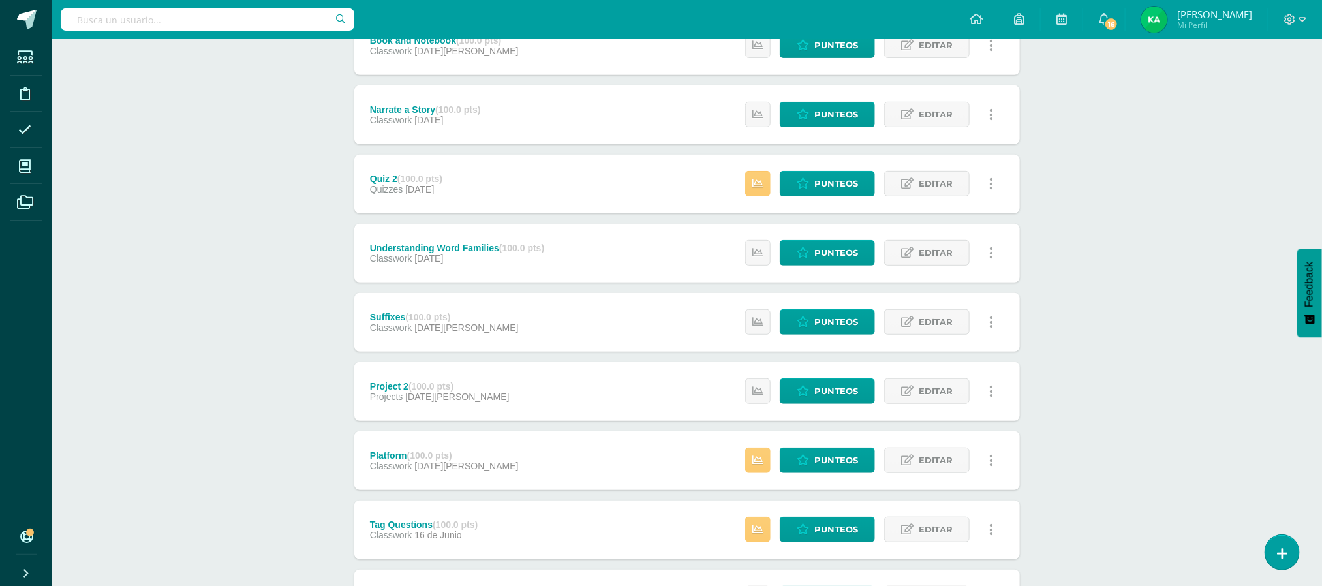
scroll to position [273, 0]
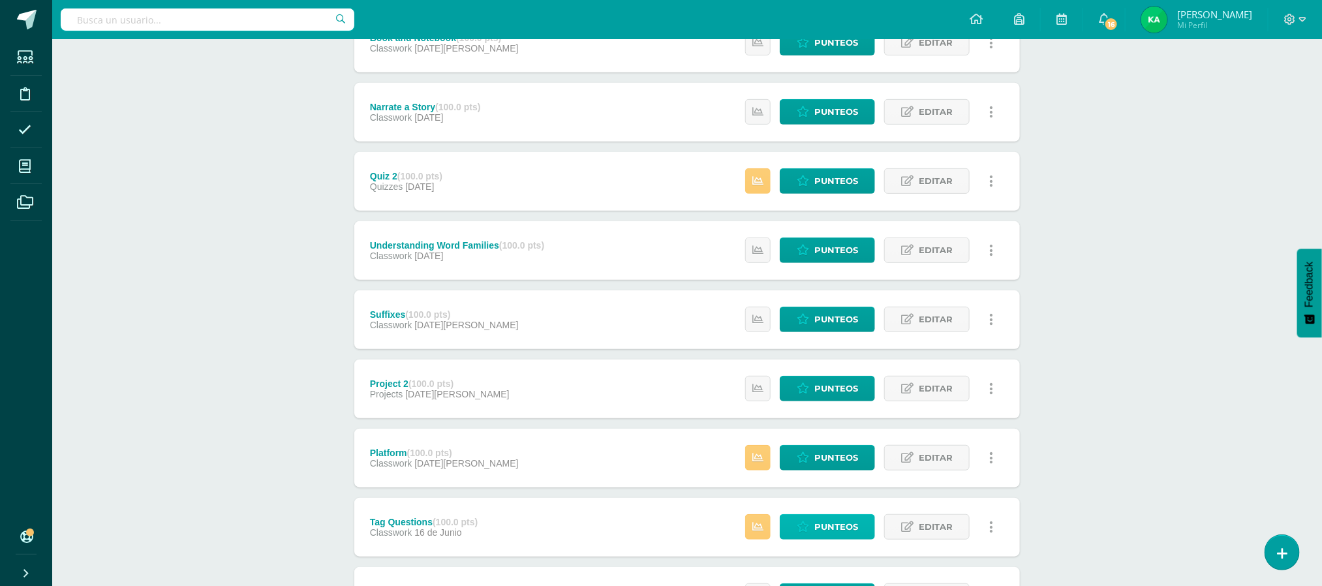
click at [825, 524] on span "Punteos" at bounding box center [836, 527] width 44 height 24
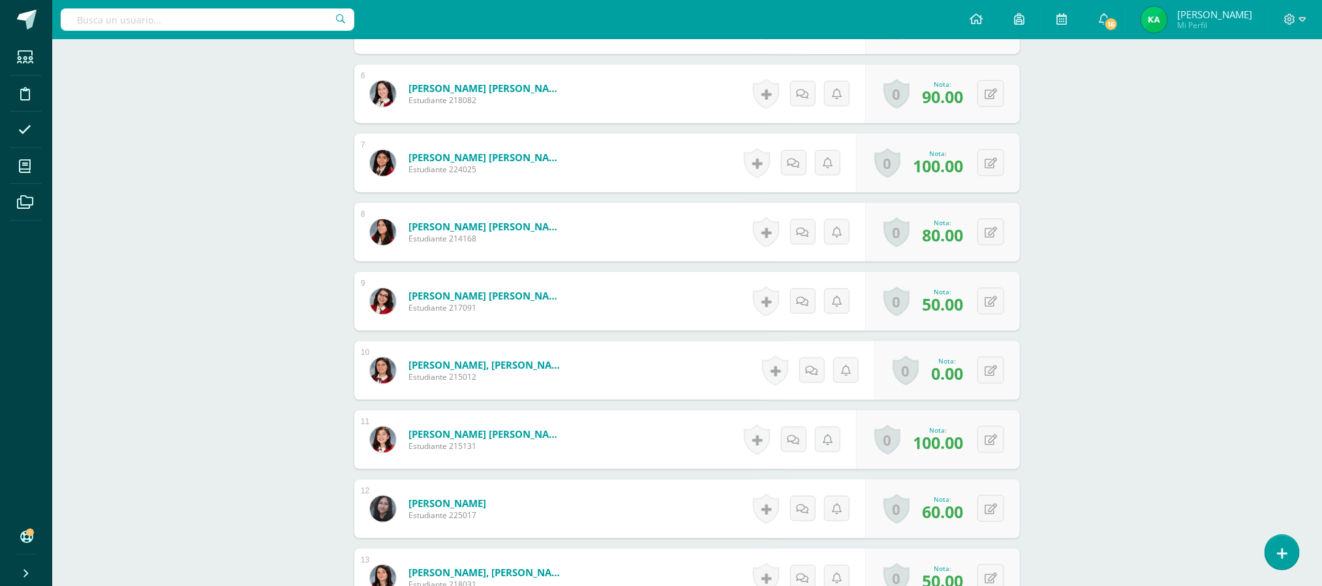
scroll to position [738, 0]
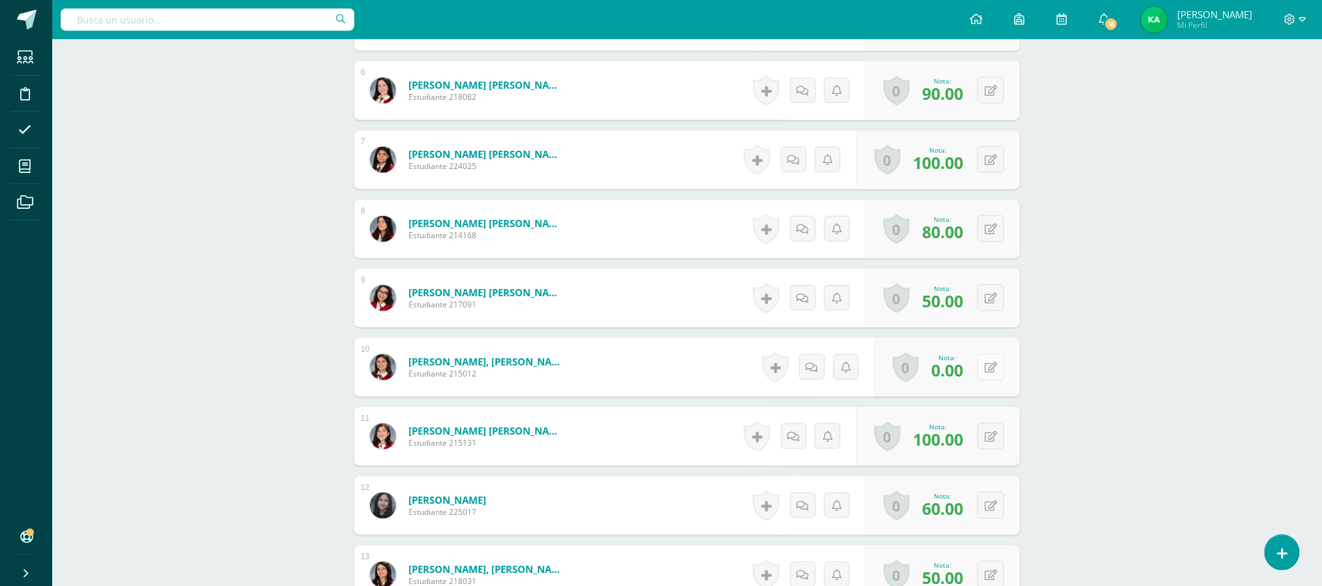
click at [990, 374] on button at bounding box center [990, 367] width 27 height 27
type input "45"
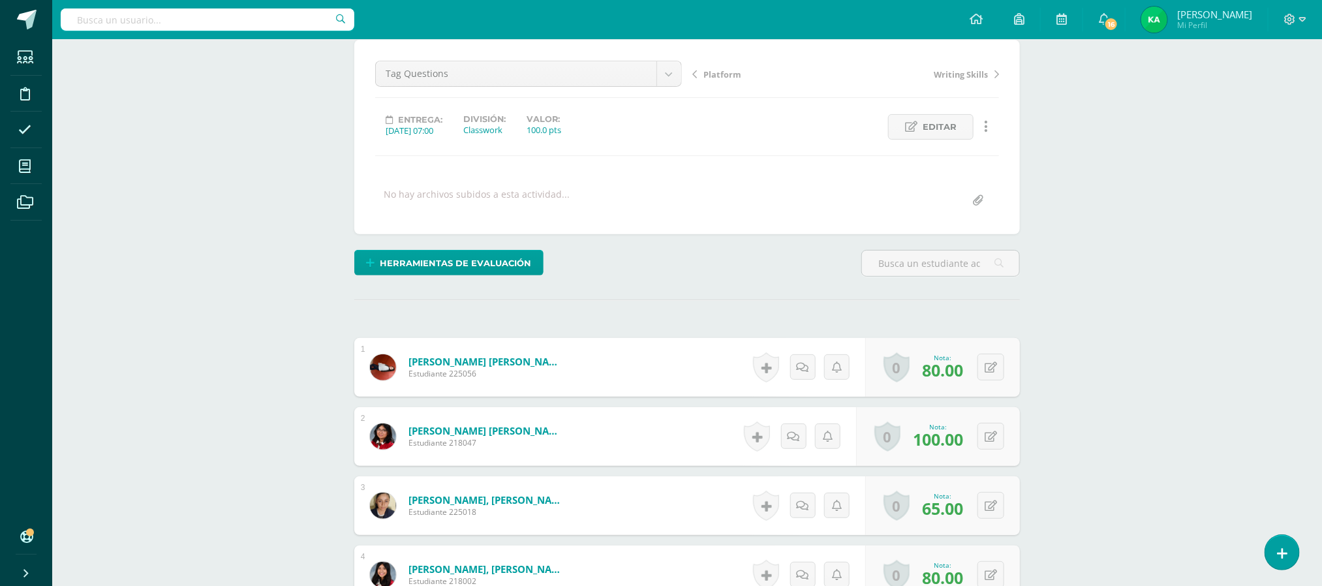
scroll to position [0, 0]
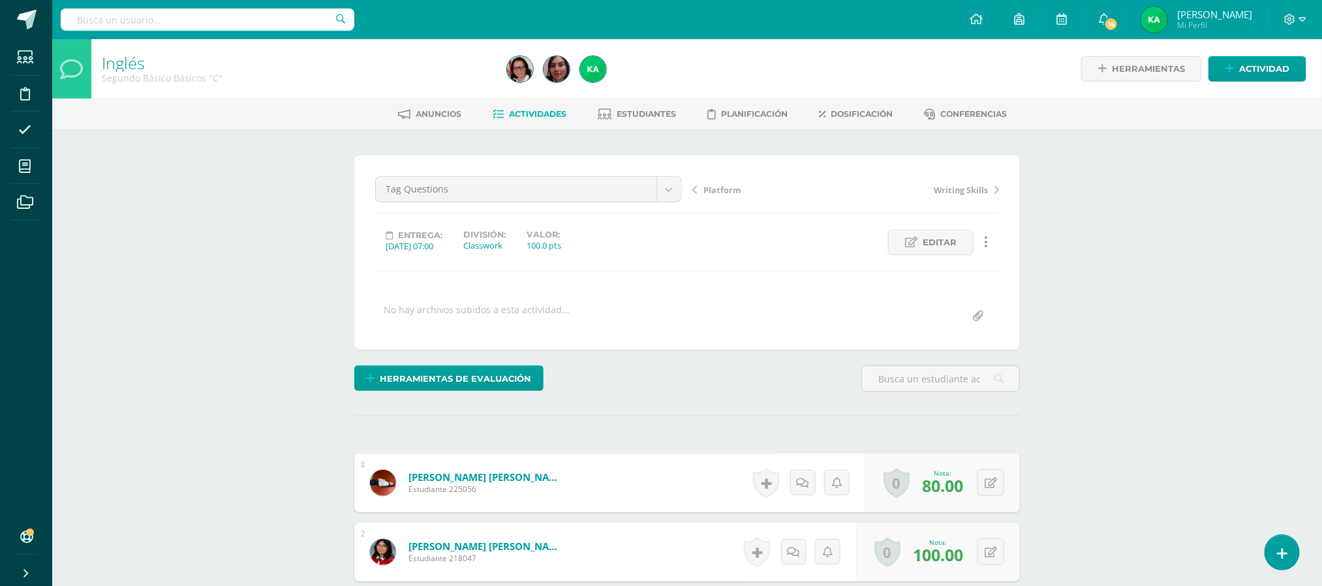
click at [521, 114] on span "Actividades" at bounding box center [537, 114] width 57 height 10
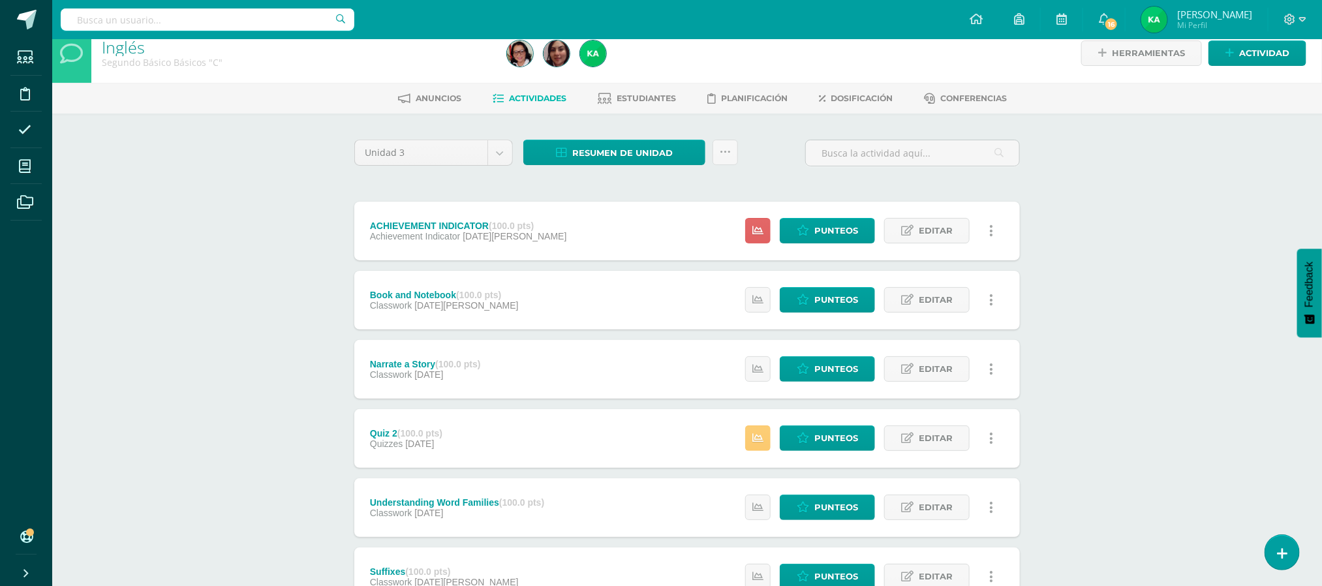
scroll to position [35, 0]
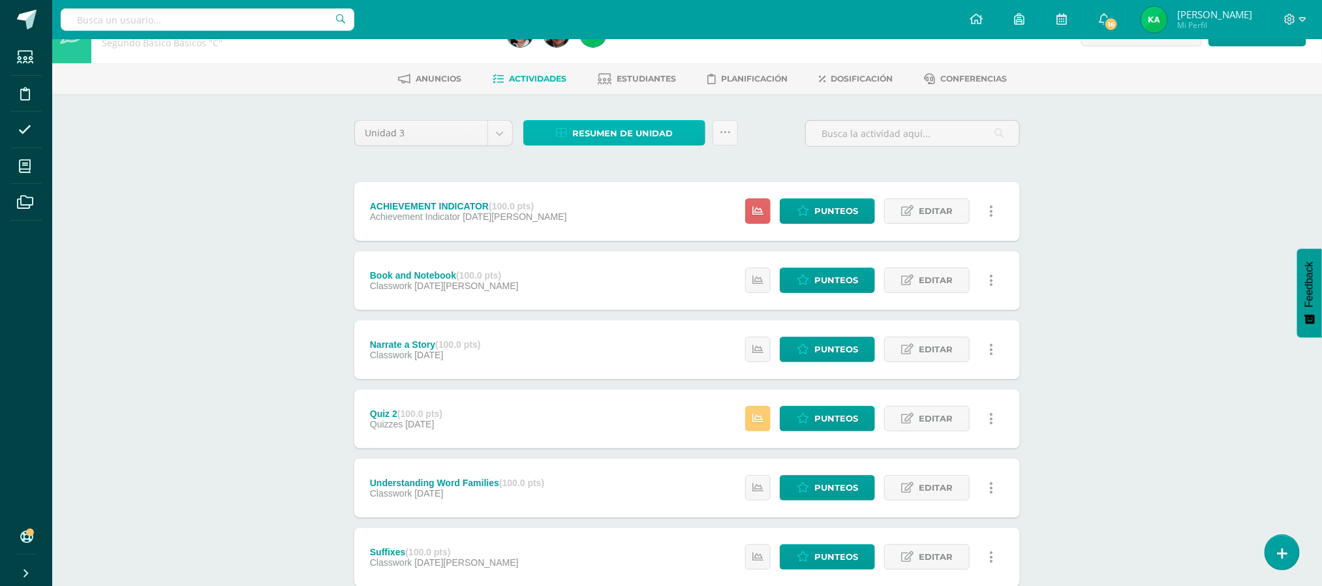
click at [615, 137] on span "Resumen de unidad" at bounding box center [622, 133] width 100 height 24
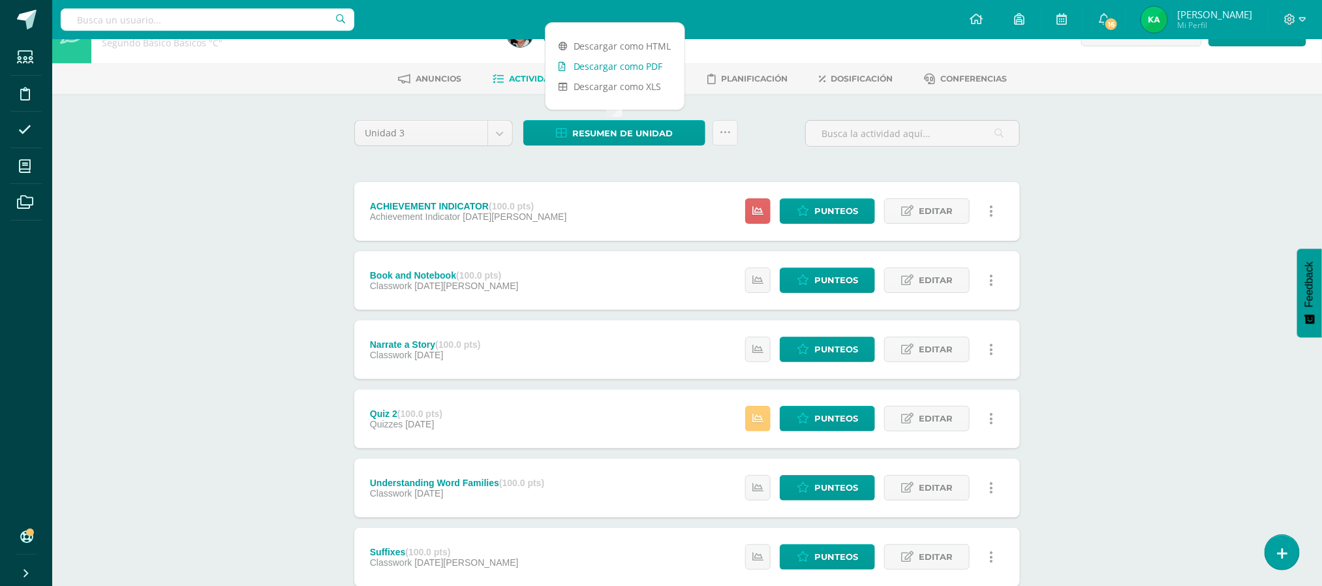
click at [601, 65] on link "Descargar como PDF" at bounding box center [614, 66] width 139 height 20
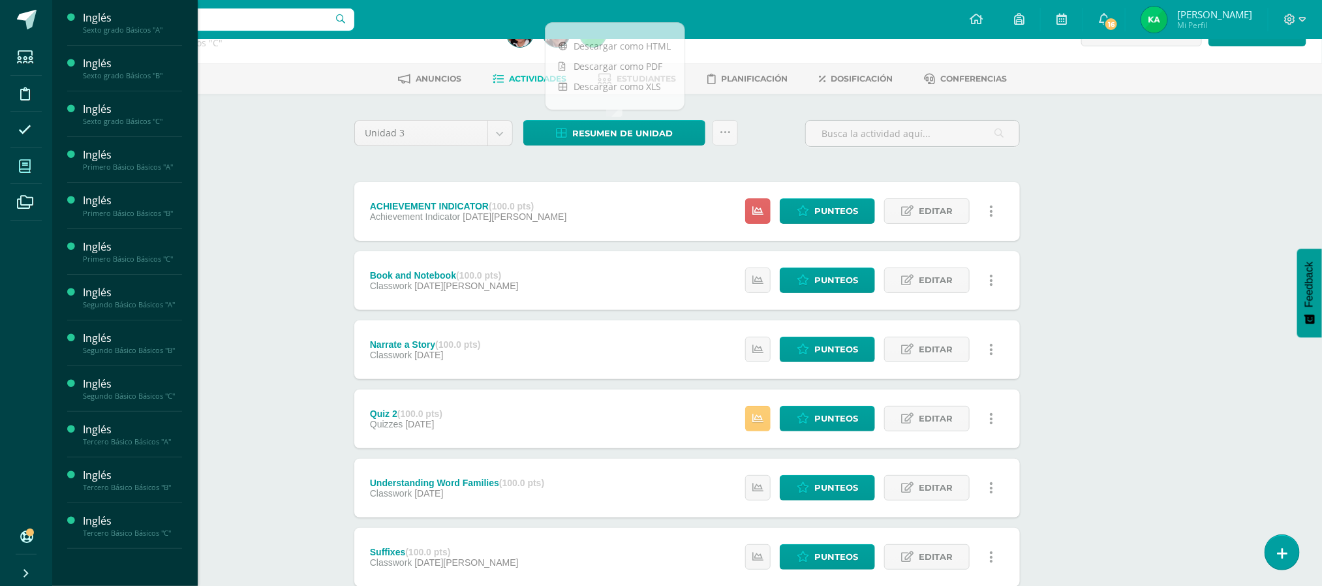
click at [27, 162] on icon at bounding box center [25, 166] width 12 height 13
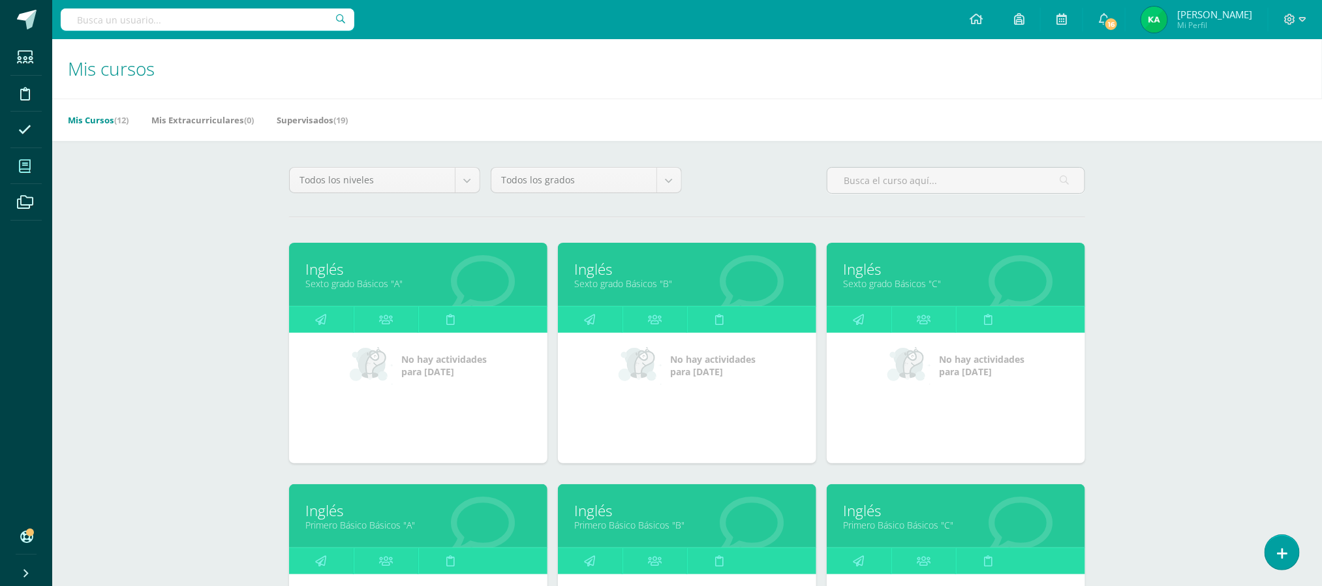
click at [378, 529] on link "Primero Básico Básicos "A"" at bounding box center [418, 525] width 226 height 12
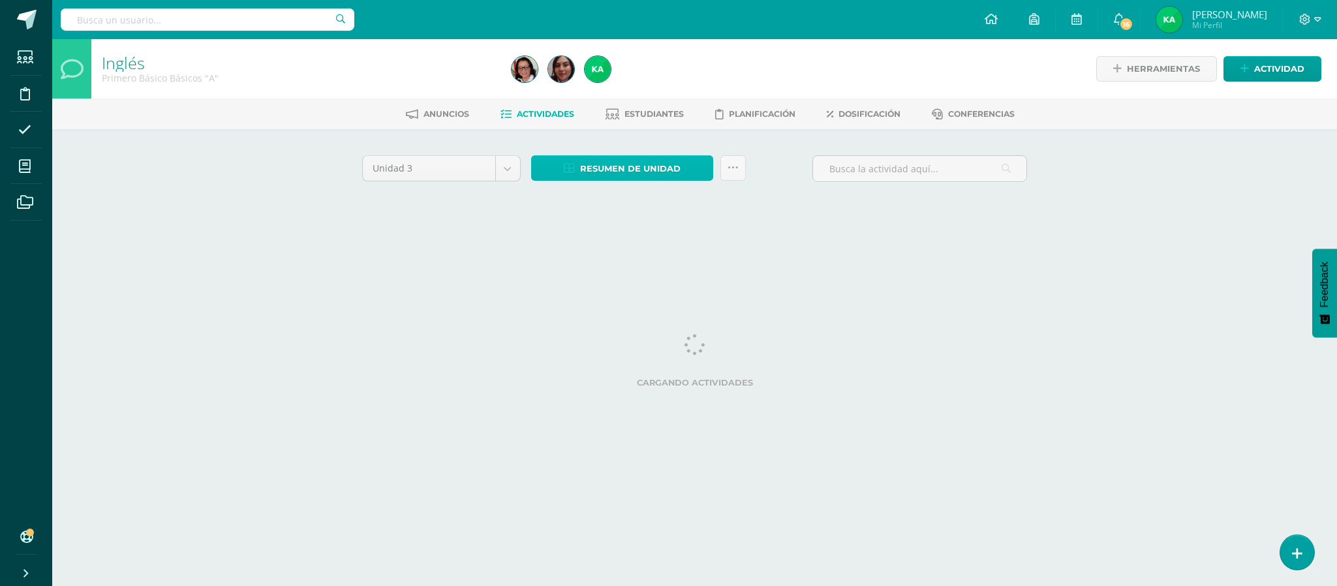
click at [621, 168] on span "Resumen de unidad" at bounding box center [630, 169] width 100 height 24
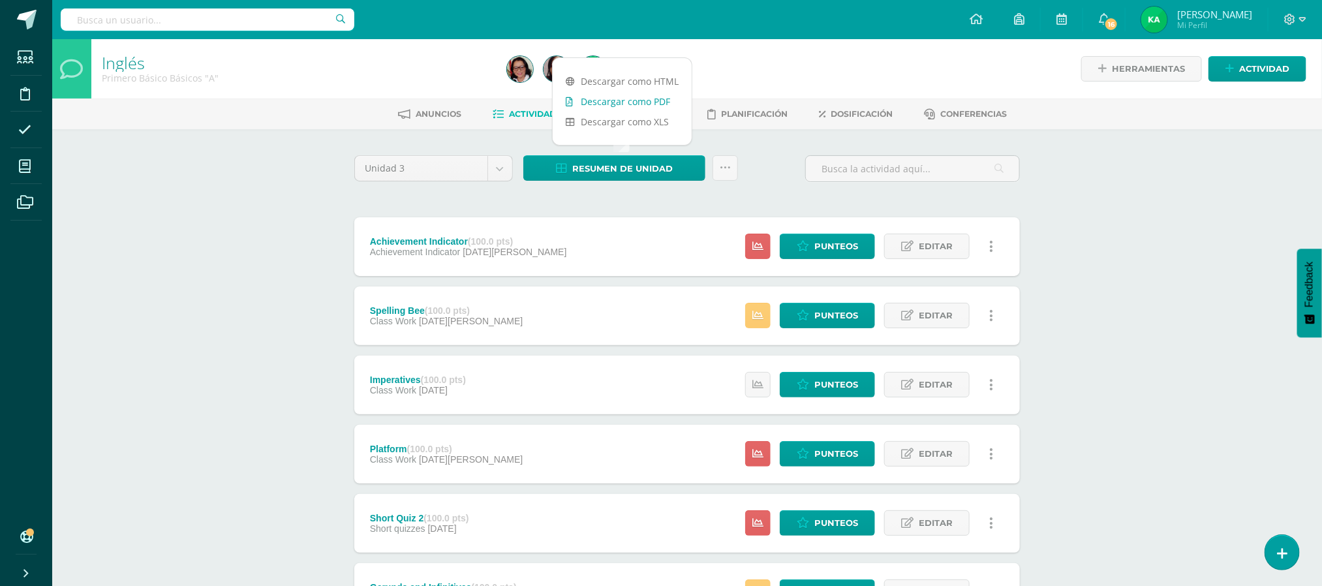
click at [613, 102] on link "Descargar como PDF" at bounding box center [622, 101] width 139 height 20
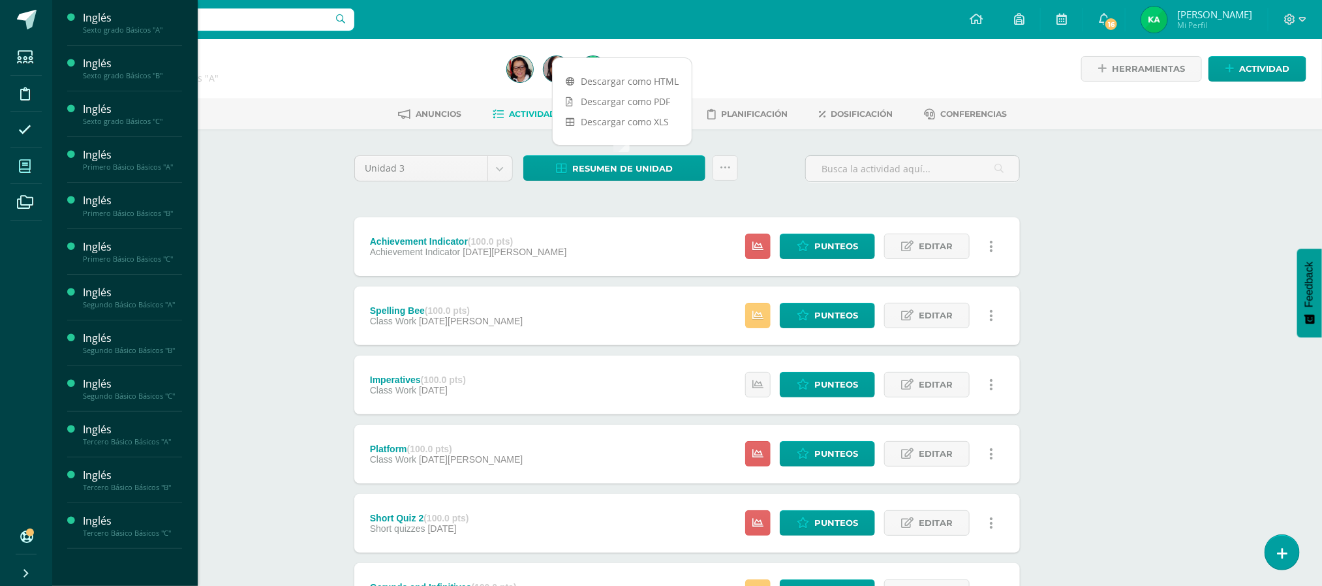
click at [22, 168] on icon at bounding box center [25, 166] width 12 height 13
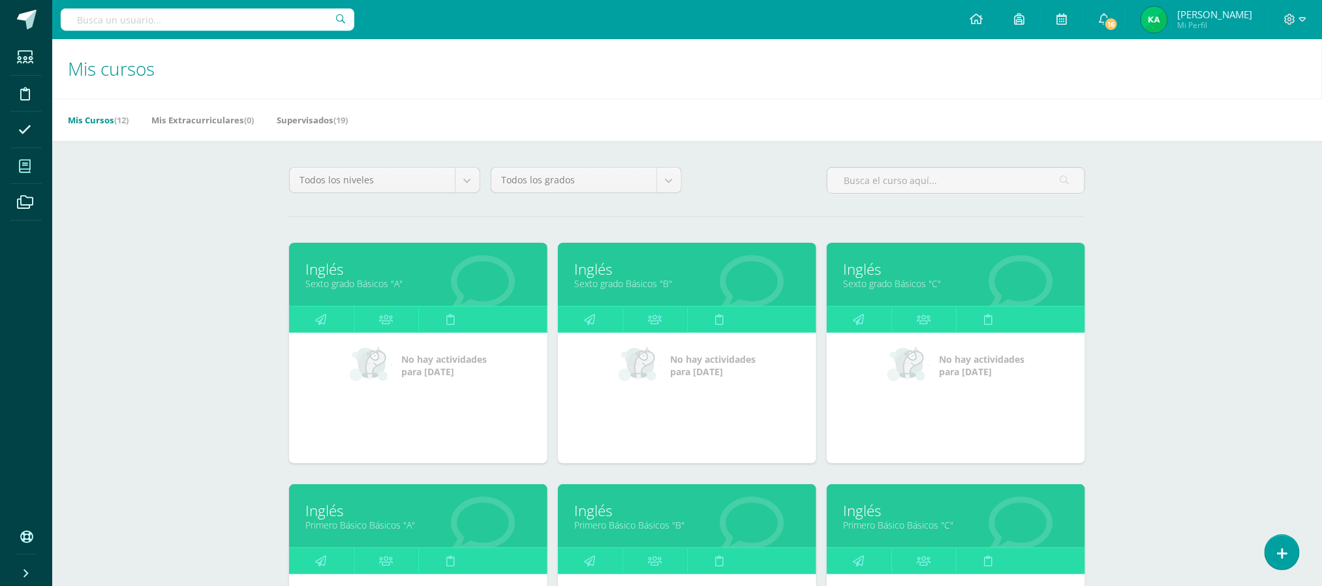
click at [22, 168] on icon at bounding box center [25, 166] width 12 height 13
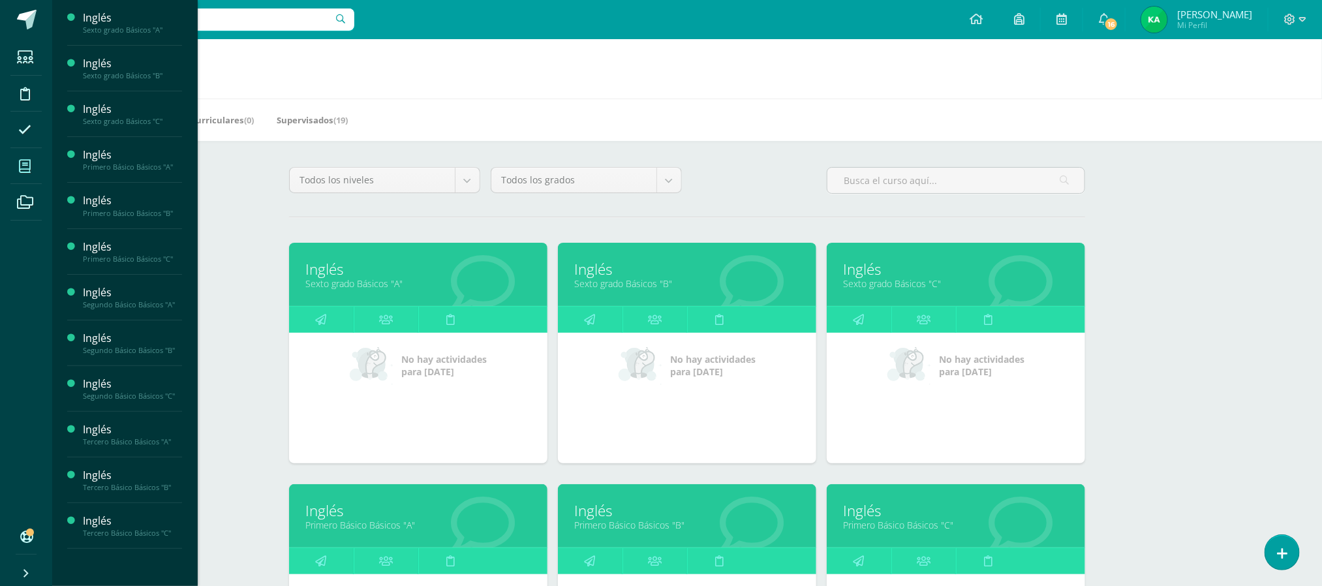
click at [643, 524] on link "Primero Básico Básicos "B"" at bounding box center [687, 525] width 226 height 12
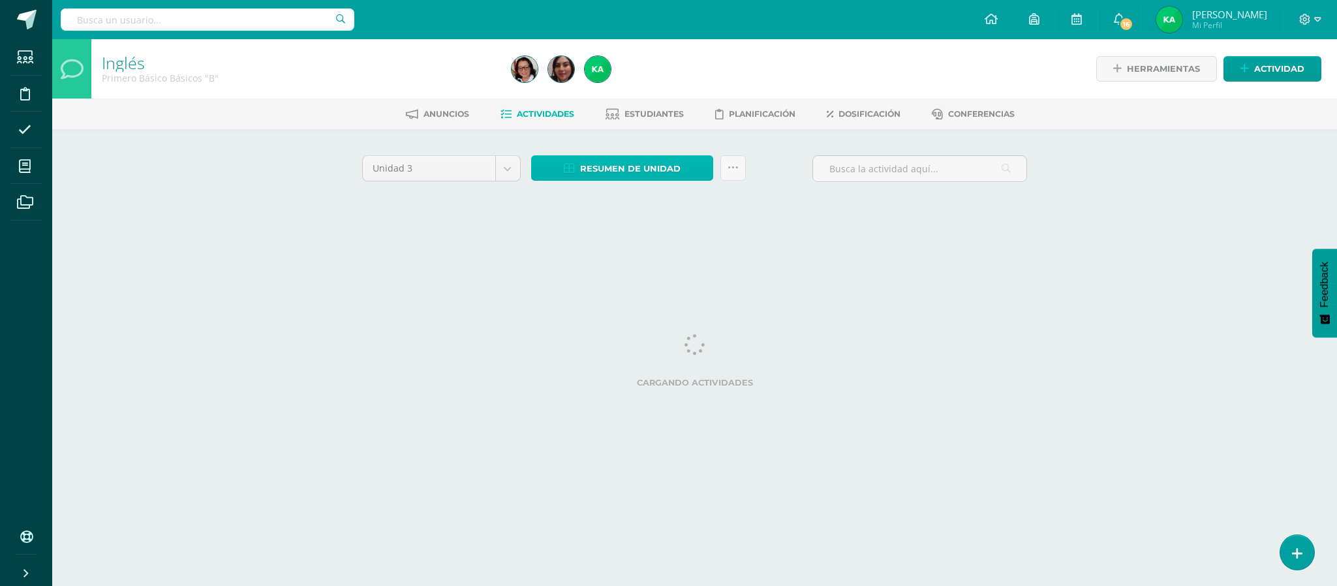
click at [616, 169] on span "Resumen de unidad" at bounding box center [630, 169] width 100 height 24
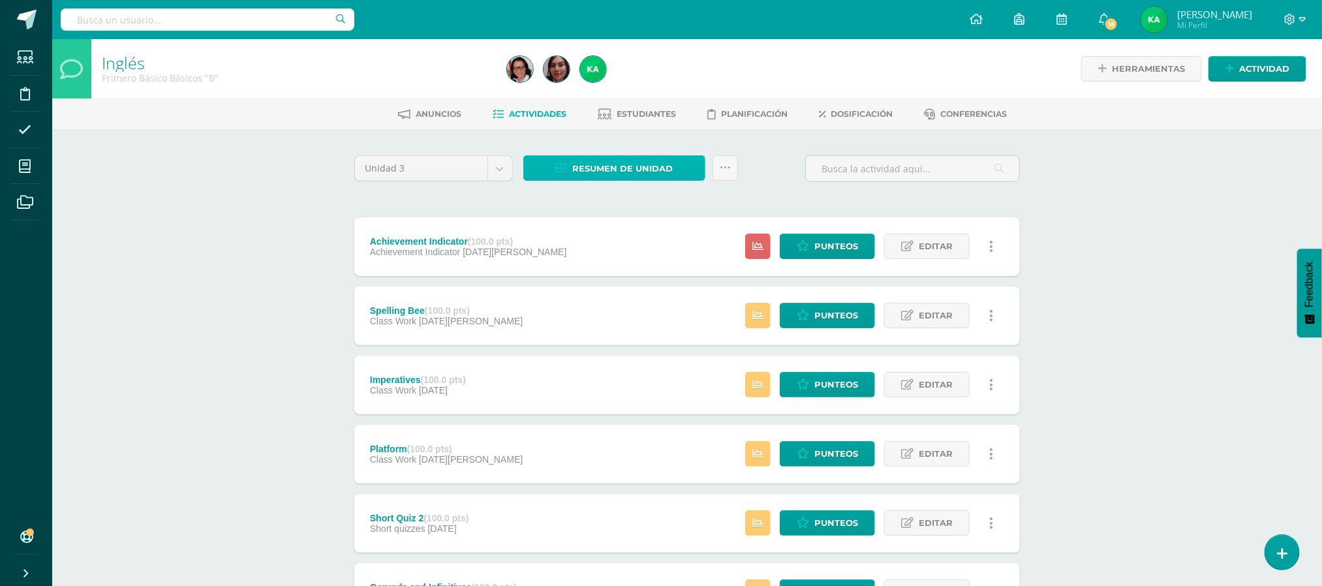
click at [603, 170] on span "Resumen de unidad" at bounding box center [622, 169] width 100 height 24
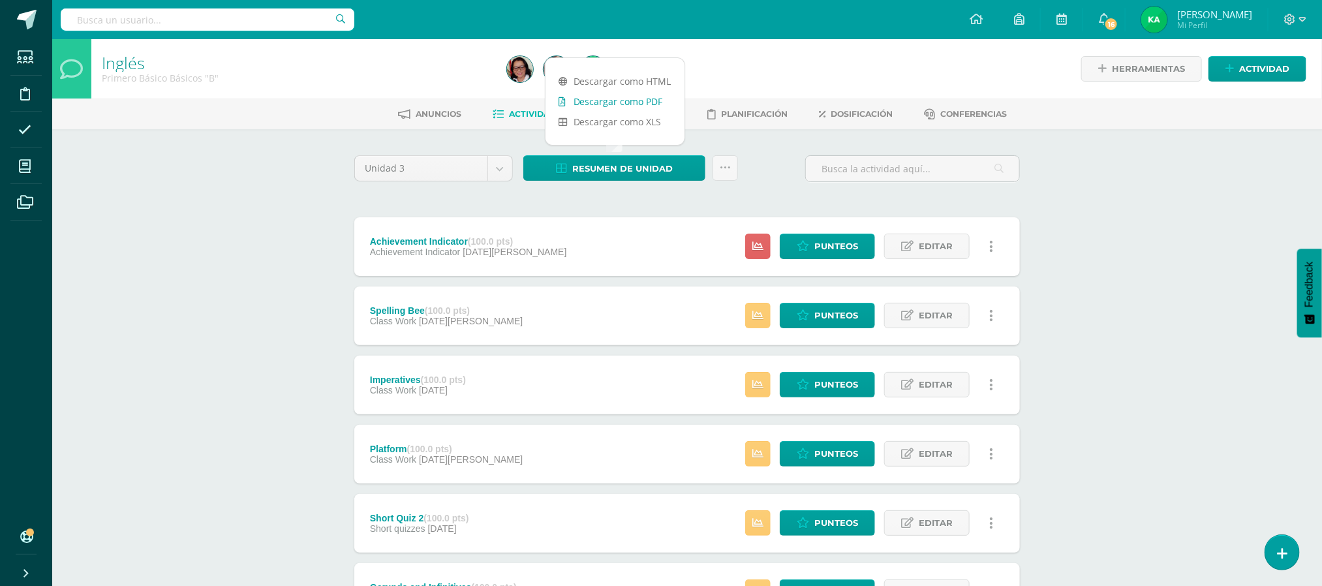
click at [596, 100] on link "Descargar como PDF" at bounding box center [614, 101] width 139 height 20
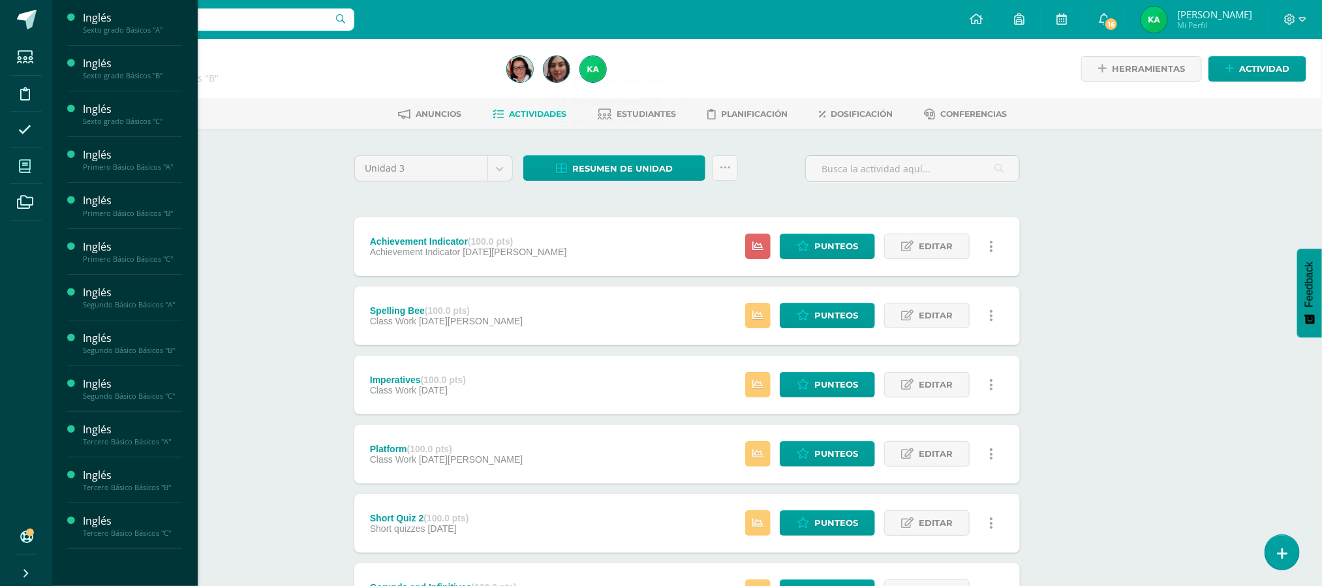
click at [35, 163] on span at bounding box center [24, 165] width 29 height 29
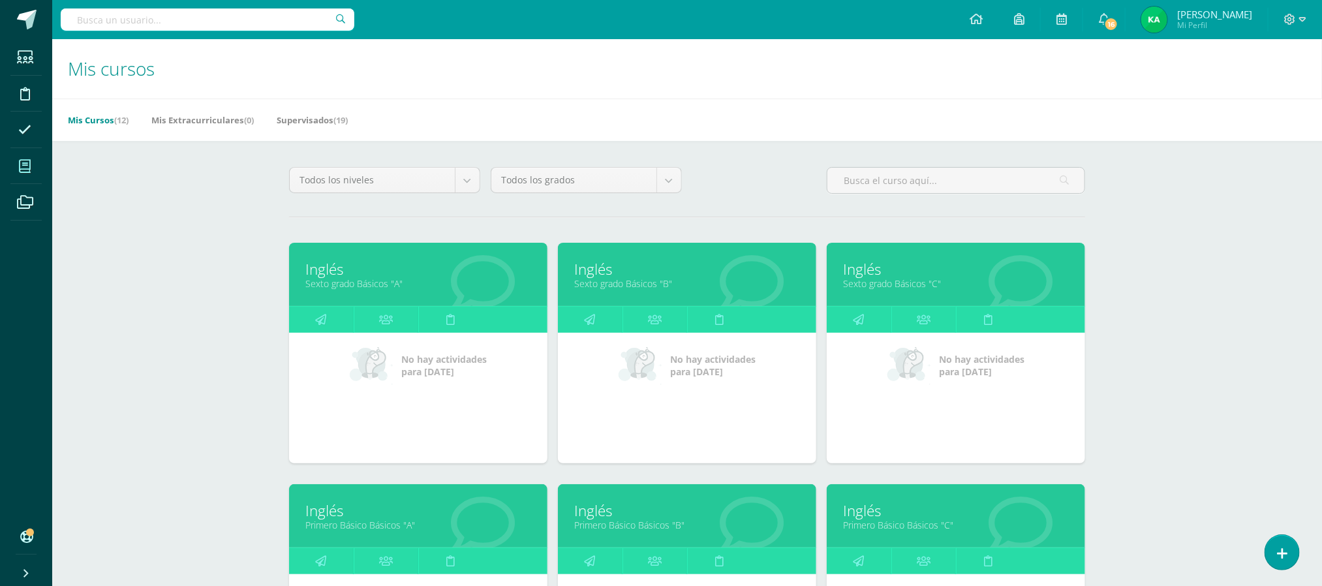
click at [926, 529] on link "Primero Básico Básicos "C"" at bounding box center [956, 525] width 226 height 12
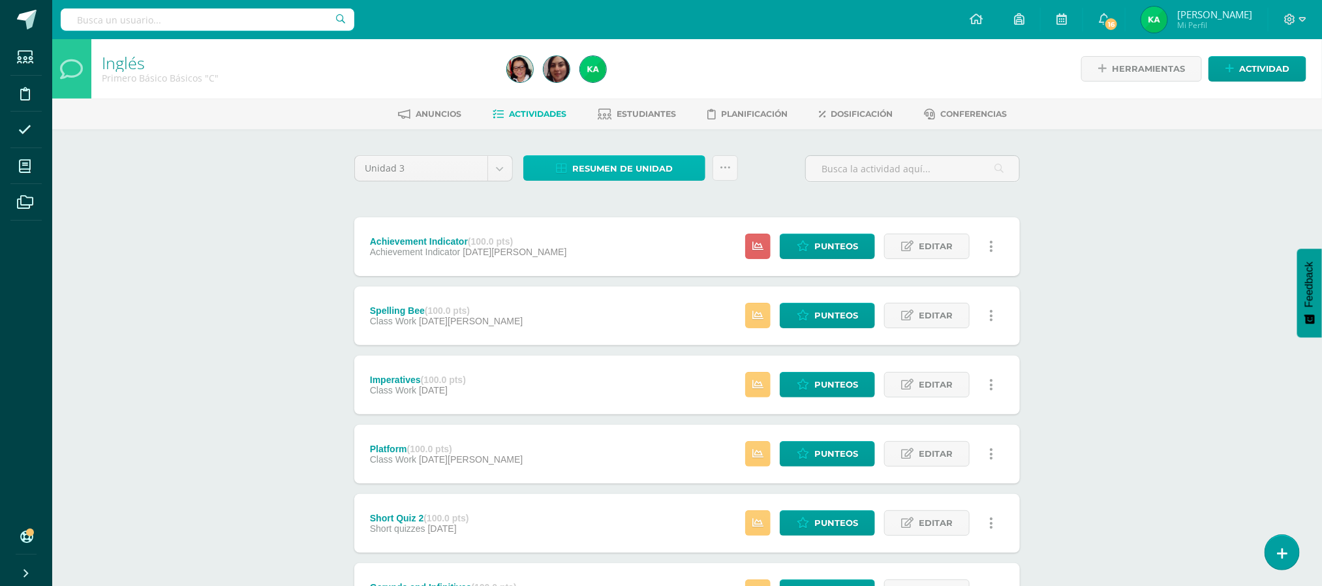
click at [626, 165] on span "Resumen de unidad" at bounding box center [622, 169] width 100 height 24
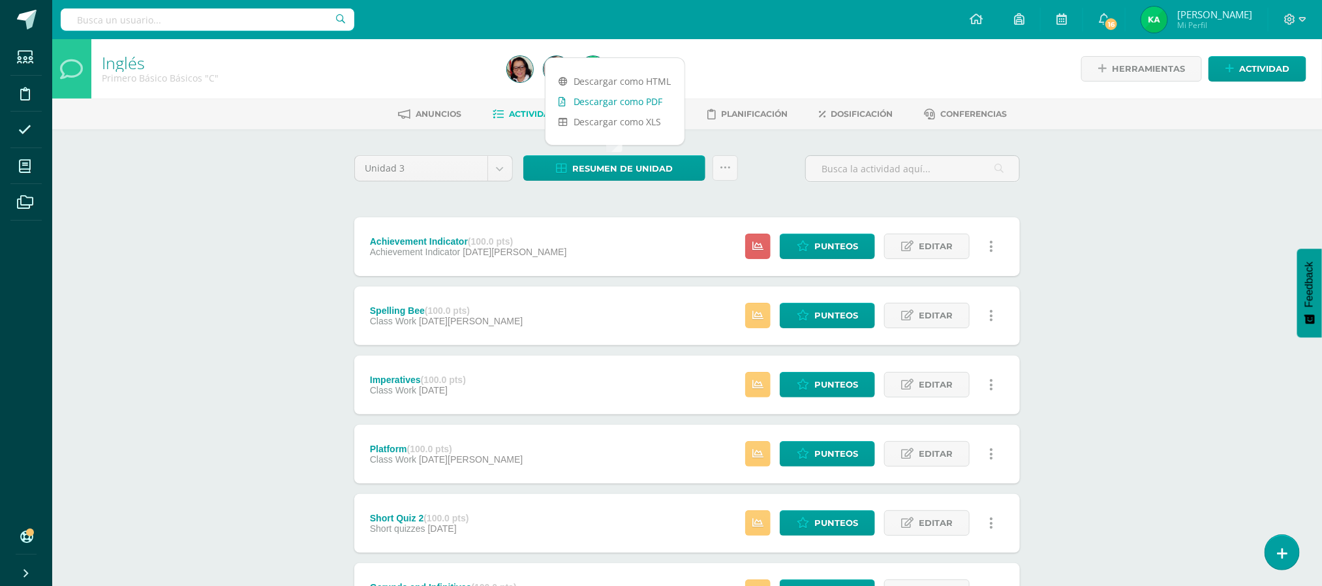
click at [596, 102] on link "Descargar como PDF" at bounding box center [614, 101] width 139 height 20
